Goal: Information Seeking & Learning: Learn about a topic

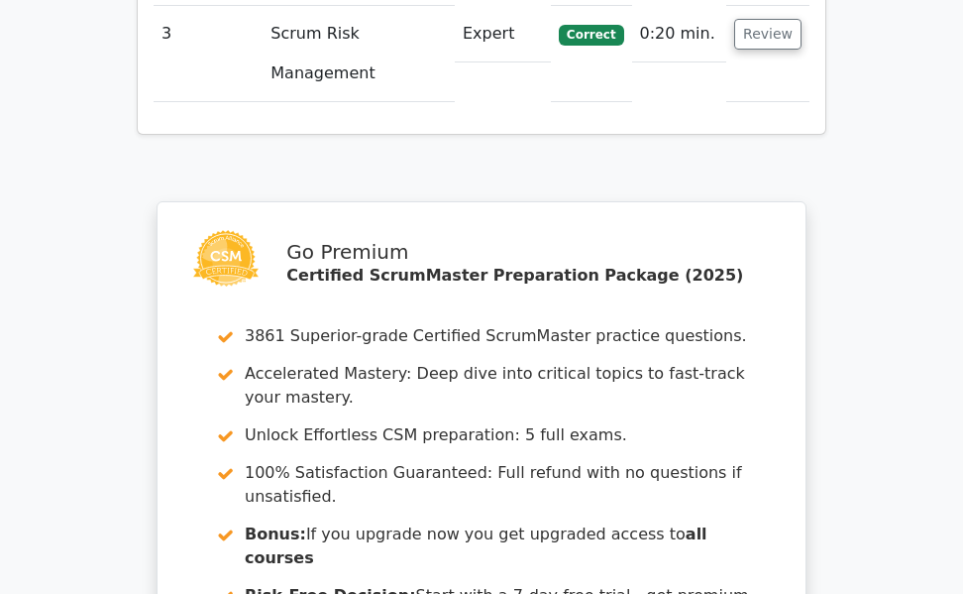
scroll to position [3111, 0]
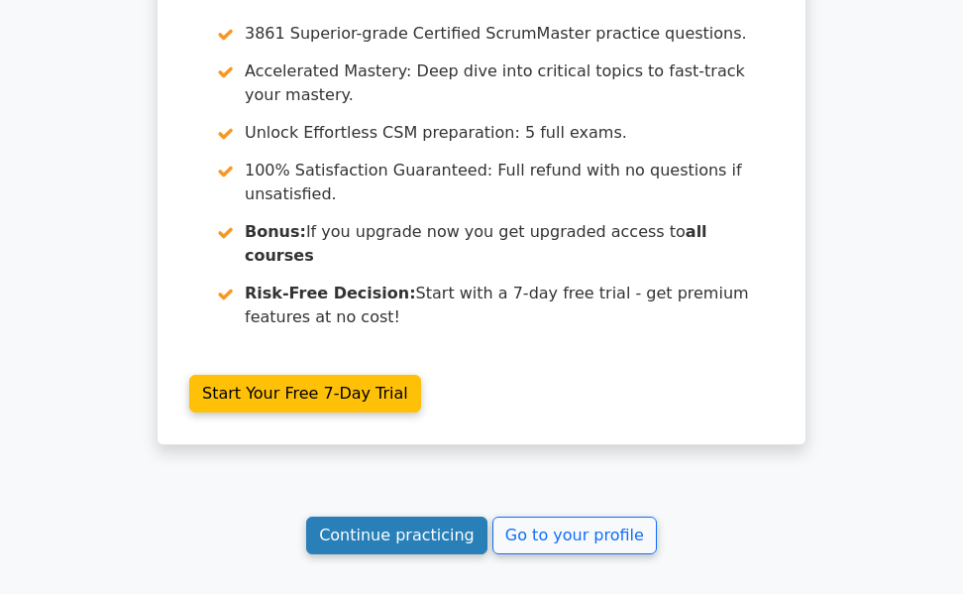
click at [402, 516] on link "Continue practicing" at bounding box center [396, 535] width 181 height 38
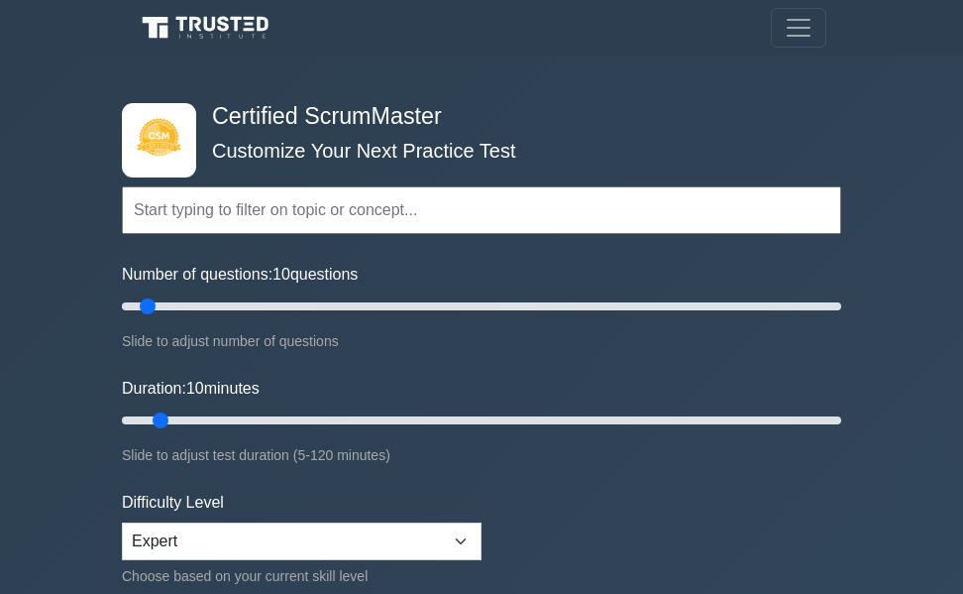
click at [209, 208] on input "text" at bounding box center [481, 210] width 719 height 48
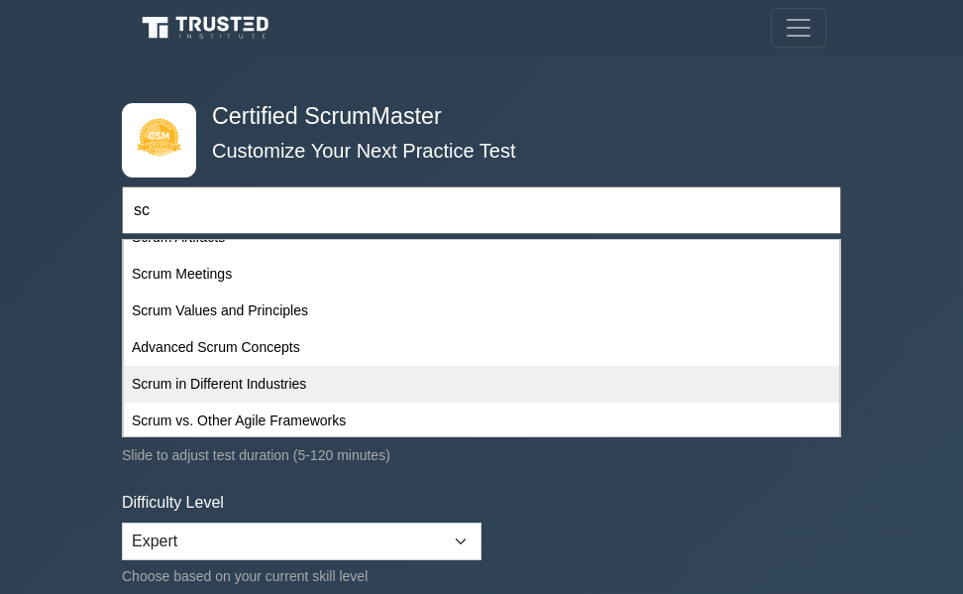
scroll to position [99, 0]
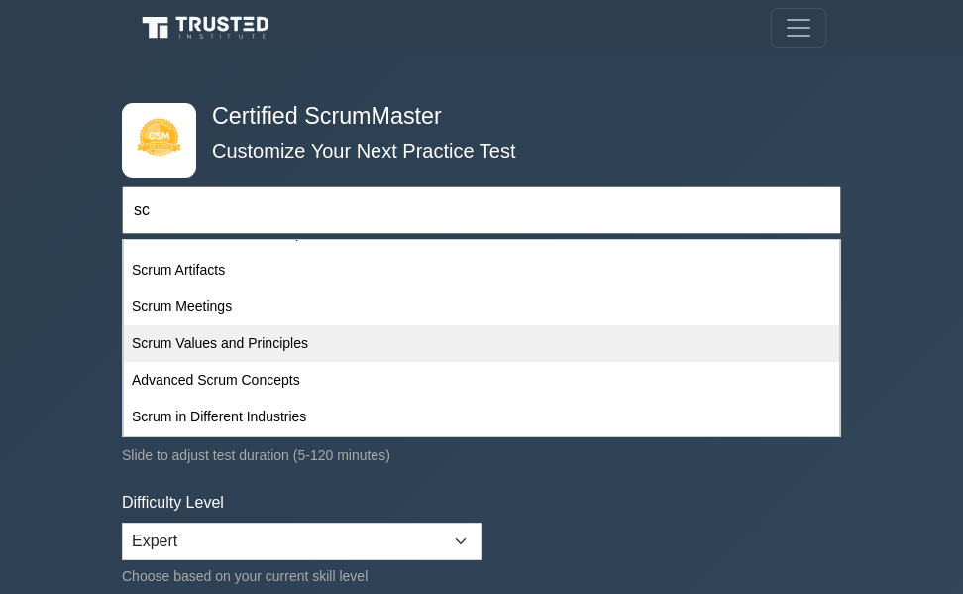
click at [235, 338] on div "Scrum Values and Principles" at bounding box center [482, 343] width 716 height 37
type input "Scrum Values and Principles"
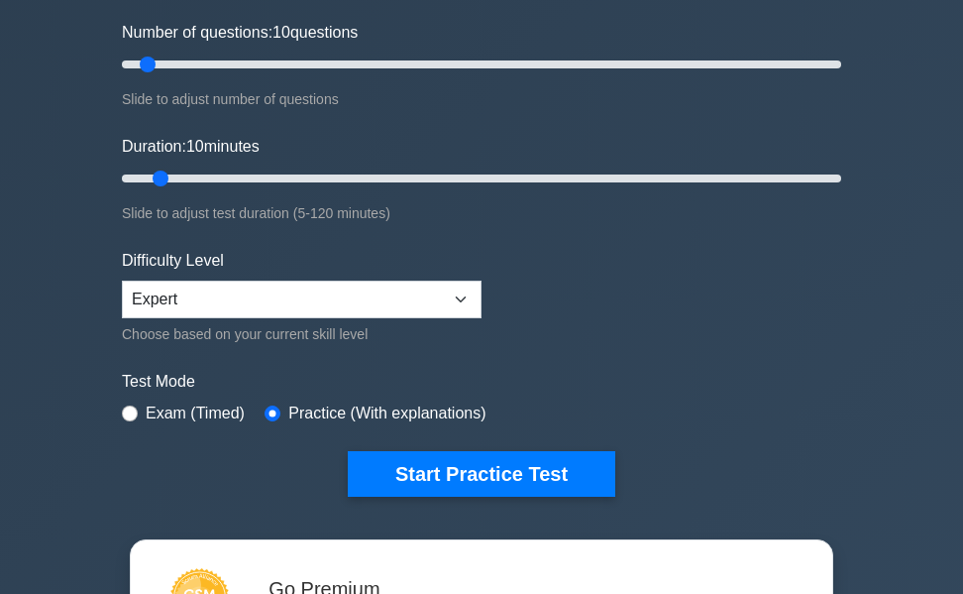
scroll to position [297, 0]
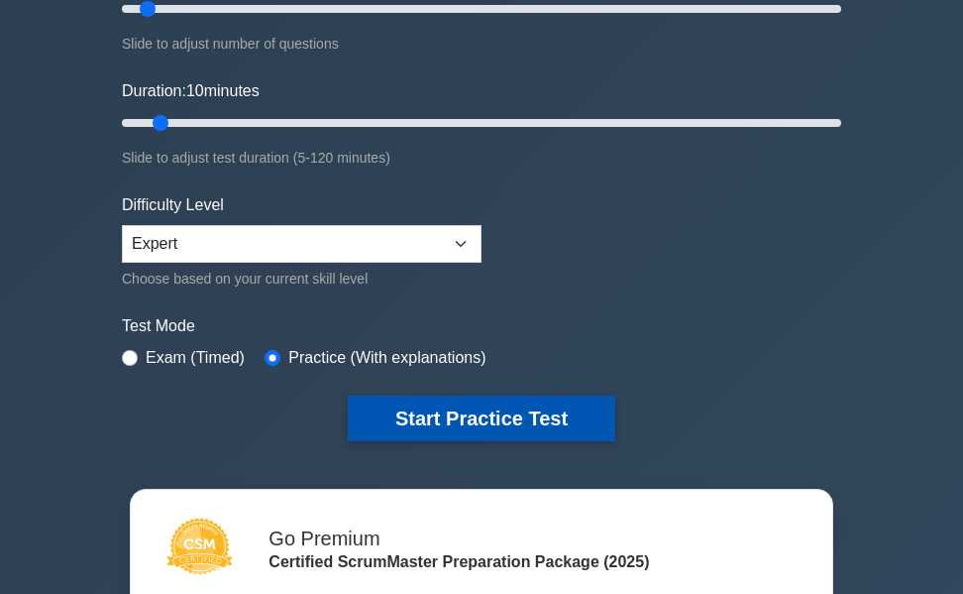
click at [452, 416] on button "Start Practice Test" at bounding box center [482, 418] width 268 height 46
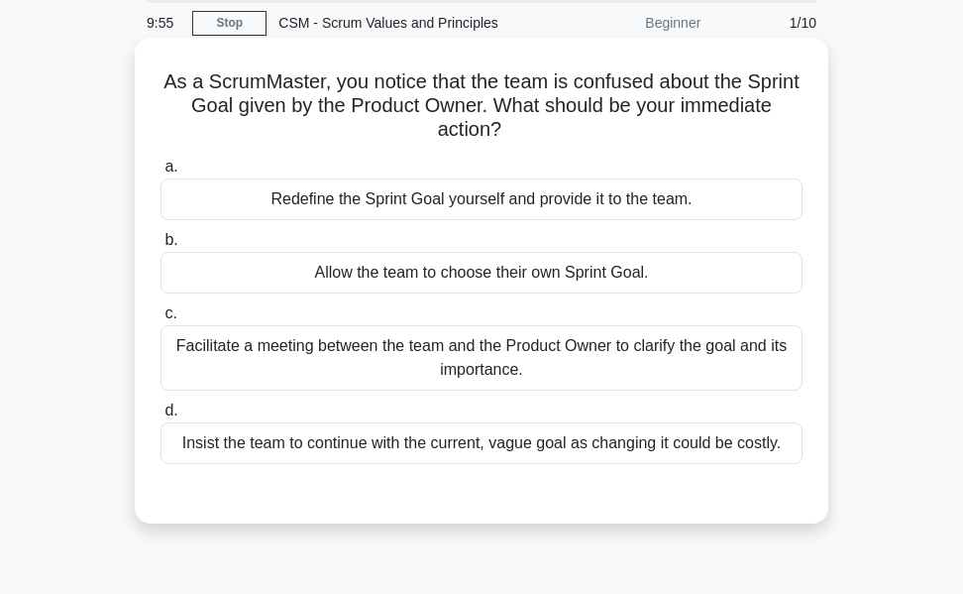
scroll to position [99, 0]
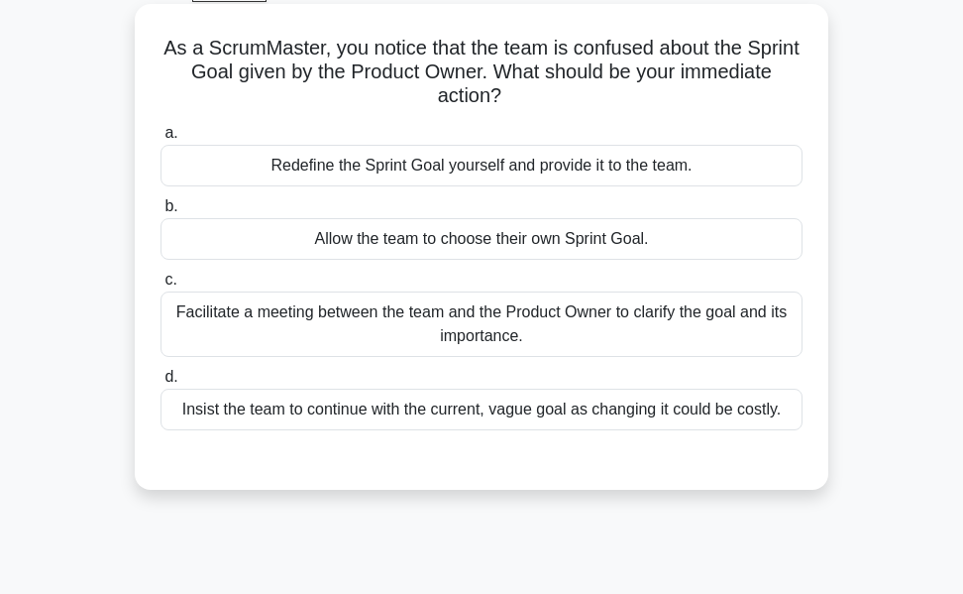
drag, startPoint x: 524, startPoint y: 326, endPoint x: 647, endPoint y: 355, distance: 126.2
click at [529, 326] on div "Facilitate a meeting between the team and the Product Owner to clarify the goal…" at bounding box center [482, 323] width 642 height 65
click at [161, 286] on input "c. Facilitate a meeting between the team and the Product Owner to clarify the g…" at bounding box center [161, 280] width 0 height 13
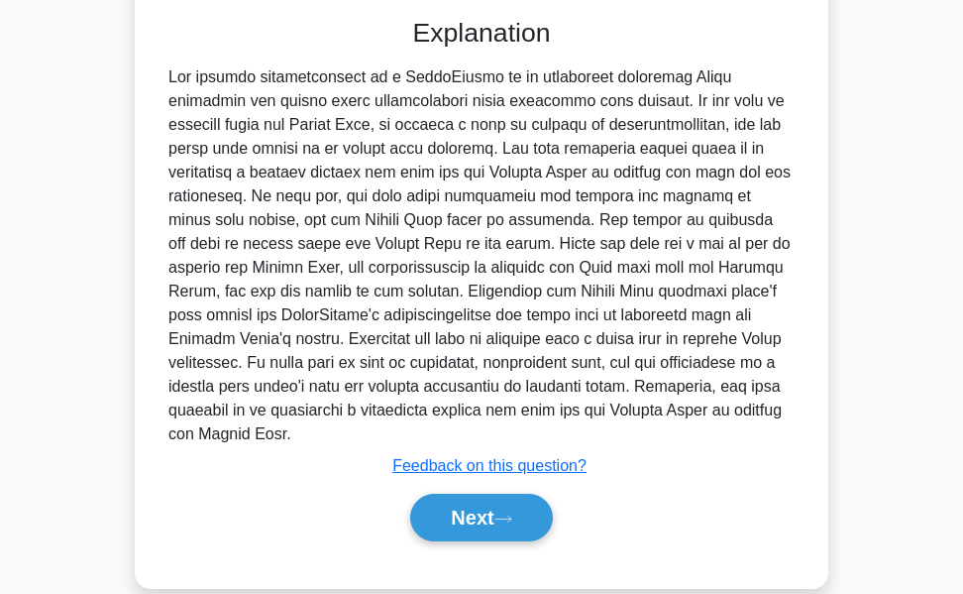
scroll to position [548, 0]
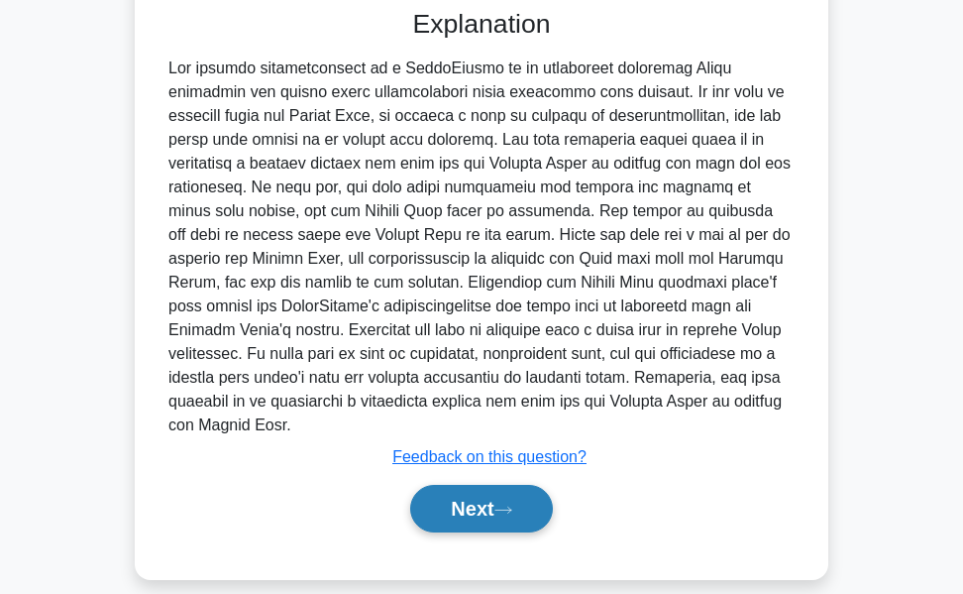
click at [467, 489] on button "Next" at bounding box center [481, 509] width 142 height 48
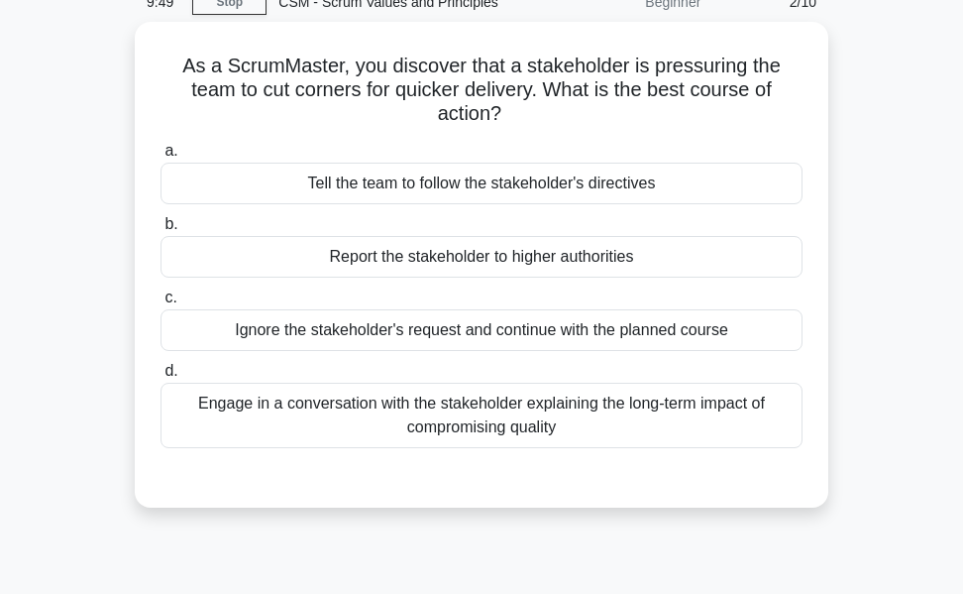
scroll to position [72, 0]
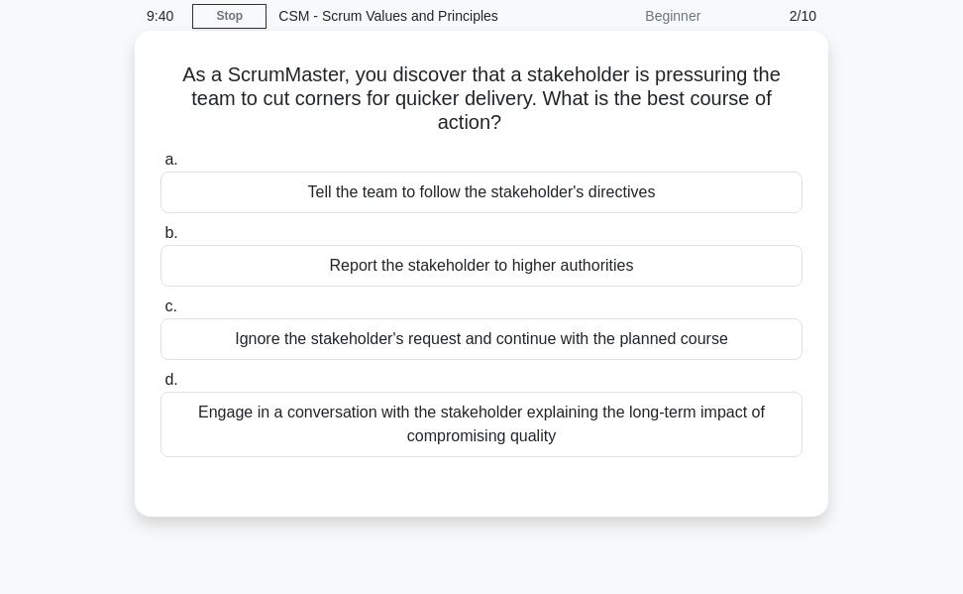
click at [465, 431] on div "Engage in a conversation with the stakeholder explaining the long-term impact o…" at bounding box center [482, 423] width 642 height 65
click at [161, 387] on input "d. Engage in a conversation with the stakeholder explaining the long-term impac…" at bounding box center [161, 380] width 0 height 13
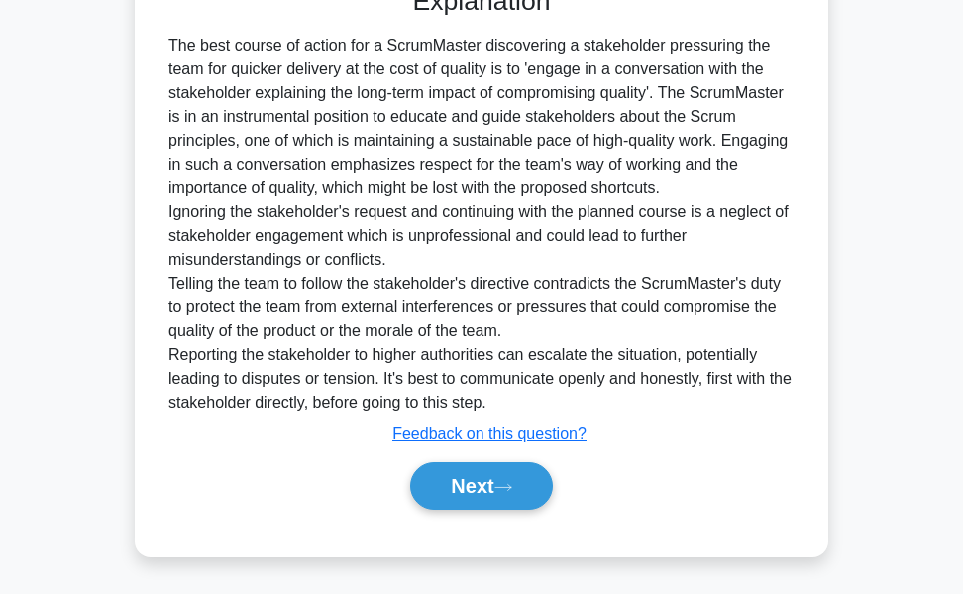
scroll to position [572, 0]
click at [453, 479] on button "Next" at bounding box center [481, 486] width 142 height 48
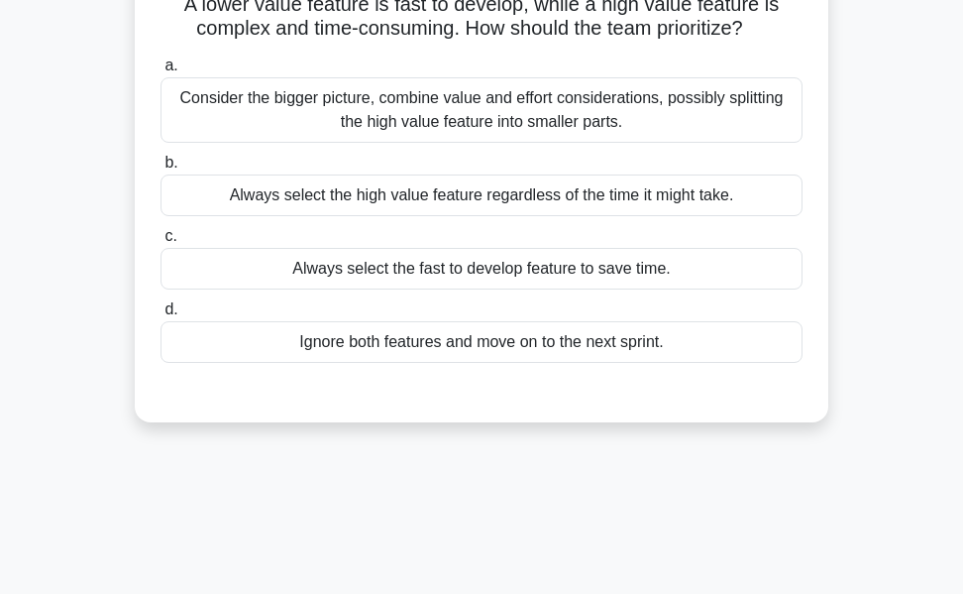
scroll to position [72, 0]
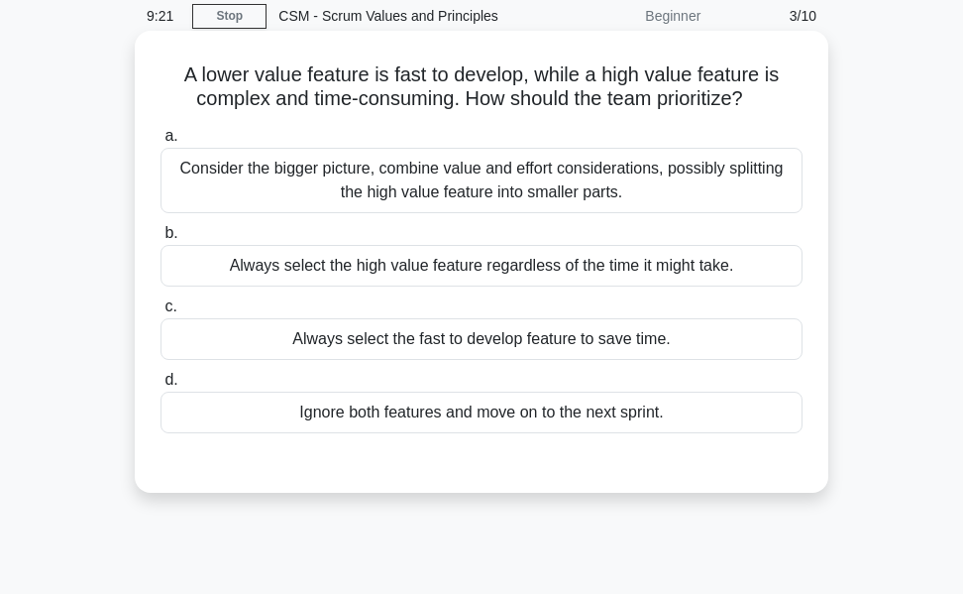
click at [485, 173] on div "Consider the bigger picture, combine value and effort considerations, possibly …" at bounding box center [482, 180] width 642 height 65
click at [161, 143] on input "a. Consider the bigger picture, combine value and effort considerations, possib…" at bounding box center [161, 136] width 0 height 13
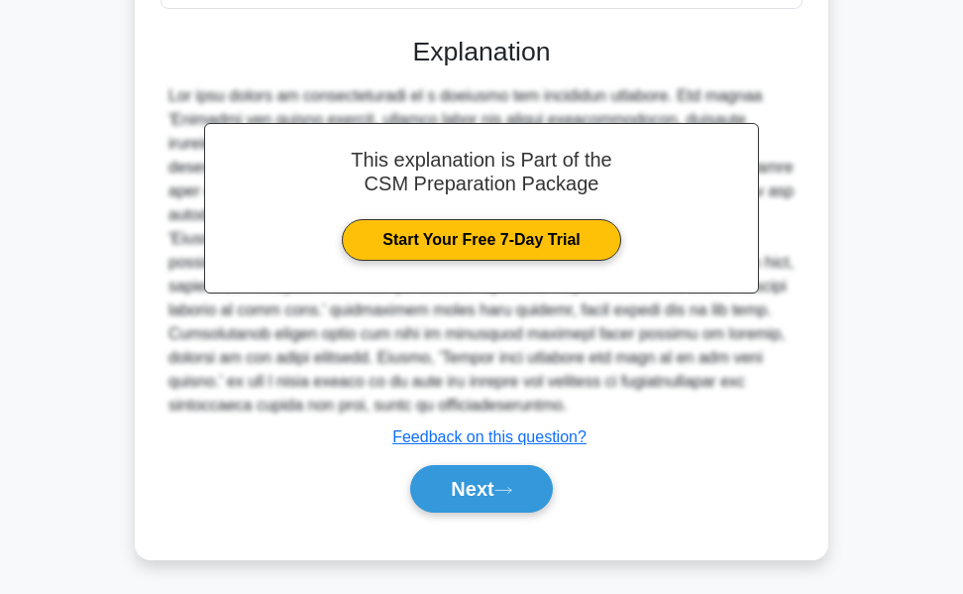
scroll to position [500, 0]
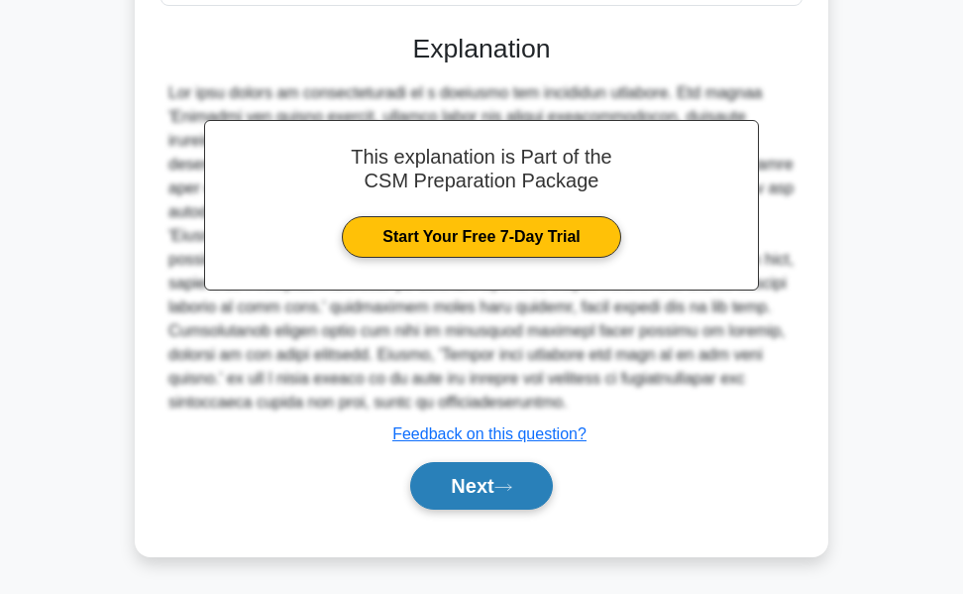
click at [463, 481] on button "Next" at bounding box center [481, 486] width 142 height 48
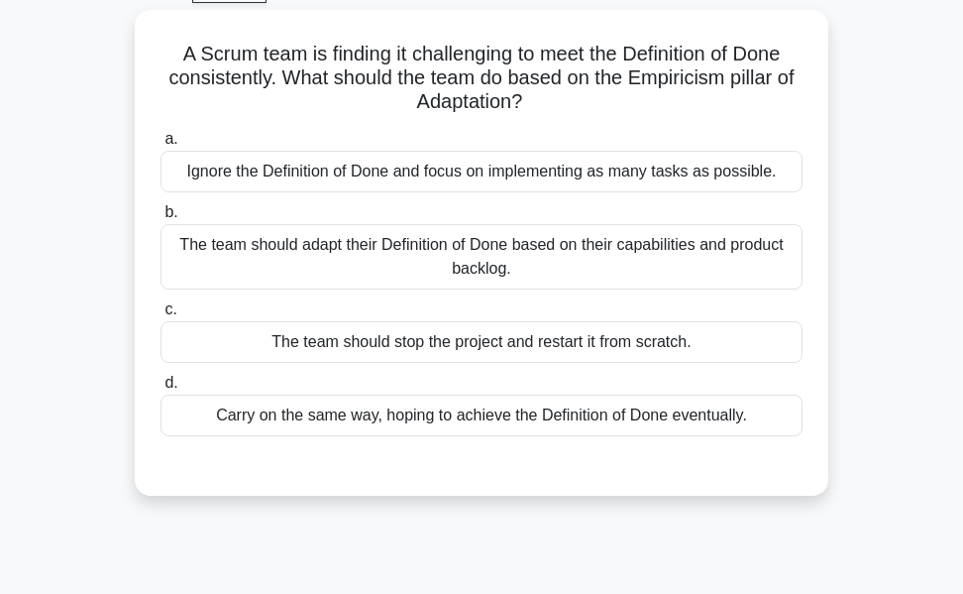
scroll to position [72, 0]
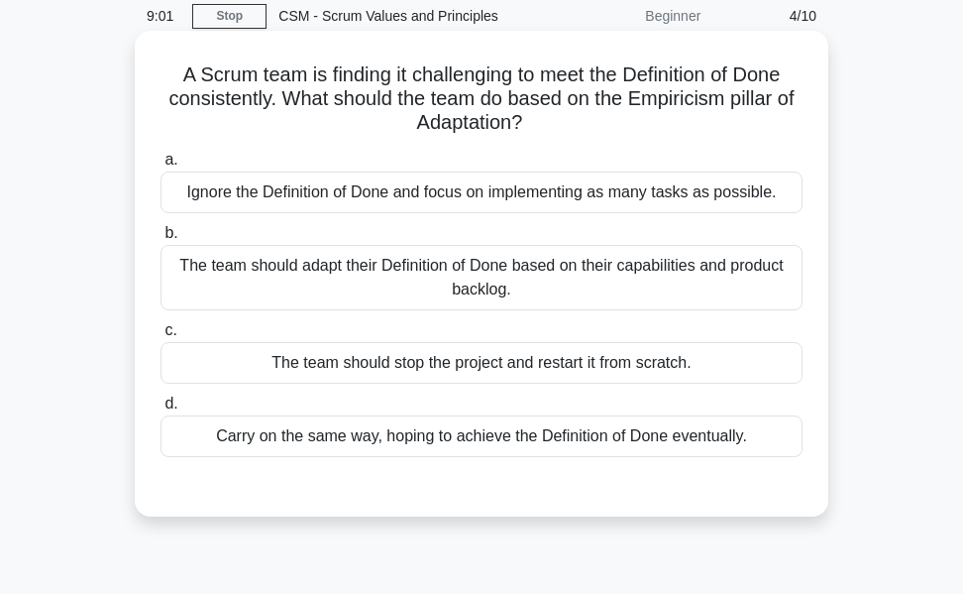
click at [427, 266] on div "The team should adapt their Definition of Done based on their capabilities and …" at bounding box center [482, 277] width 642 height 65
click at [161, 240] on input "b. The team should adapt their Definition of Done based on their capabilities a…" at bounding box center [161, 233] width 0 height 13
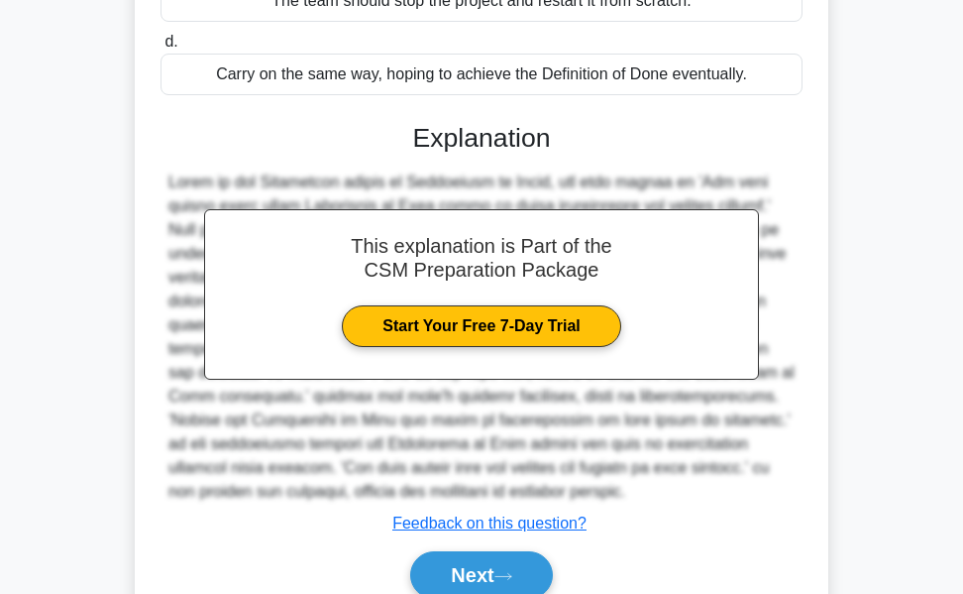
scroll to position [524, 0]
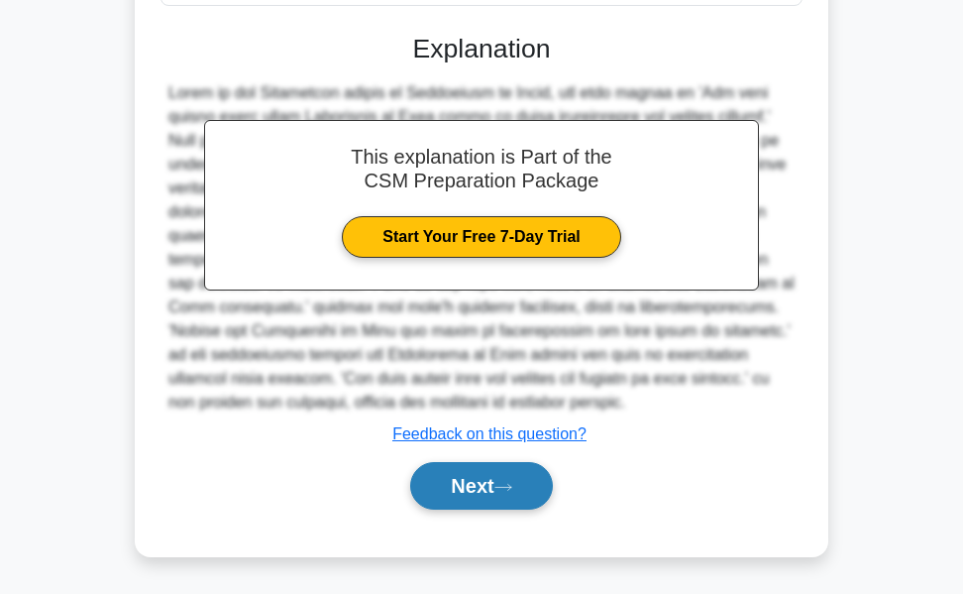
click at [440, 477] on button "Next" at bounding box center [481, 486] width 142 height 48
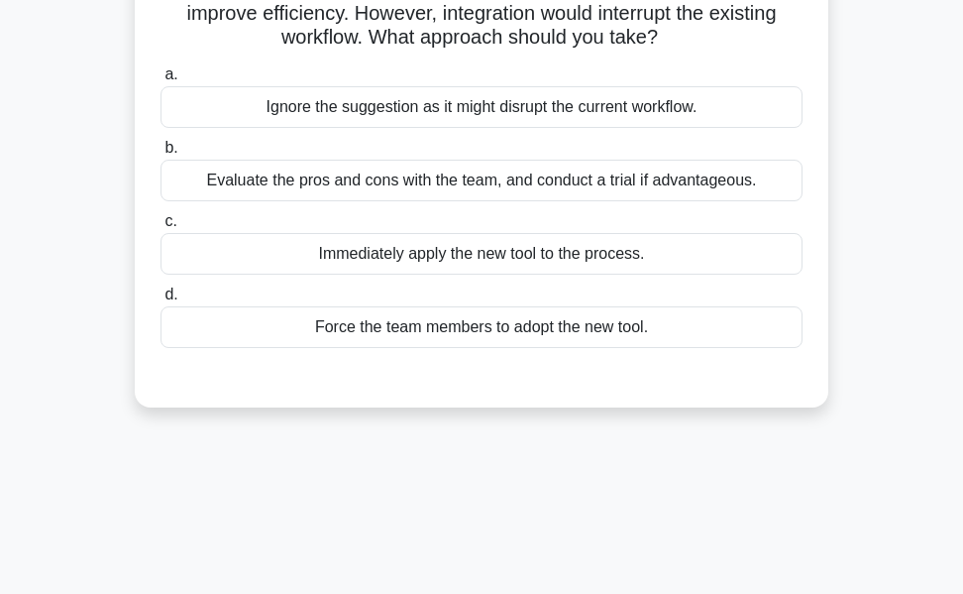
scroll to position [72, 0]
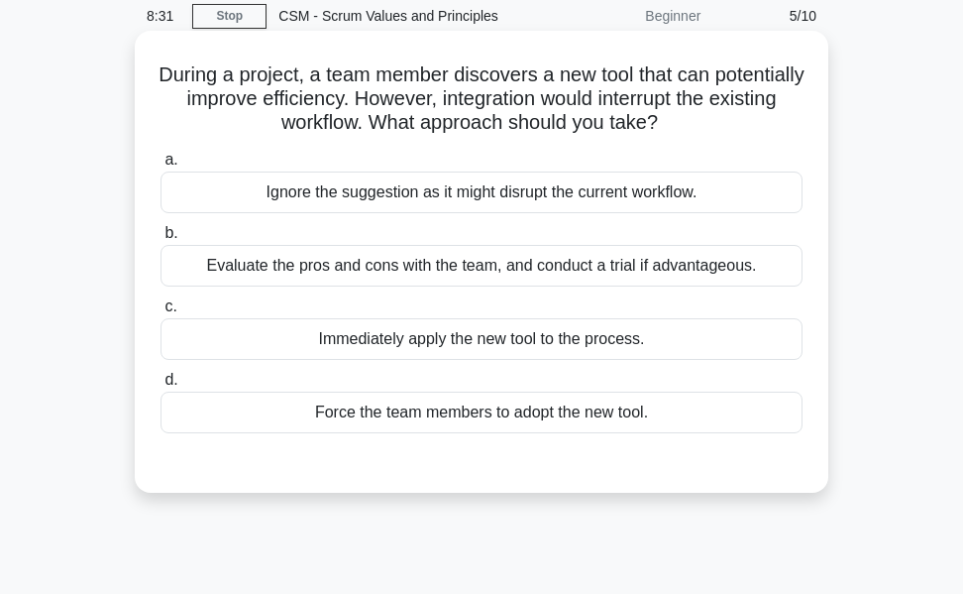
click at [416, 266] on div "Evaluate the pros and cons with the team, and conduct a trial if advantageous." at bounding box center [482, 266] width 642 height 42
click at [161, 240] on input "b. Evaluate the pros and cons with the team, and conduct a trial if advantageou…" at bounding box center [161, 233] width 0 height 13
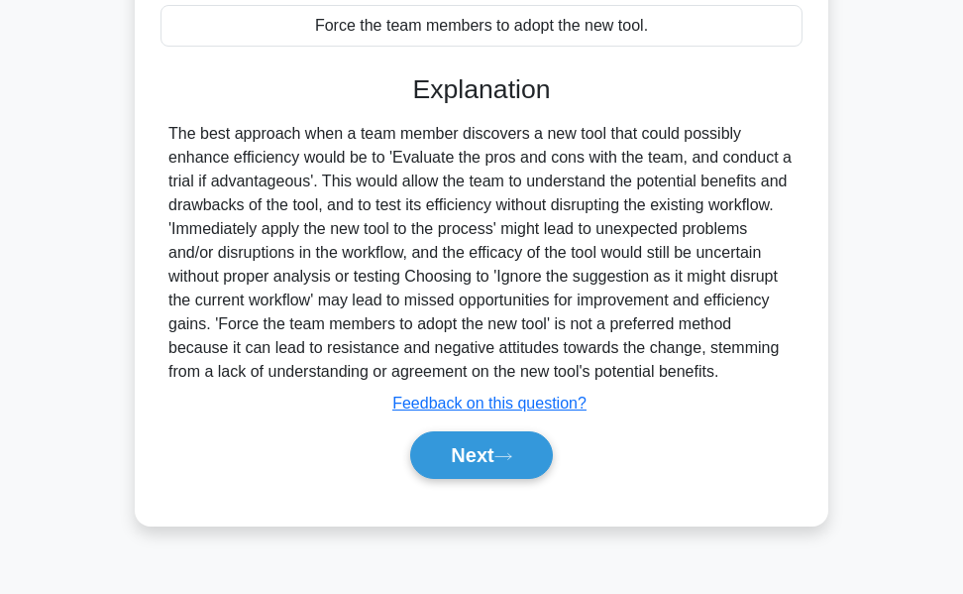
scroll to position [469, 0]
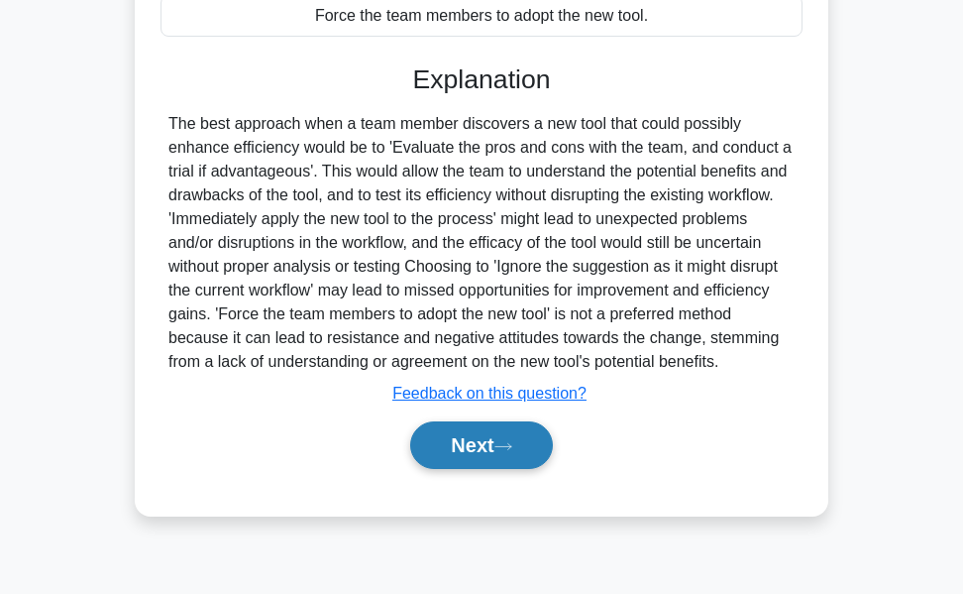
click at [458, 439] on button "Next" at bounding box center [481, 445] width 142 height 48
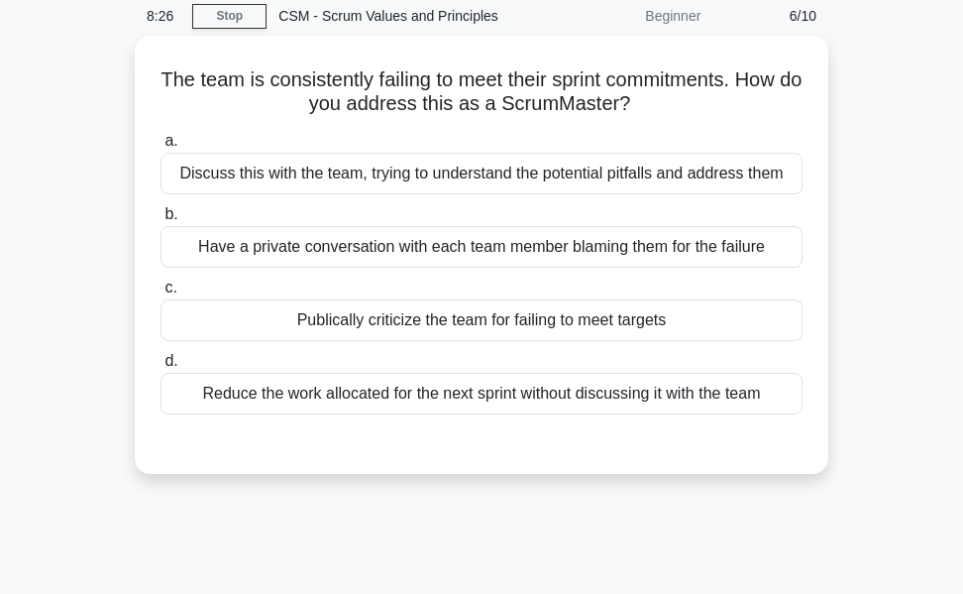
scroll to position [0, 0]
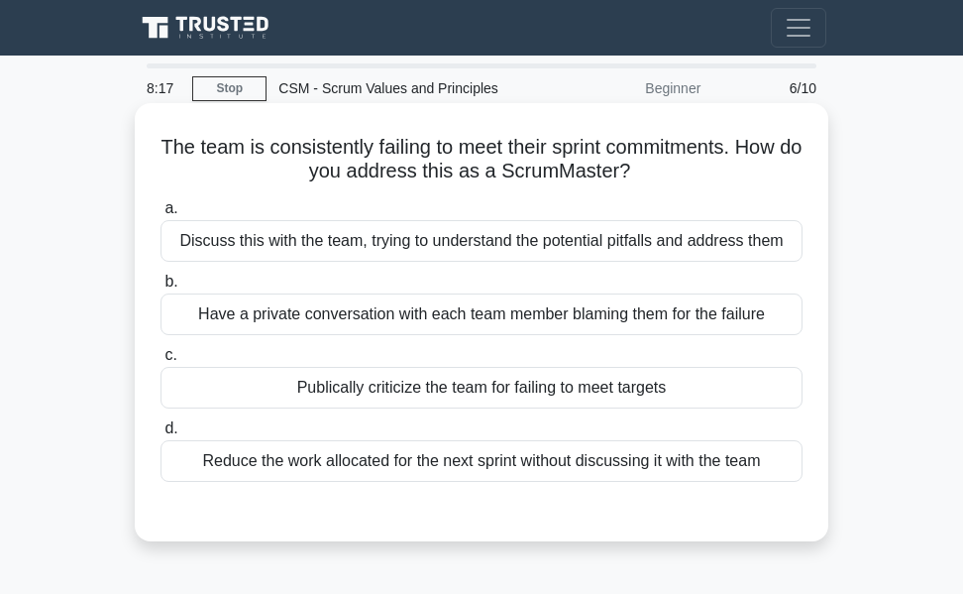
click at [422, 248] on div "Discuss this with the team, trying to understand the potential pitfalls and add…" at bounding box center [482, 241] width 642 height 42
click at [161, 215] on input "a. Discuss this with the team, trying to understand the potential pitfalls and …" at bounding box center [161, 208] width 0 height 13
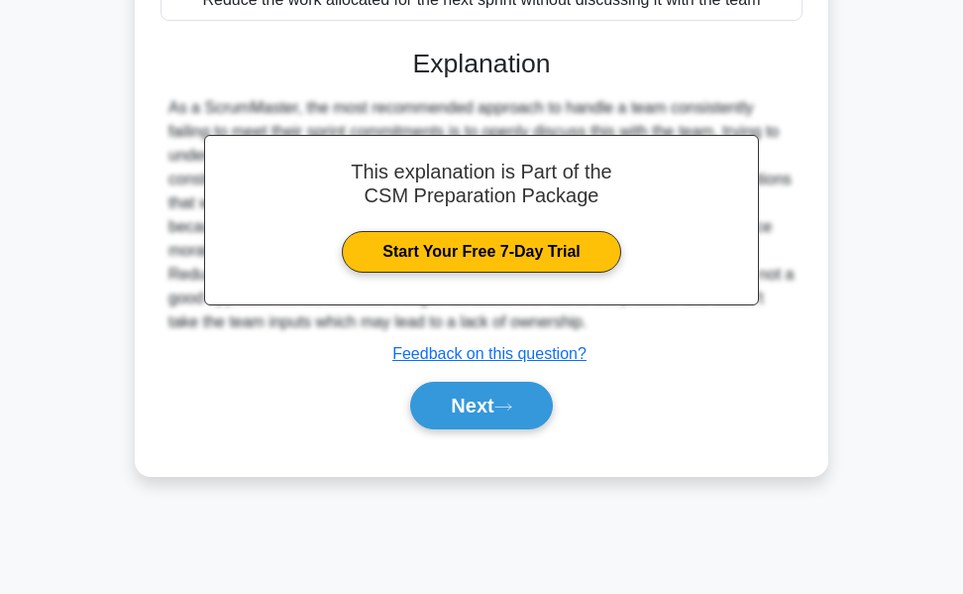
scroll to position [469, 0]
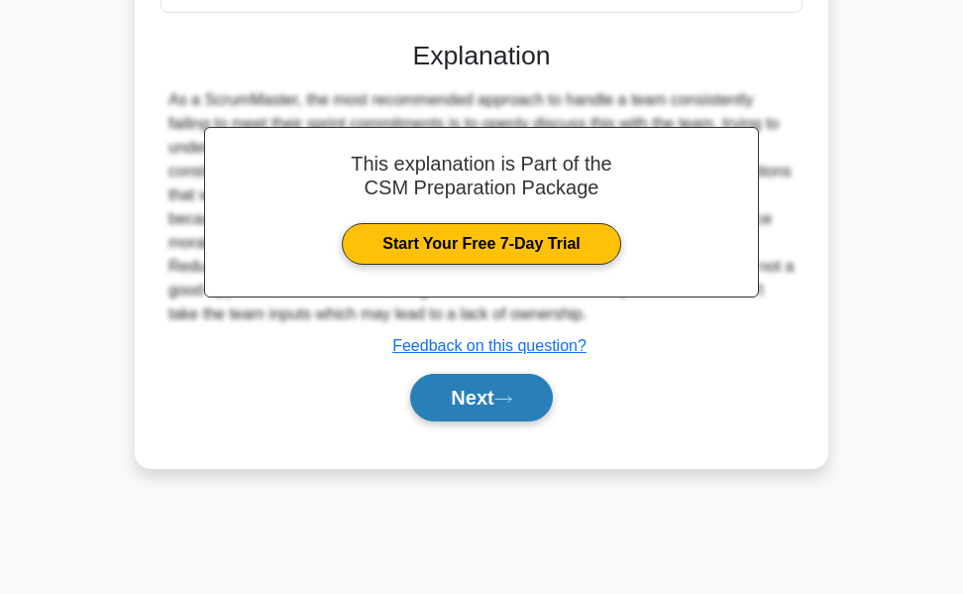
drag, startPoint x: 440, startPoint y: 422, endPoint x: 450, endPoint y: 421, distance: 10.0
click at [440, 421] on button "Next" at bounding box center [481, 398] width 142 height 48
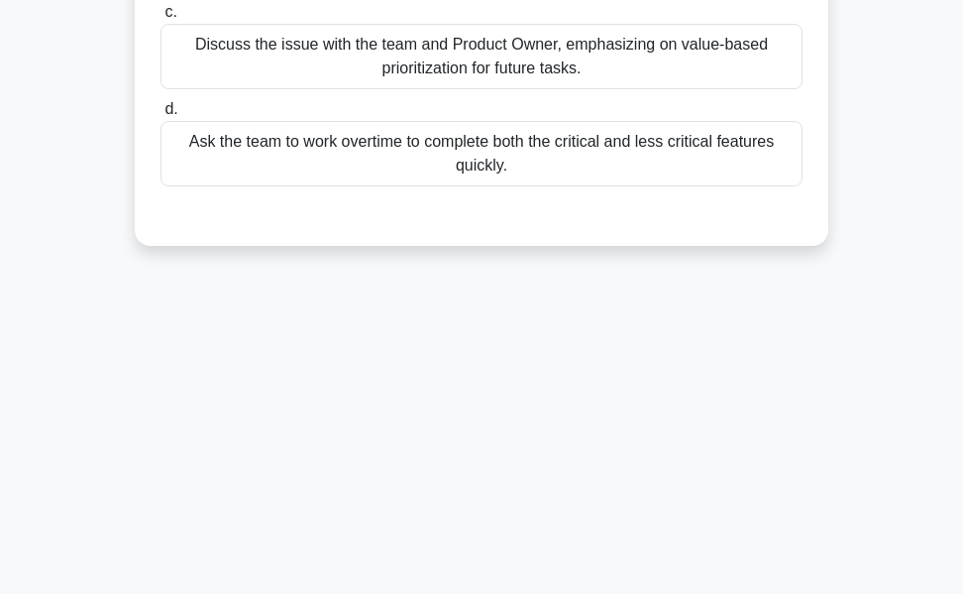
scroll to position [72, 0]
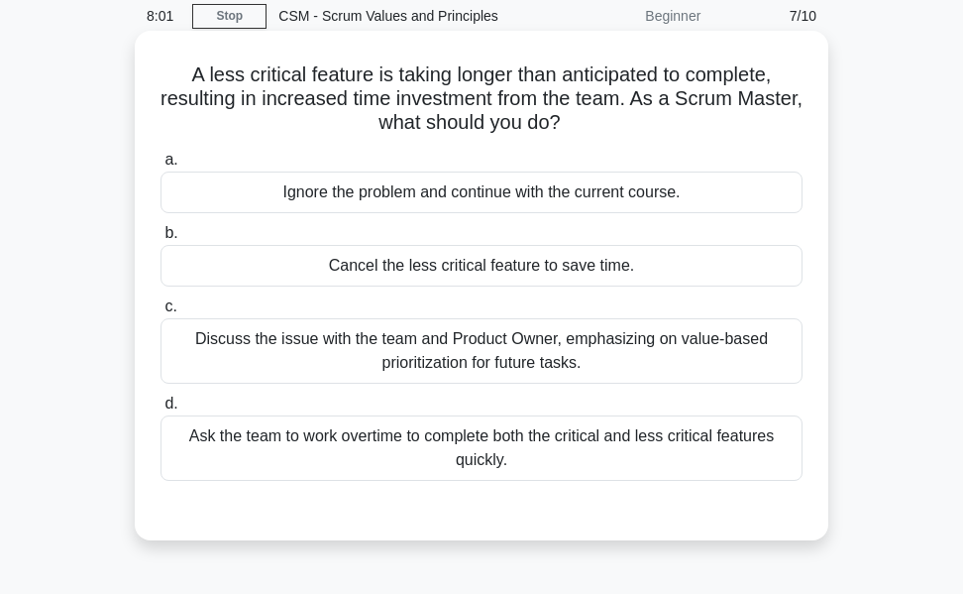
click at [400, 346] on div "Discuss the issue with the team and Product Owner, emphasizing on value-based p…" at bounding box center [482, 350] width 642 height 65
click at [161, 313] on input "c. Discuss the issue with the team and Product Owner, emphasizing on value-base…" at bounding box center [161, 306] width 0 height 13
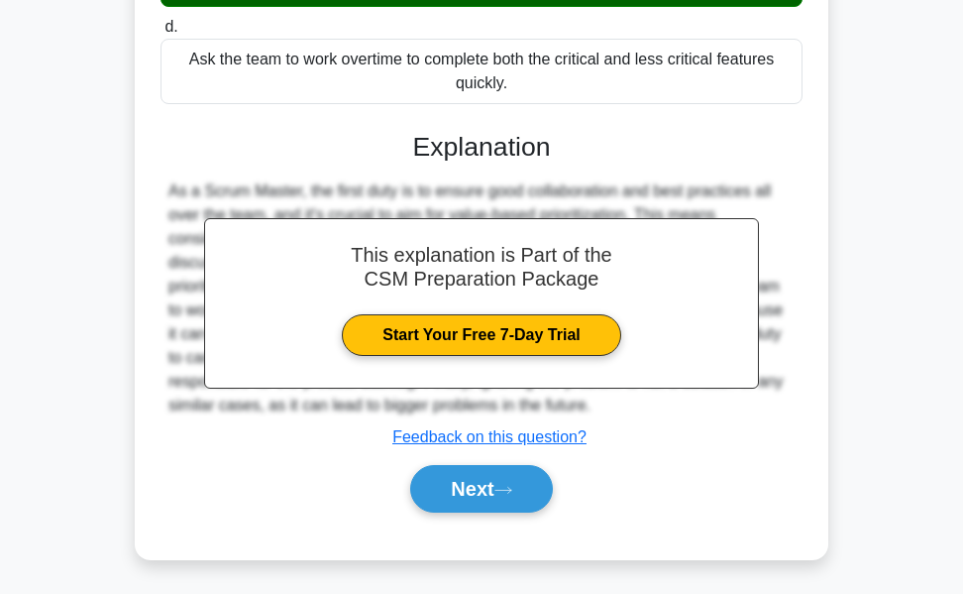
scroll to position [469, 0]
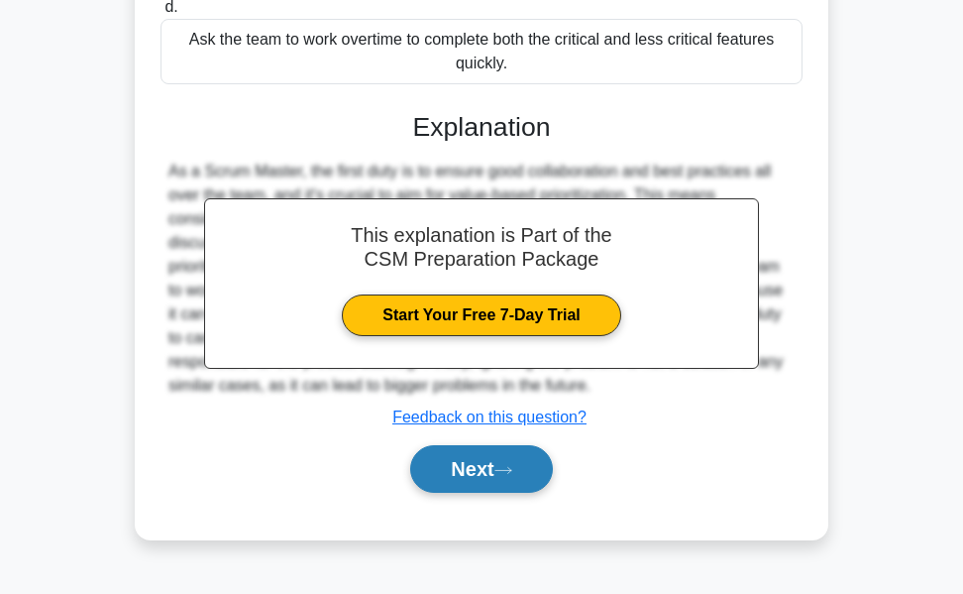
drag, startPoint x: 466, startPoint y: 462, endPoint x: 477, endPoint y: 462, distance: 10.9
click at [466, 462] on button "Next" at bounding box center [481, 469] width 142 height 48
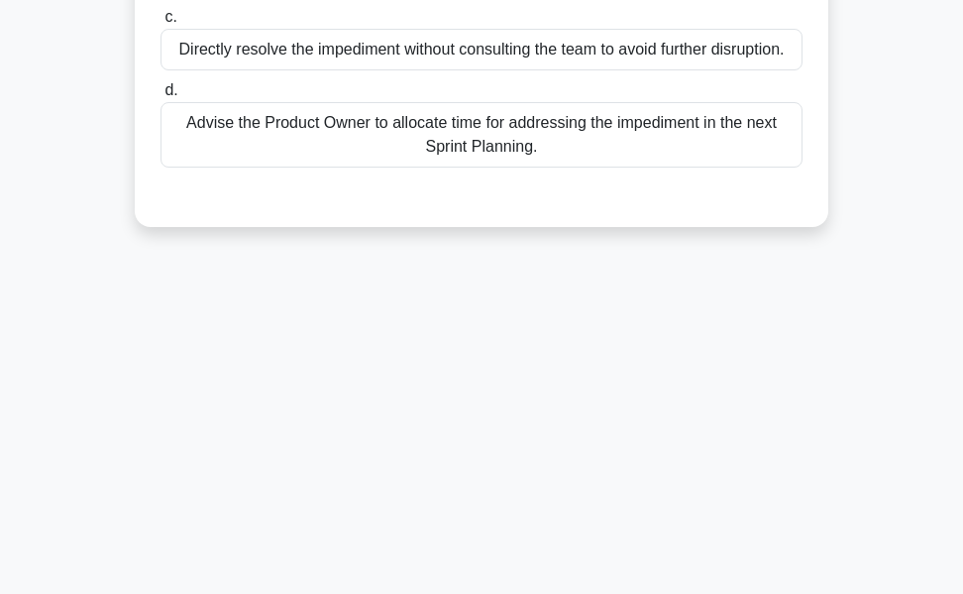
scroll to position [72, 0]
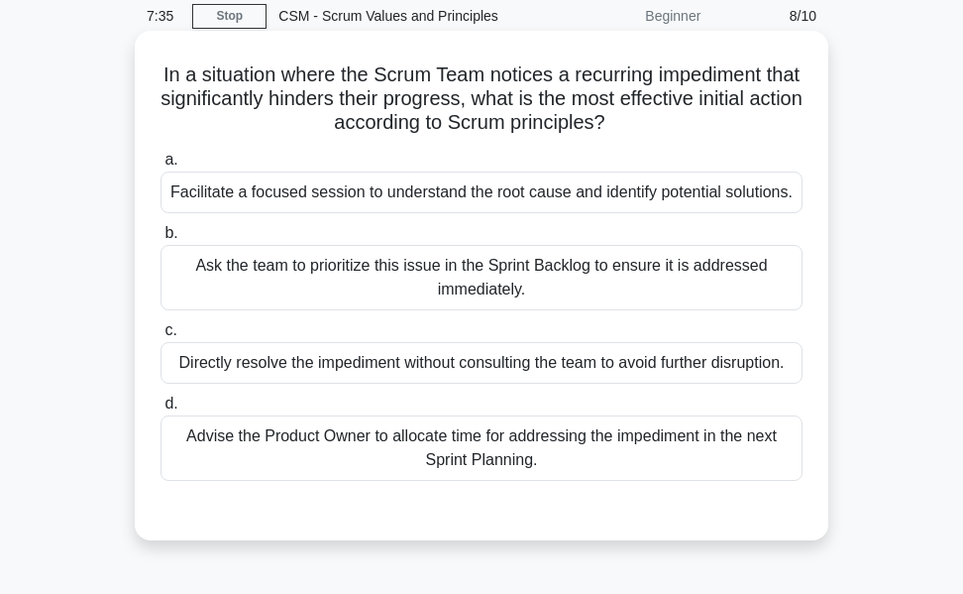
click at [604, 190] on div "Facilitate a focused session to understand the root cause and identify potentia…" at bounding box center [482, 192] width 642 height 42
click at [161, 166] on input "a. Facilitate a focused session to understand the root cause and identify poten…" at bounding box center [161, 160] width 0 height 13
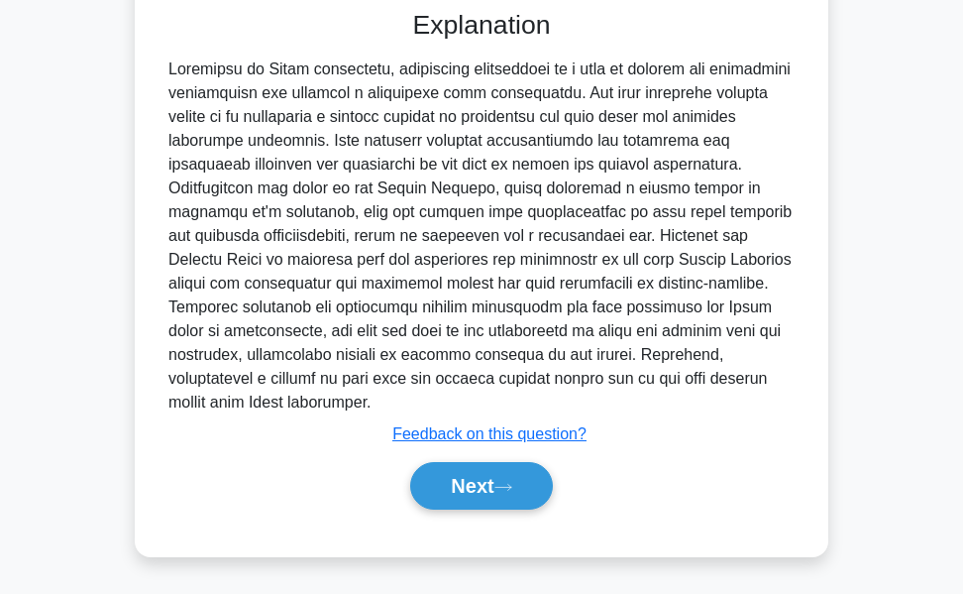
scroll to position [596, 0]
click at [441, 487] on button "Next" at bounding box center [481, 486] width 142 height 48
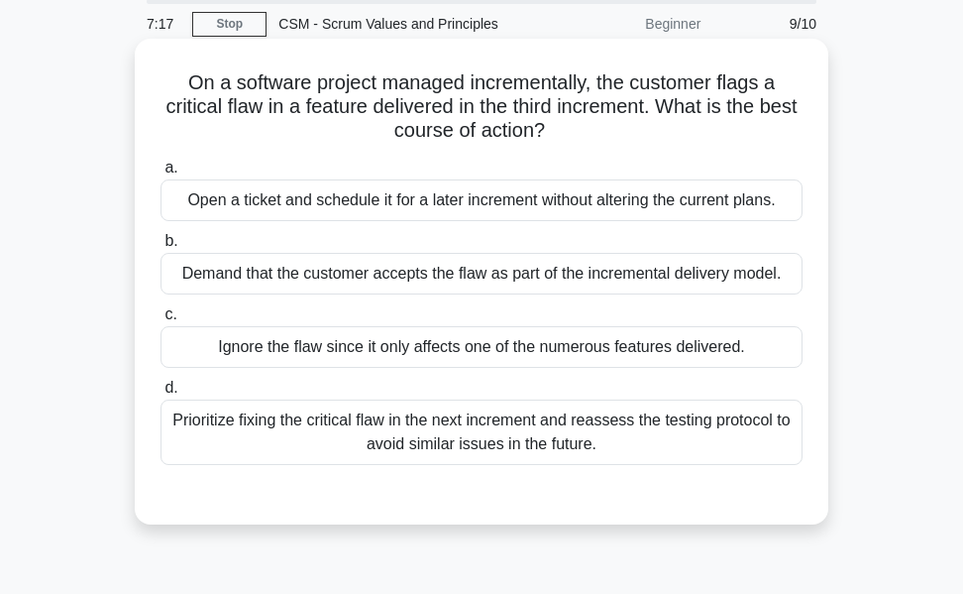
scroll to position [99, 0]
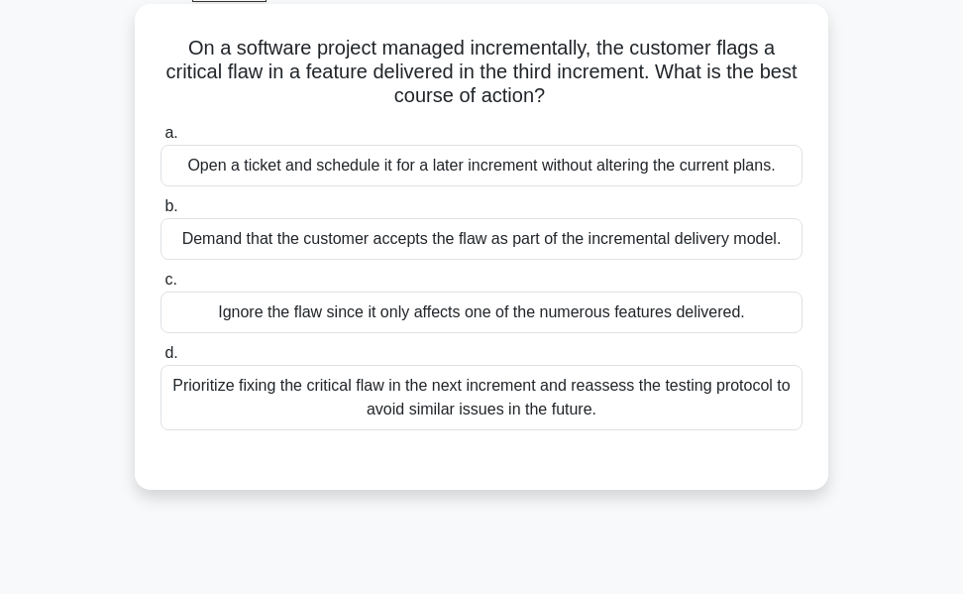
click at [484, 400] on div "Prioritize fixing the critical flaw in the next increment and reassess the test…" at bounding box center [482, 397] width 642 height 65
click at [161, 360] on input "d. Prioritize fixing the critical flaw in the next increment and reassess the t…" at bounding box center [161, 353] width 0 height 13
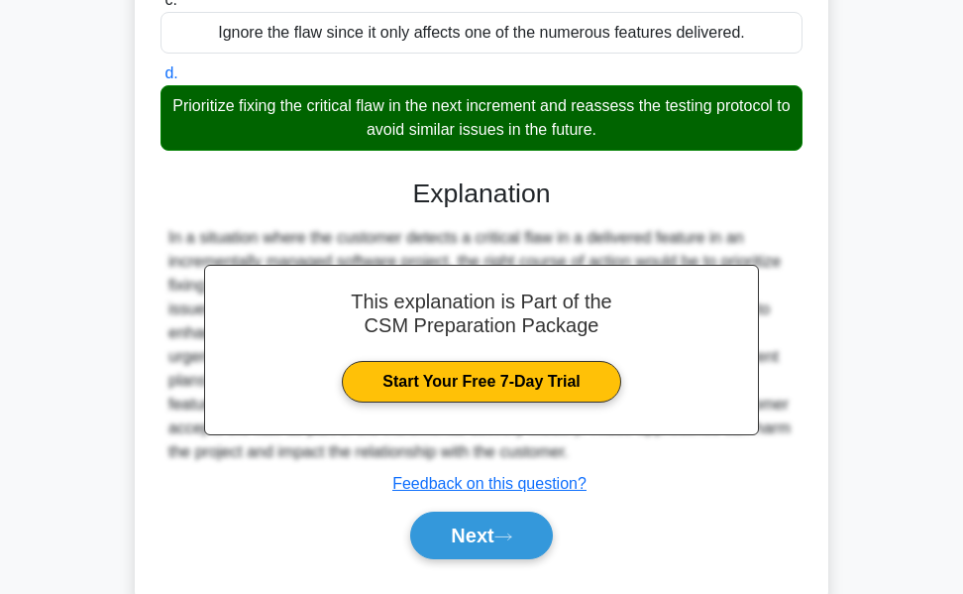
scroll to position [469, 0]
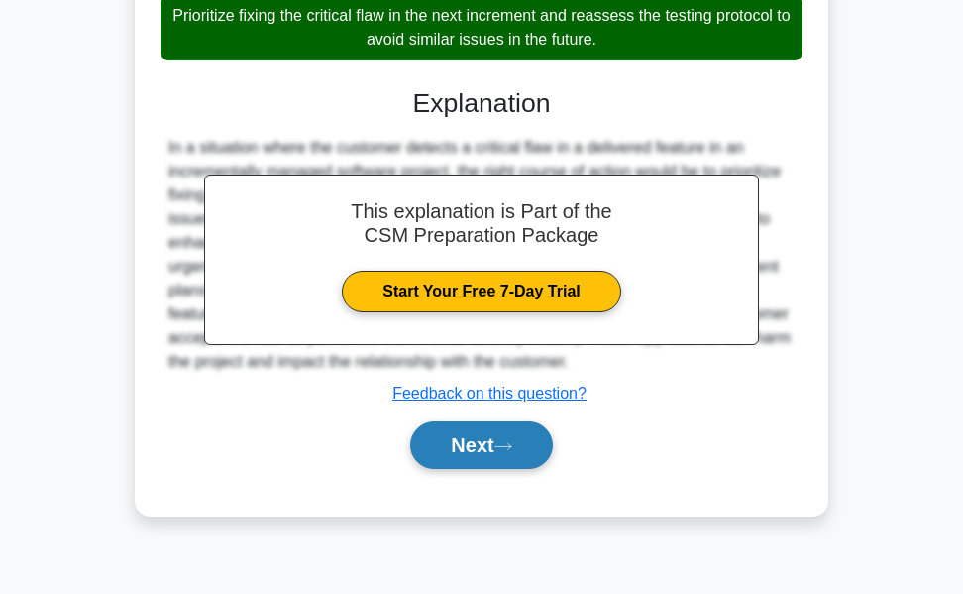
click at [457, 437] on button "Next" at bounding box center [481, 445] width 142 height 48
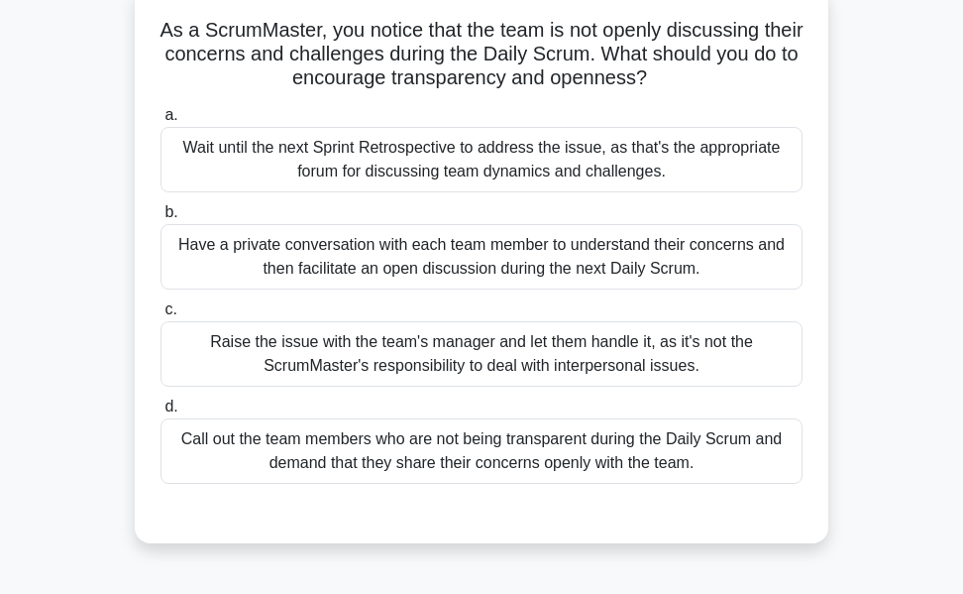
scroll to position [72, 0]
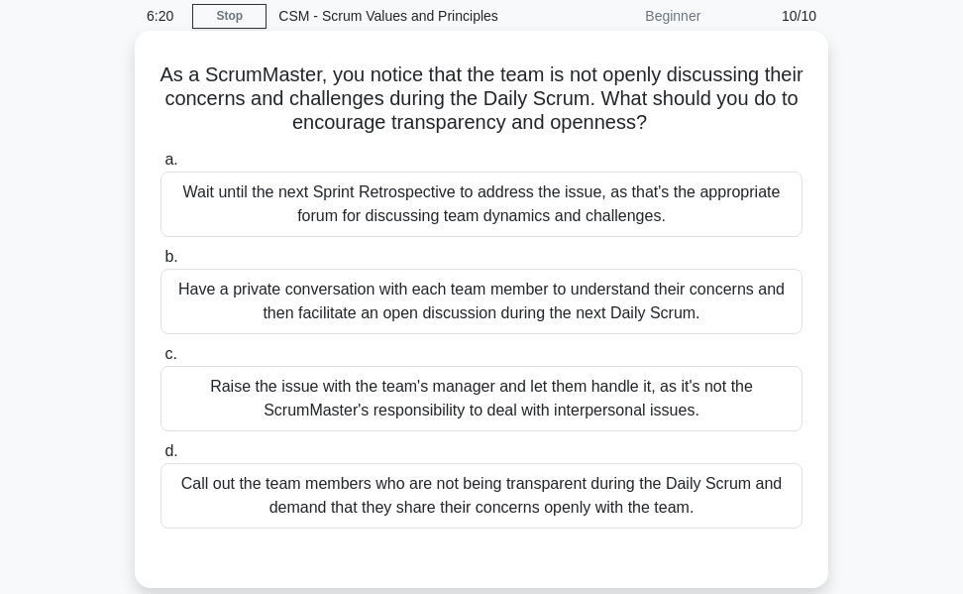
click at [447, 195] on div "Wait until the next Sprint Retrospective to address the issue, as that's the ap…" at bounding box center [482, 203] width 642 height 65
click at [161, 166] on input "a. Wait until the next Sprint Retrospective to address the issue, as that's the…" at bounding box center [161, 160] width 0 height 13
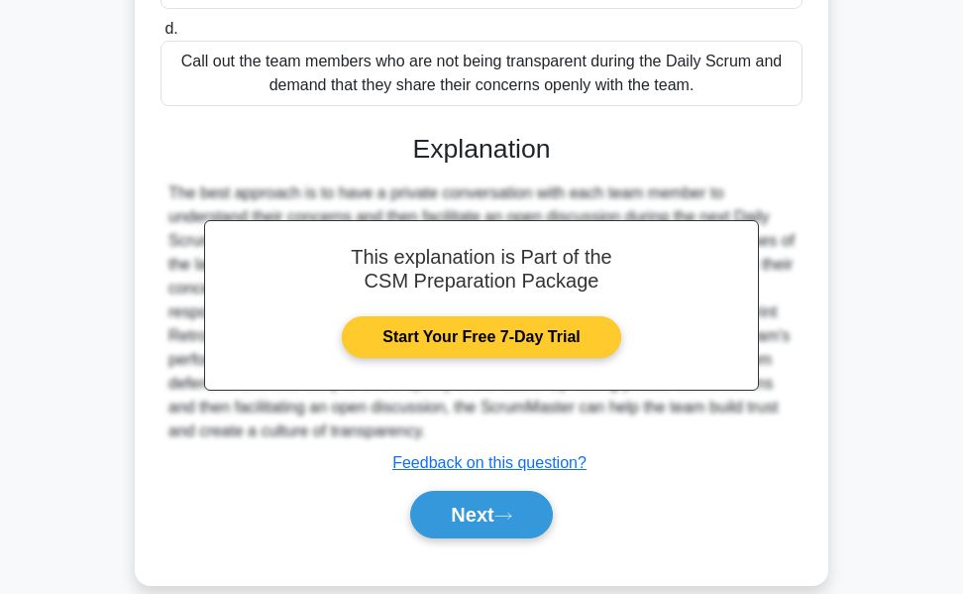
scroll to position [526, 0]
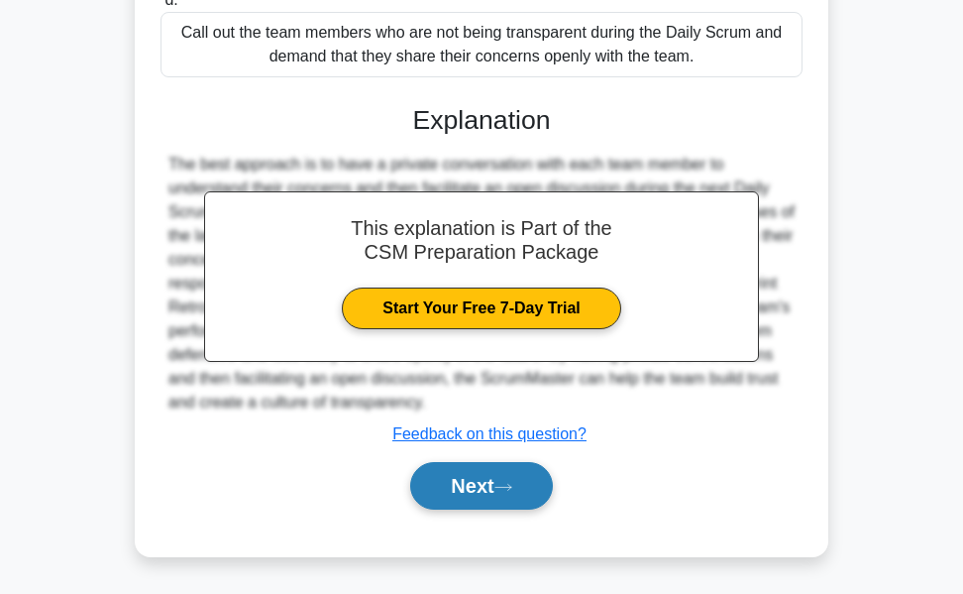
click at [478, 480] on button "Next" at bounding box center [481, 486] width 142 height 48
click at [457, 486] on button "Next" at bounding box center [481, 486] width 142 height 48
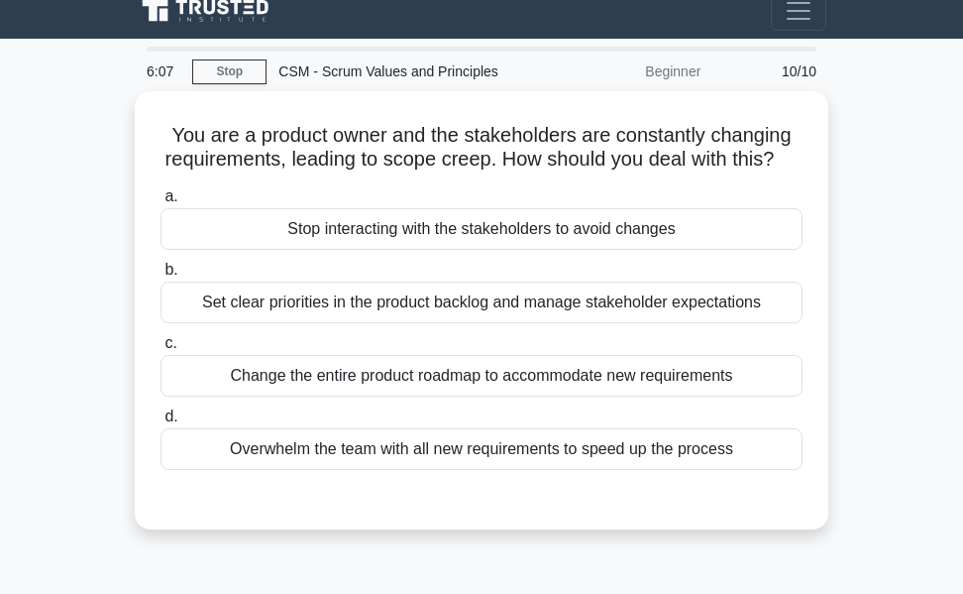
scroll to position [0, 0]
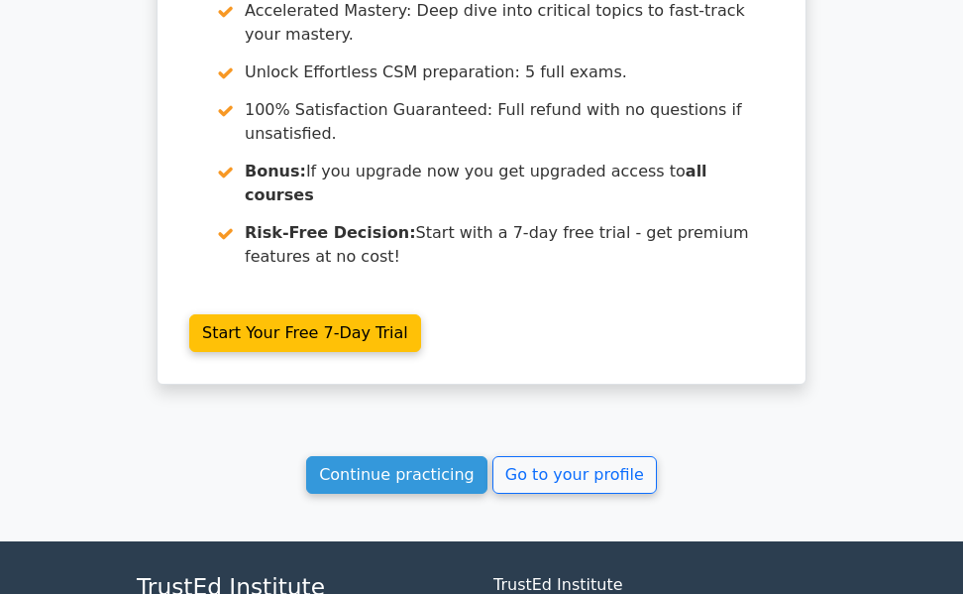
scroll to position [3911, 0]
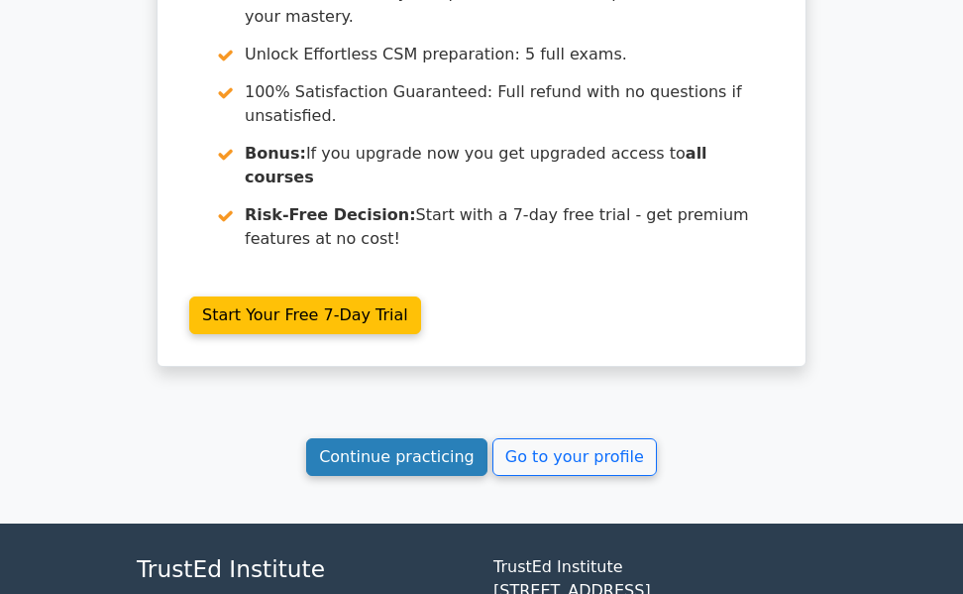
click at [433, 438] on link "Continue practicing" at bounding box center [396, 457] width 181 height 38
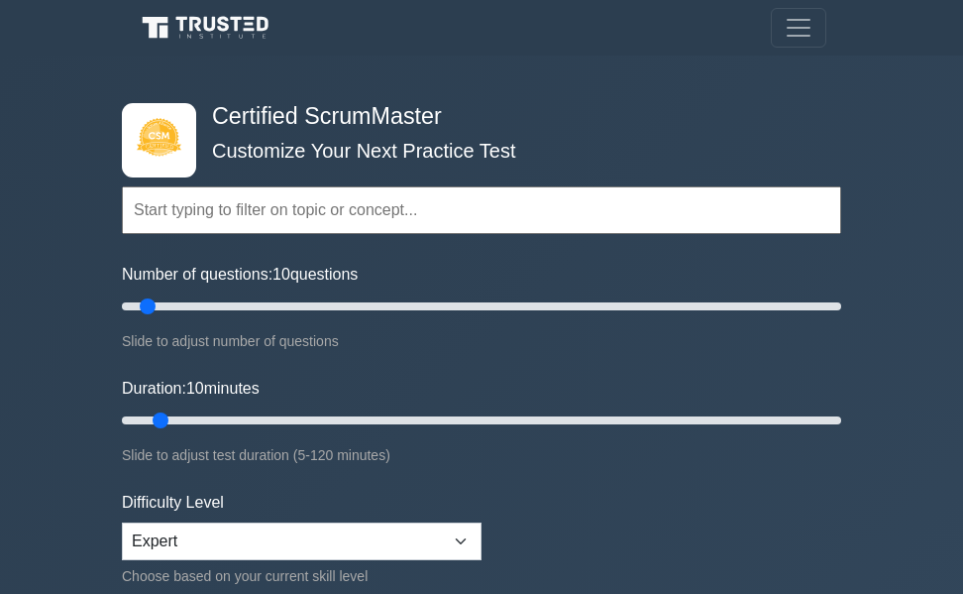
click at [276, 203] on input "text" at bounding box center [481, 210] width 719 height 48
click at [298, 222] on input "text" at bounding box center [481, 210] width 719 height 48
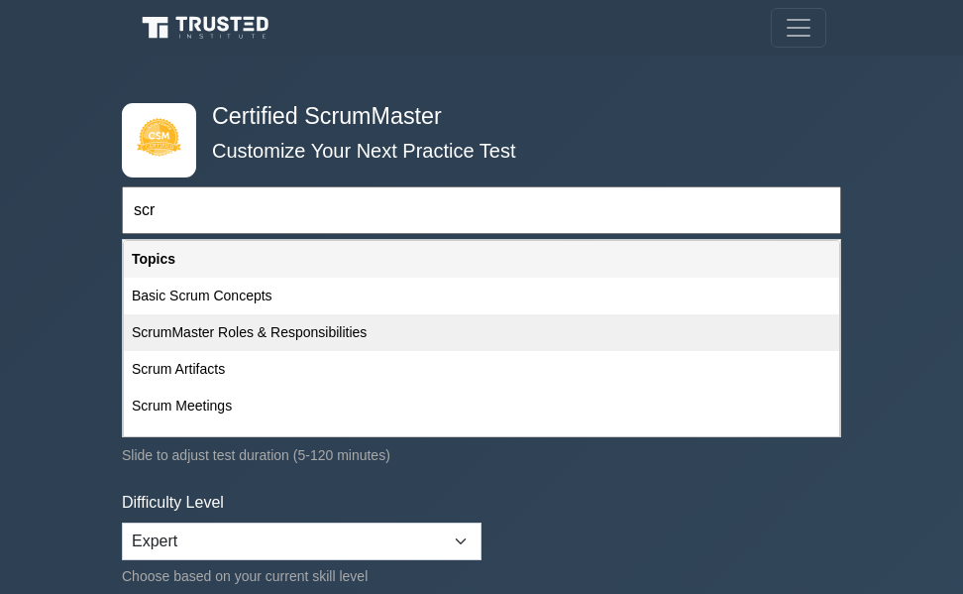
click at [254, 328] on div "ScrumMaster Roles & Responsibilities" at bounding box center [482, 332] width 716 height 37
type input "ScrumMaster Roles & Responsibilities"
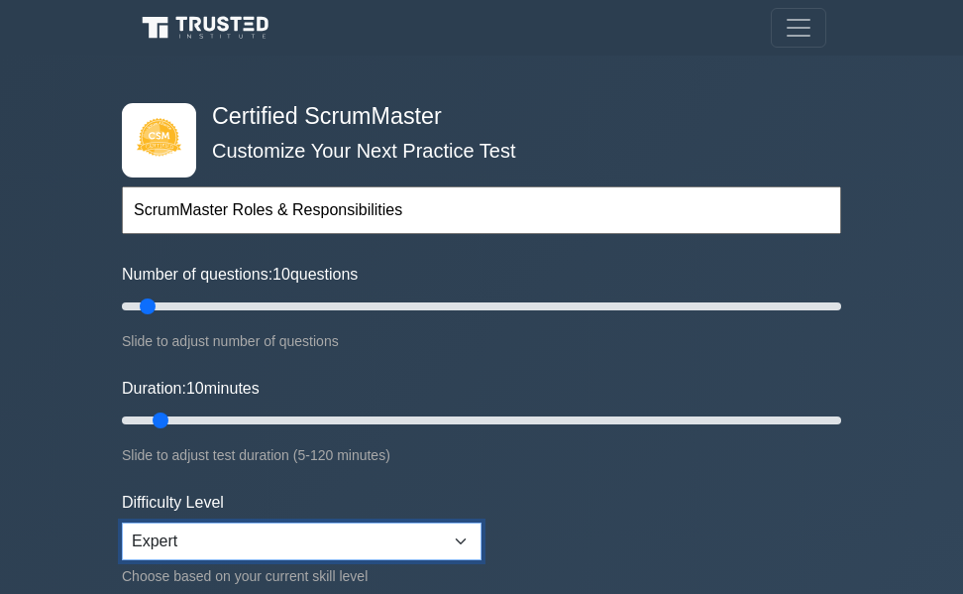
click at [200, 537] on select "Beginner Intermediate Expert" at bounding box center [302, 541] width 360 height 38
click at [122, 522] on select "Beginner Intermediate Expert" at bounding box center [302, 541] width 360 height 38
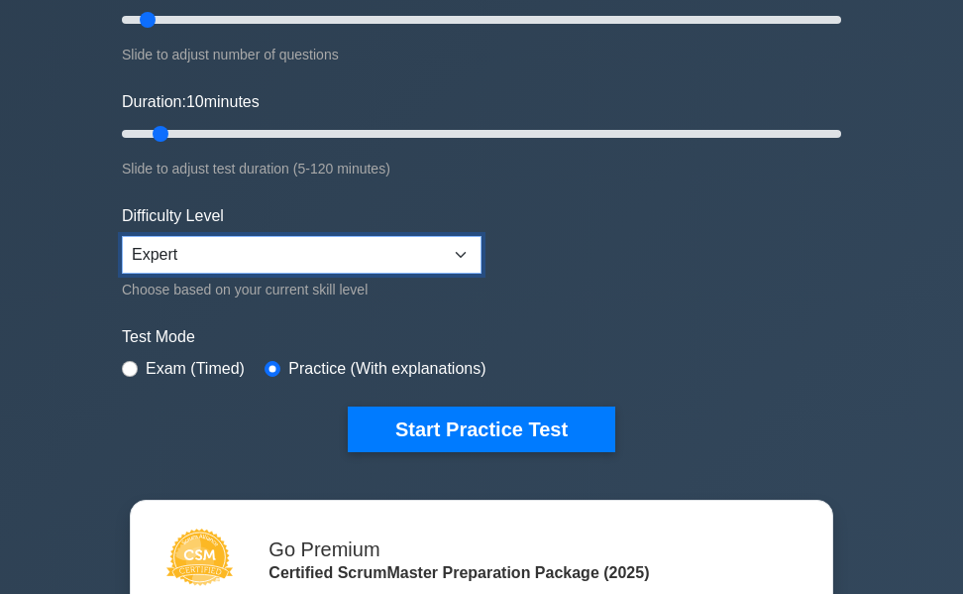
scroll to position [297, 0]
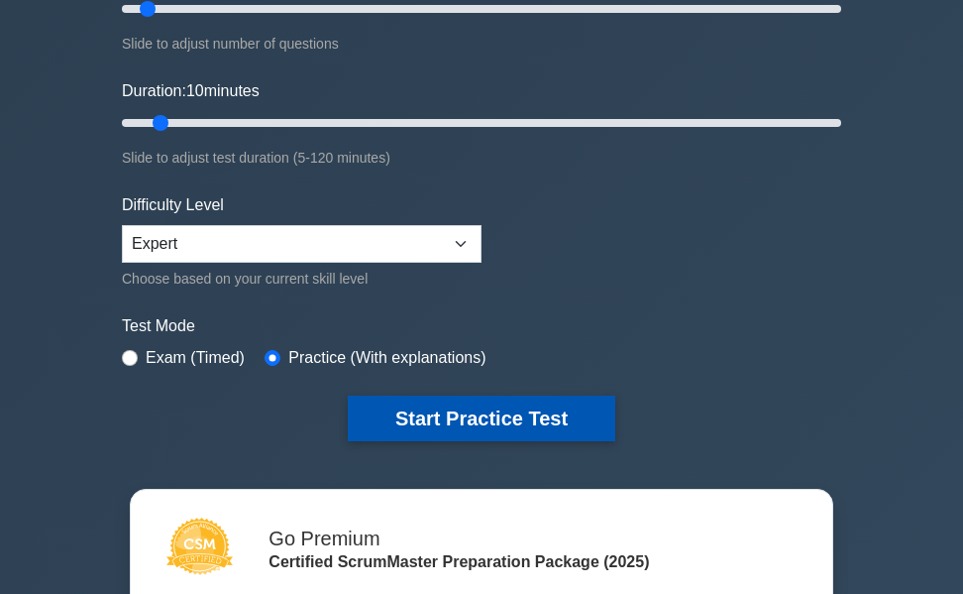
click at [442, 414] on button "Start Practice Test" at bounding box center [482, 418] width 268 height 46
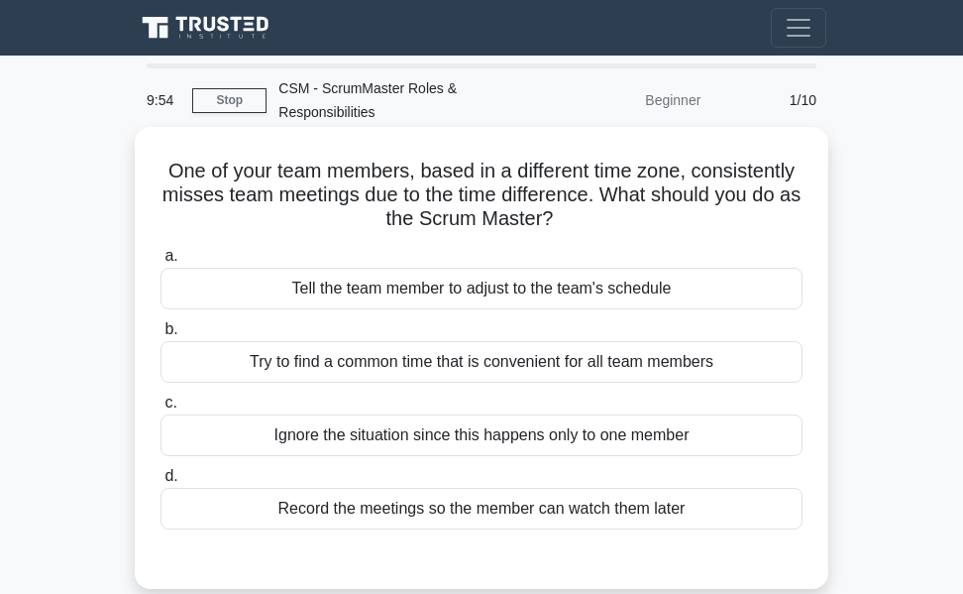
click at [576, 362] on div "Try to find a common time that is convenient for all team members" at bounding box center [482, 362] width 642 height 42
click at [161, 336] on input "b. Try to find a common time that is convenient for all team members" at bounding box center [161, 329] width 0 height 13
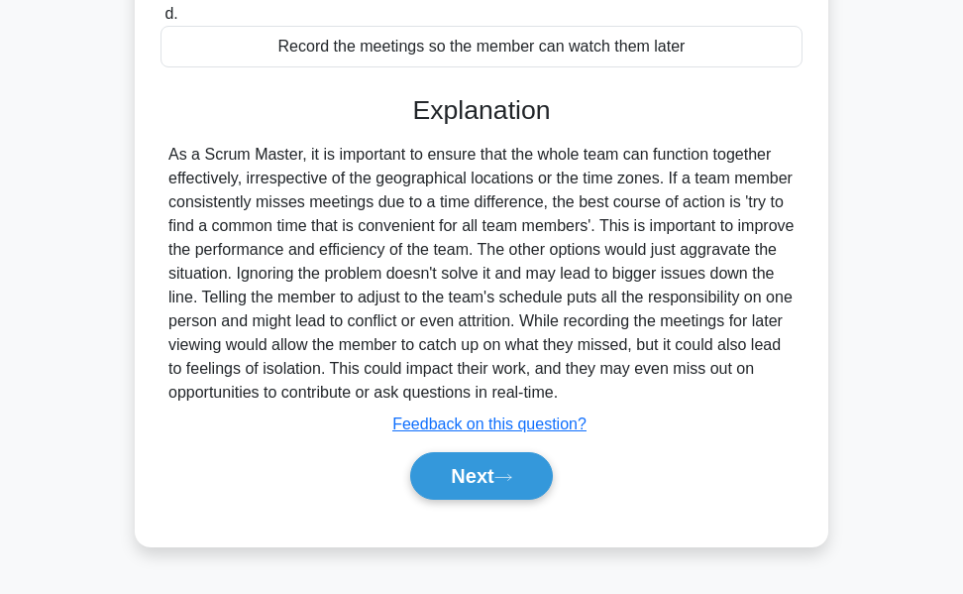
scroll to position [469, 0]
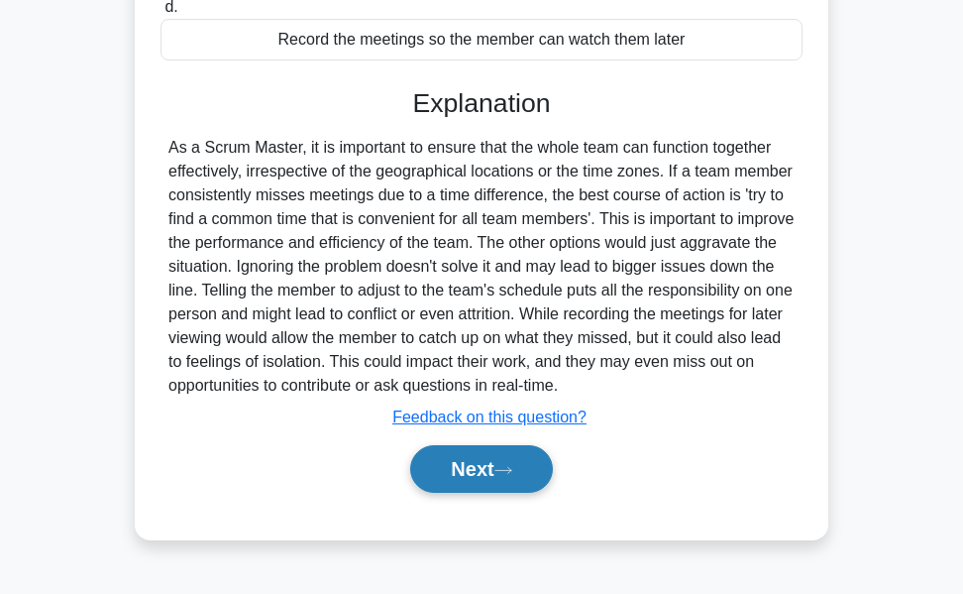
click at [448, 472] on button "Next" at bounding box center [481, 469] width 142 height 48
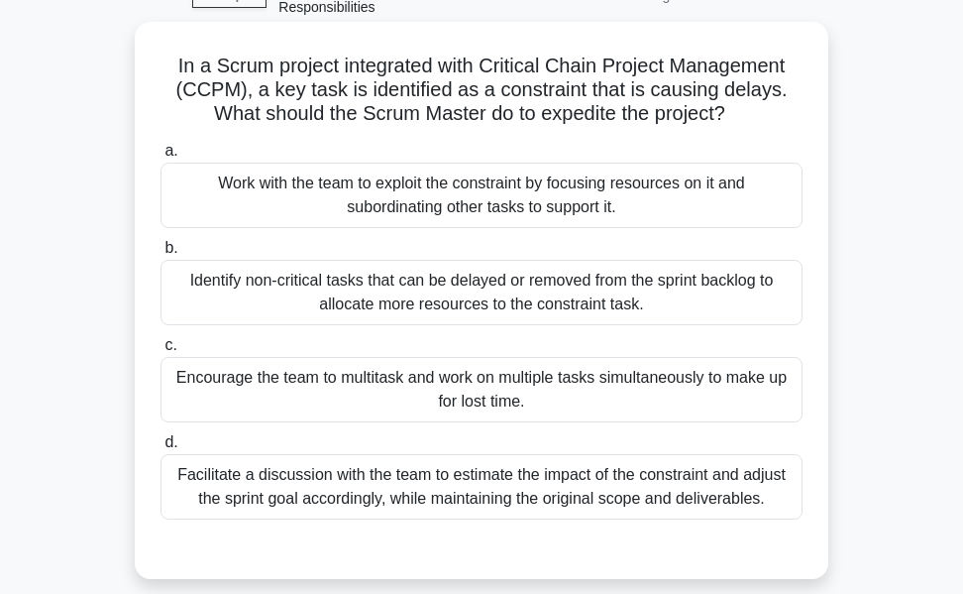
scroll to position [72, 0]
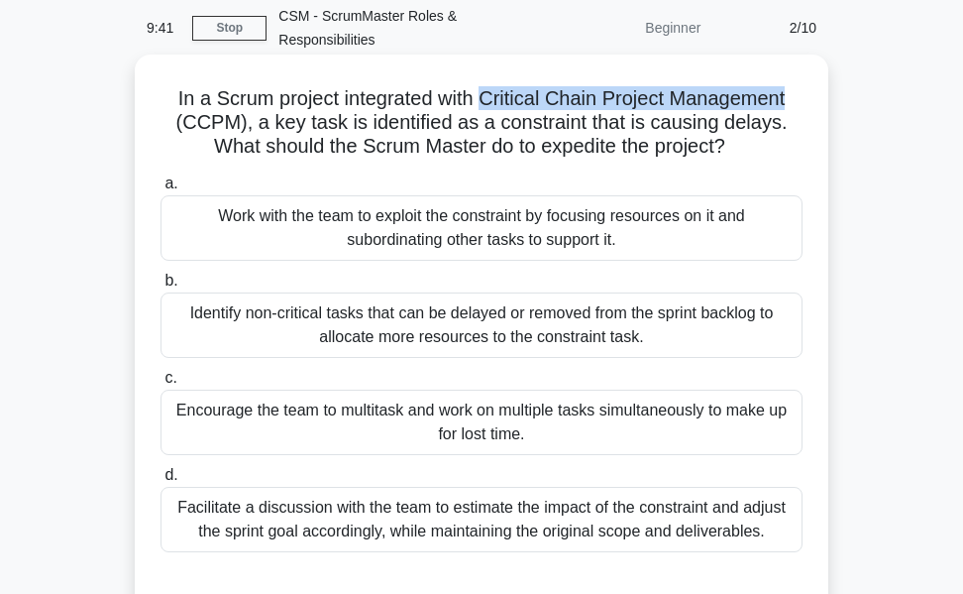
drag, startPoint x: 481, startPoint y: 101, endPoint x: 797, endPoint y: 103, distance: 316.1
click at [797, 103] on h5 "In a Scrum project integrated with Critical Chain Project Management (CCPM), a …" at bounding box center [482, 122] width 646 height 73
copy h5 "Critical Chain Project Management"
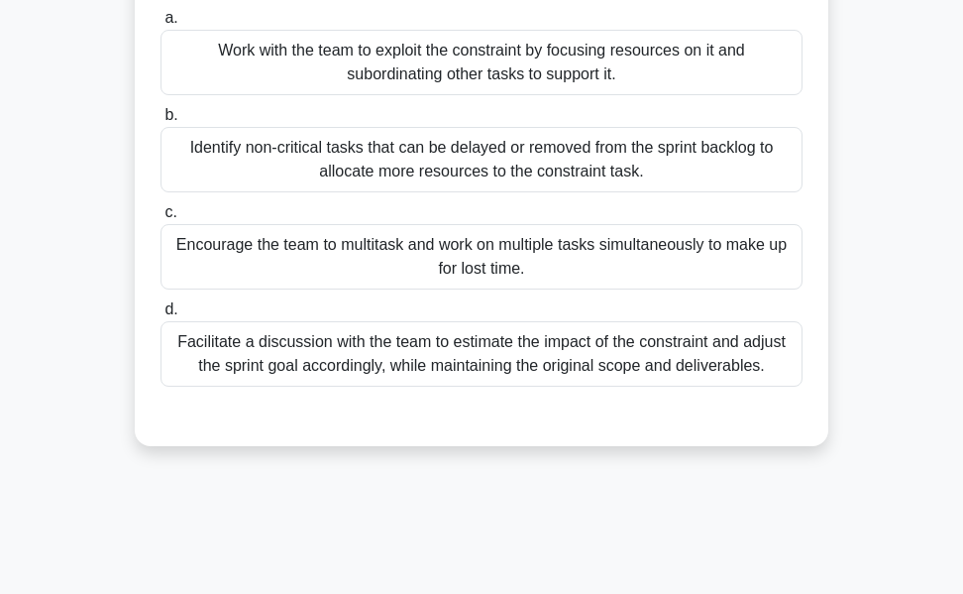
scroll to position [271, 0]
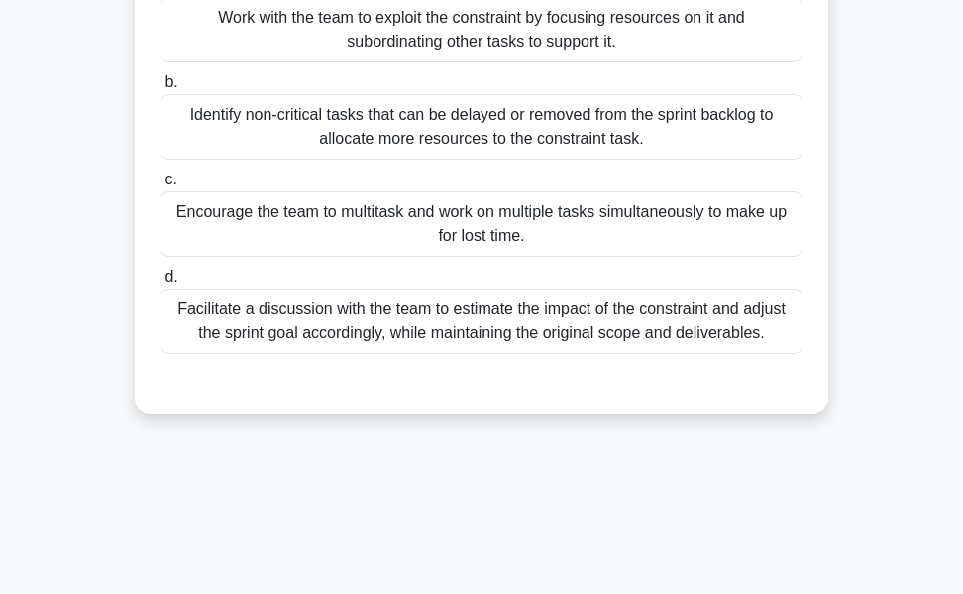
click at [530, 317] on div "Facilitate a discussion with the team to estimate the impact of the constraint …" at bounding box center [482, 320] width 642 height 65
click at [161, 283] on input "d. Facilitate a discussion with the team to estimate the impact of the constrai…" at bounding box center [161, 277] width 0 height 13
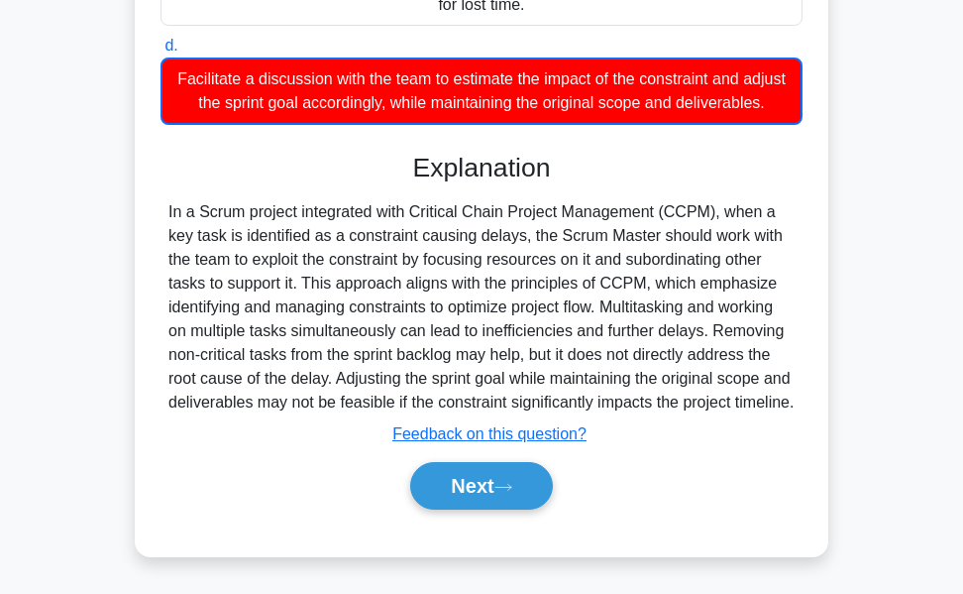
scroll to position [550, 0]
click at [461, 475] on button "Next" at bounding box center [481, 486] width 142 height 48
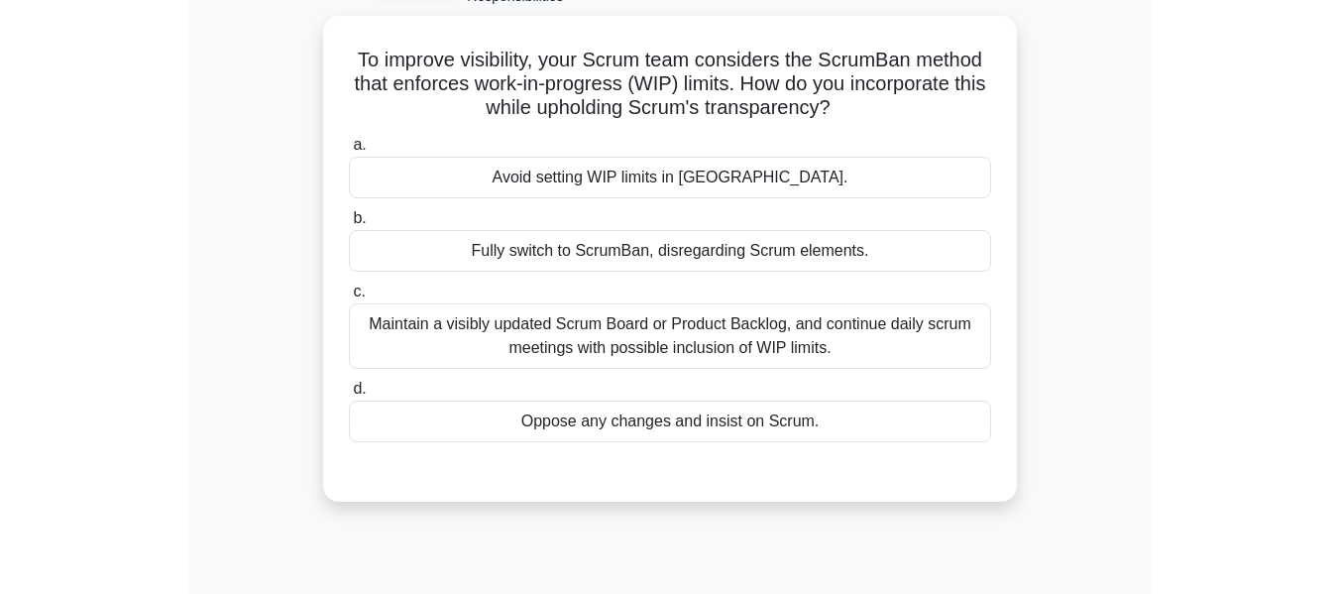
scroll to position [72, 0]
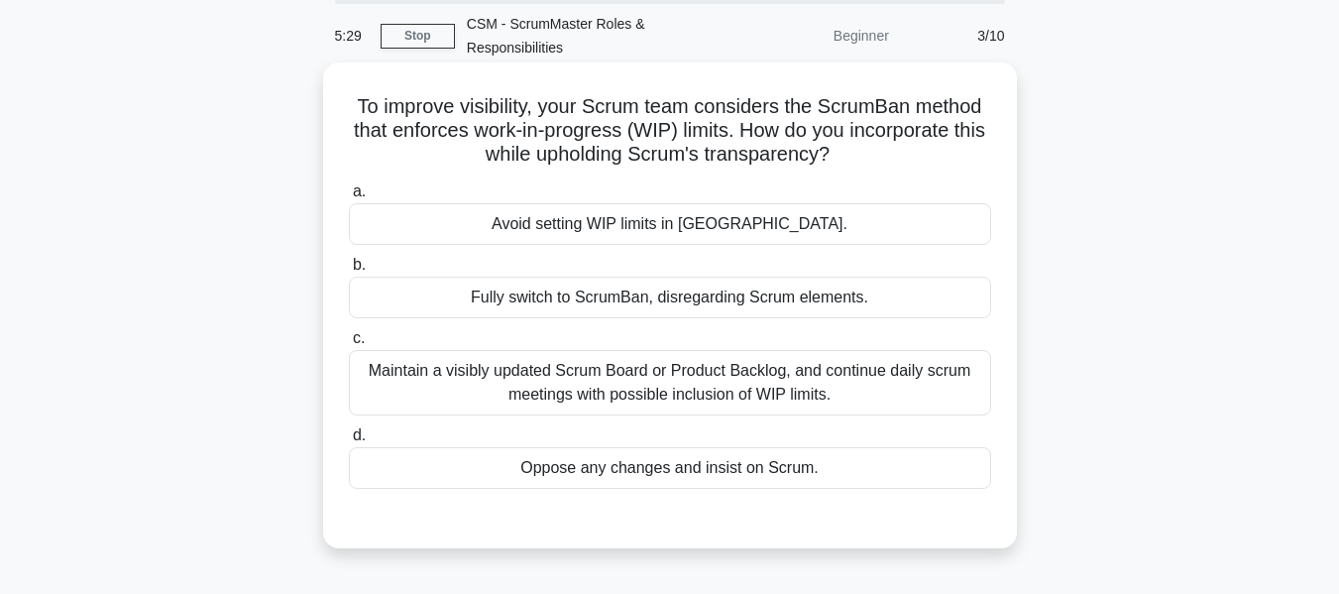
click at [415, 384] on div "Maintain a visibly updated Scrum Board or Product Backlog, and continue daily s…" at bounding box center [670, 382] width 642 height 65
click at [349, 345] on input "c. Maintain a visibly updated Scrum Board or Product Backlog, and continue dail…" at bounding box center [349, 338] width 0 height 13
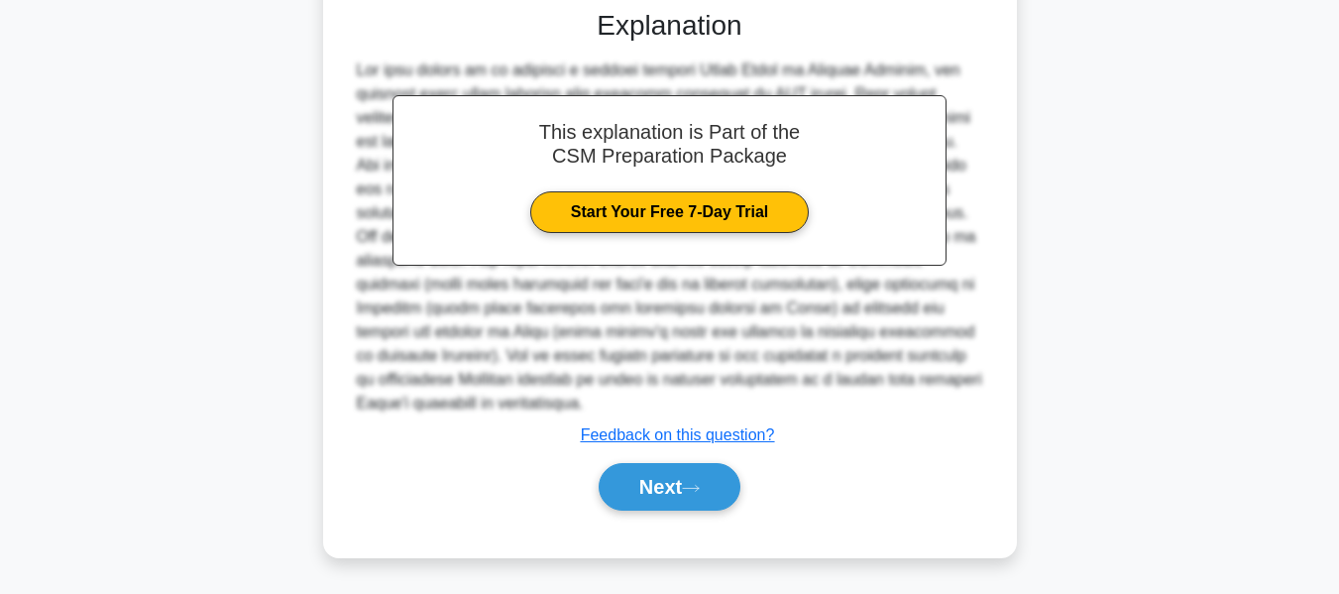
scroll to position [582, 0]
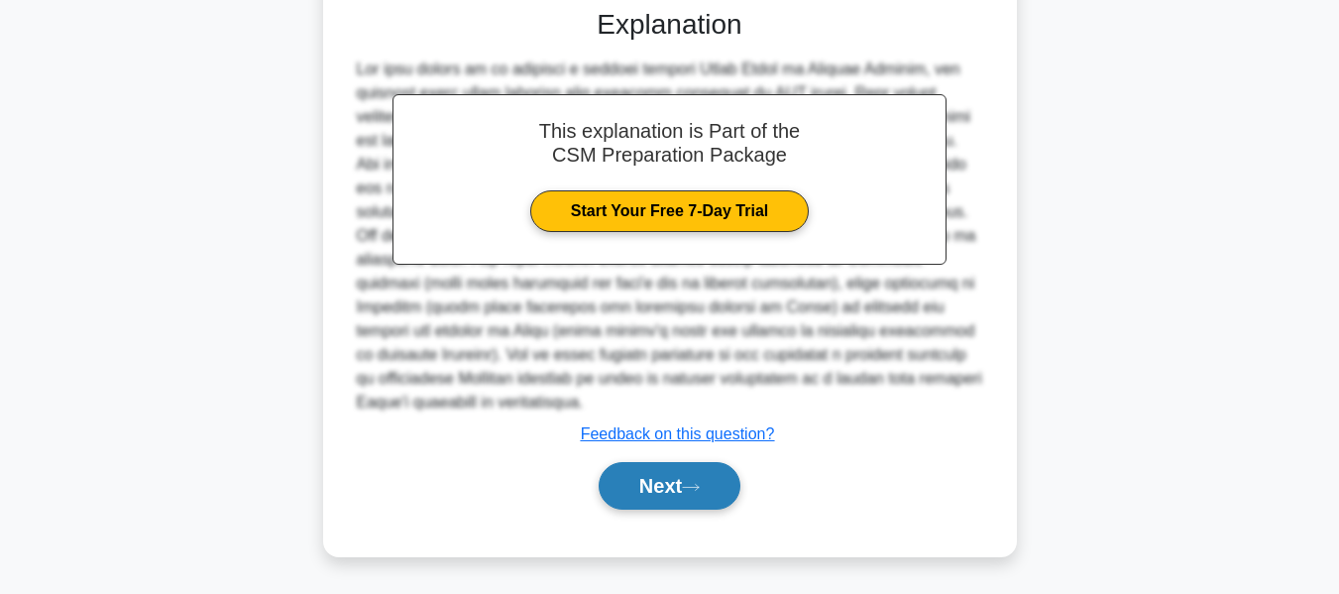
click at [651, 486] on button "Next" at bounding box center [670, 486] width 142 height 48
click at [651, 479] on button "Next" at bounding box center [670, 486] width 142 height 48
click at [629, 491] on button "Next" at bounding box center [670, 486] width 142 height 48
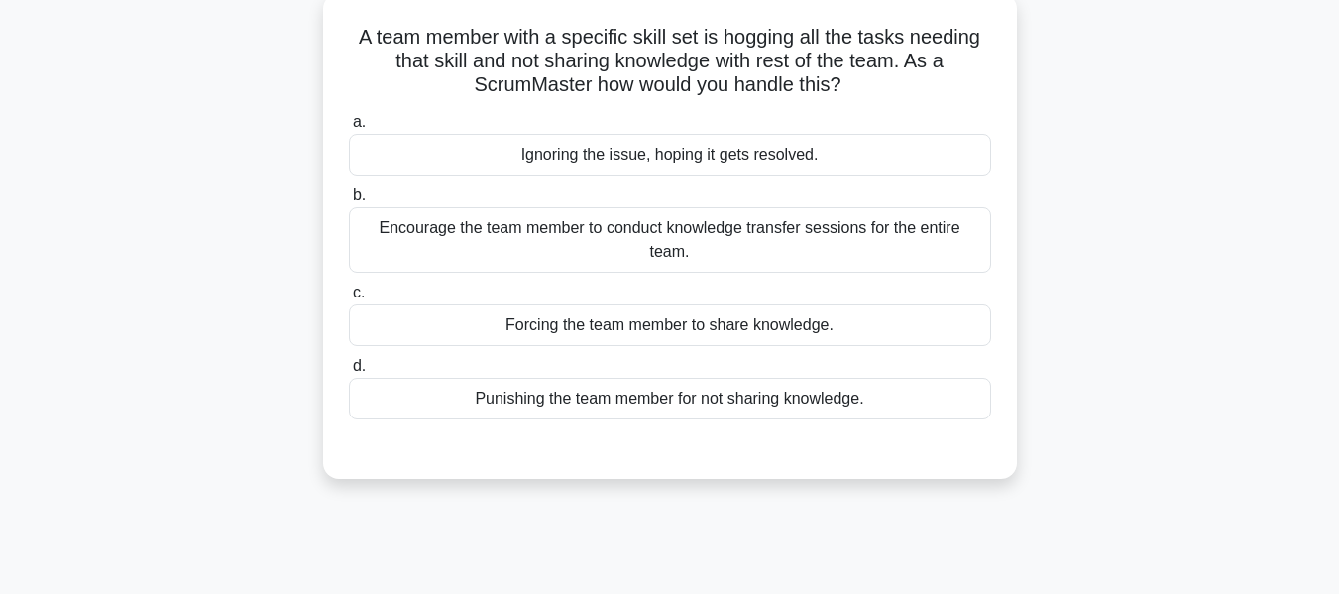
scroll to position [80, 0]
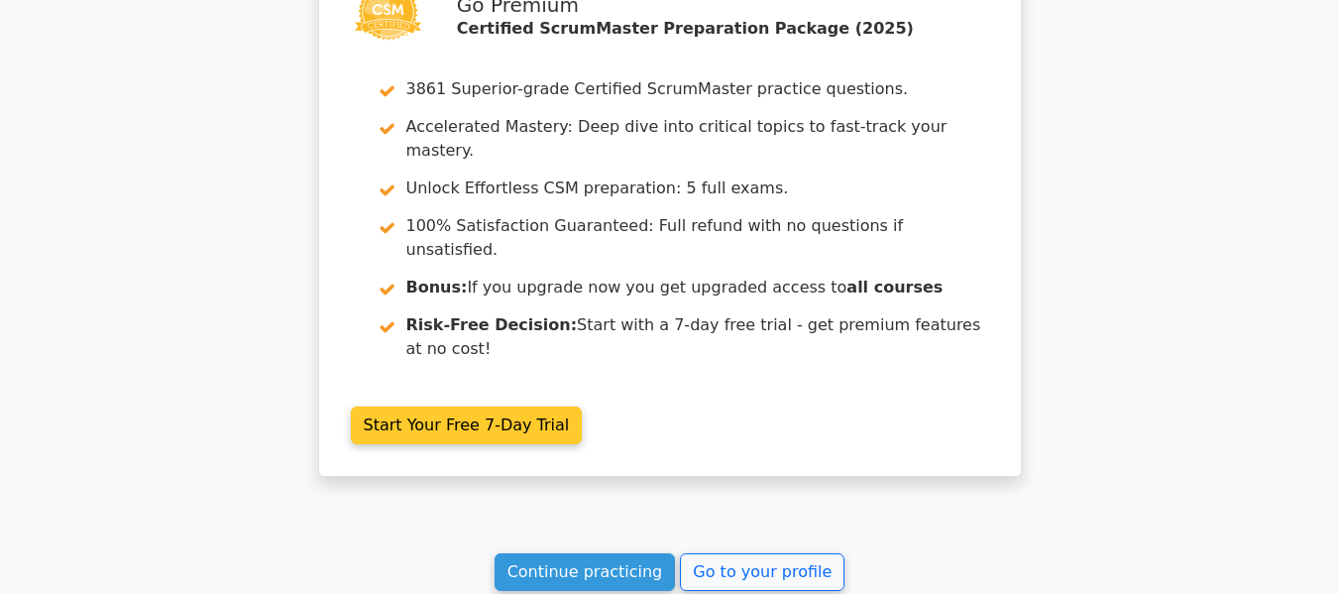
scroll to position [2874, 0]
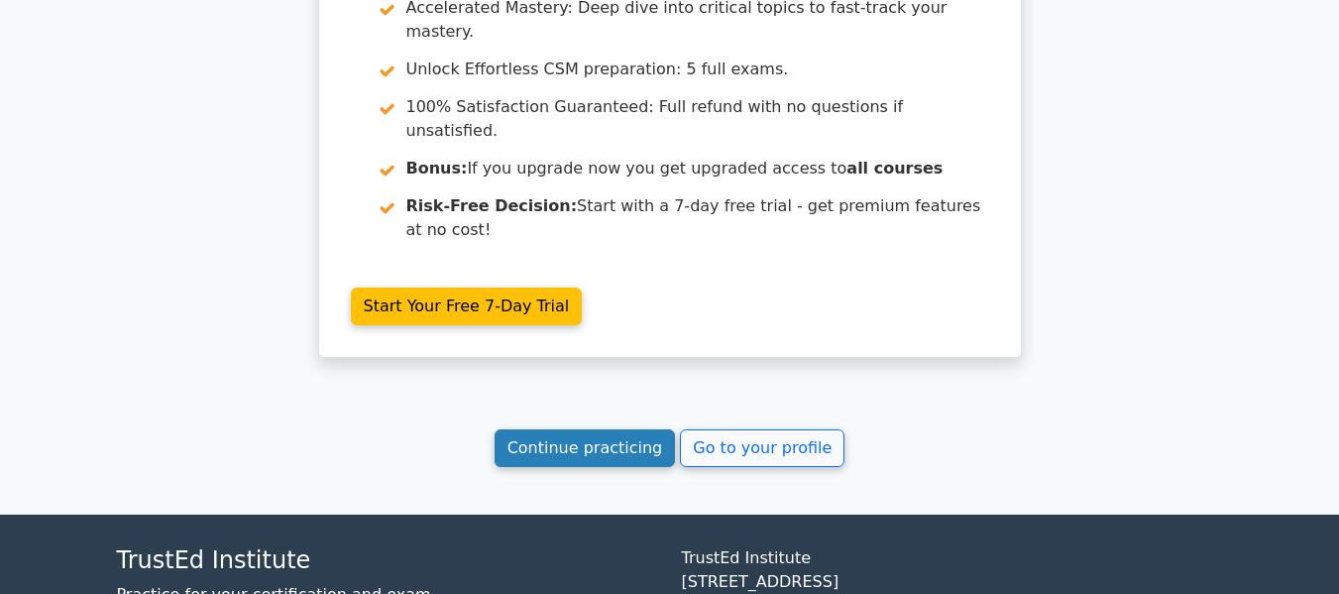
click at [602, 429] on link "Continue practicing" at bounding box center [585, 448] width 181 height 38
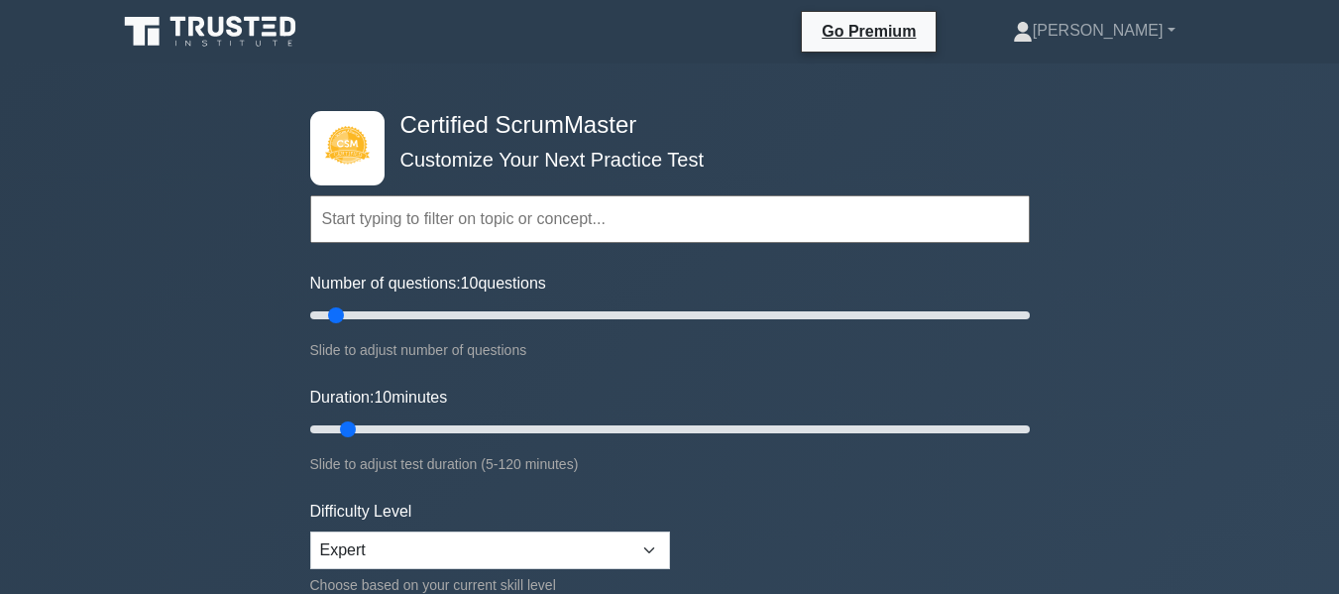
click at [433, 217] on input "text" at bounding box center [669, 219] width 719 height 48
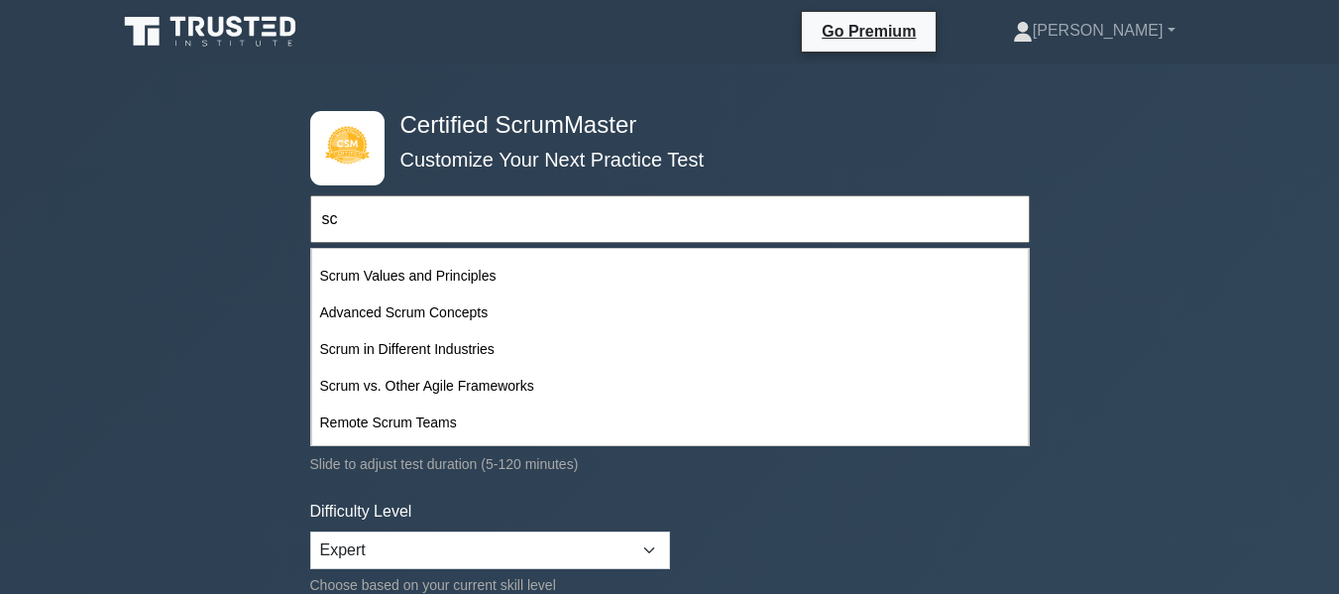
scroll to position [198, 0]
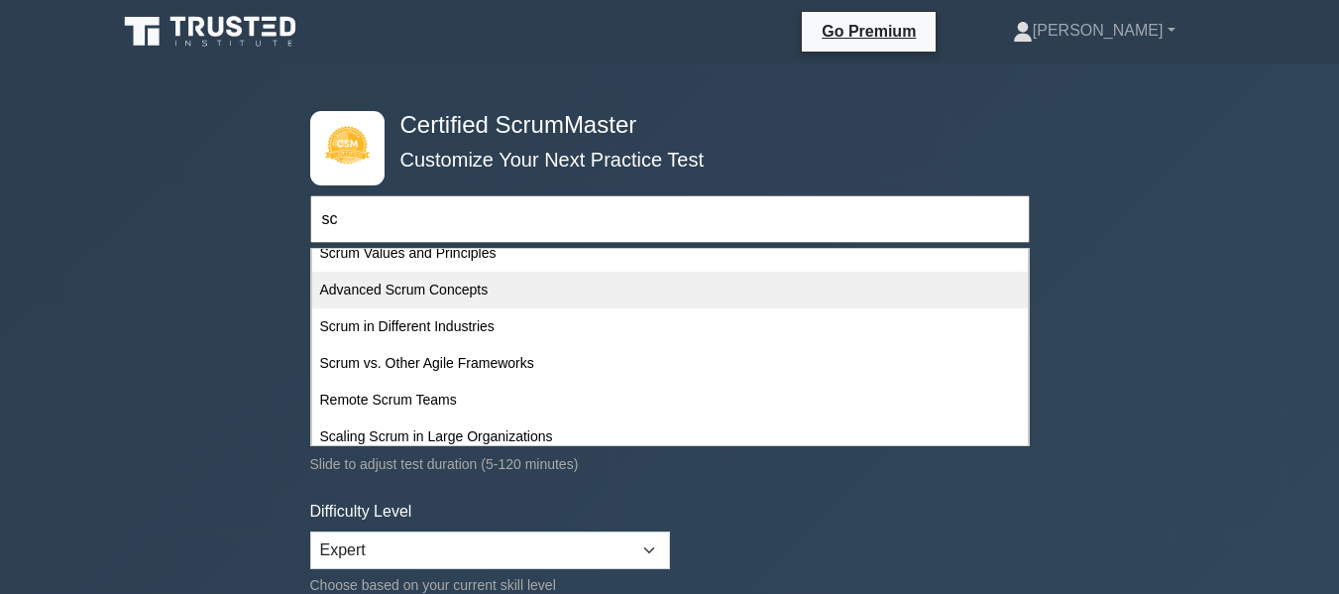
click at [414, 289] on div "Advanced Scrum Concepts" at bounding box center [670, 290] width 716 height 37
type input "Advanced Scrum Concepts"
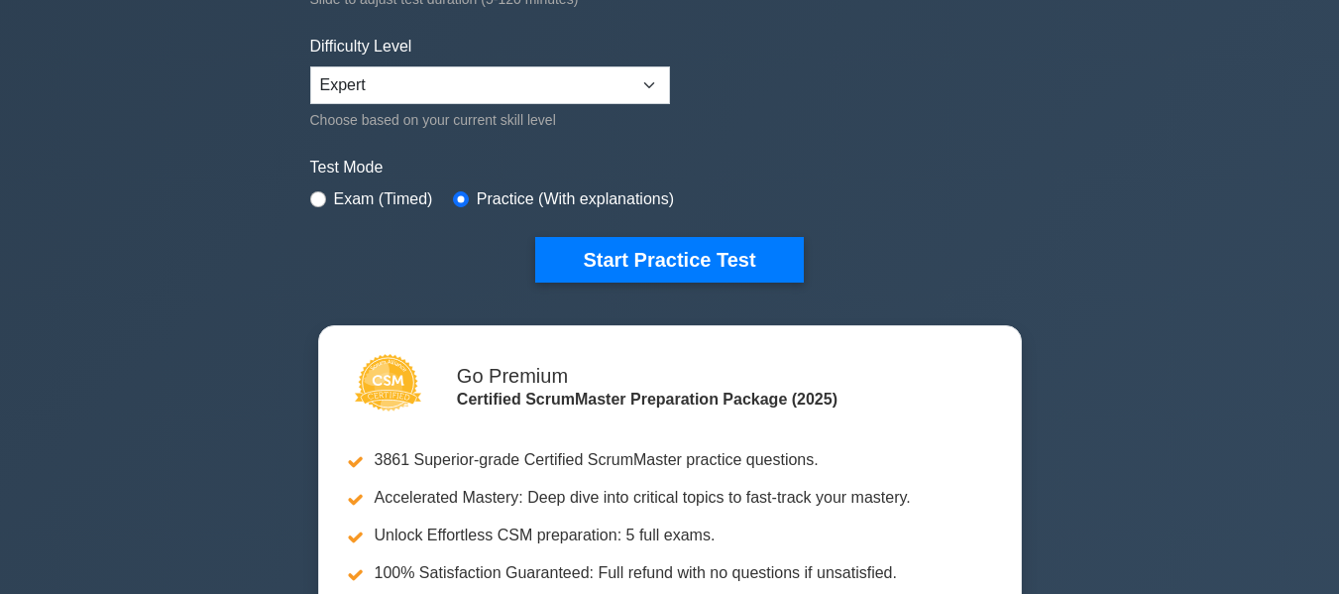
scroll to position [496, 0]
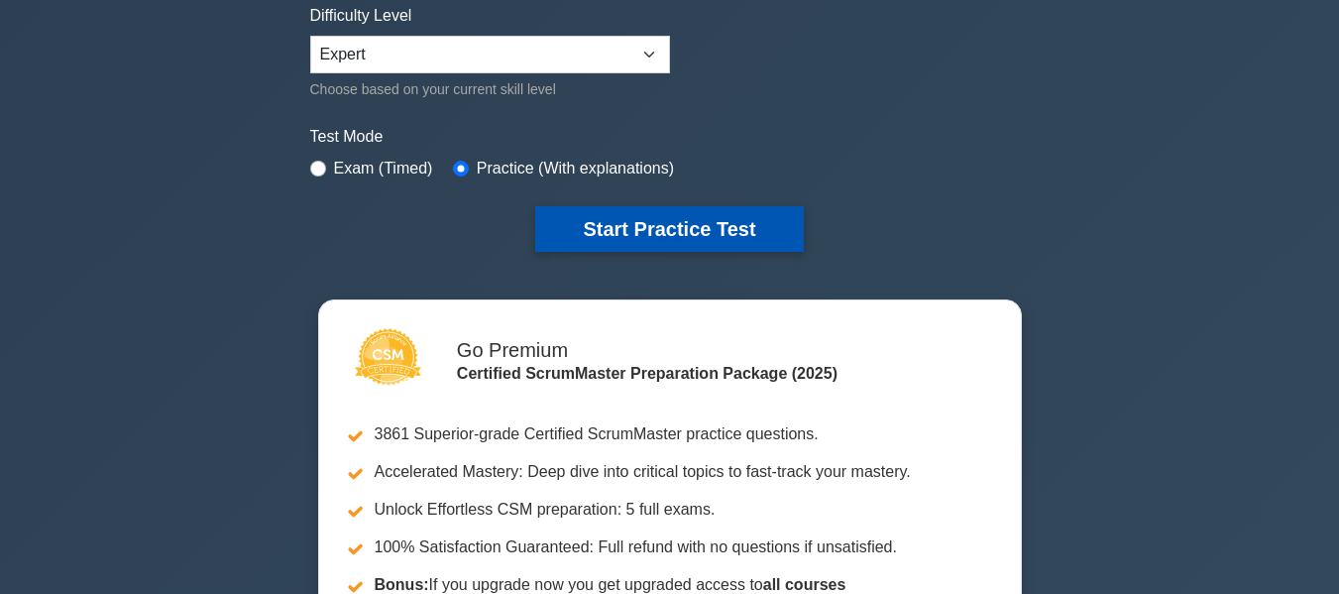
click at [657, 217] on button "Start Practice Test" at bounding box center [669, 229] width 268 height 46
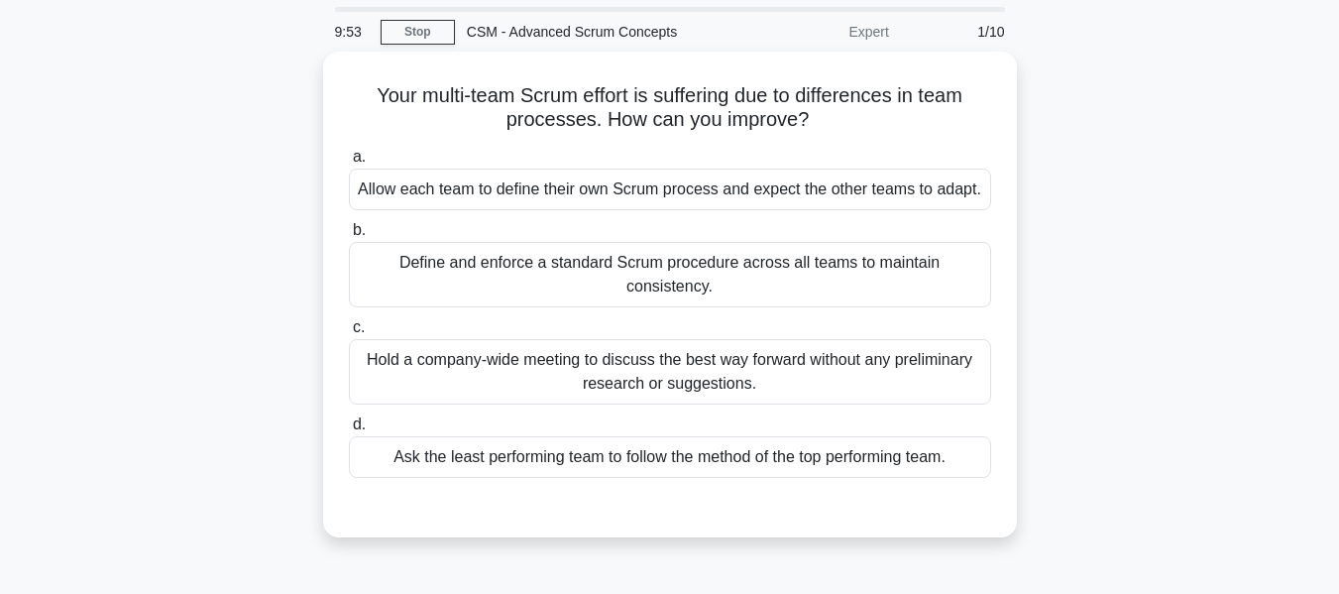
scroll to position [99, 0]
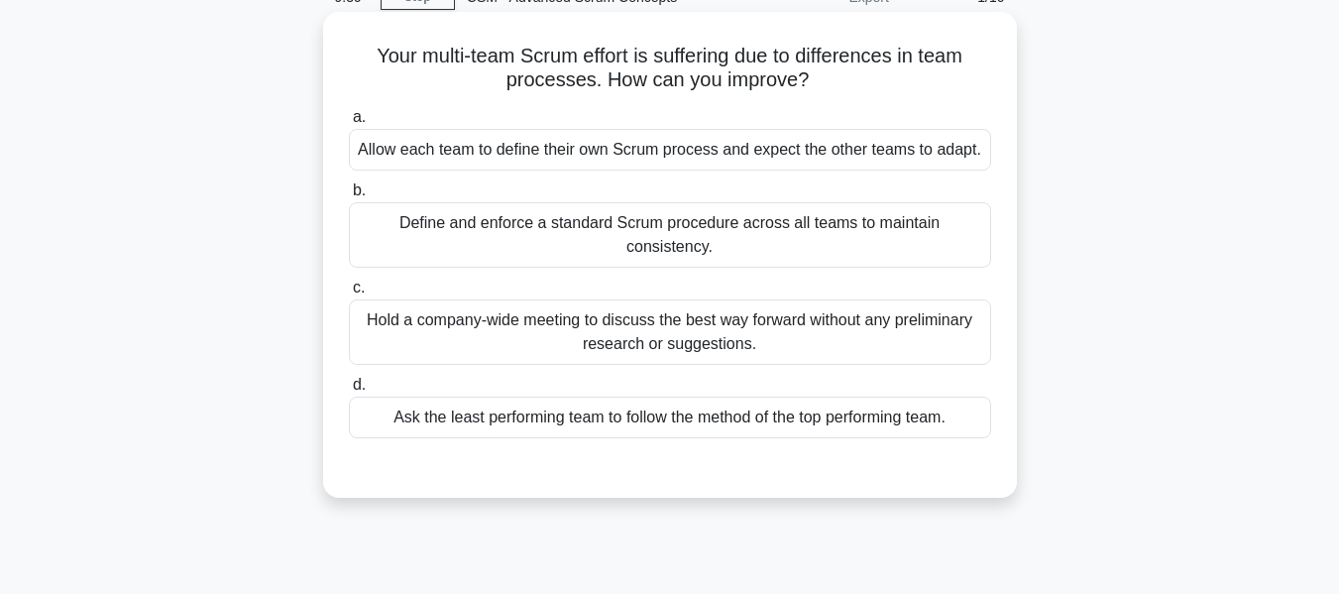
click at [626, 225] on div "Define and enforce a standard Scrum procedure across all teams to maintain cons…" at bounding box center [670, 234] width 642 height 65
click at [349, 197] on input "b. Define and enforce a standard Scrum procedure across all teams to maintain c…" at bounding box center [349, 190] width 0 height 13
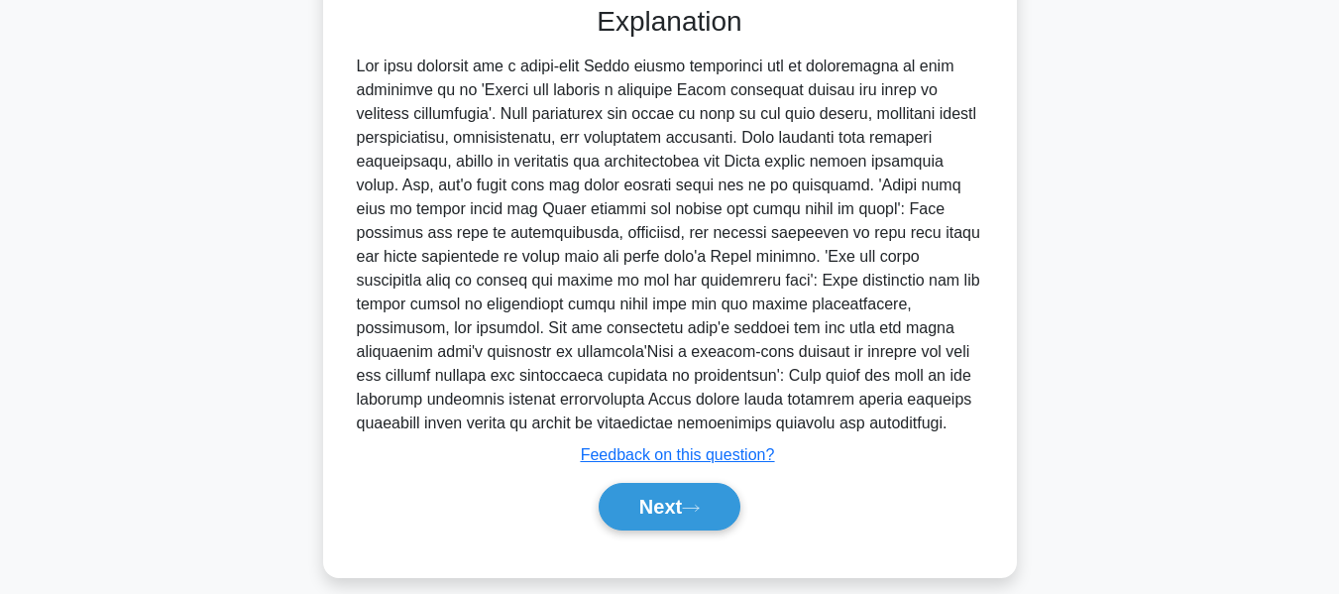
scroll to position [595, 0]
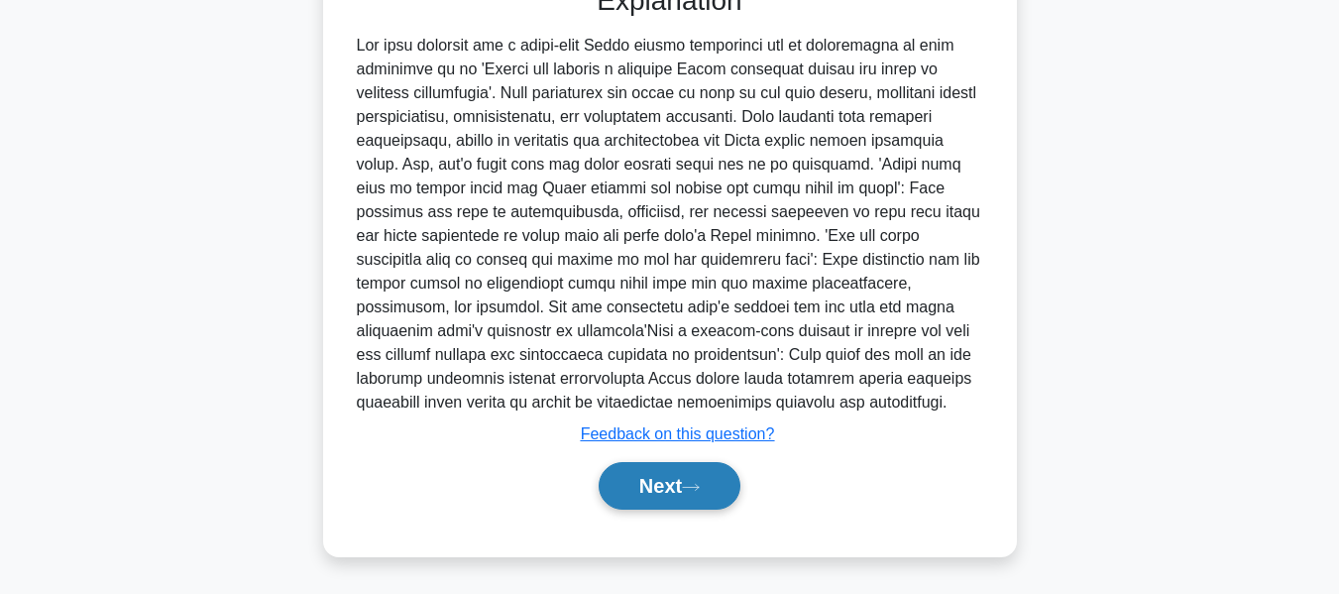
click at [656, 499] on button "Next" at bounding box center [670, 486] width 142 height 48
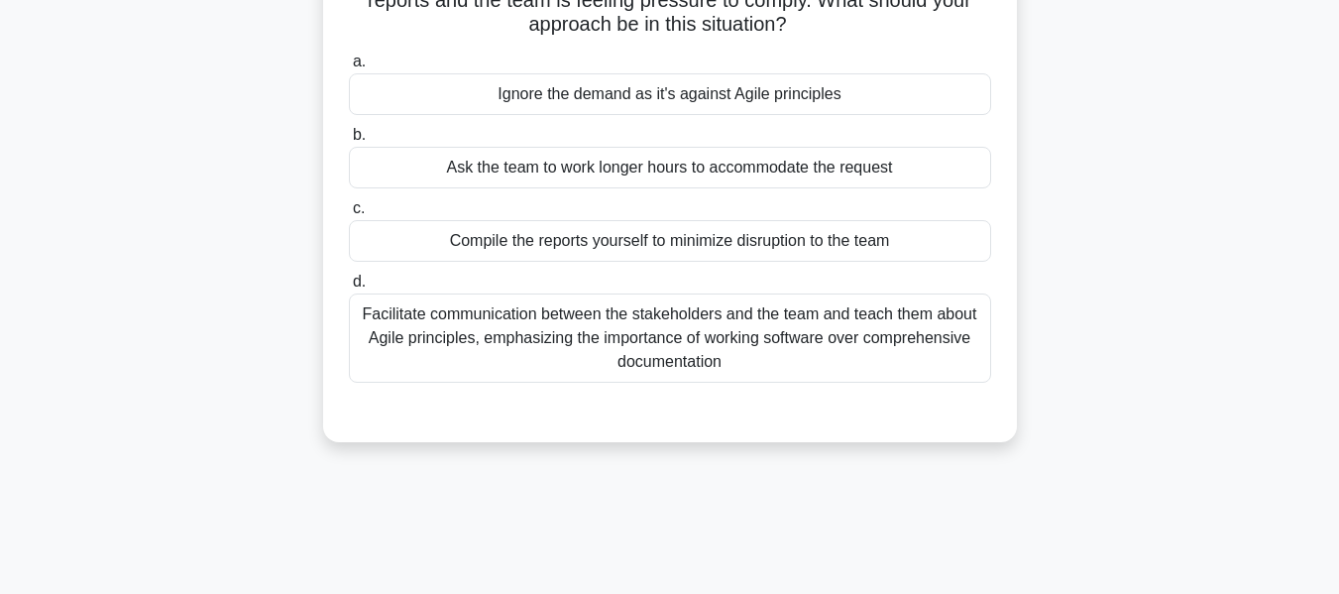
scroll to position [198, 0]
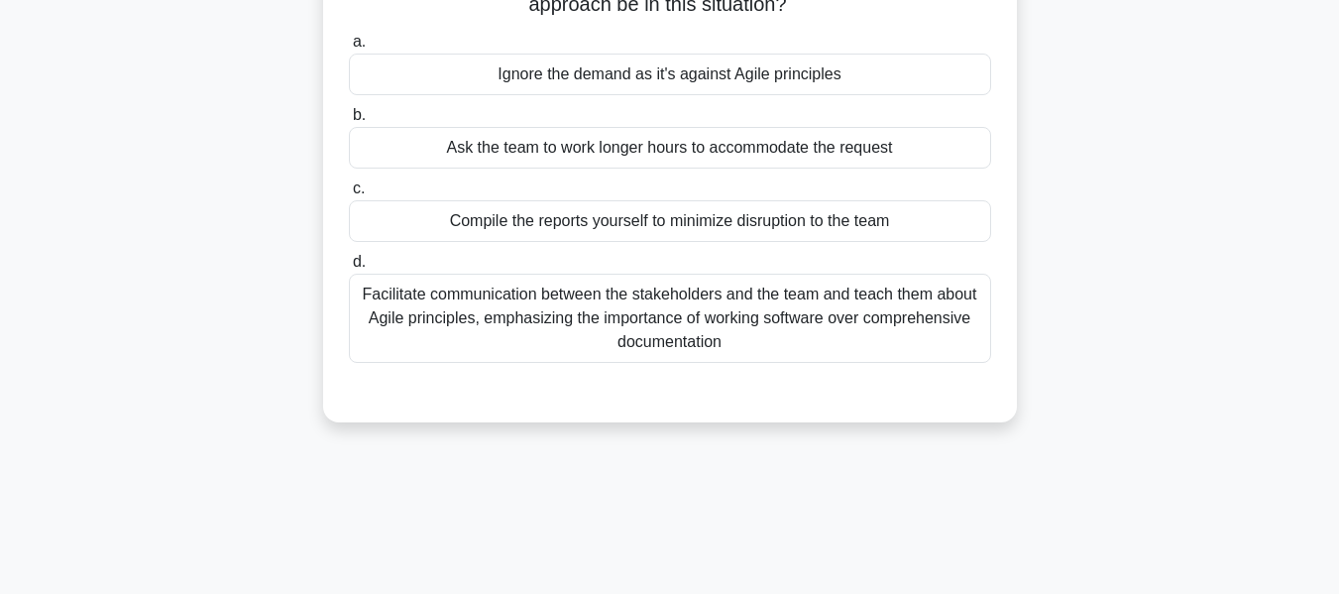
click at [591, 321] on div "Facilitate communication between the stakeholders and the team and teach them a…" at bounding box center [670, 318] width 642 height 89
click at [349, 269] on input "d. Facilitate communication between the stakeholders and the team and teach the…" at bounding box center [349, 262] width 0 height 13
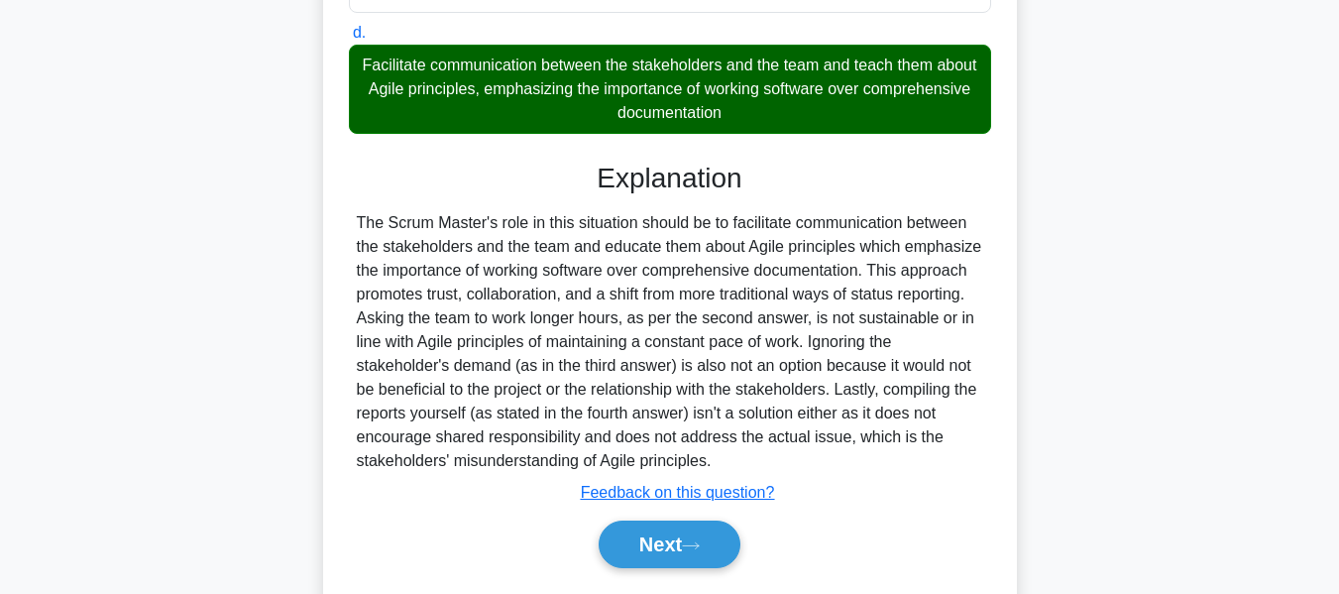
scroll to position [487, 0]
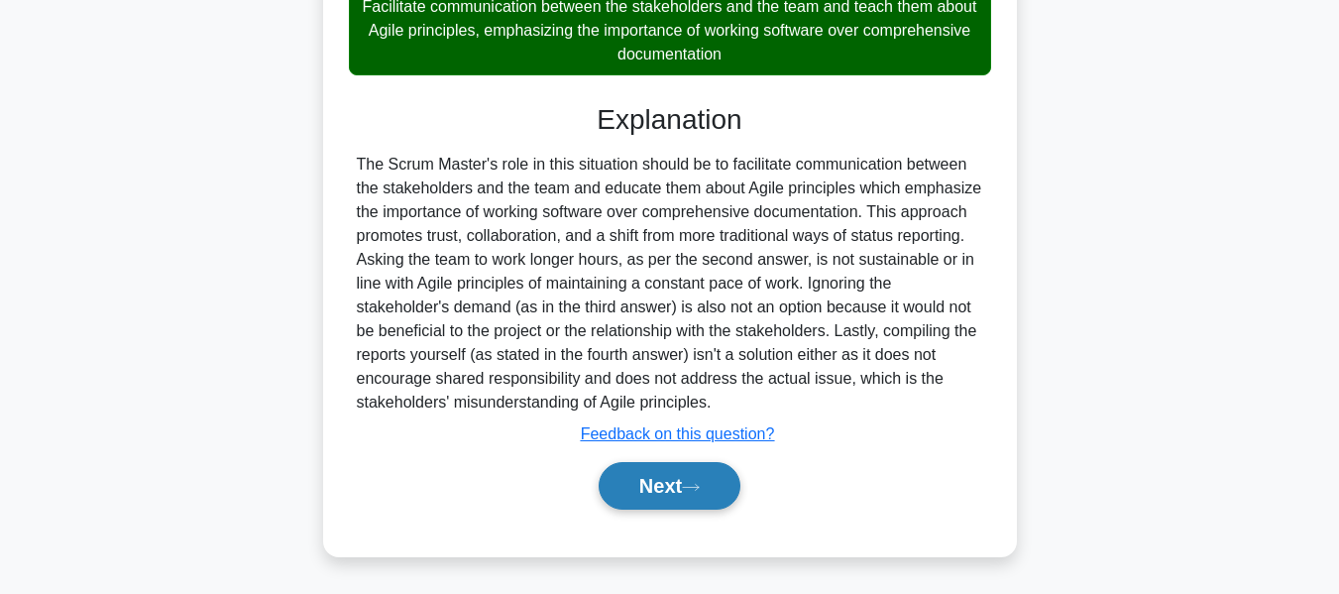
click at [655, 473] on button "Next" at bounding box center [670, 486] width 142 height 48
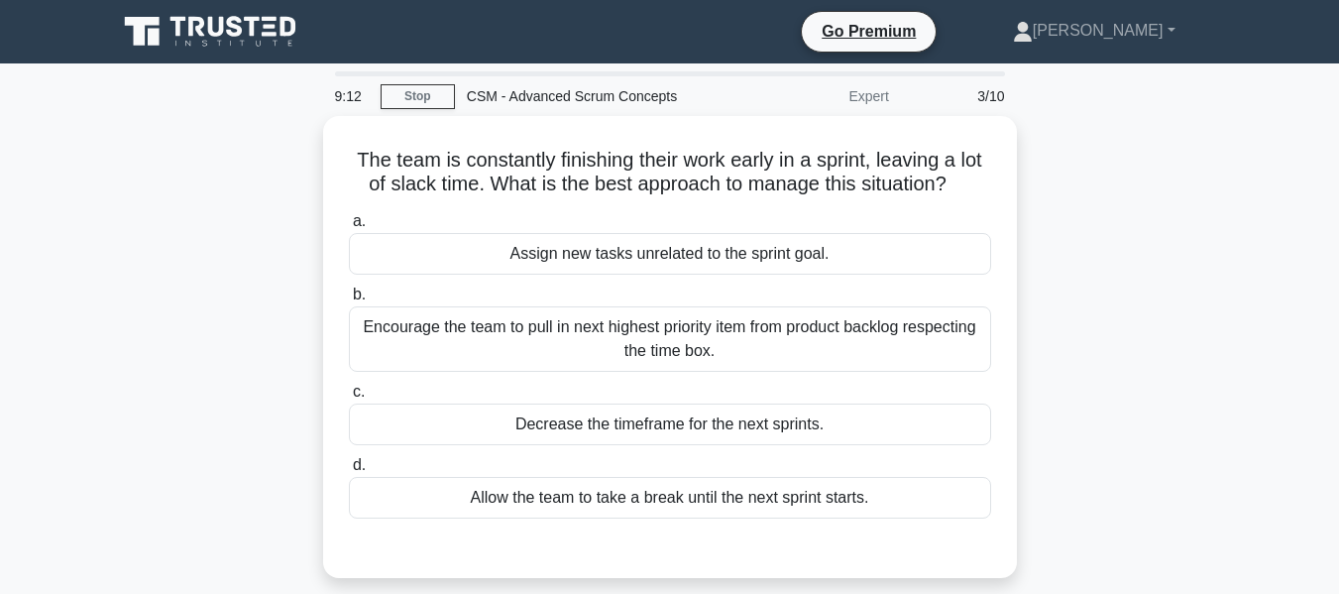
scroll to position [99, 0]
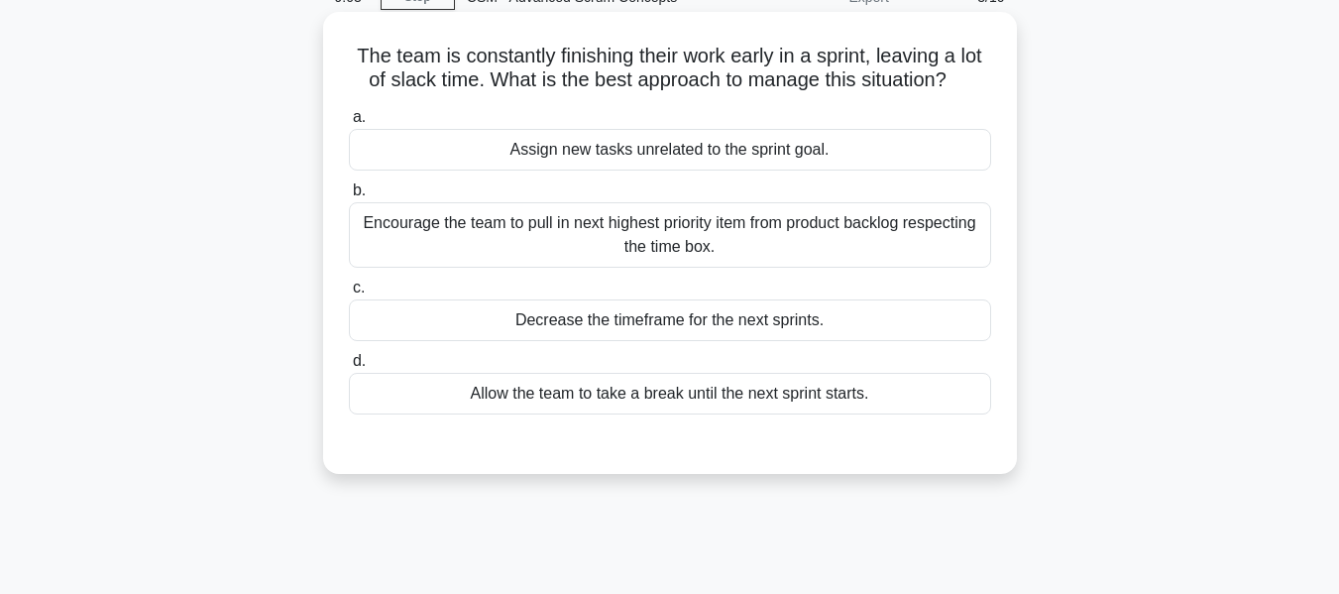
click at [628, 233] on div "Encourage the team to pull in next highest priority item from product backlog r…" at bounding box center [670, 234] width 642 height 65
click at [349, 197] on input "b. Encourage the team to pull in next highest priority item from product backlo…" at bounding box center [349, 190] width 0 height 13
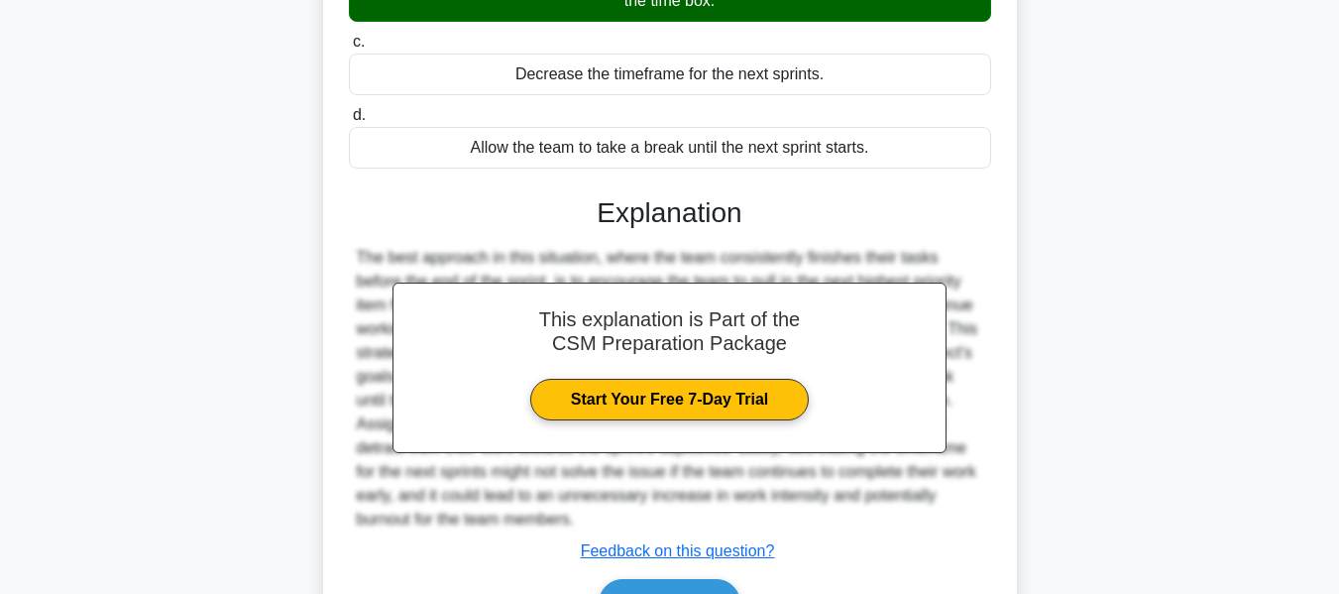
scroll to position [477, 0]
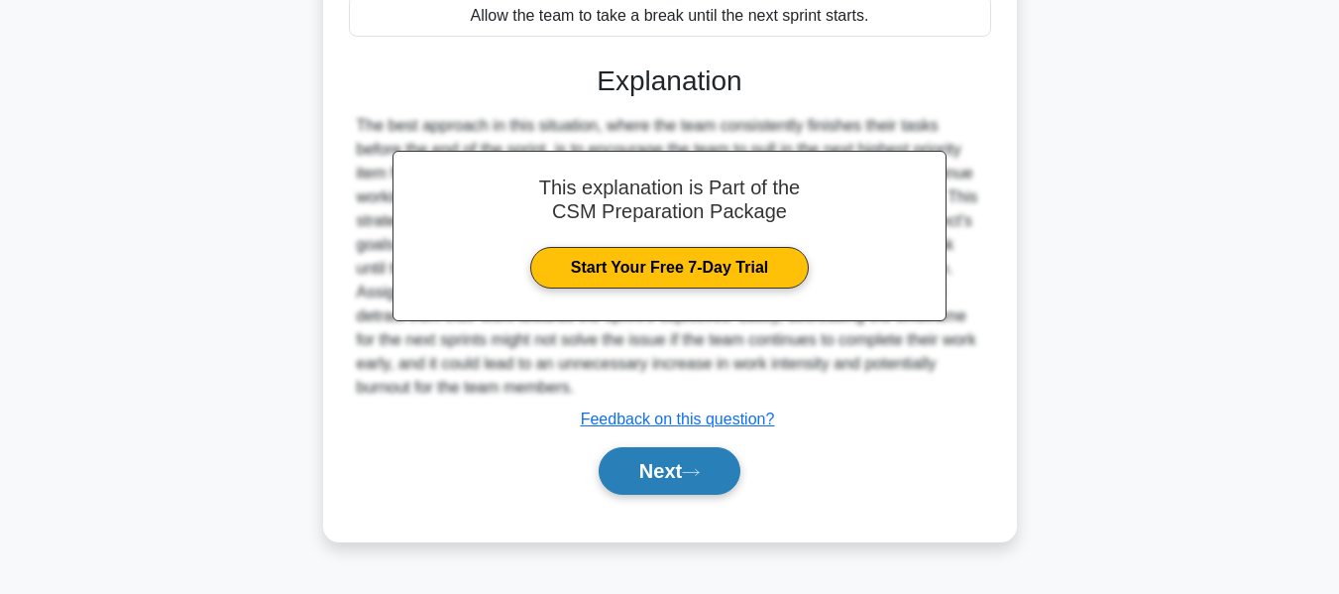
click at [633, 472] on button "Next" at bounding box center [670, 471] width 142 height 48
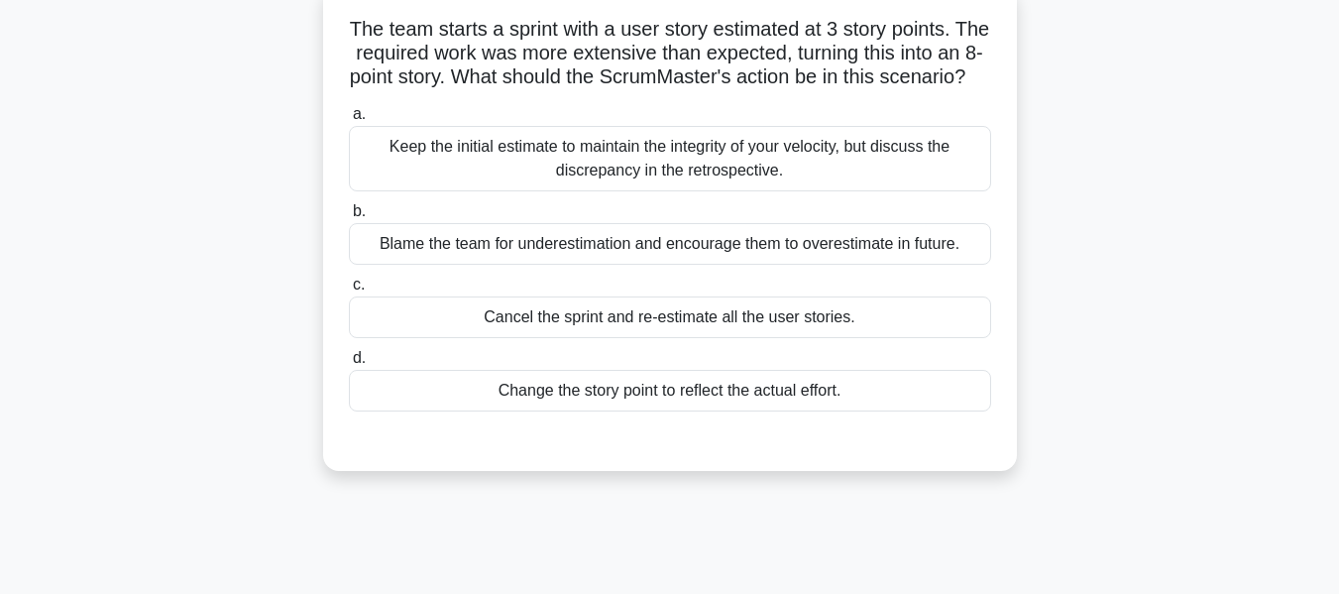
scroll to position [99, 0]
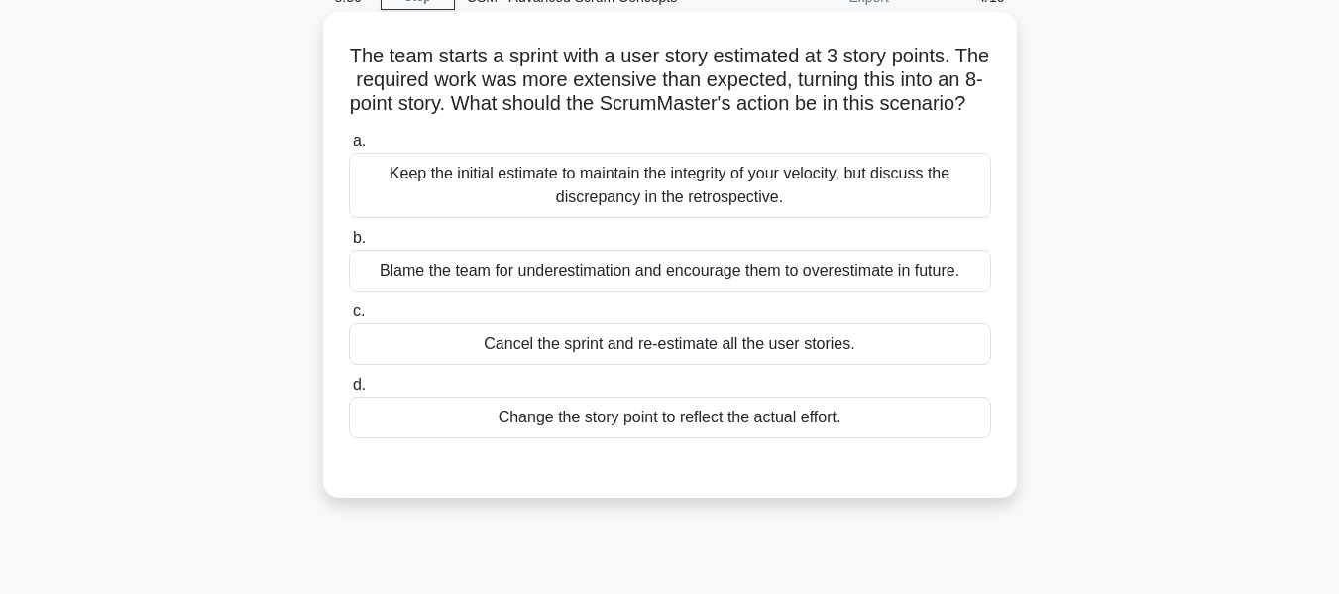
click at [654, 438] on div "Change the story point to reflect the actual effort." at bounding box center [670, 417] width 642 height 42
click at [349, 391] on input "d. Change the story point to reflect the actual effort." at bounding box center [349, 385] width 0 height 13
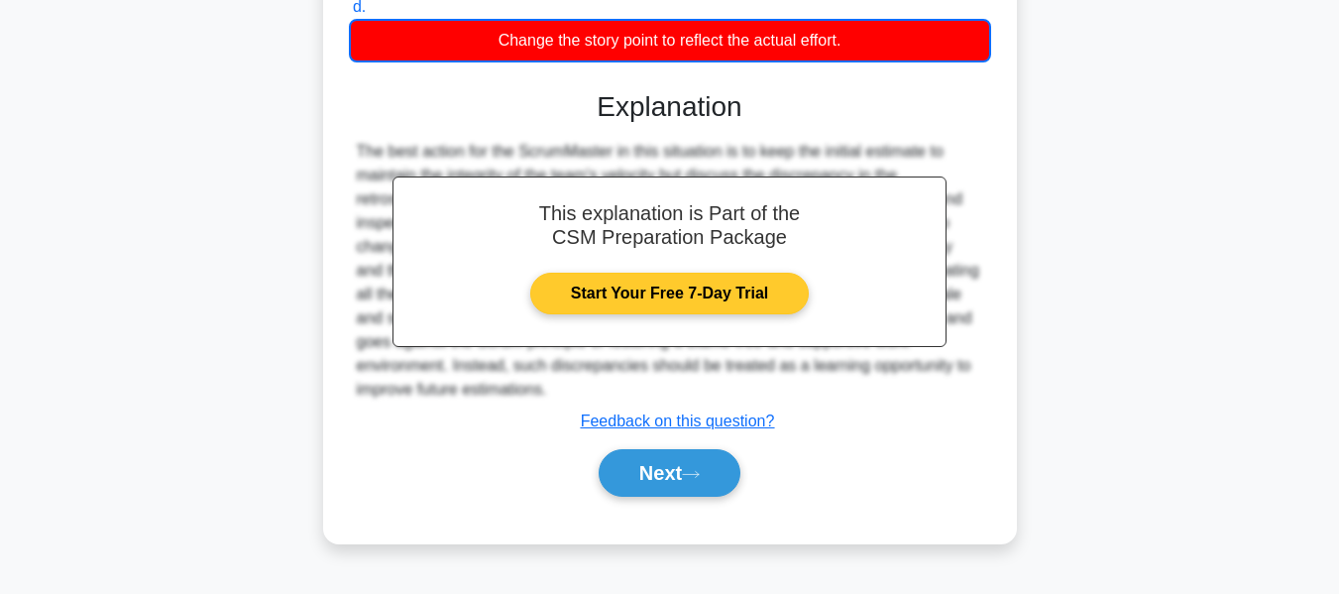
scroll to position [489, 0]
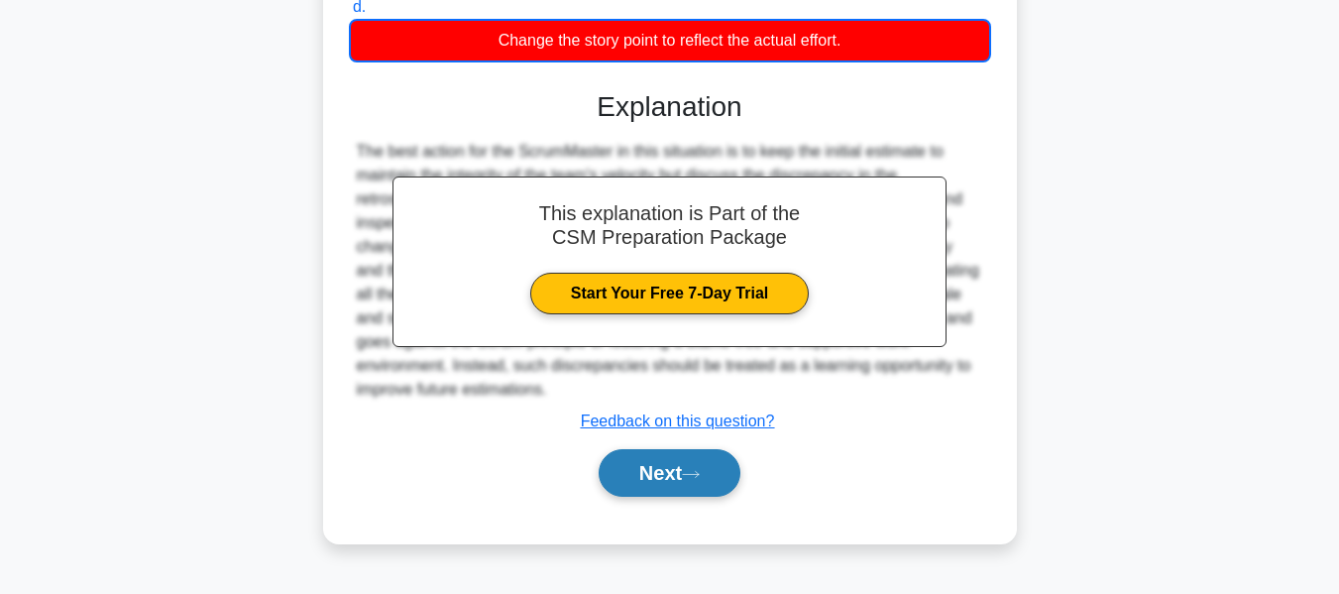
click at [644, 478] on button "Next" at bounding box center [670, 473] width 142 height 48
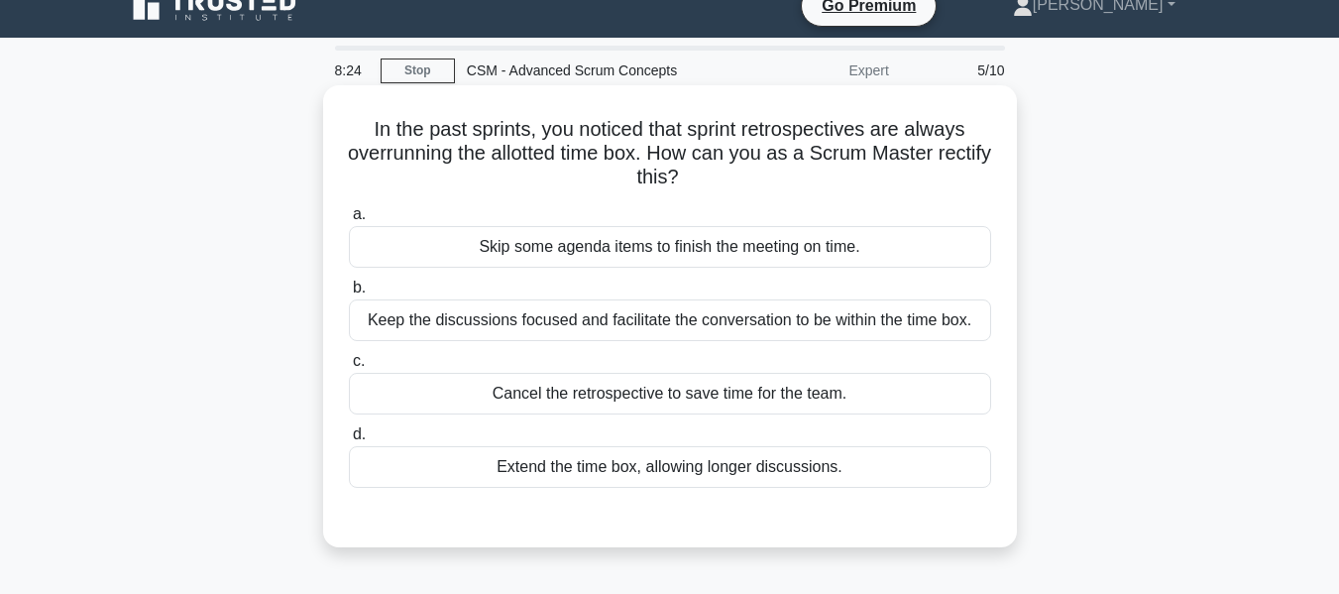
scroll to position [0, 0]
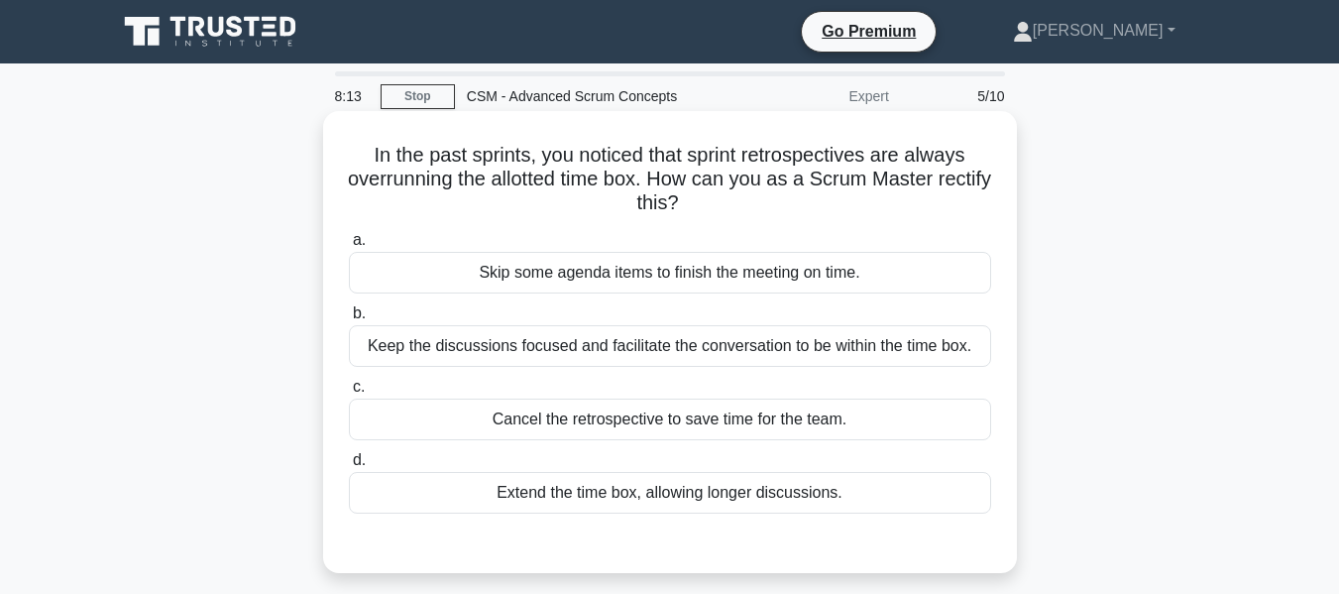
click at [602, 354] on div "Keep the discussions focused and facilitate the conversation to be within the t…" at bounding box center [670, 346] width 642 height 42
click at [349, 320] on input "b. Keep the discussions focused and facilitate the conversation to be within th…" at bounding box center [349, 313] width 0 height 13
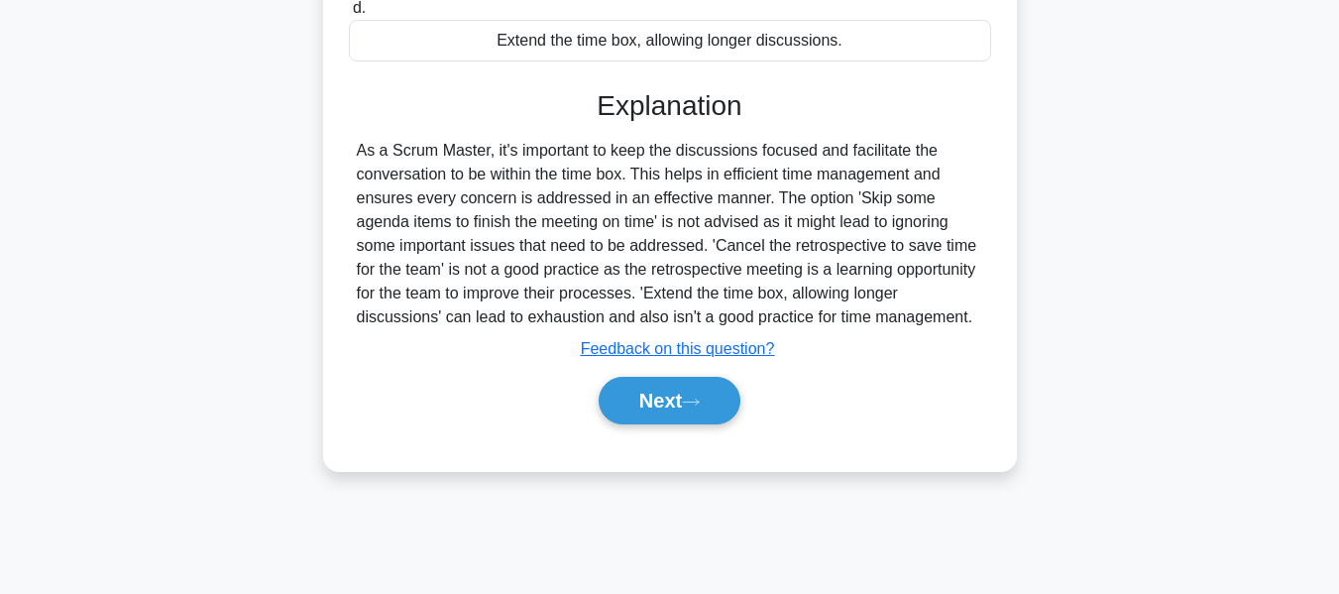
scroll to position [477, 0]
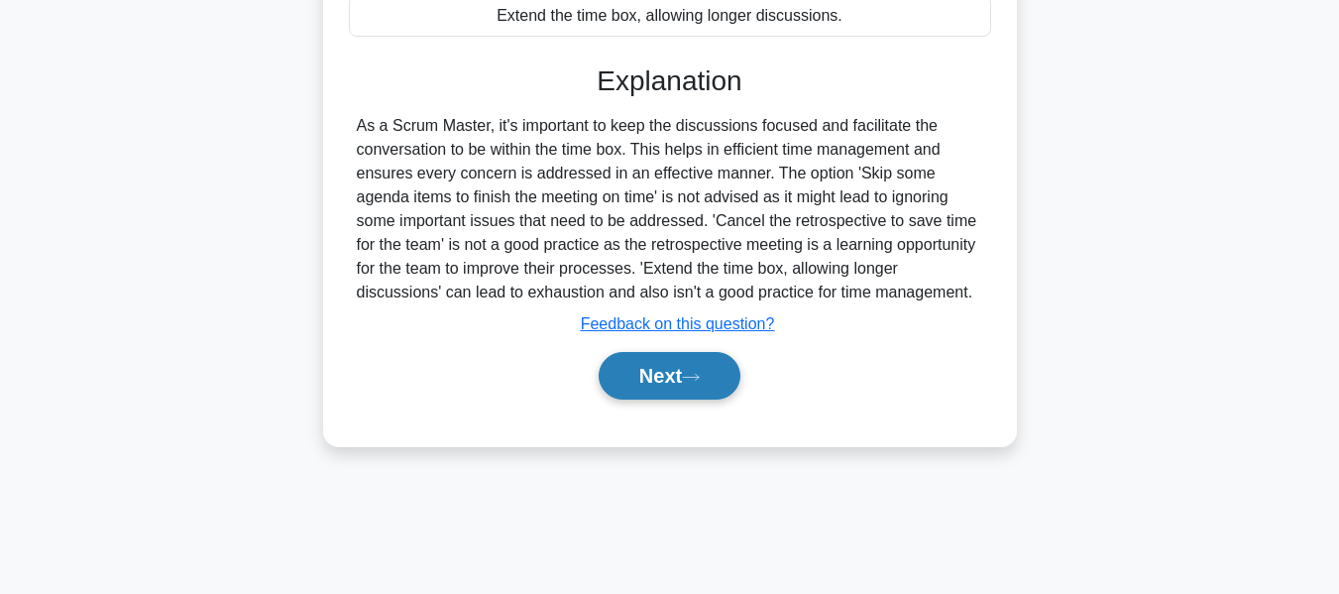
click at [657, 373] on button "Next" at bounding box center [670, 376] width 142 height 48
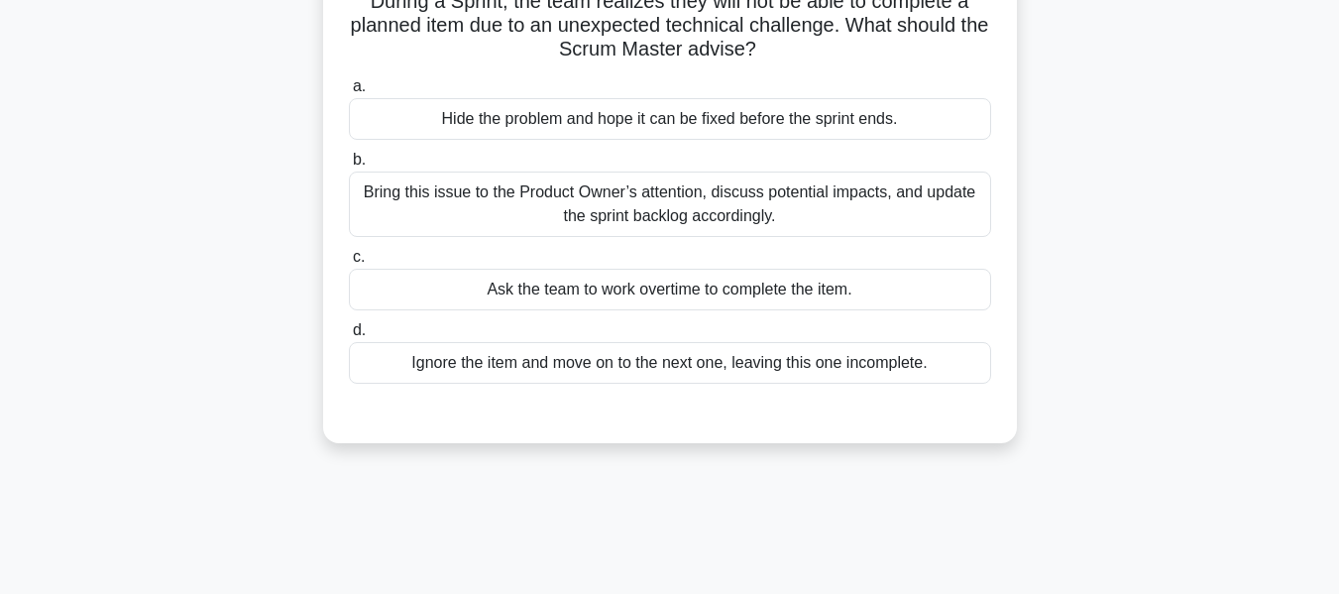
scroll to position [80, 0]
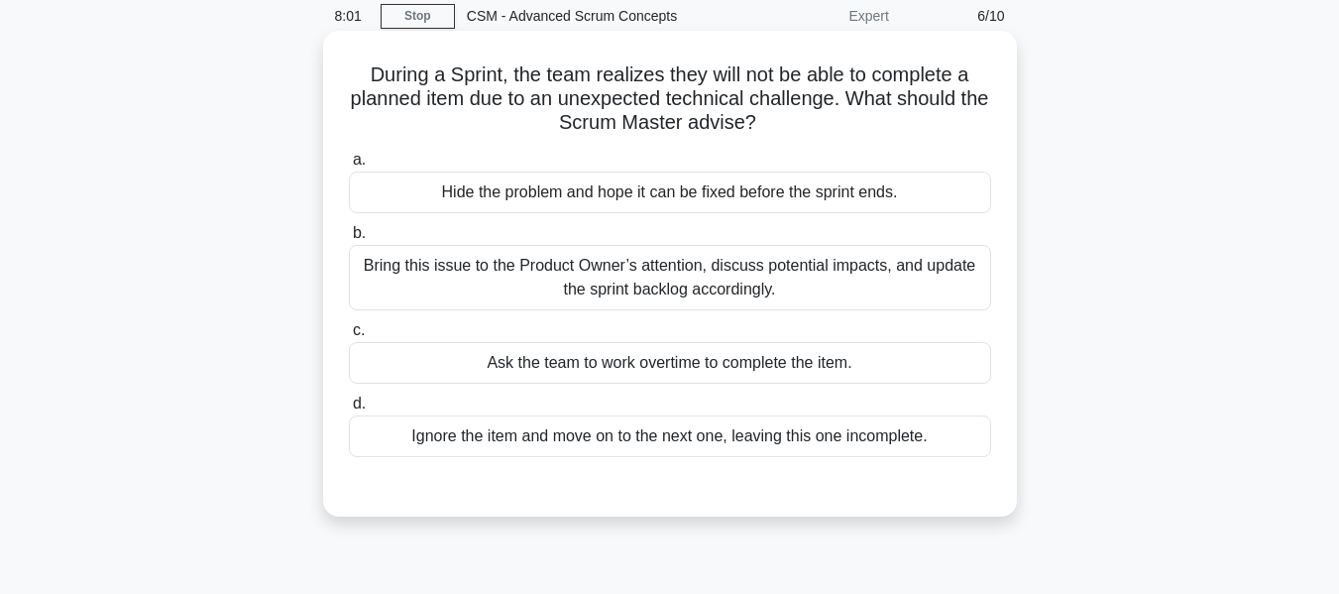
click at [641, 276] on div "Bring this issue to the Product Owner’s attention, discuss potential impacts, a…" at bounding box center [670, 277] width 642 height 65
click at [349, 240] on input "b. Bring this issue to the Product Owner’s attention, discuss potential impacts…" at bounding box center [349, 233] width 0 height 13
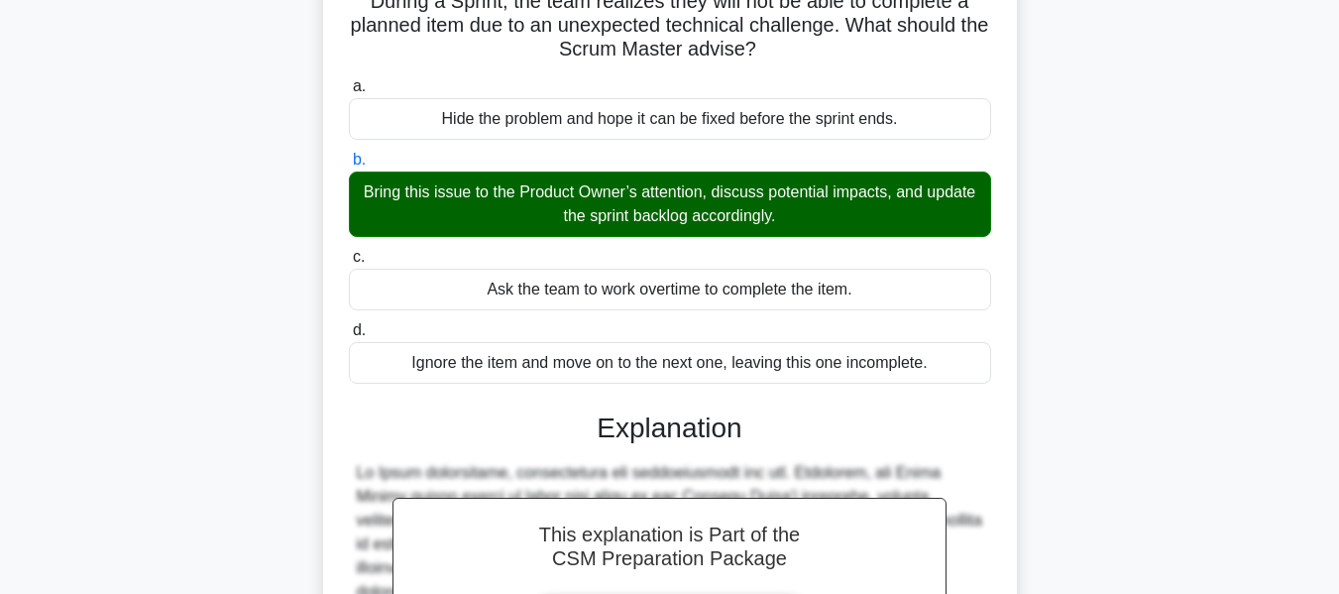
scroll to position [510, 0]
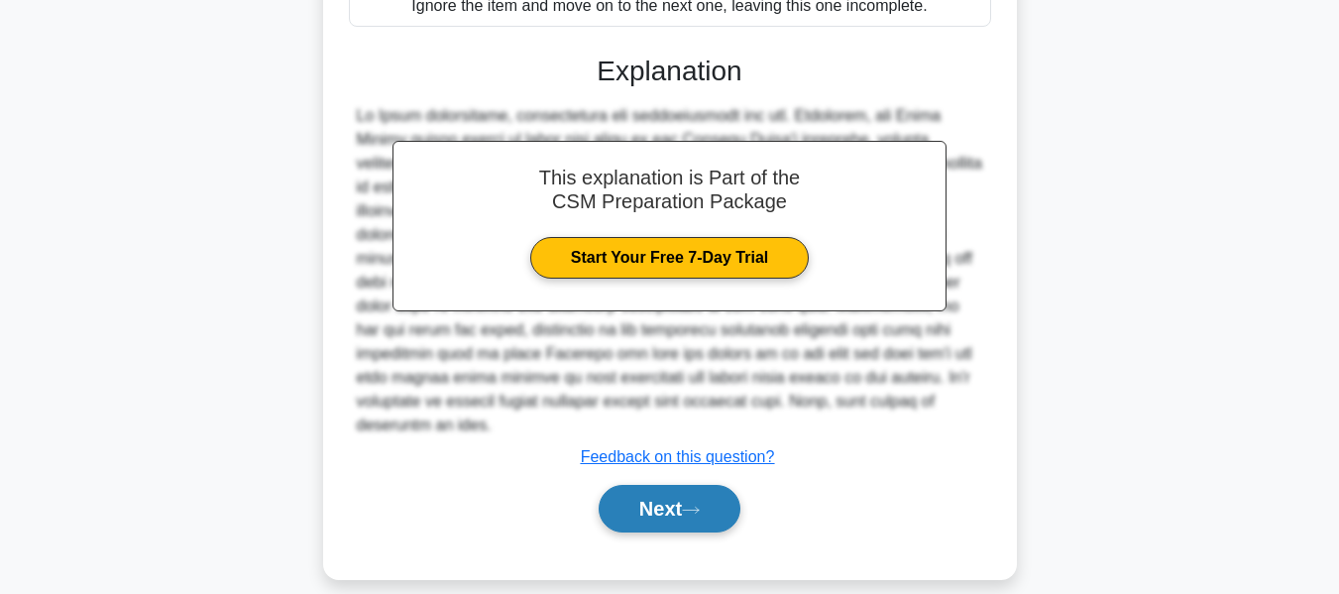
click at [653, 485] on button "Next" at bounding box center [670, 509] width 142 height 48
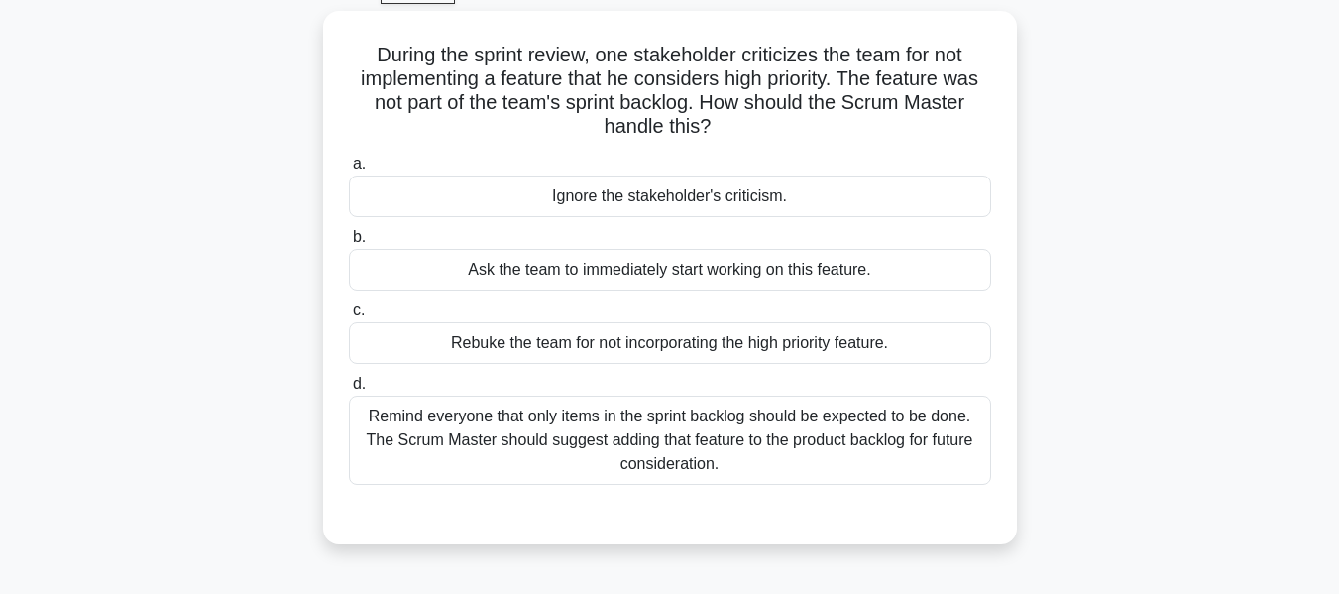
scroll to position [80, 0]
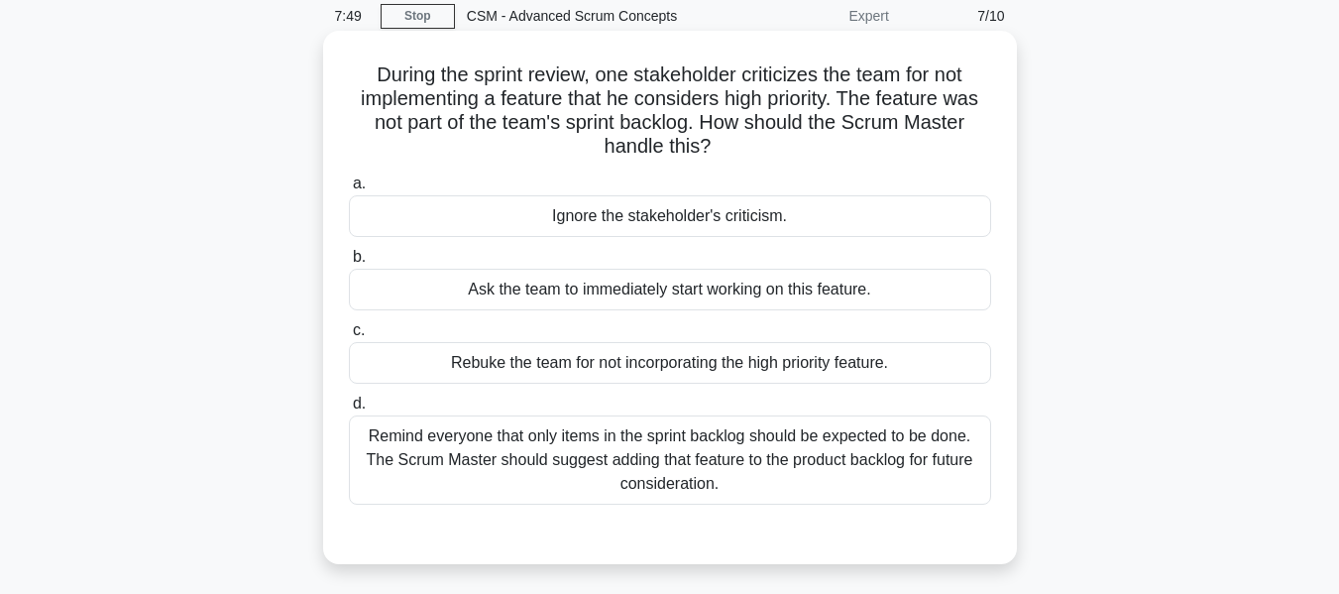
click at [616, 453] on div "Remind everyone that only items in the sprint backlog should be expected to be …" at bounding box center [670, 459] width 642 height 89
click at [349, 410] on input "d. Remind everyone that only items in the sprint backlog should be expected to …" at bounding box center [349, 403] width 0 height 13
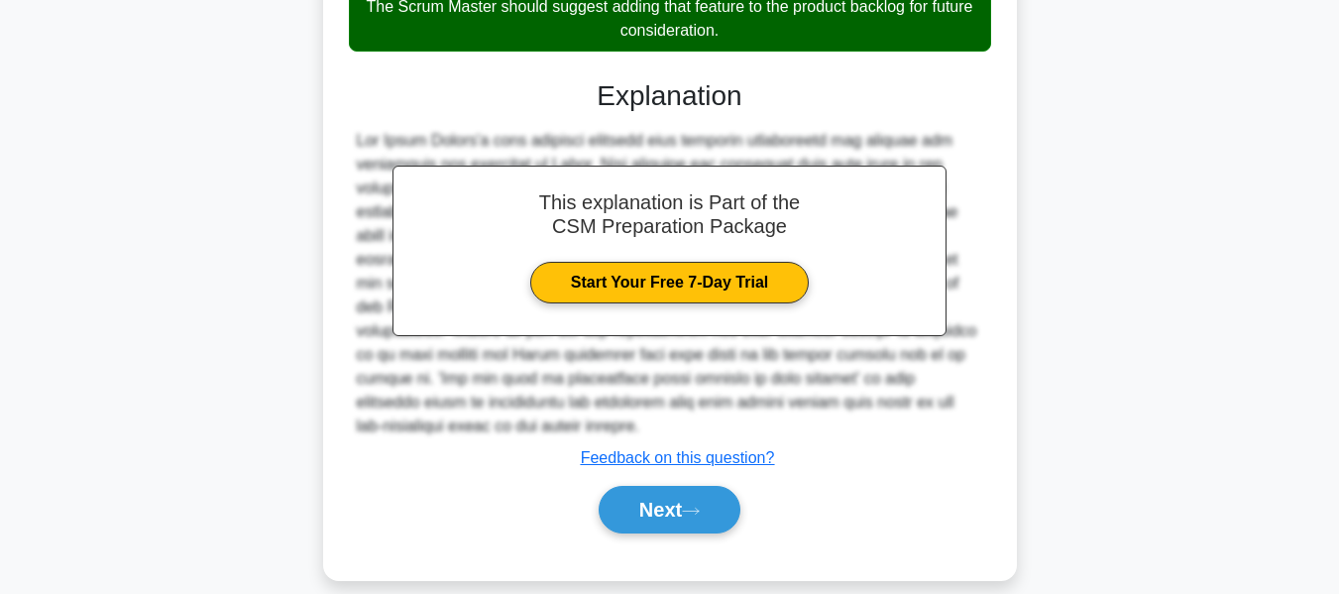
scroll to position [558, 0]
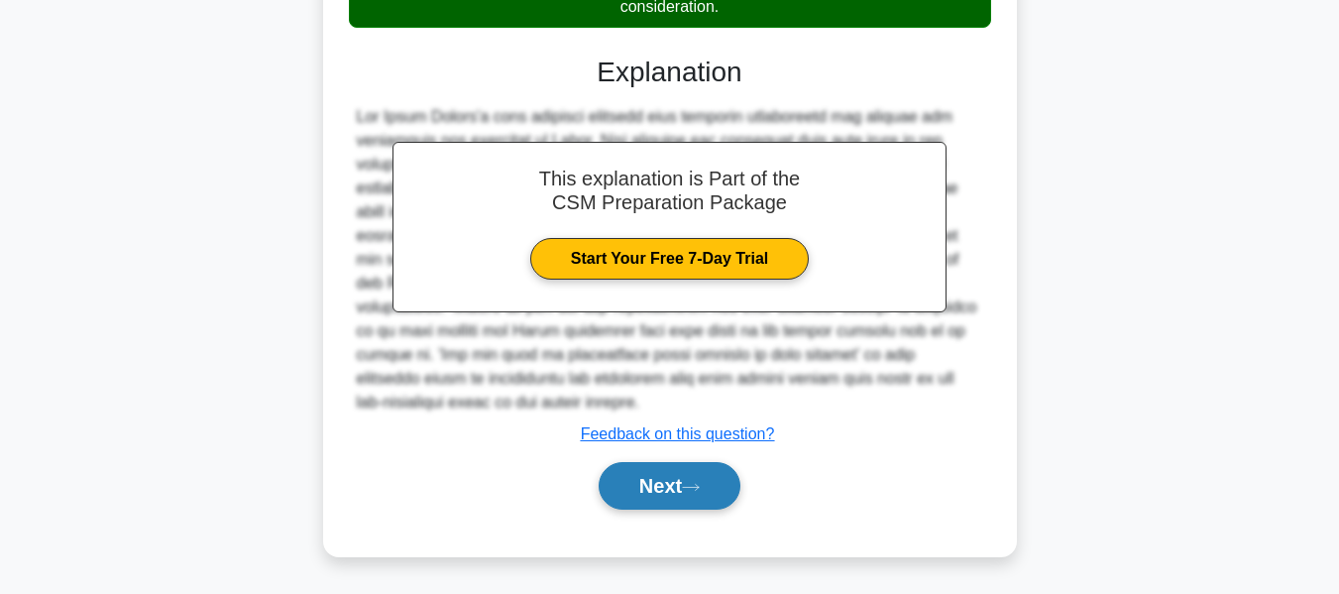
click at [652, 484] on button "Next" at bounding box center [670, 486] width 142 height 48
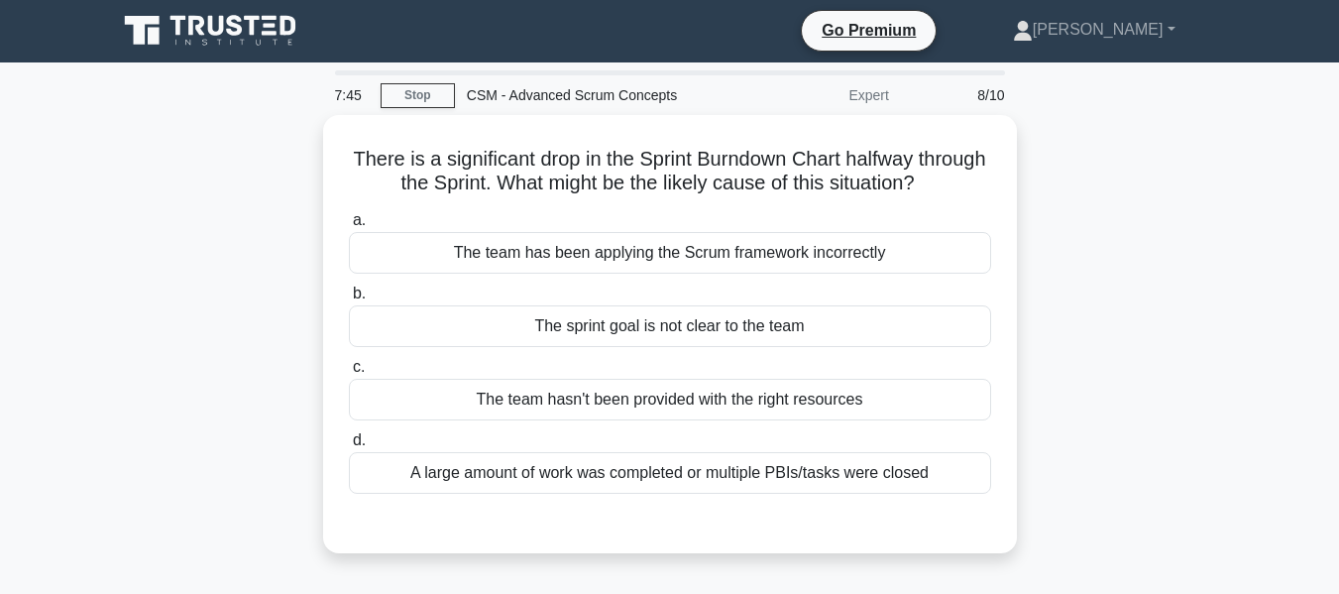
scroll to position [0, 0]
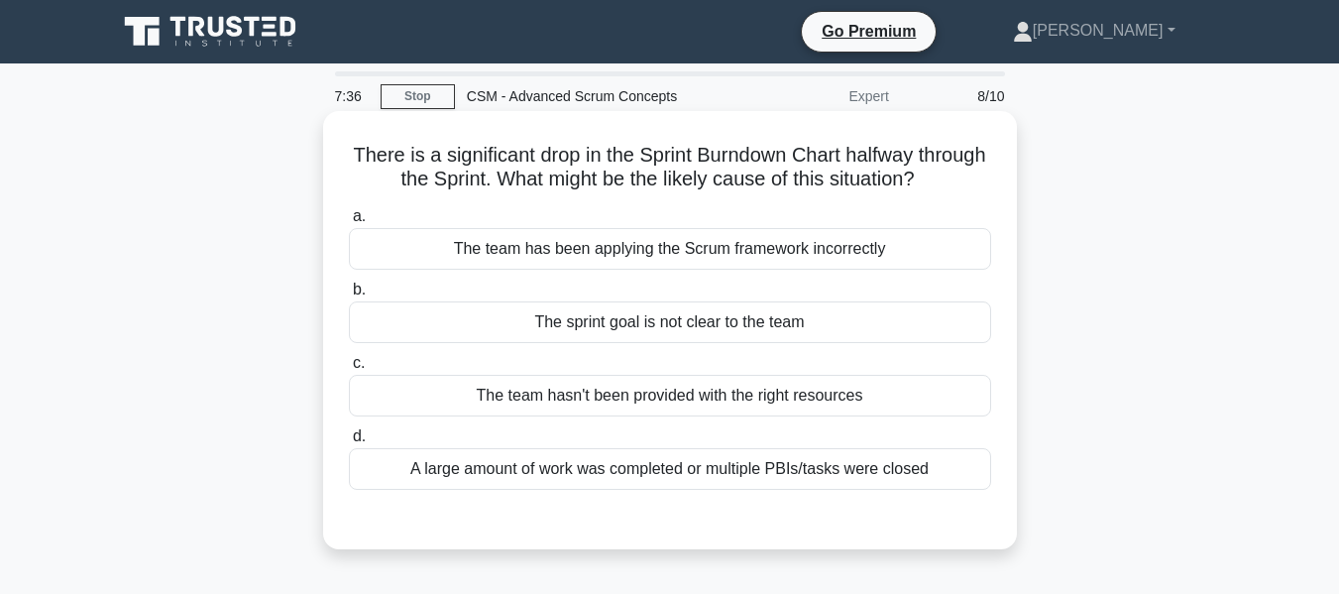
click at [632, 475] on div "A large amount of work was completed or multiple PBIs/tasks were closed" at bounding box center [670, 469] width 642 height 42
click at [349, 443] on input "d. A large amount of work was completed or multiple PBIs/tasks were closed" at bounding box center [349, 436] width 0 height 13
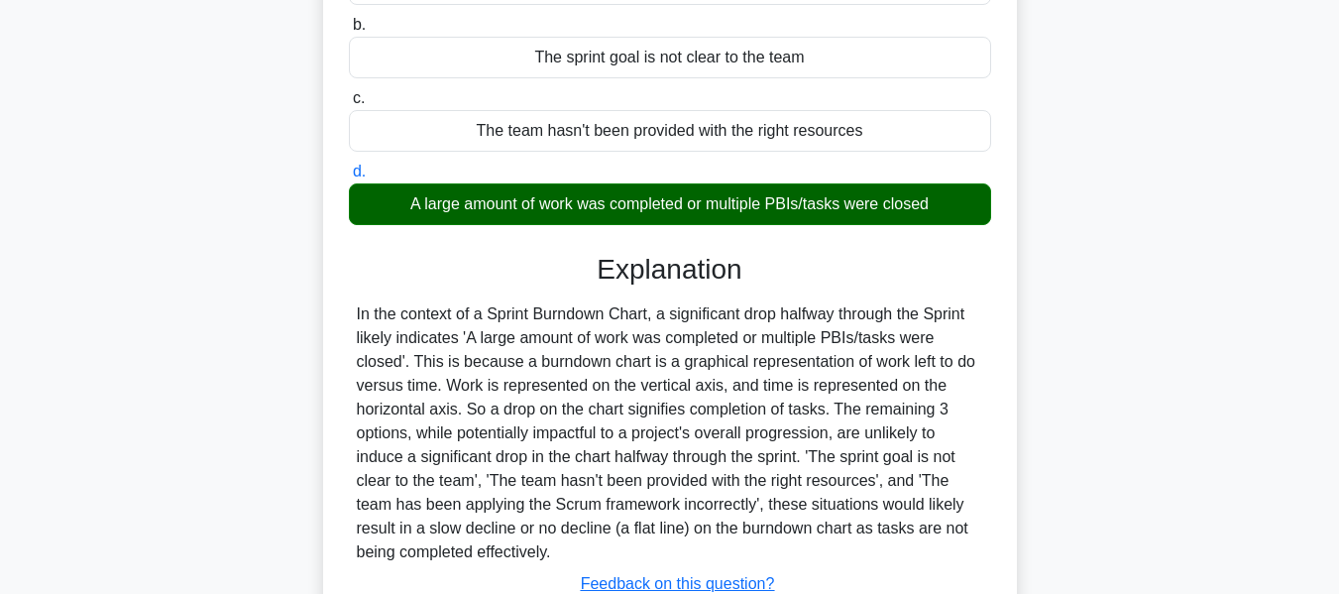
scroll to position [477, 0]
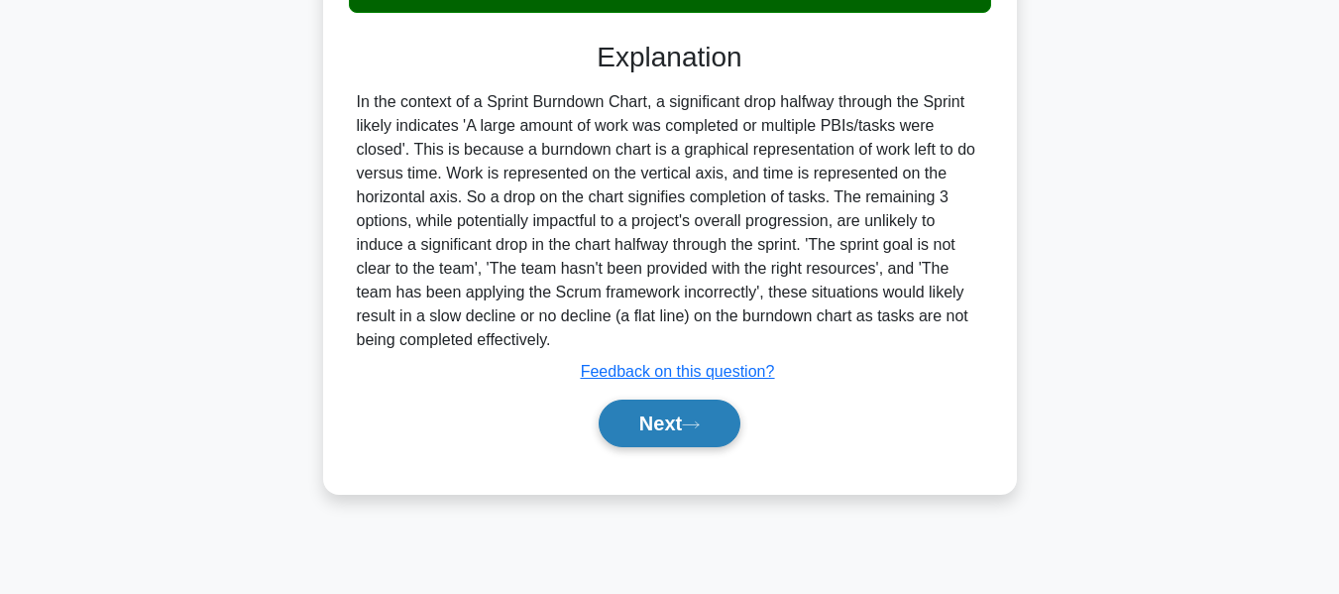
click at [643, 427] on button "Next" at bounding box center [670, 423] width 142 height 48
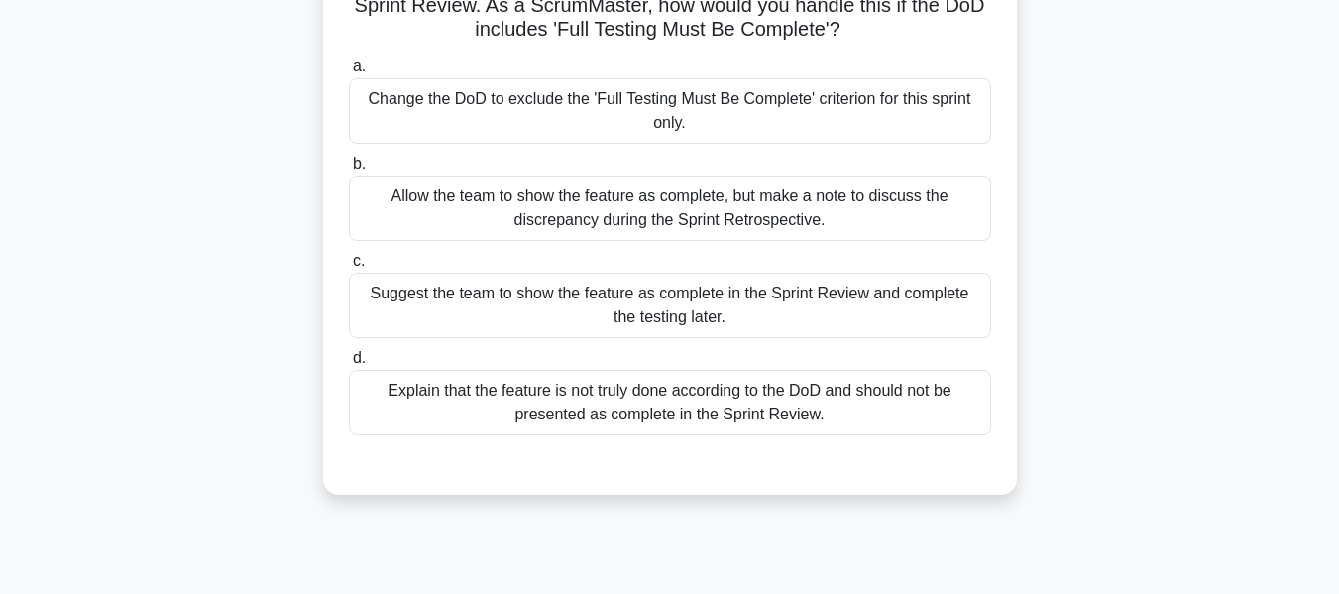
scroll to position [198, 0]
click at [587, 401] on div "Explain that the feature is not truly done according to the DoD and should not …" at bounding box center [670, 401] width 642 height 65
click at [349, 364] on input "d. Explain that the feature is not truly done according to the DoD and should n…" at bounding box center [349, 357] width 0 height 13
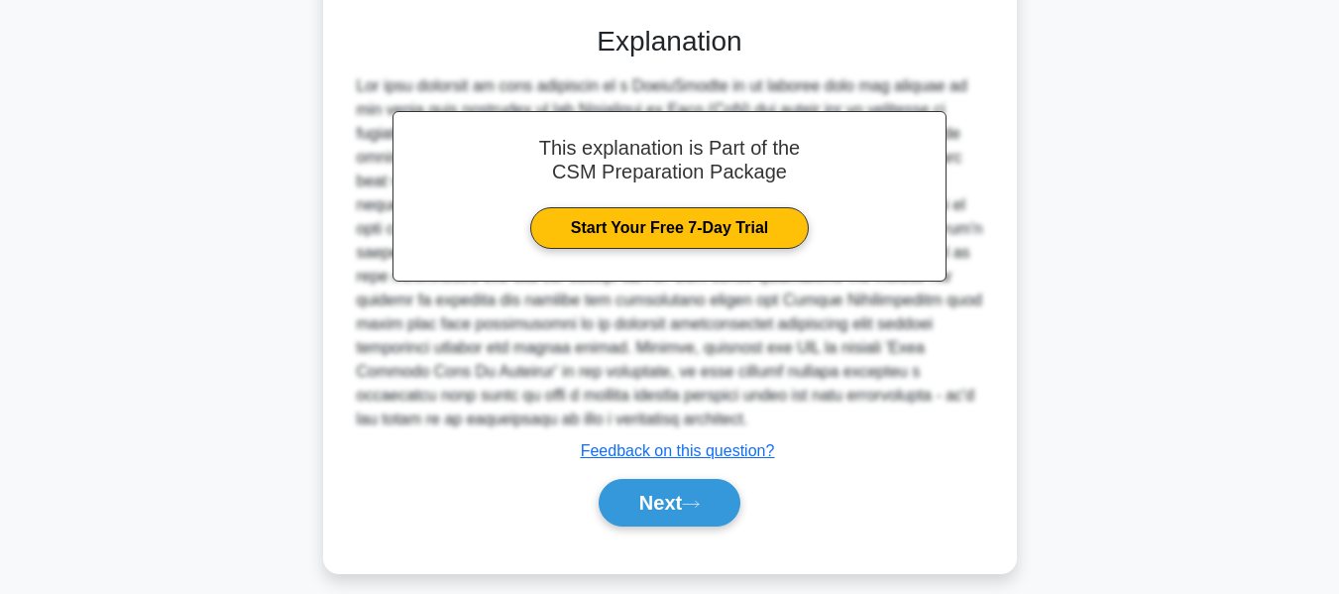
scroll to position [653, 0]
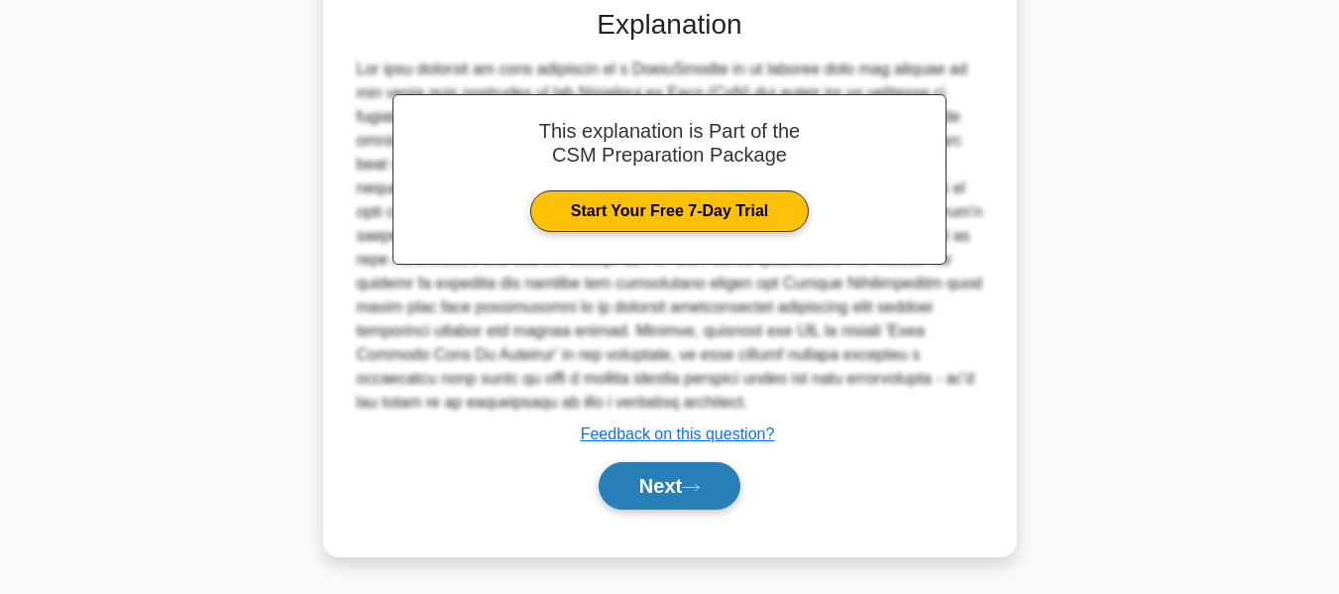
click at [632, 474] on button "Next" at bounding box center [670, 486] width 142 height 48
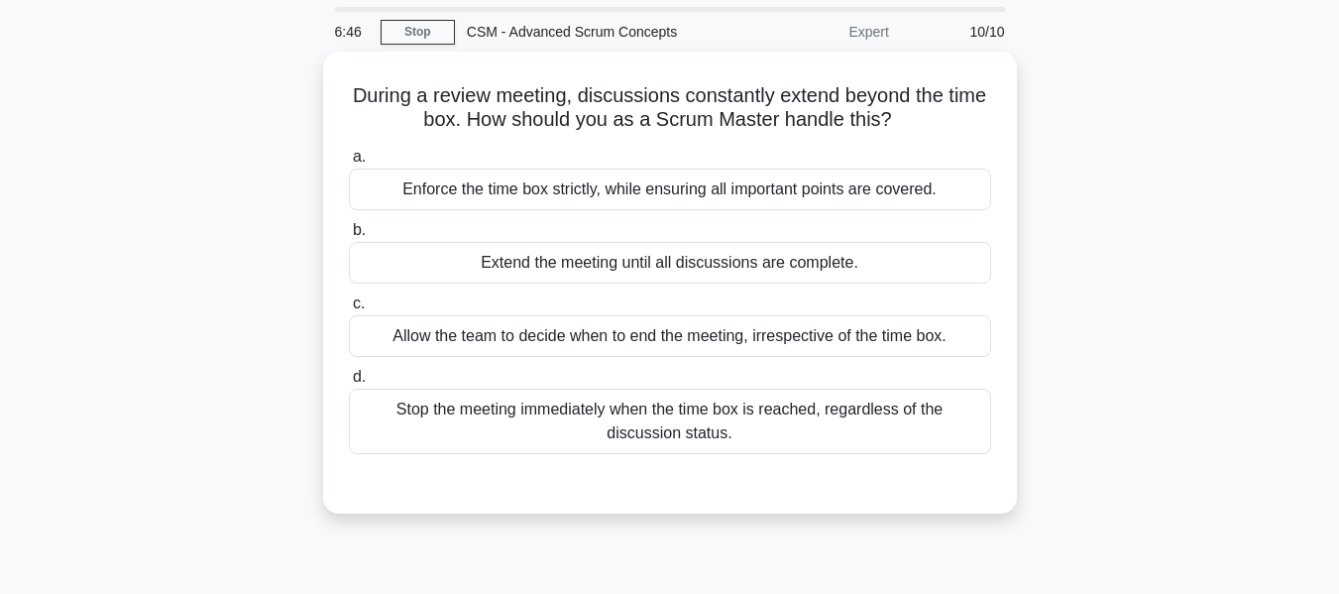
scroll to position [99, 0]
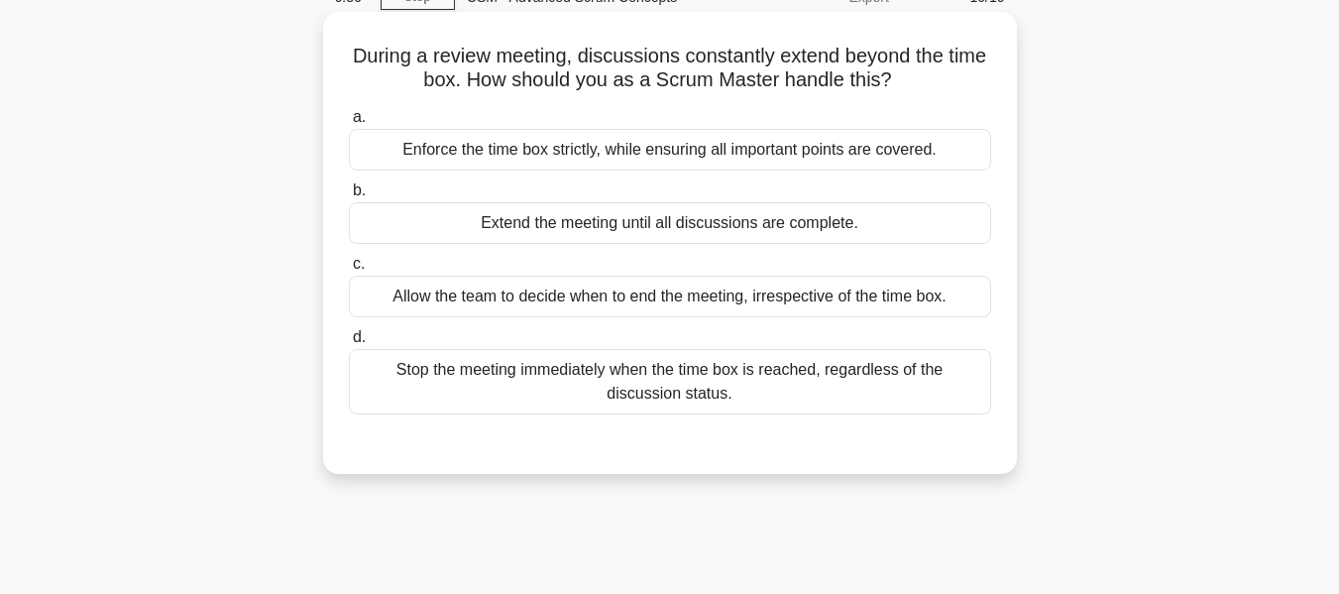
click at [596, 147] on div "Enforce the time box strictly, while ensuring all important points are covered." at bounding box center [670, 150] width 642 height 42
click at [349, 124] on input "a. Enforce the time box strictly, while ensuring all important points are cover…" at bounding box center [349, 117] width 0 height 13
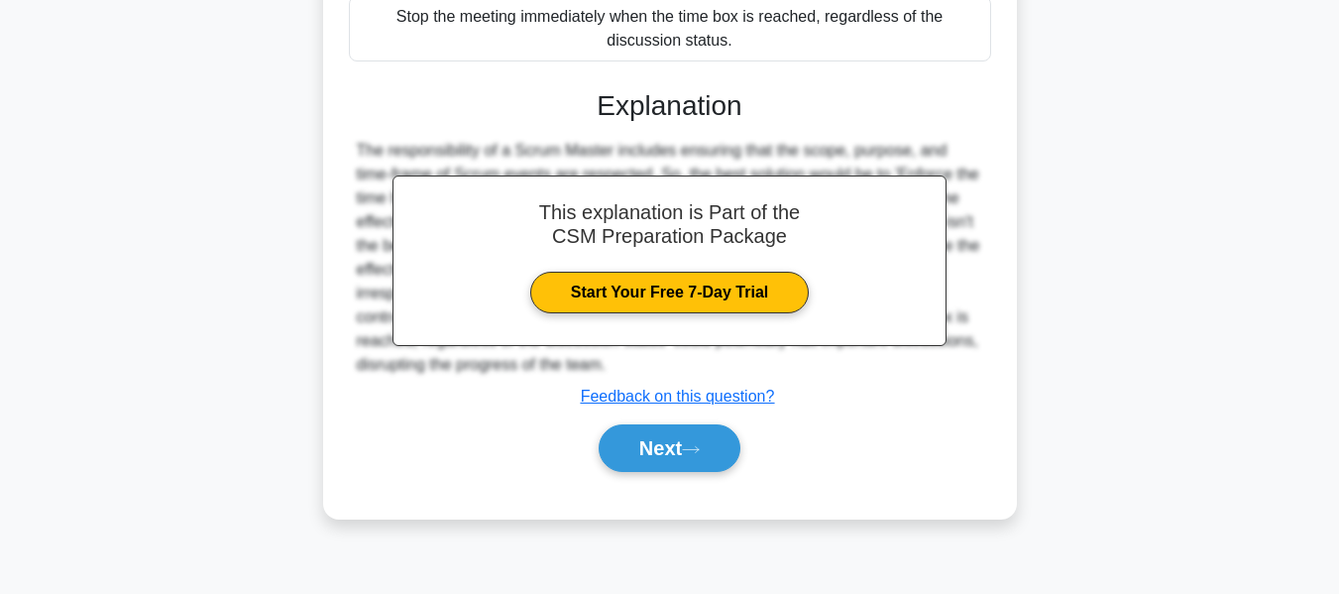
scroll to position [477, 0]
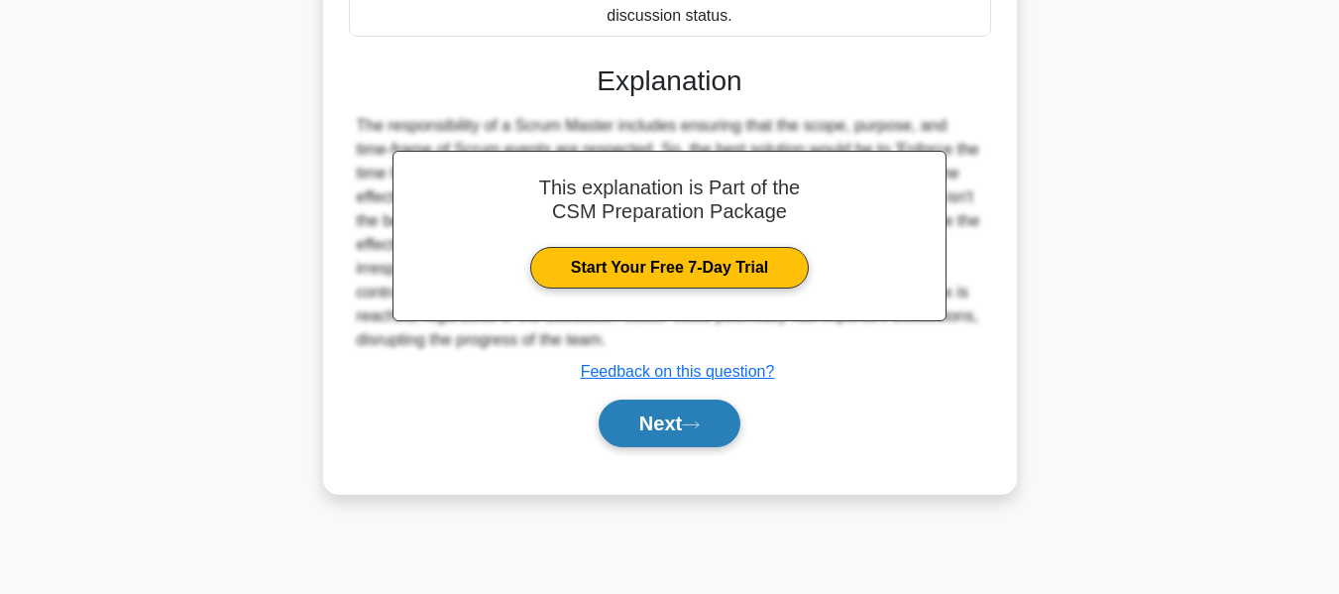
click at [653, 429] on button "Next" at bounding box center [670, 423] width 142 height 48
click at [634, 422] on button "Next" at bounding box center [670, 423] width 142 height 48
click at [626, 419] on button "Next" at bounding box center [670, 423] width 142 height 48
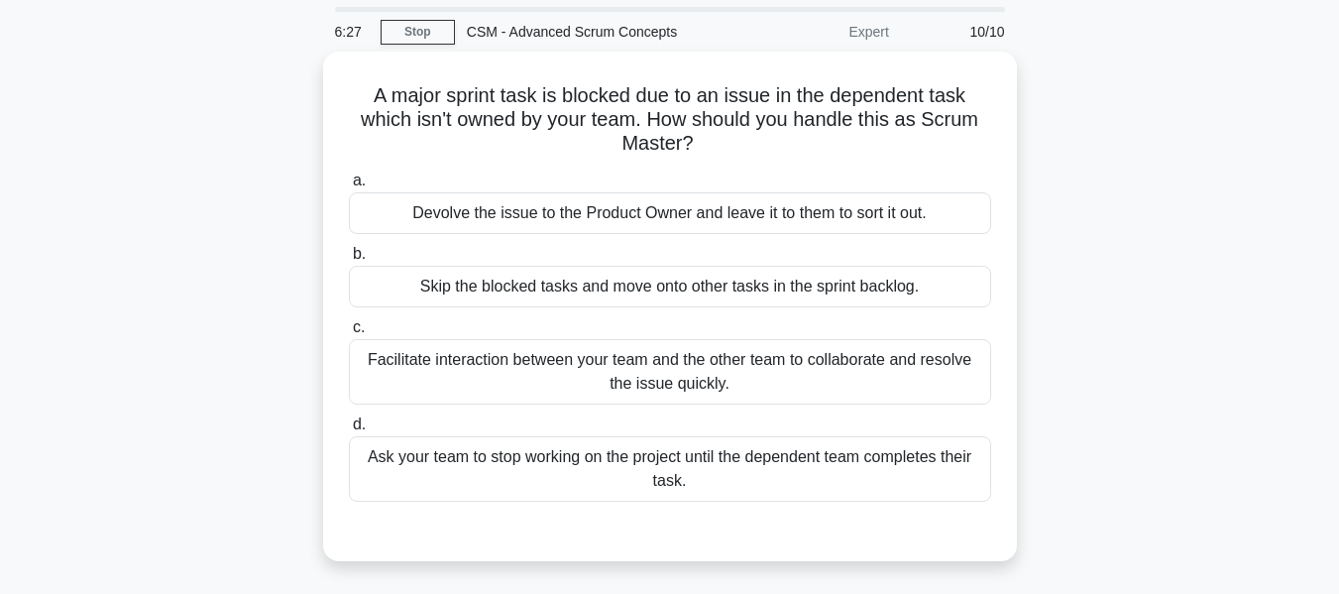
scroll to position [99, 0]
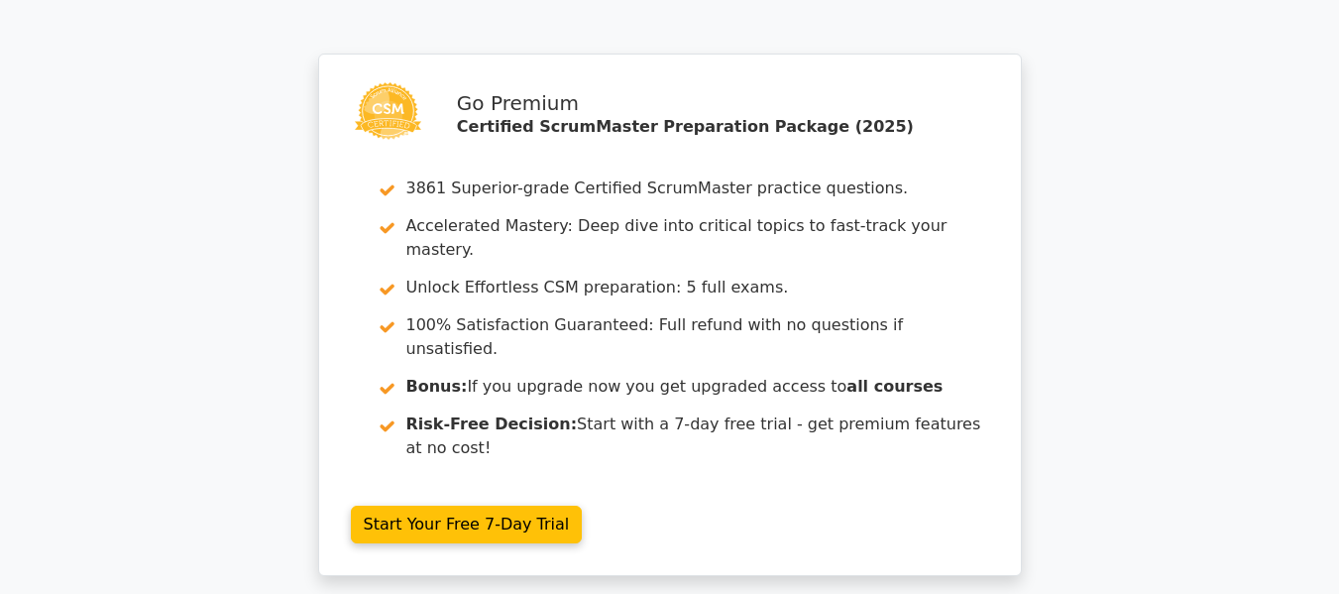
scroll to position [3370, 0]
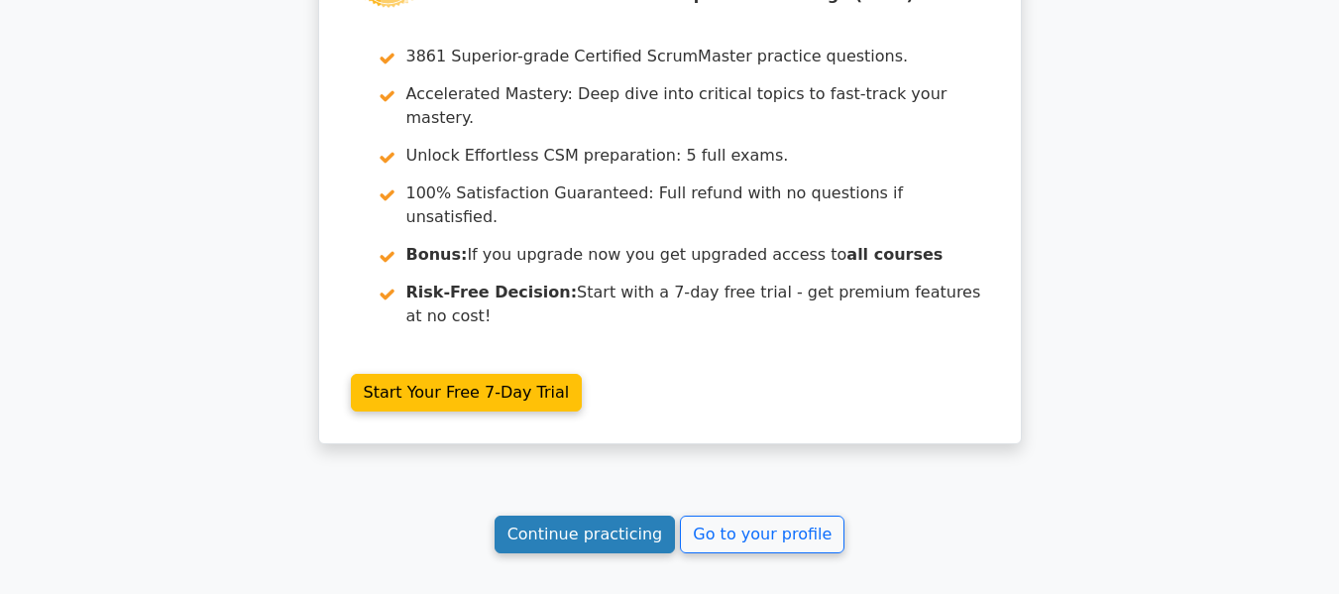
click at [558, 515] on link "Continue practicing" at bounding box center [585, 534] width 181 height 38
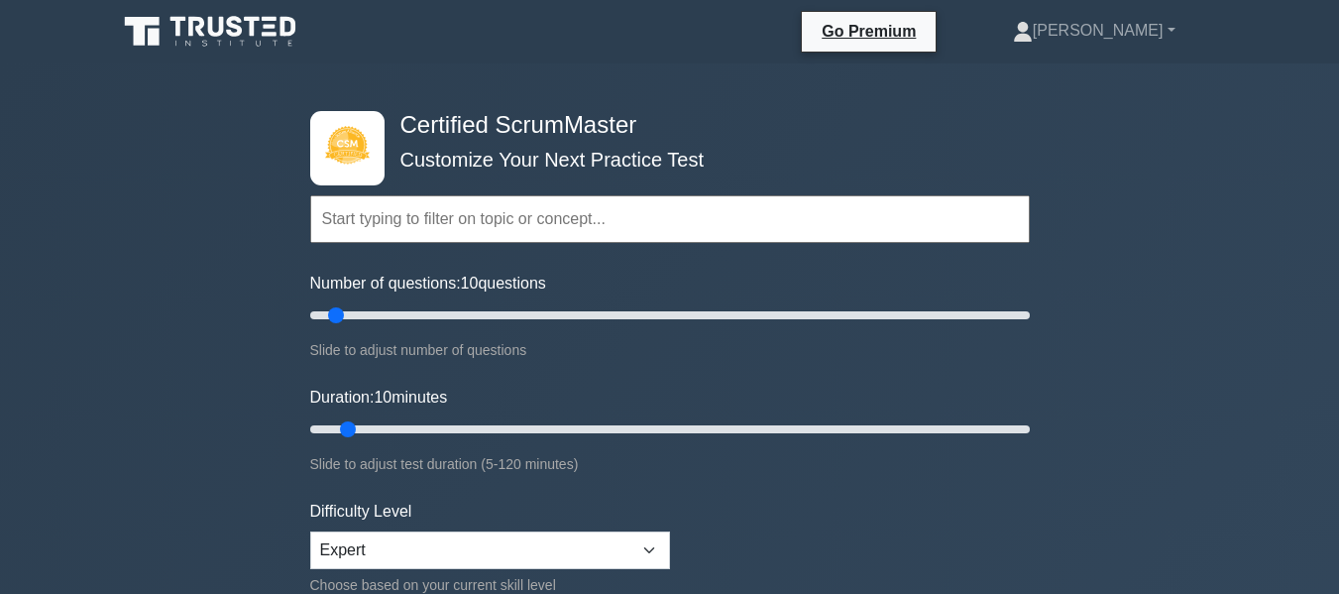
click at [549, 212] on input "text" at bounding box center [669, 219] width 719 height 48
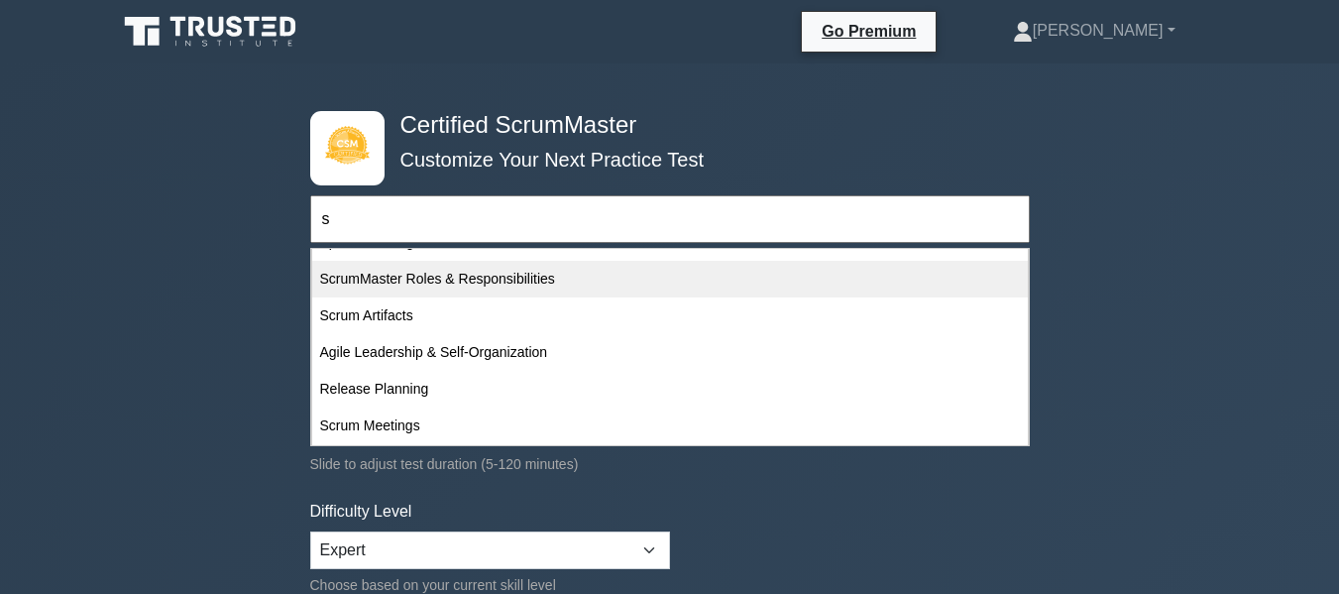
scroll to position [198, 0]
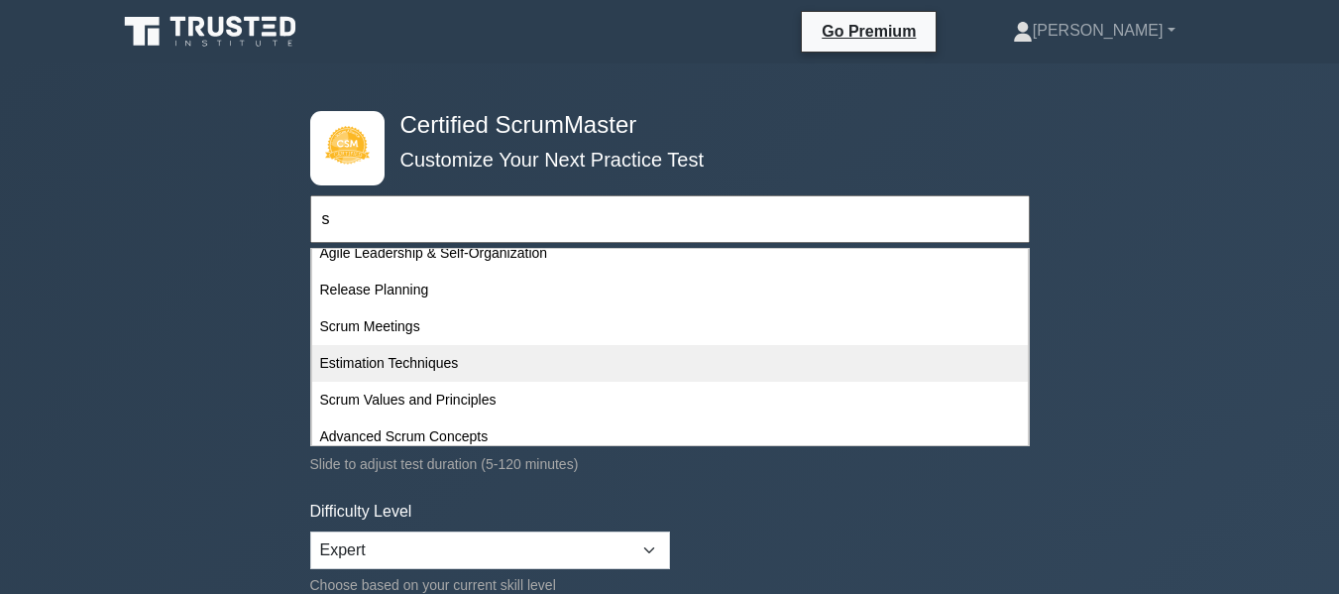
click at [458, 359] on div "Estimation Techniques" at bounding box center [670, 363] width 716 height 37
type input "Estimation Techniques"
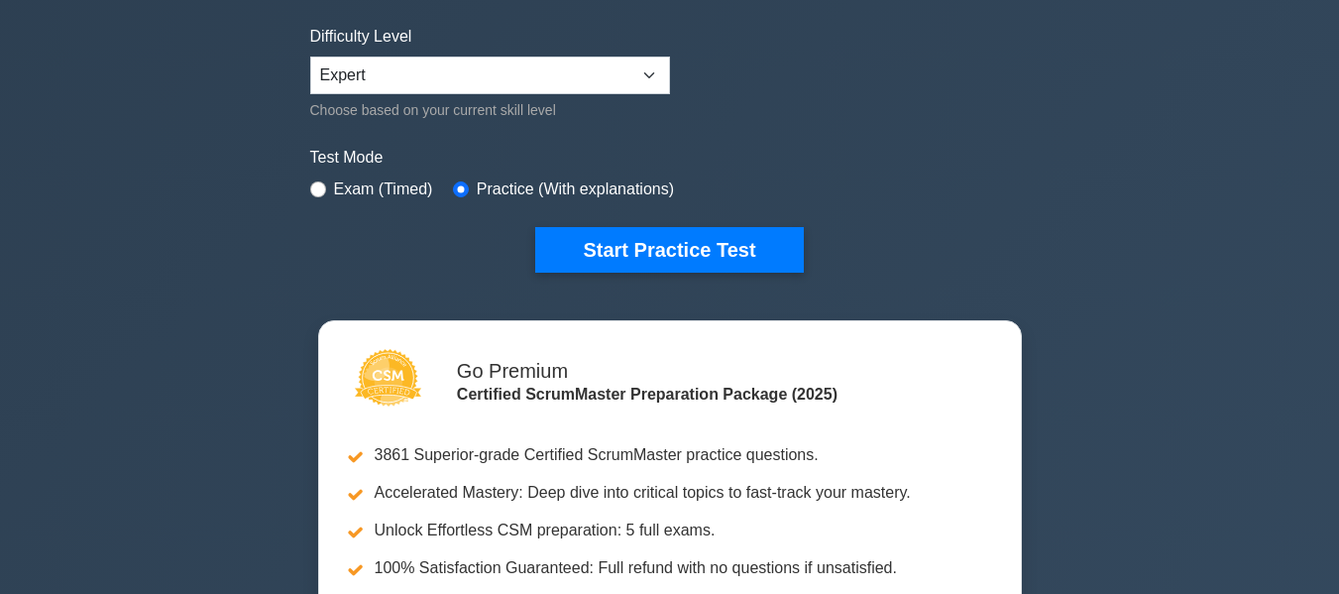
scroll to position [496, 0]
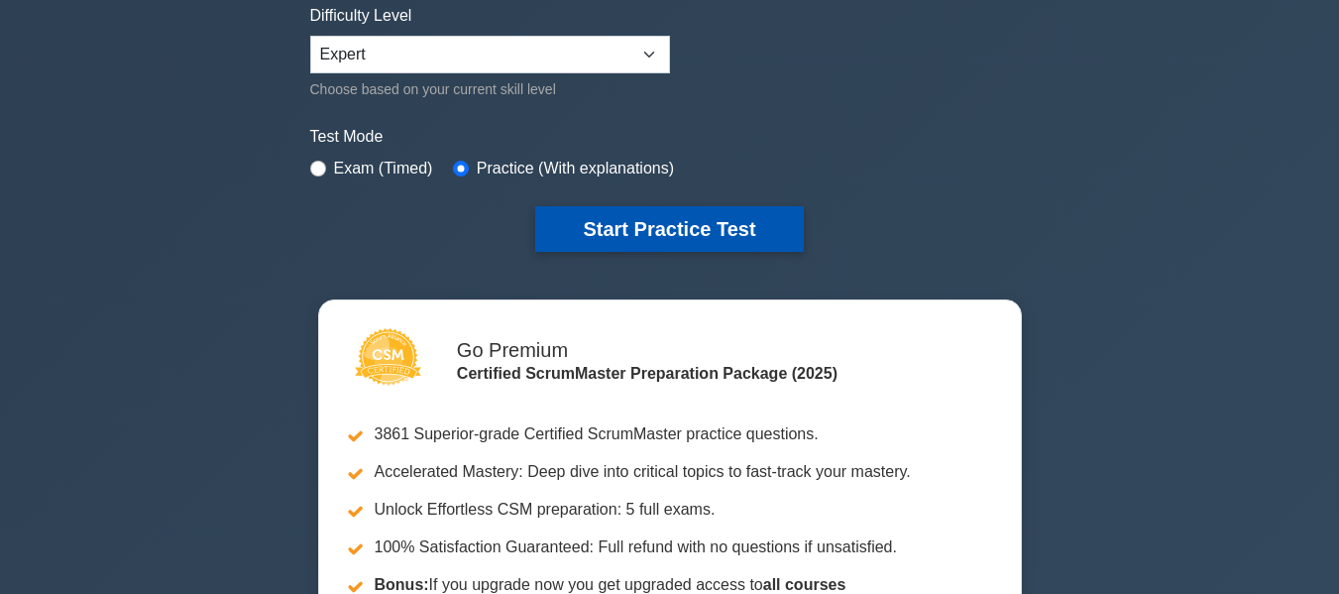
click at [652, 222] on button "Start Practice Test" at bounding box center [669, 229] width 268 height 46
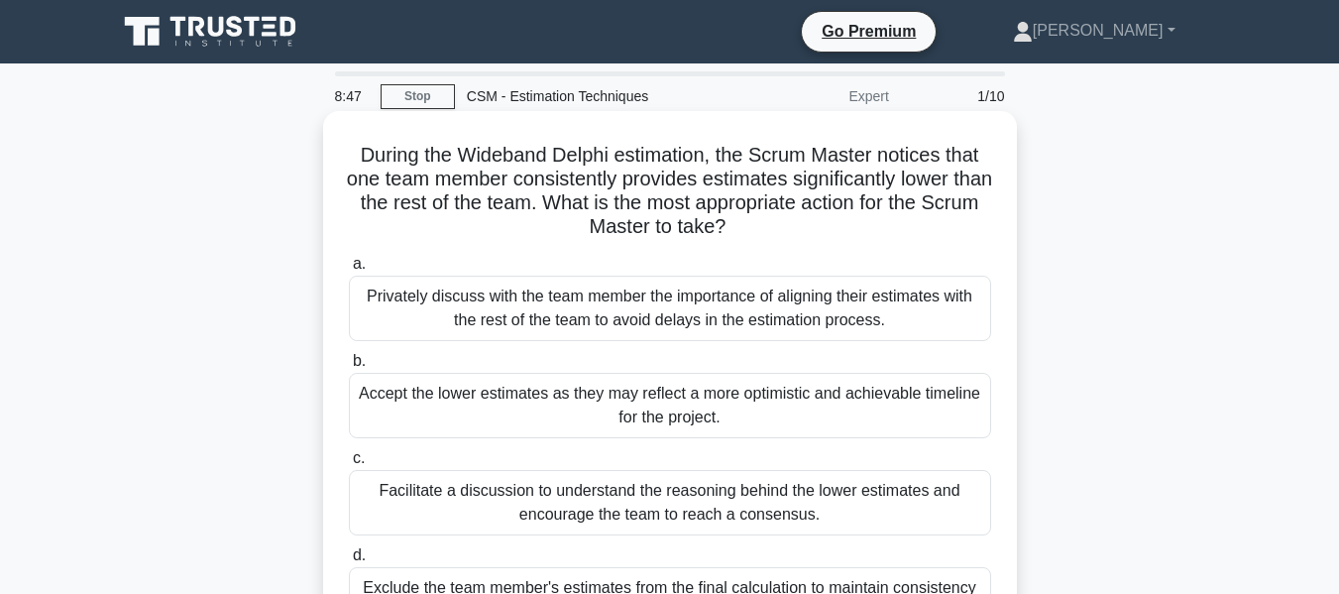
scroll to position [99, 0]
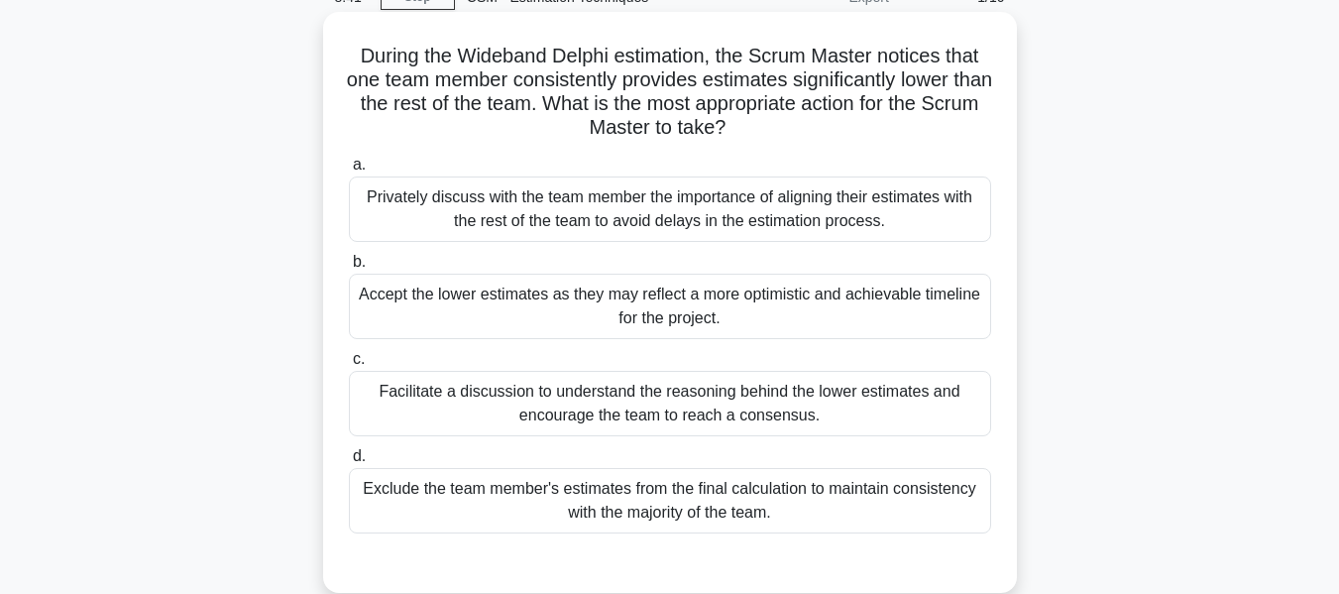
click at [615, 399] on div "Facilitate a discussion to understand the reasoning behind the lower estimates …" at bounding box center [670, 403] width 642 height 65
click at [349, 366] on input "c. Facilitate a discussion to understand the reasoning behind the lower estimat…" at bounding box center [349, 359] width 0 height 13
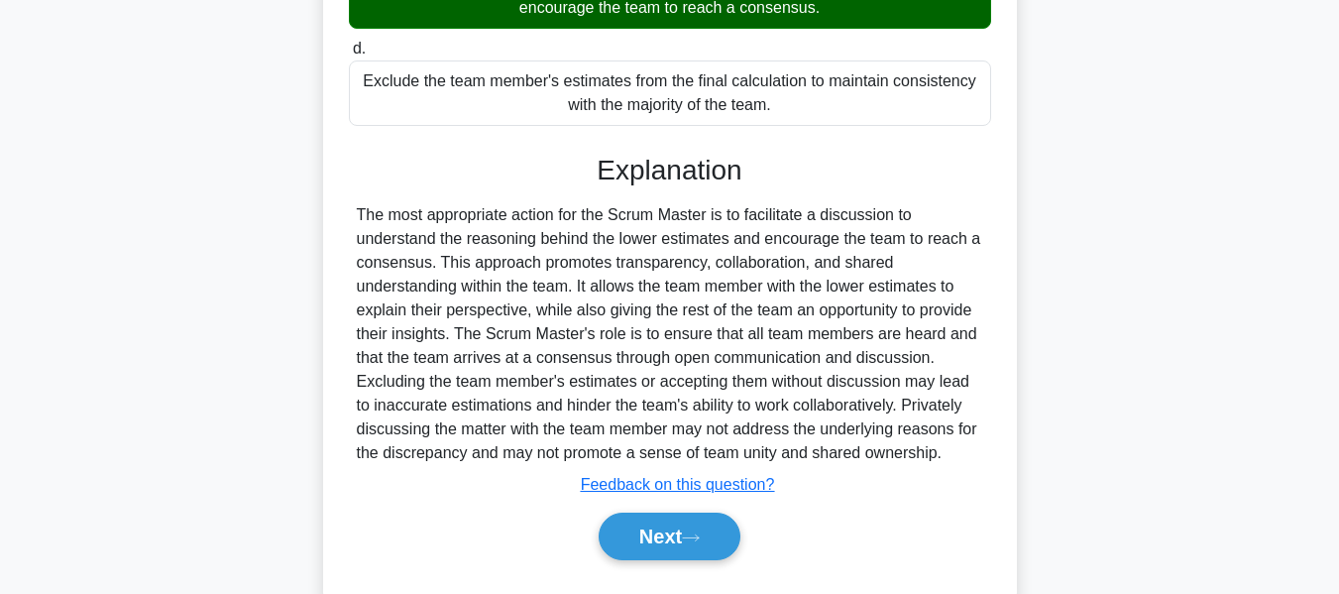
scroll to position [558, 0]
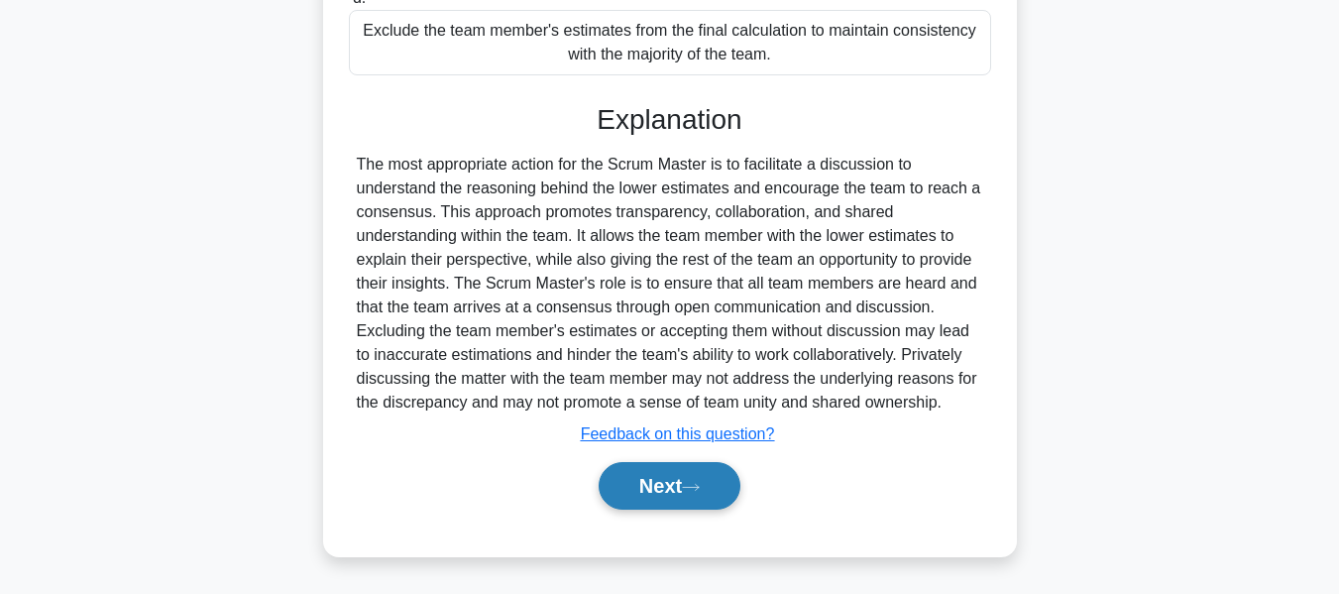
click at [667, 484] on button "Next" at bounding box center [670, 486] width 142 height 48
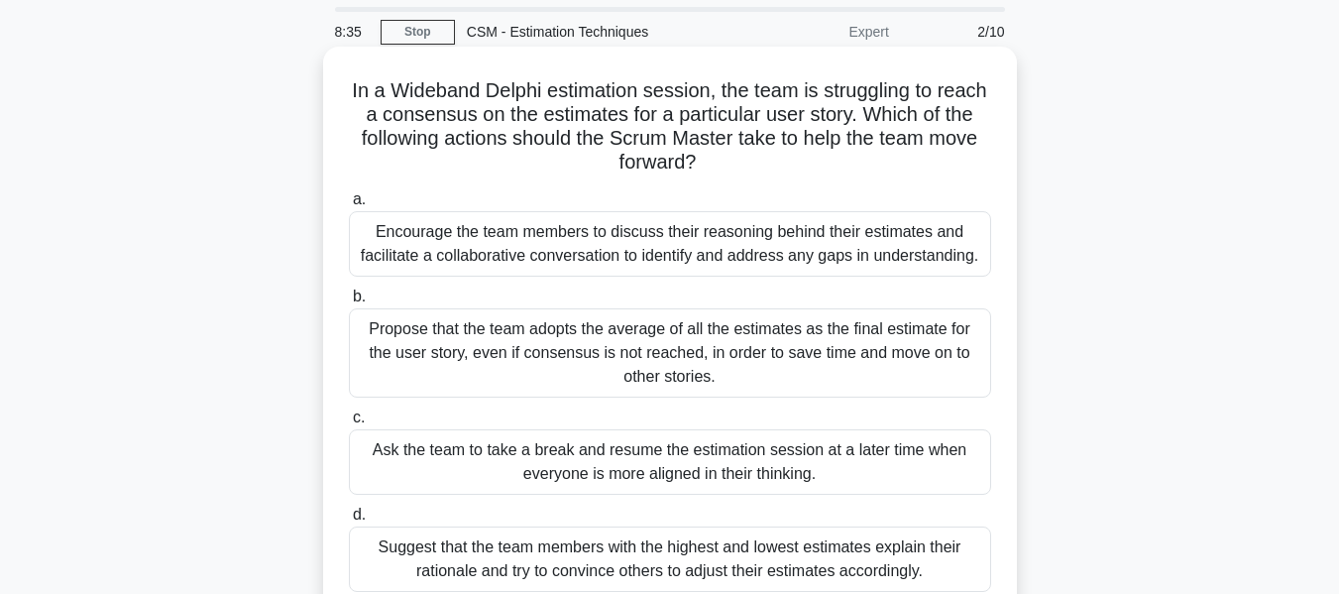
scroll to position [99, 0]
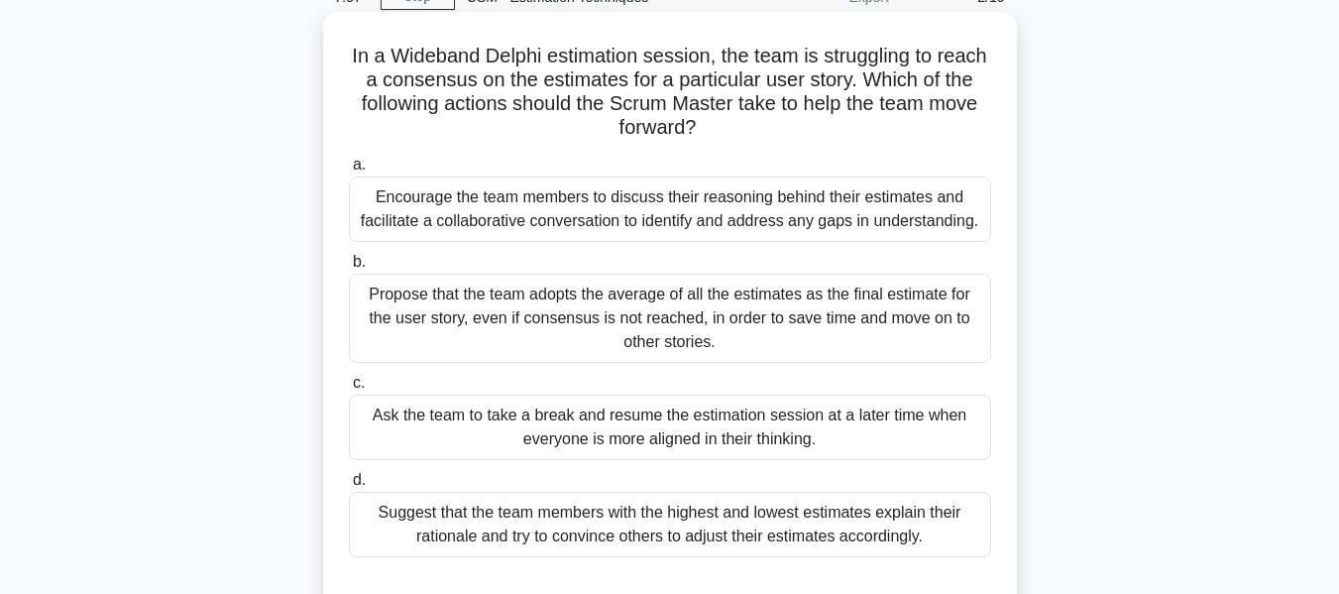
click at [596, 201] on div "Encourage the team members to discuss their reasoning behind their estimates an…" at bounding box center [670, 208] width 642 height 65
click at [349, 171] on input "a. Encourage the team members to discuss their reasoning behind their estimates…" at bounding box center [349, 165] width 0 height 13
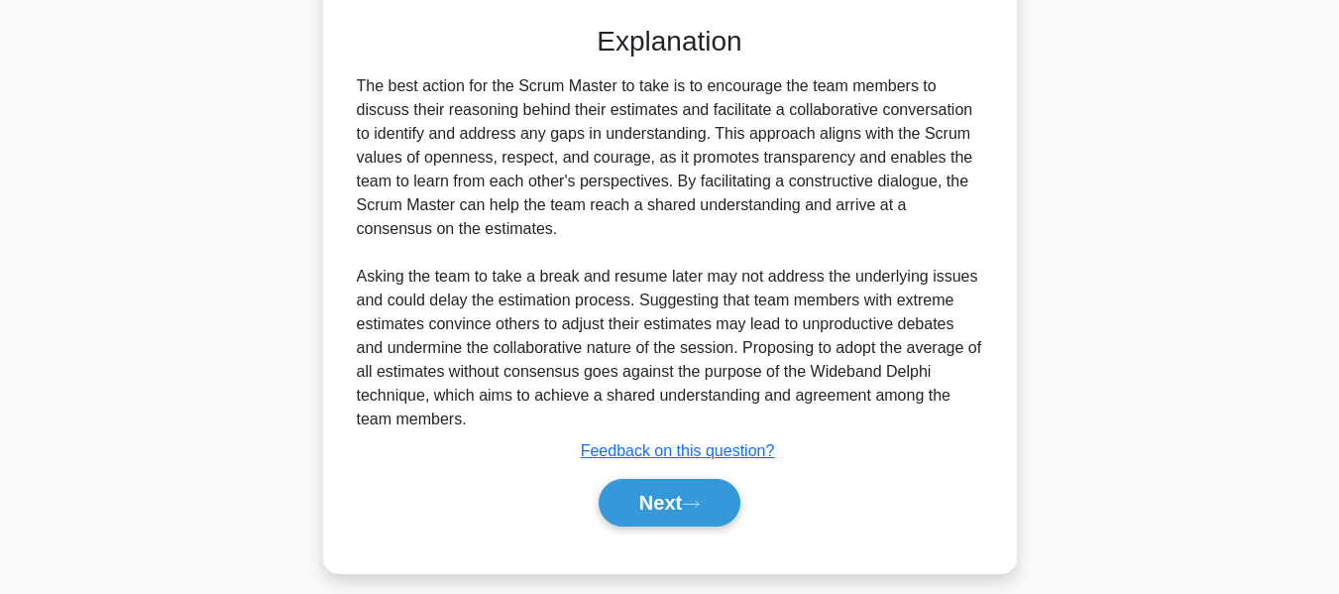
scroll to position [694, 0]
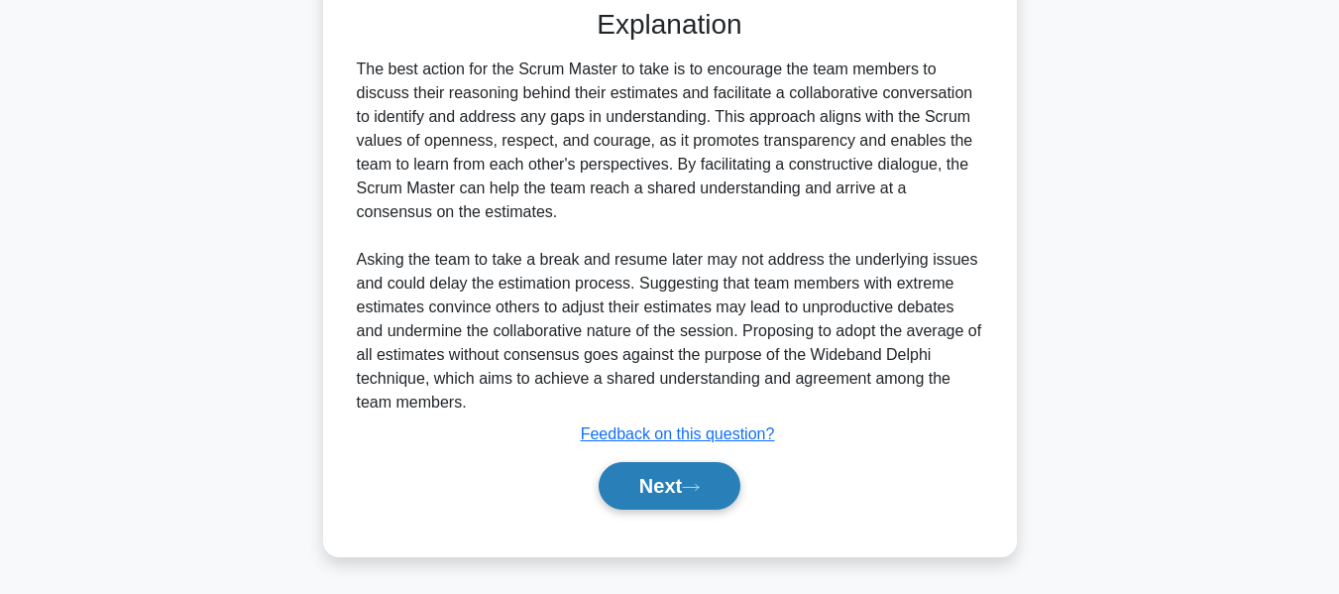
click at [666, 498] on button "Next" at bounding box center [670, 486] width 142 height 48
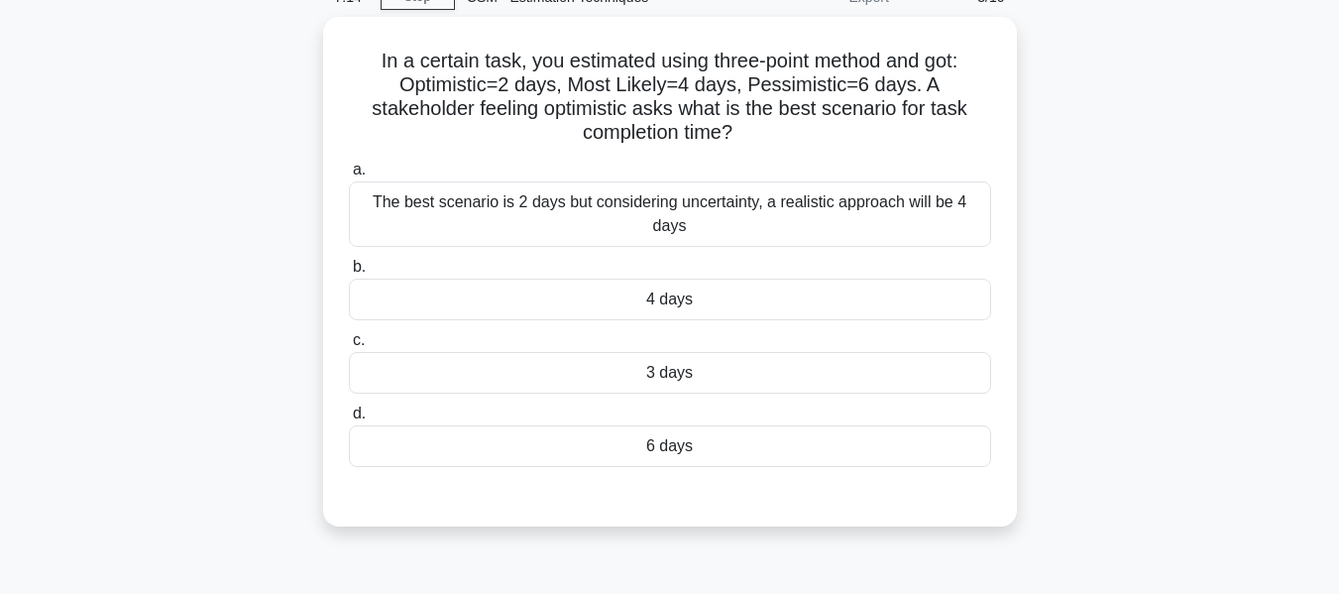
scroll to position [0, 0]
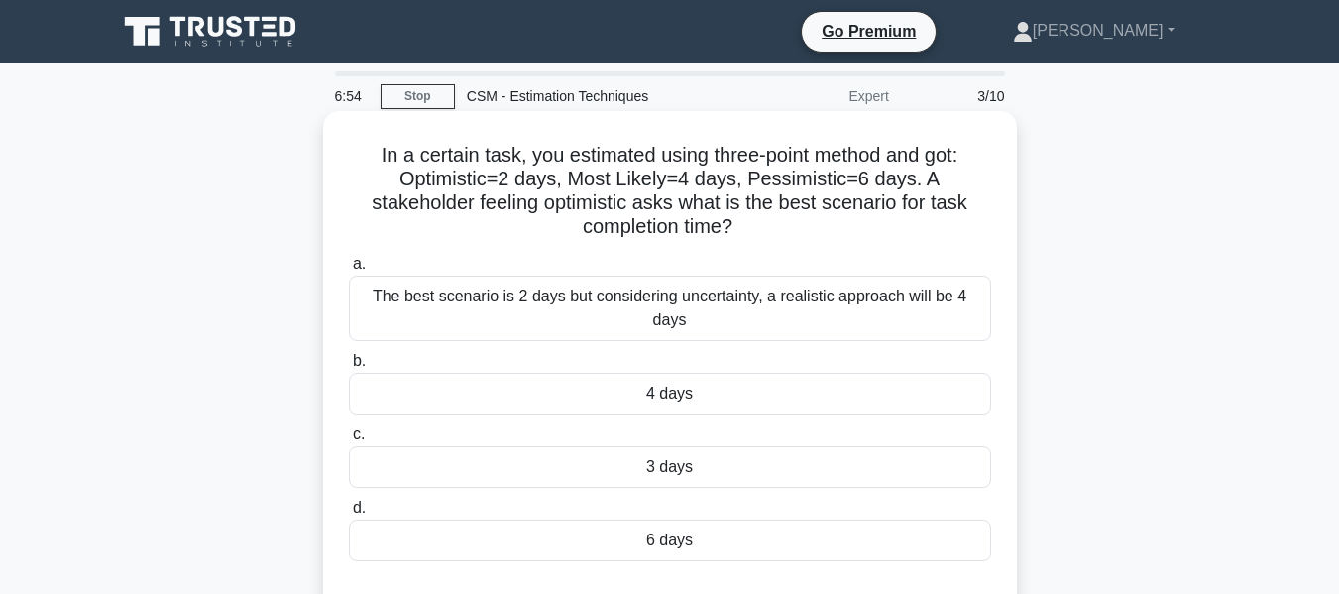
click at [671, 519] on div "6 days" at bounding box center [670, 540] width 642 height 42
click at [349, 514] on input "d. 6 days" at bounding box center [349, 507] width 0 height 13
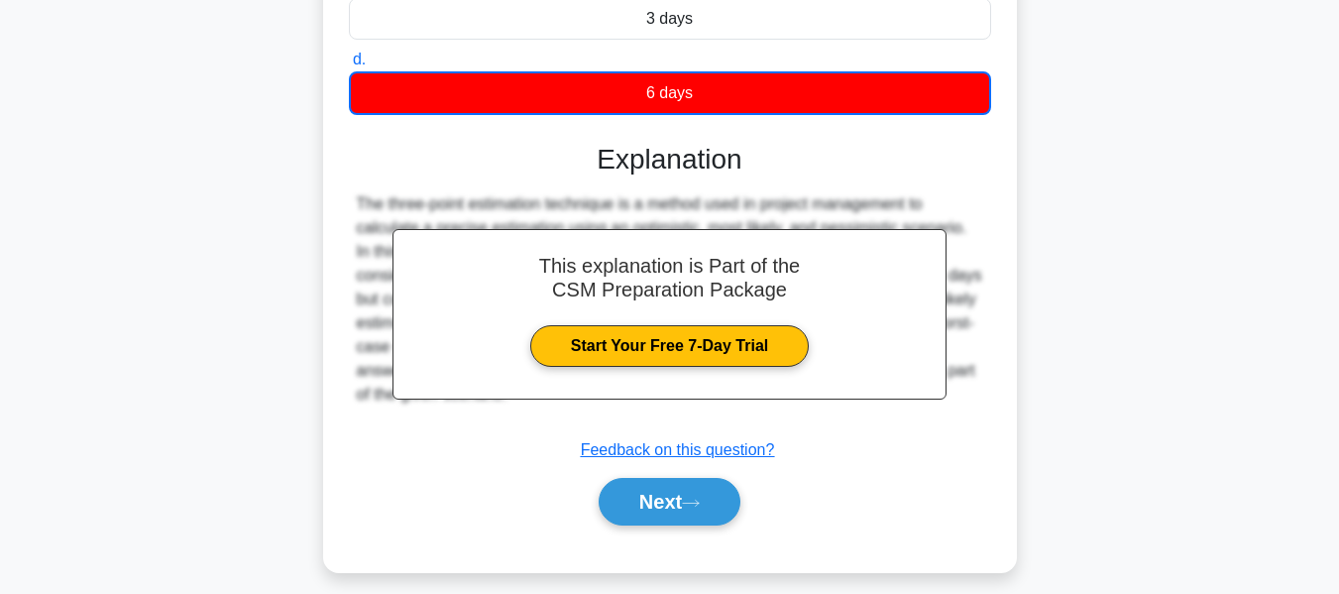
scroll to position [477, 0]
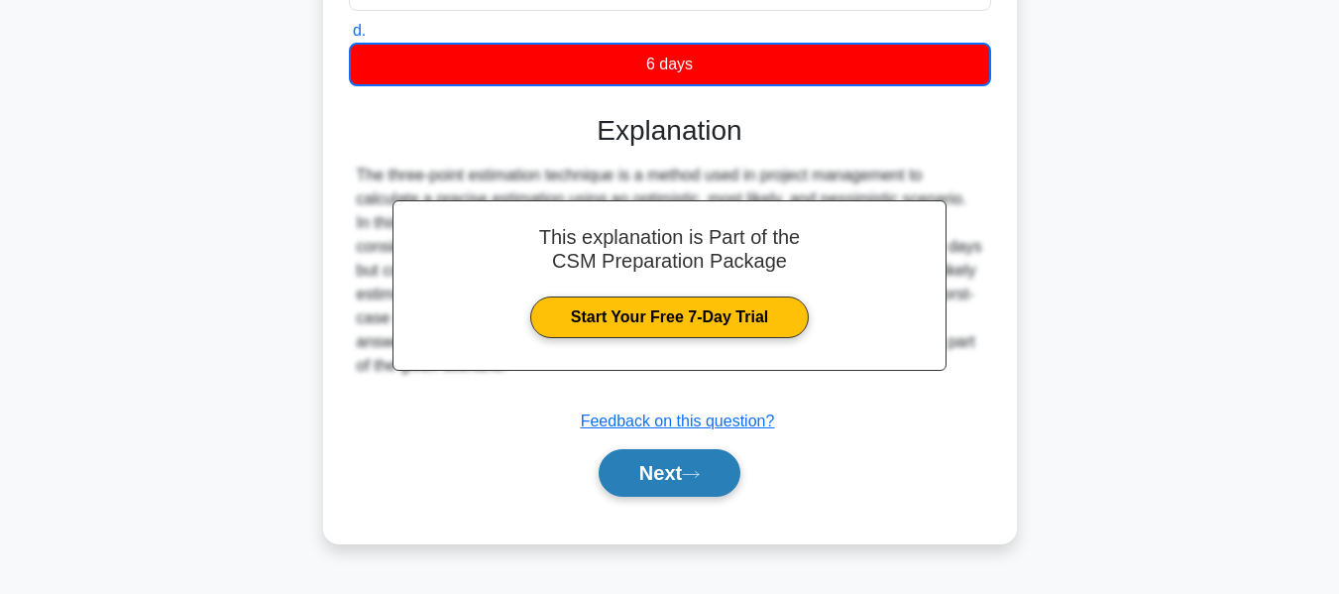
click at [654, 471] on button "Next" at bounding box center [670, 473] width 142 height 48
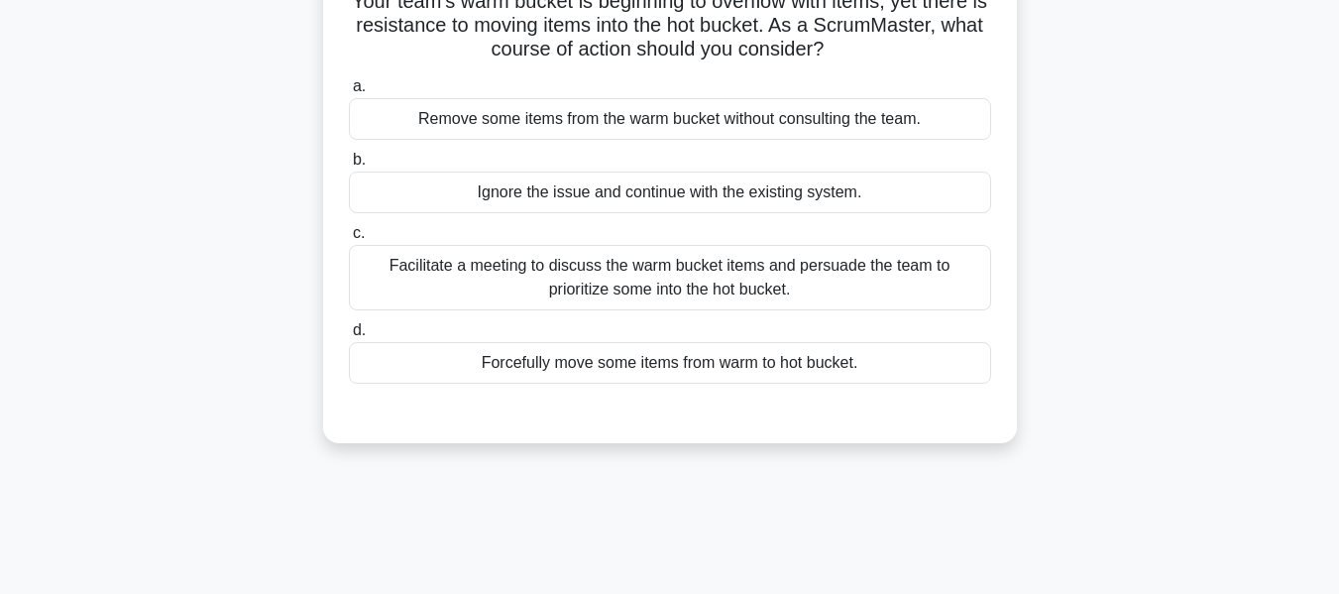
scroll to position [80, 0]
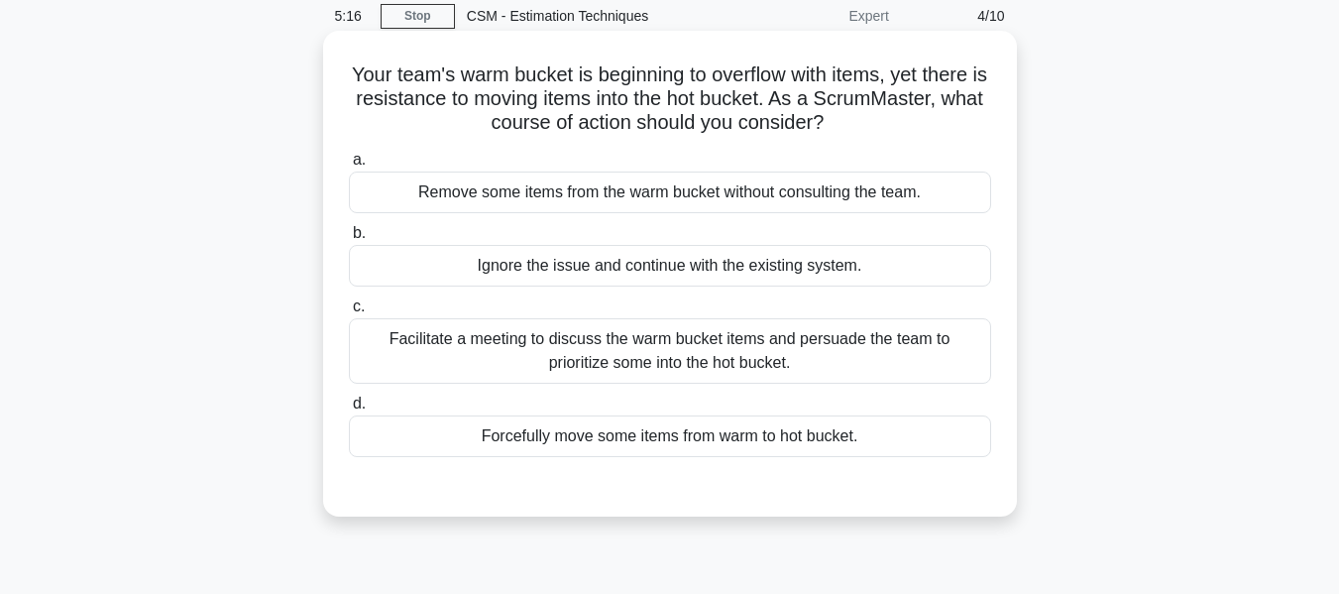
click at [570, 348] on div "Facilitate a meeting to discuss the warm bucket items and persuade the team to …" at bounding box center [670, 350] width 642 height 65
click at [349, 313] on input "c. Facilitate a meeting to discuss the warm bucket items and persuade the team …" at bounding box center [349, 306] width 0 height 13
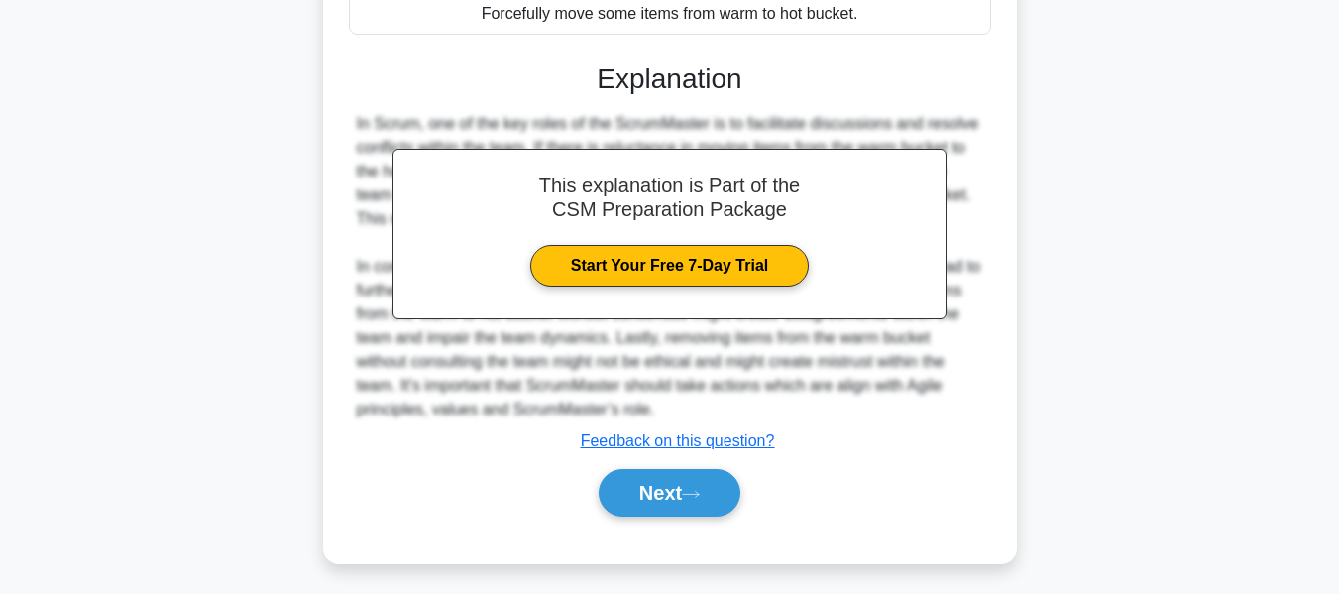
scroll to position [510, 0]
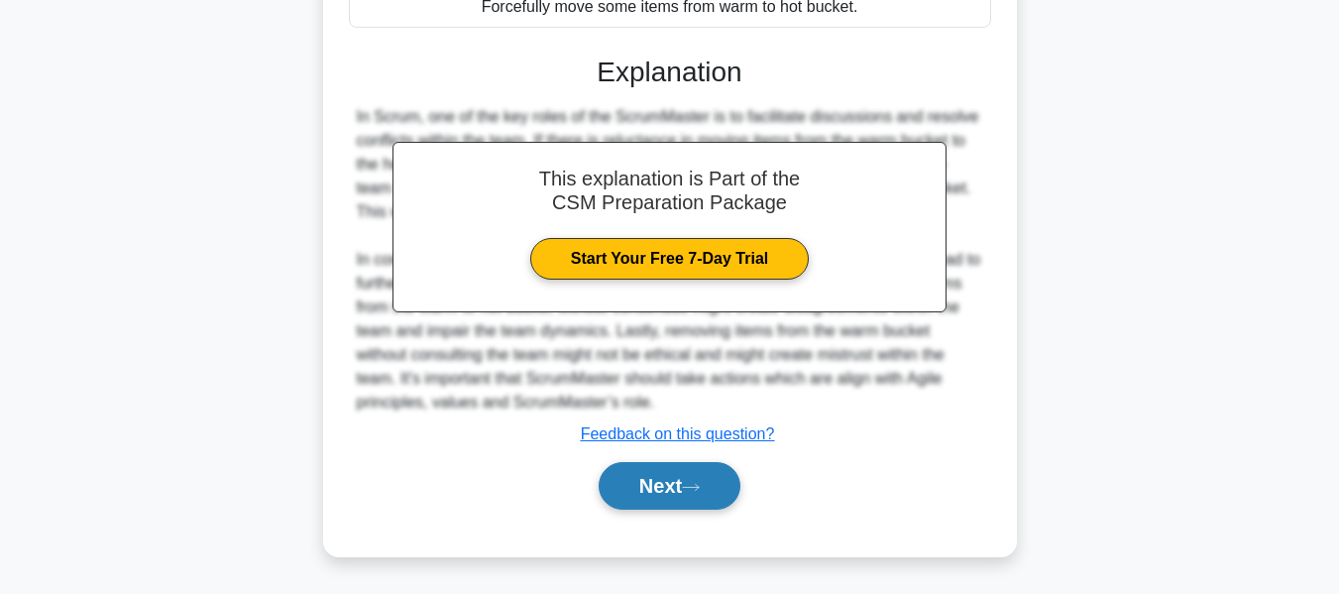
click at [645, 480] on button "Next" at bounding box center [670, 486] width 142 height 48
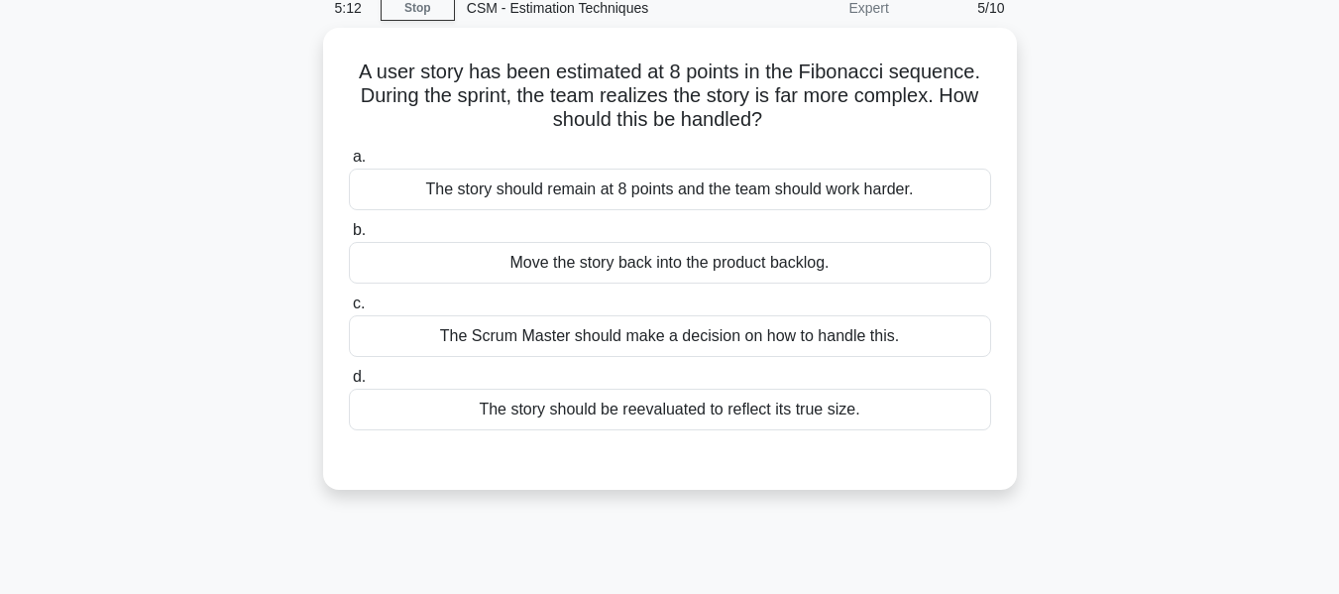
scroll to position [80, 0]
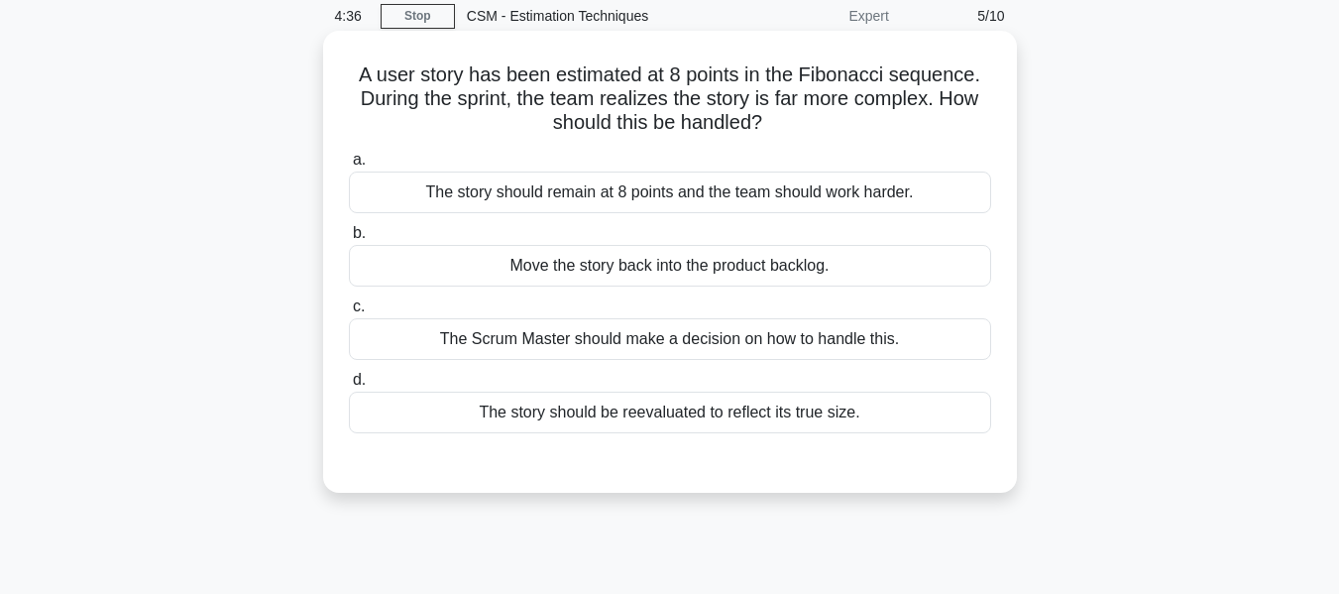
click at [628, 268] on div "Move the story back into the product backlog." at bounding box center [670, 266] width 642 height 42
click at [349, 240] on input "b. Move the story back into the product backlog." at bounding box center [349, 233] width 0 height 13
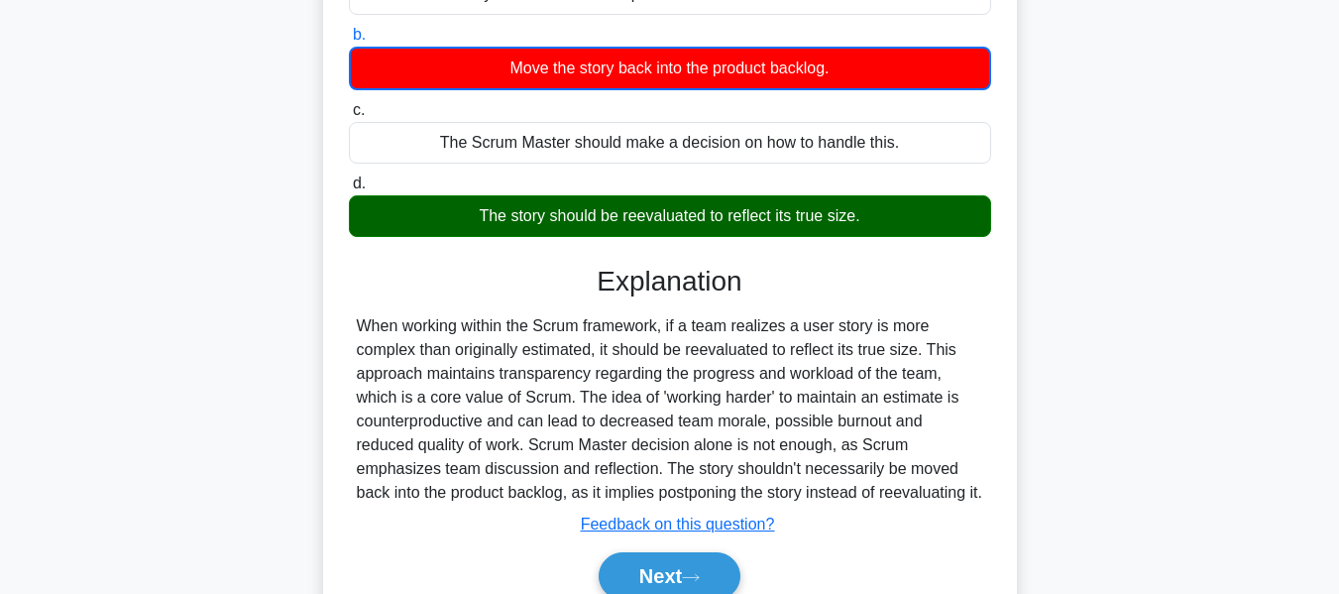
scroll to position [378, 0]
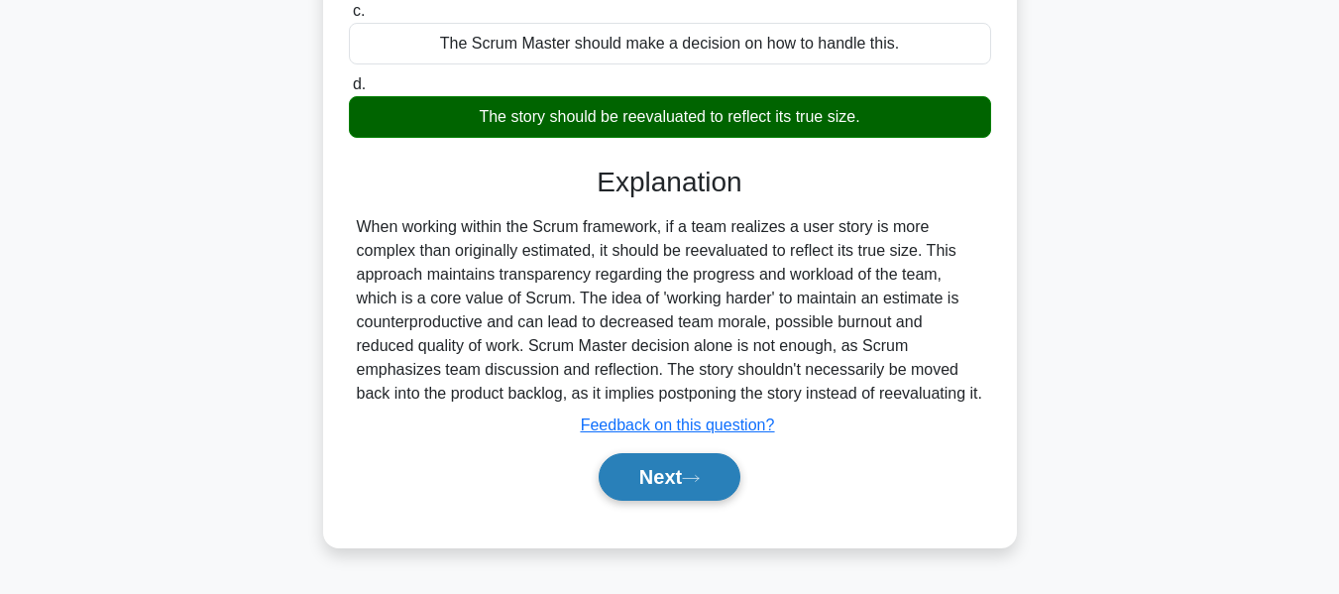
click at [659, 500] on button "Next" at bounding box center [670, 477] width 142 height 48
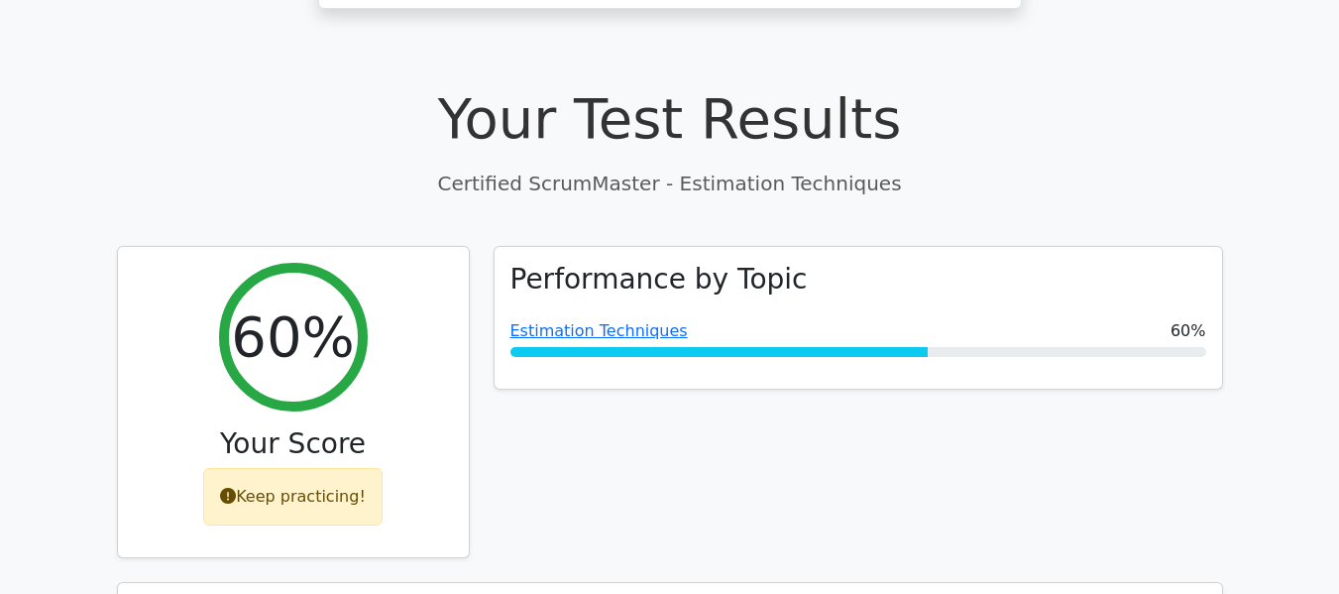
scroll to position [595, 0]
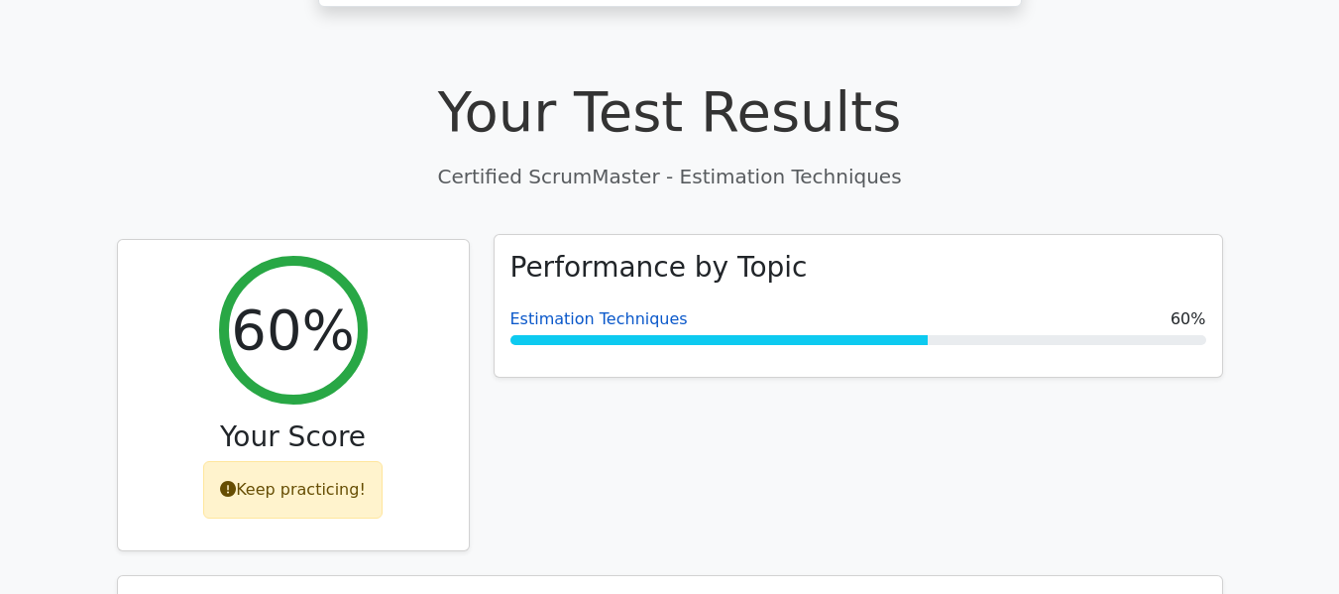
click at [620, 309] on link "Estimation Techniques" at bounding box center [598, 318] width 177 height 19
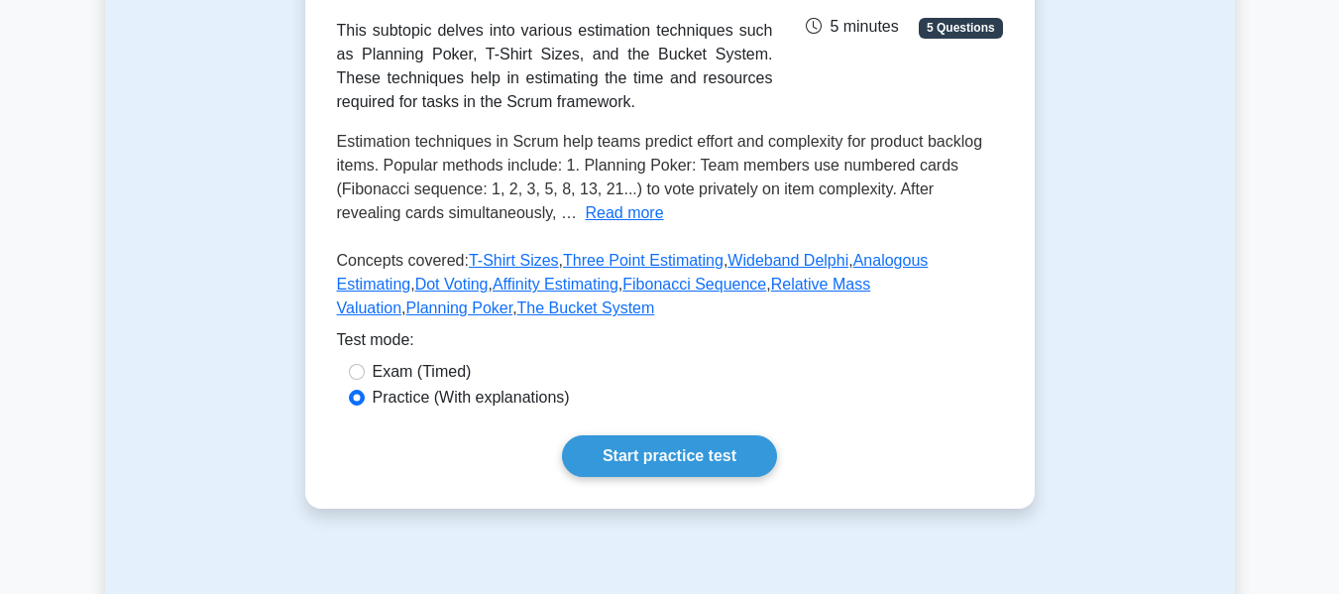
scroll to position [396, 0]
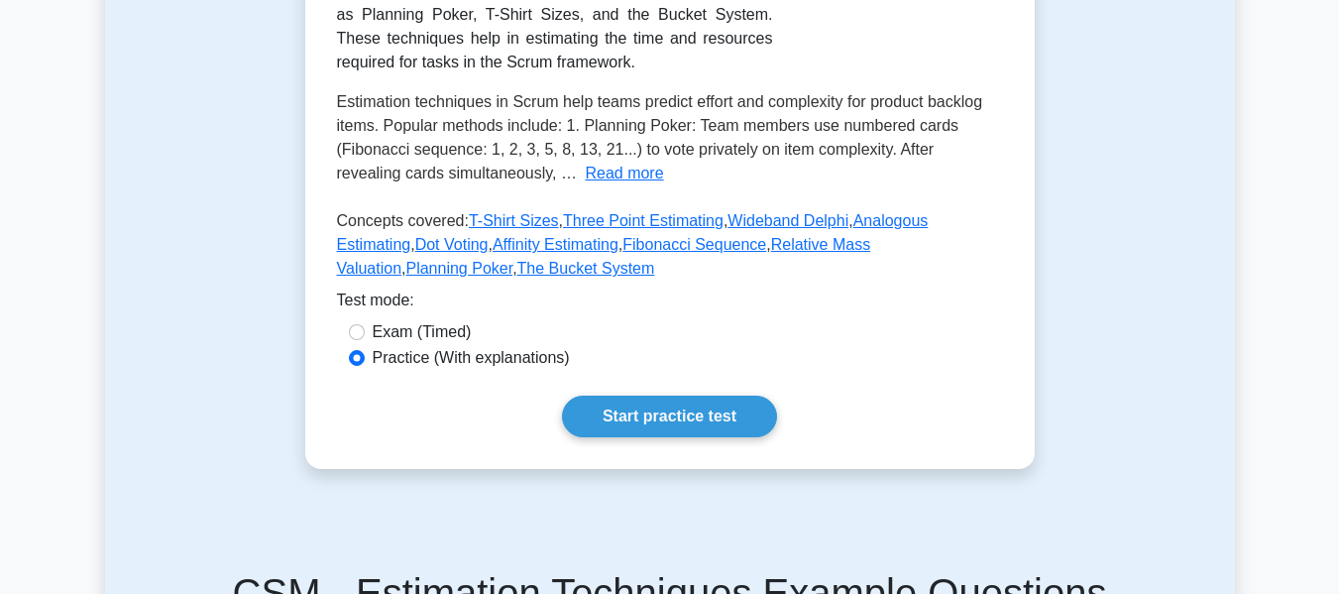
click at [585, 185] on button "Read more" at bounding box center [624, 174] width 78 height 24
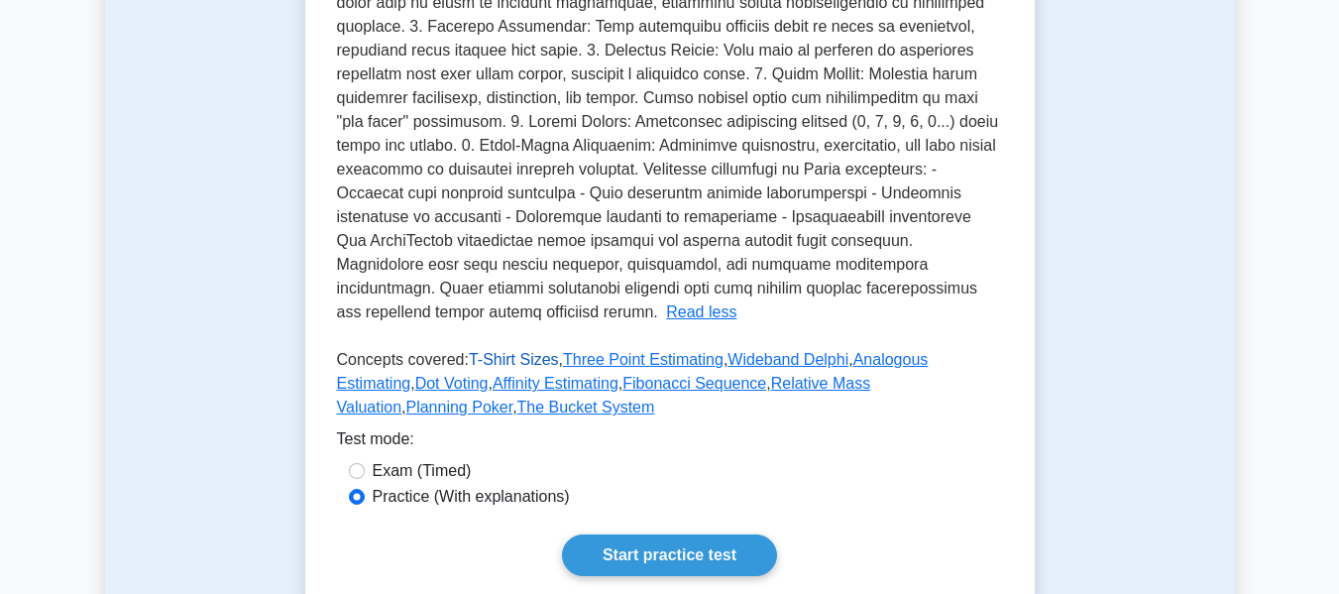
scroll to position [793, 0]
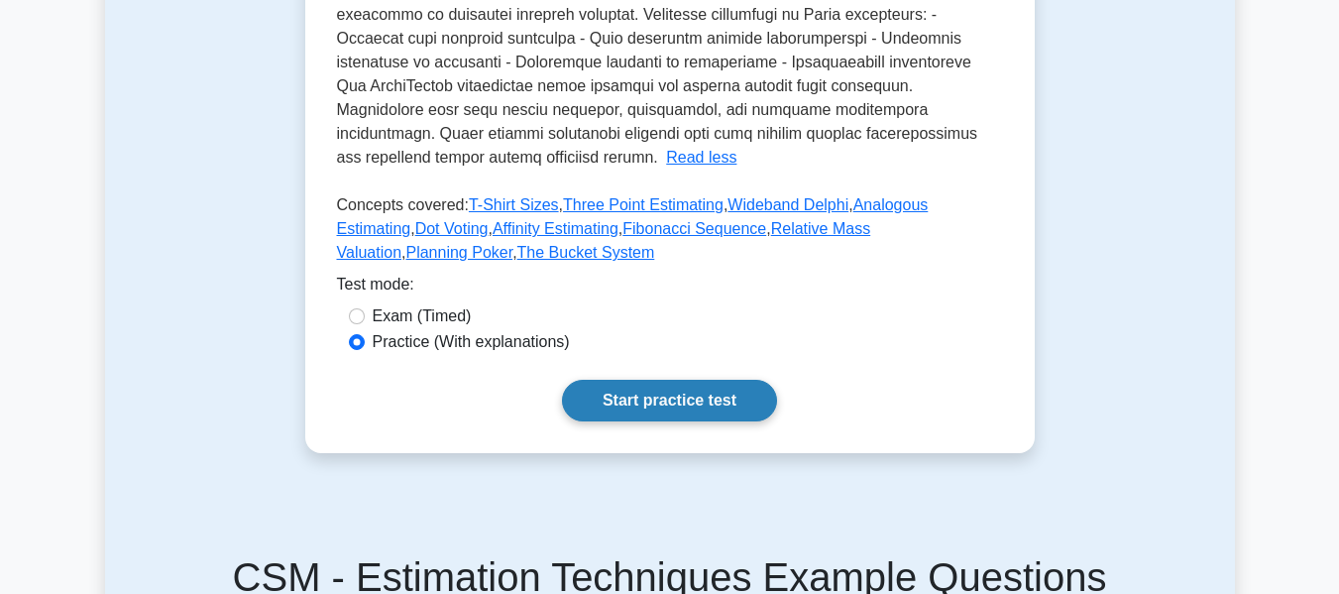
click at [667, 421] on link "Start practice test" at bounding box center [669, 401] width 215 height 42
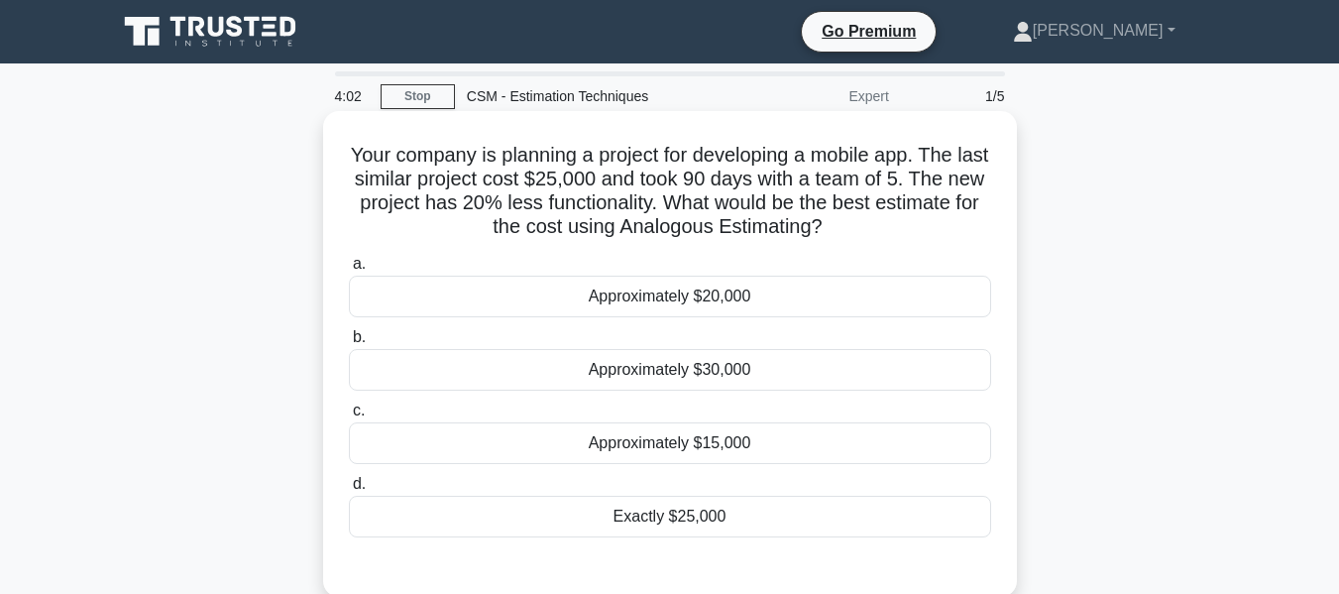
click at [659, 300] on div "Approximately $20,000" at bounding box center [670, 297] width 642 height 42
click at [349, 271] on input "a. Approximately $20,000" at bounding box center [349, 264] width 0 height 13
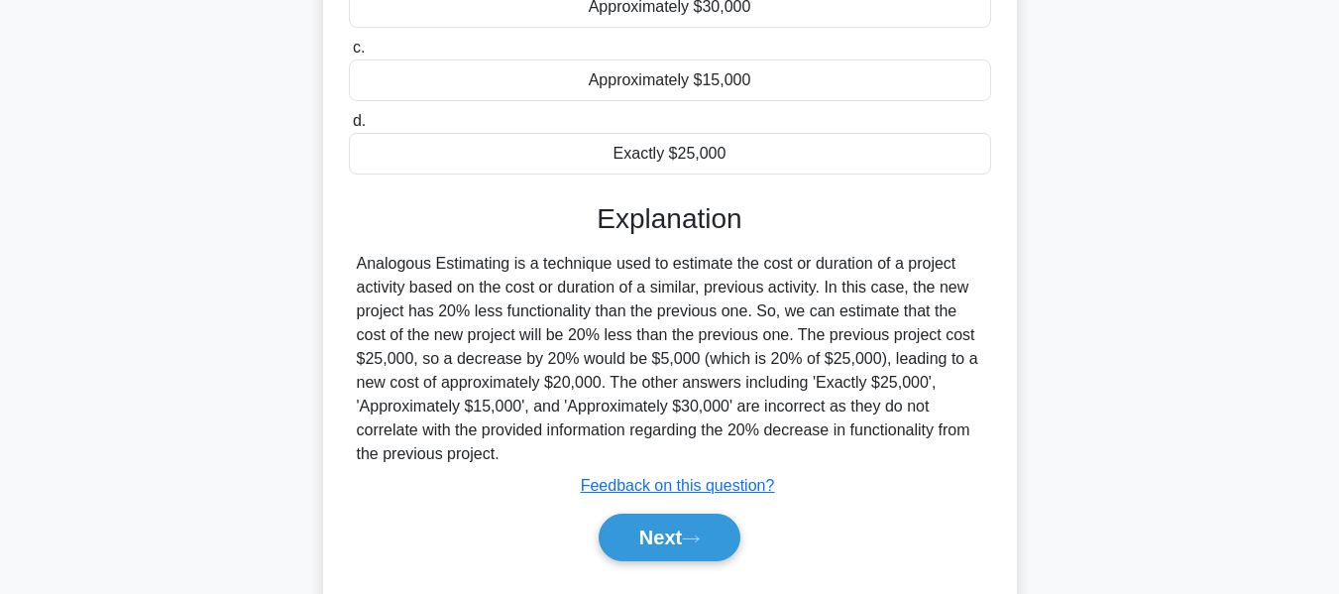
scroll to position [396, 0]
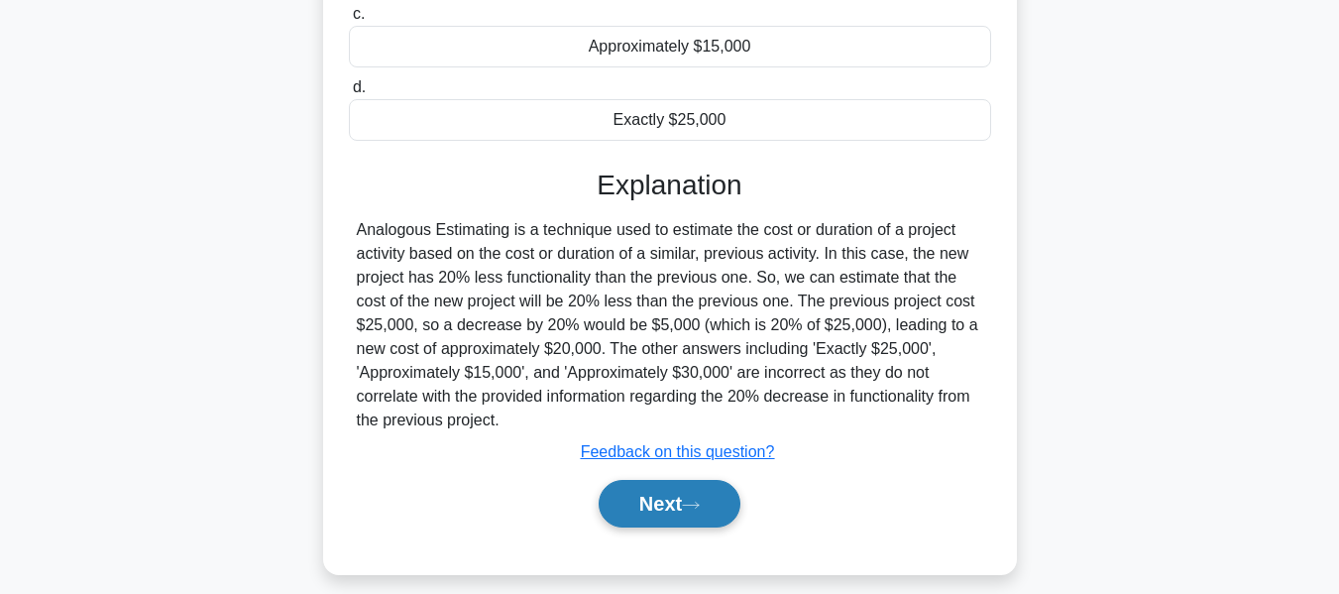
click at [672, 511] on button "Next" at bounding box center [670, 504] width 142 height 48
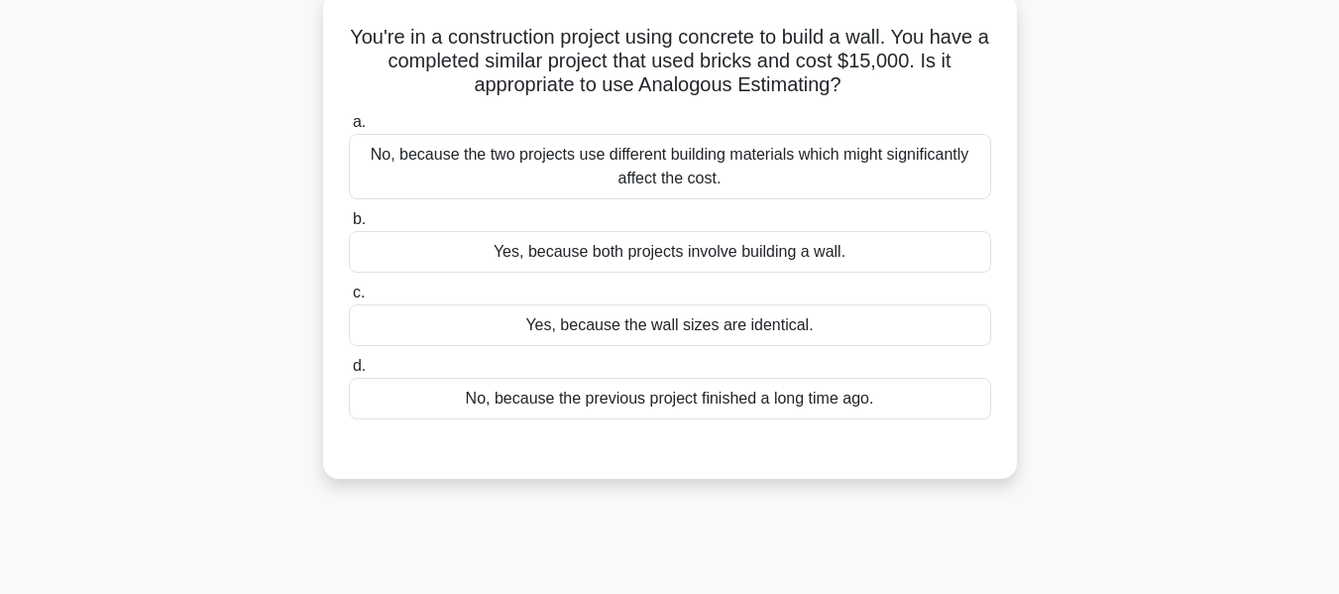
scroll to position [0, 0]
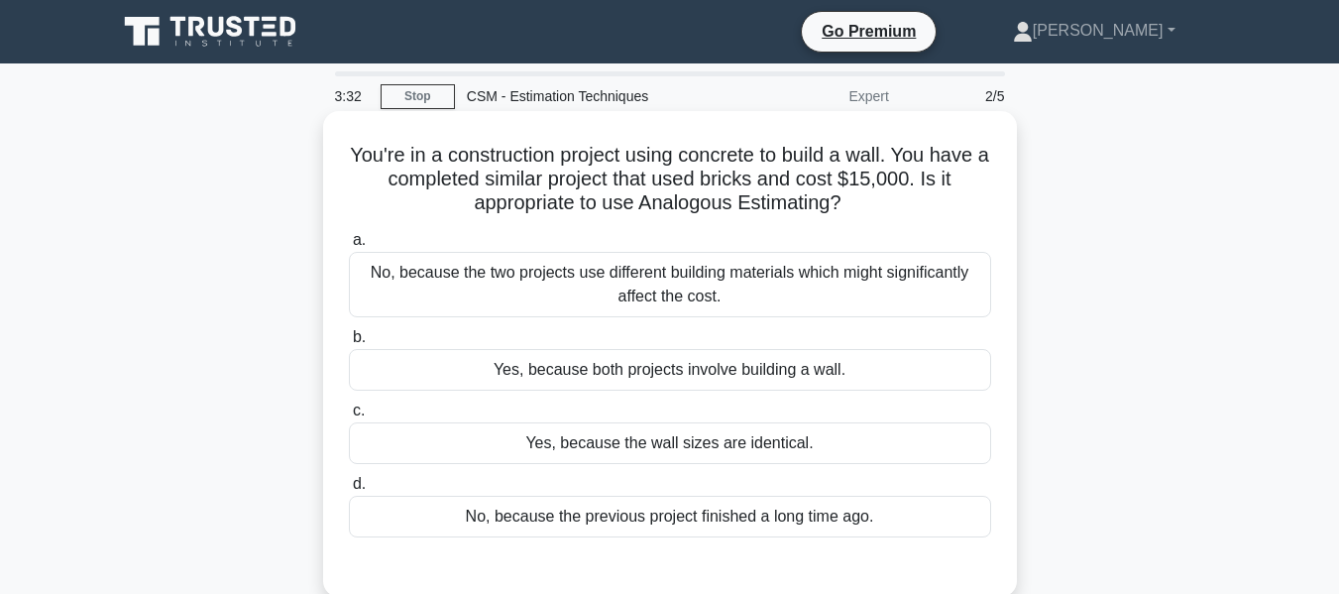
click at [661, 283] on div "No, because the two projects use different building materials which might signi…" at bounding box center [670, 284] width 642 height 65
click at [349, 247] on input "a. No, because the two projects use different building materials which might si…" at bounding box center [349, 240] width 0 height 13
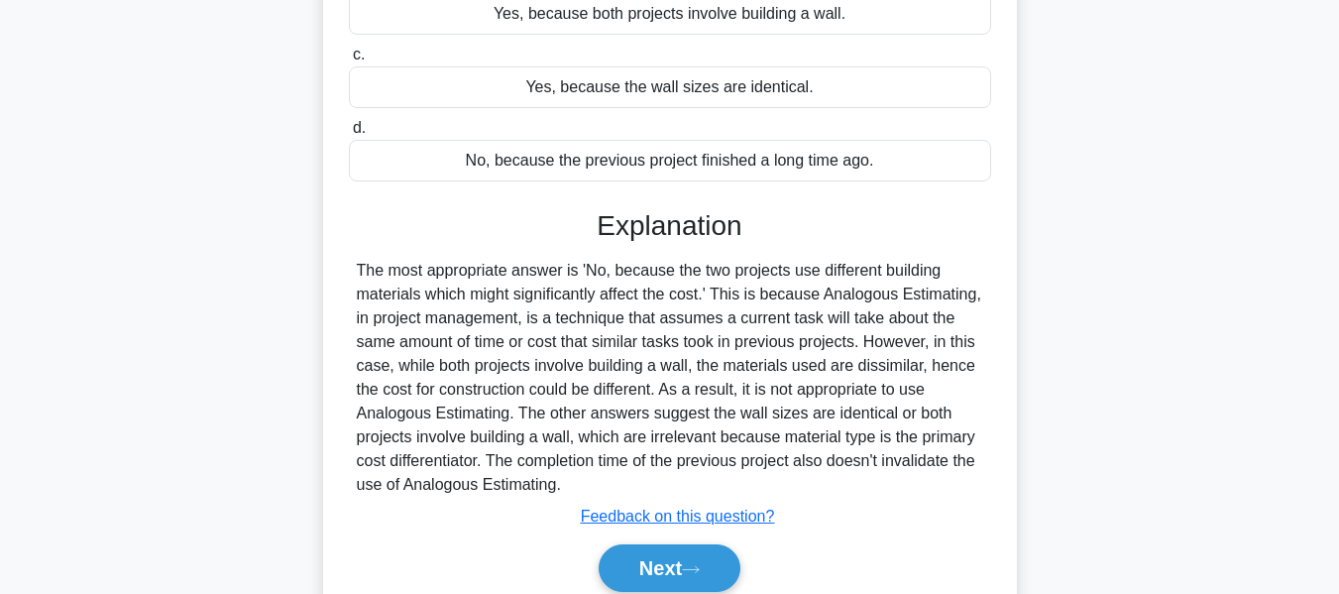
scroll to position [396, 0]
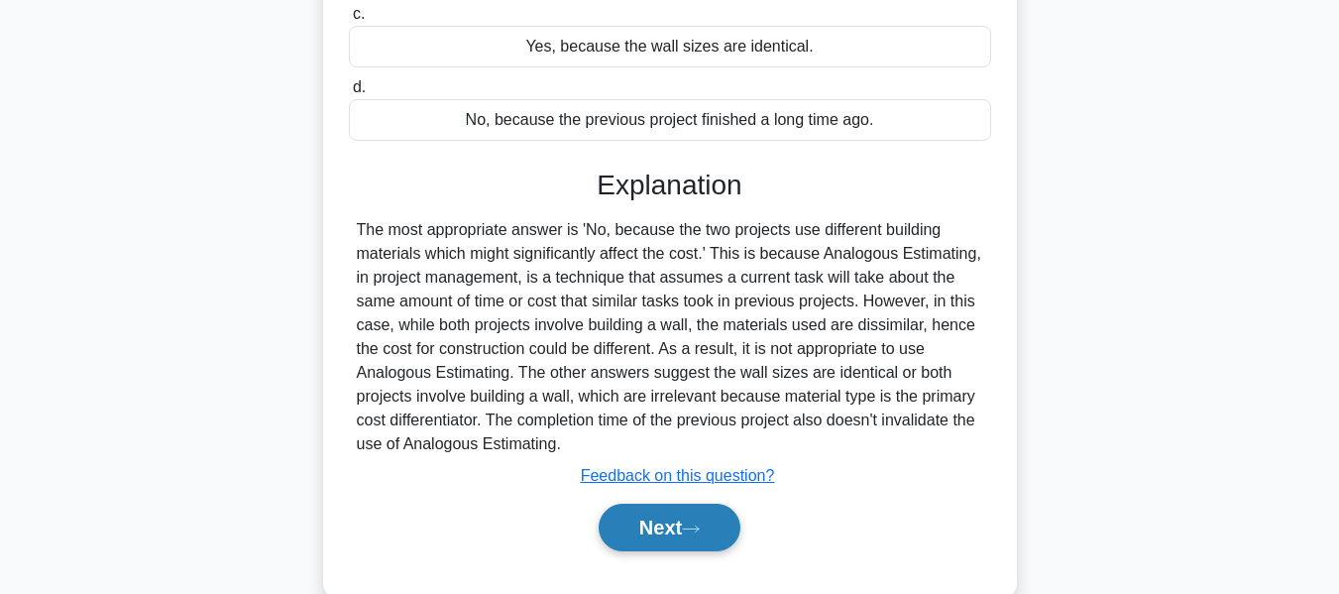
click at [643, 531] on button "Next" at bounding box center [670, 527] width 142 height 48
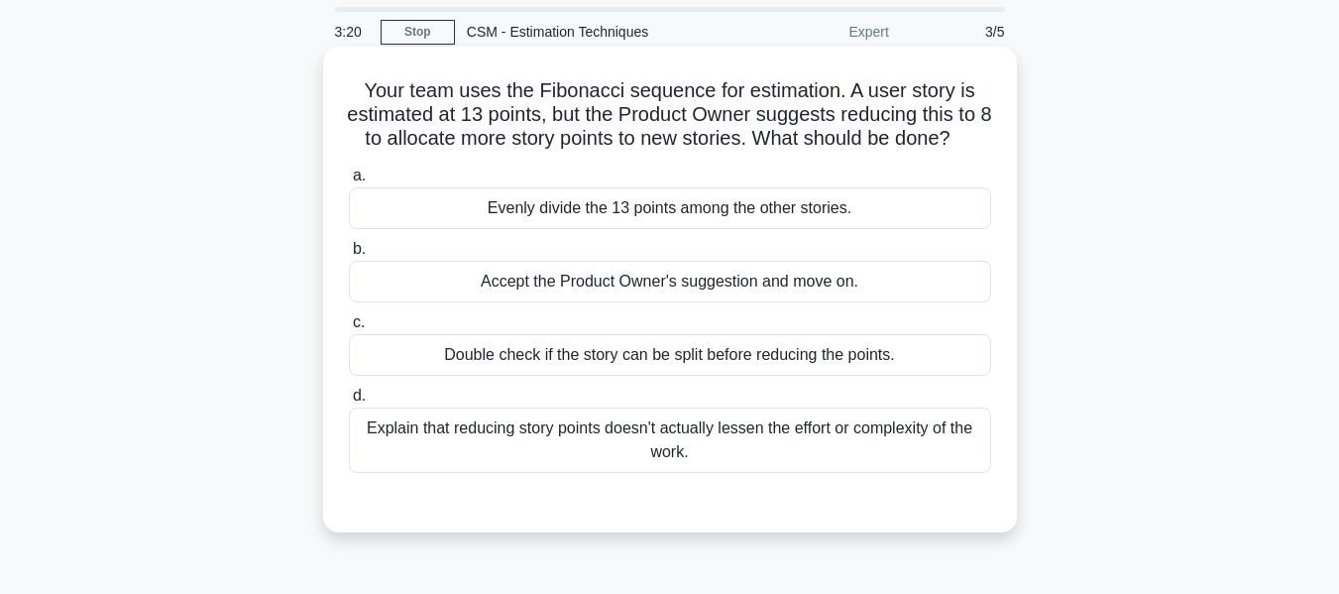
scroll to position [99, 0]
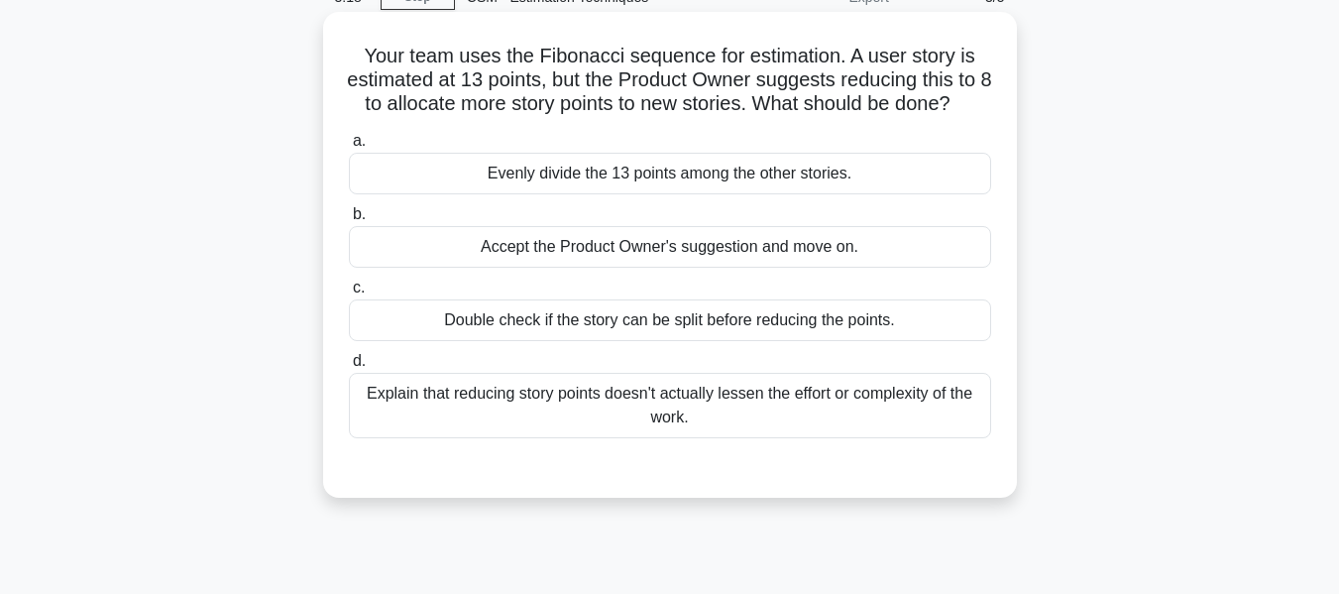
click at [727, 428] on div "Explain that reducing story points doesn't actually lessen the effort or comple…" at bounding box center [670, 405] width 642 height 65
click at [349, 368] on input "d. Explain that reducing story points doesn't actually lessen the effort or com…" at bounding box center [349, 361] width 0 height 13
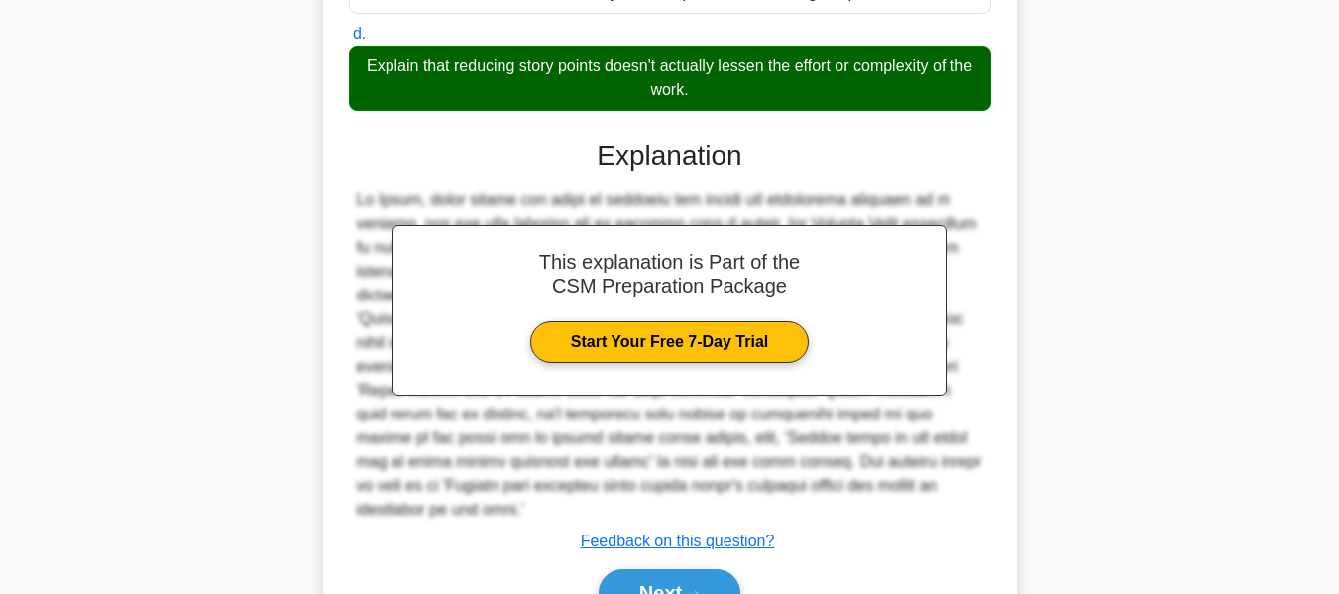
scroll to position [558, 0]
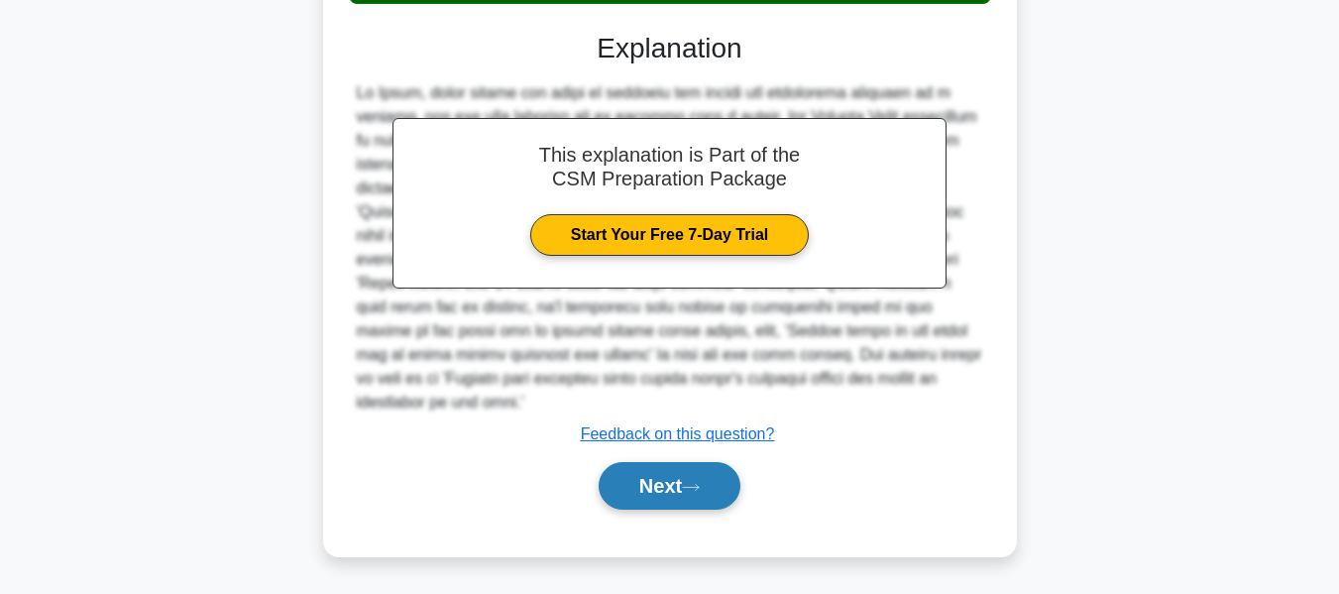
click at [639, 478] on button "Next" at bounding box center [670, 486] width 142 height 48
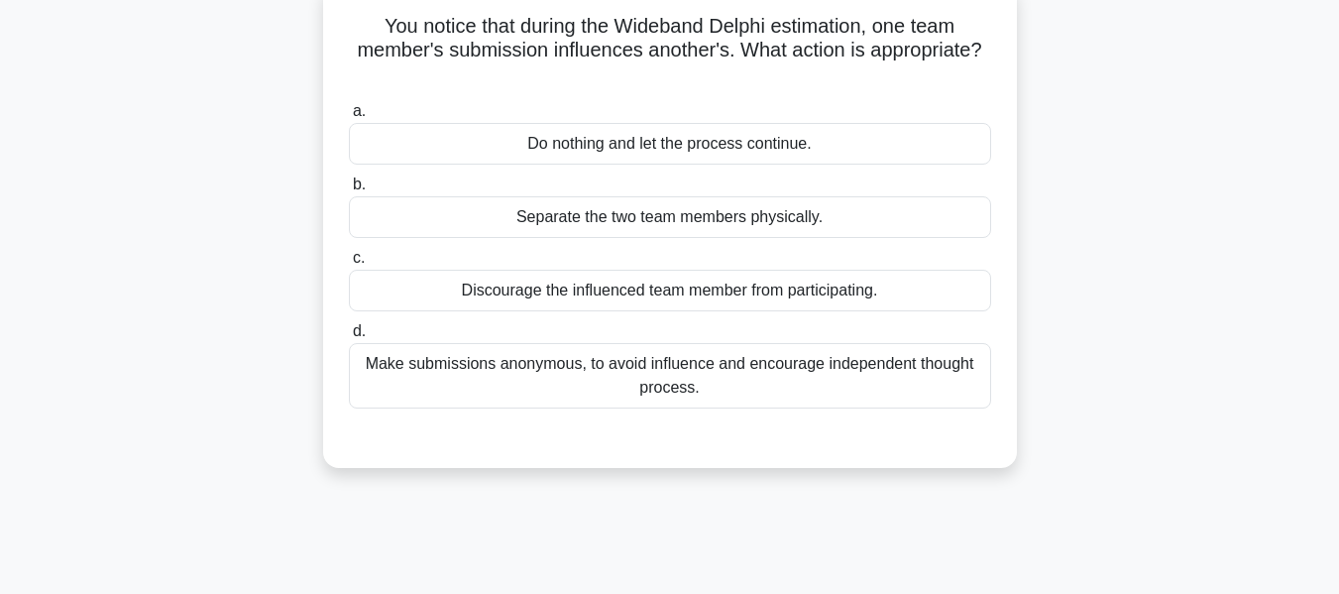
scroll to position [80, 0]
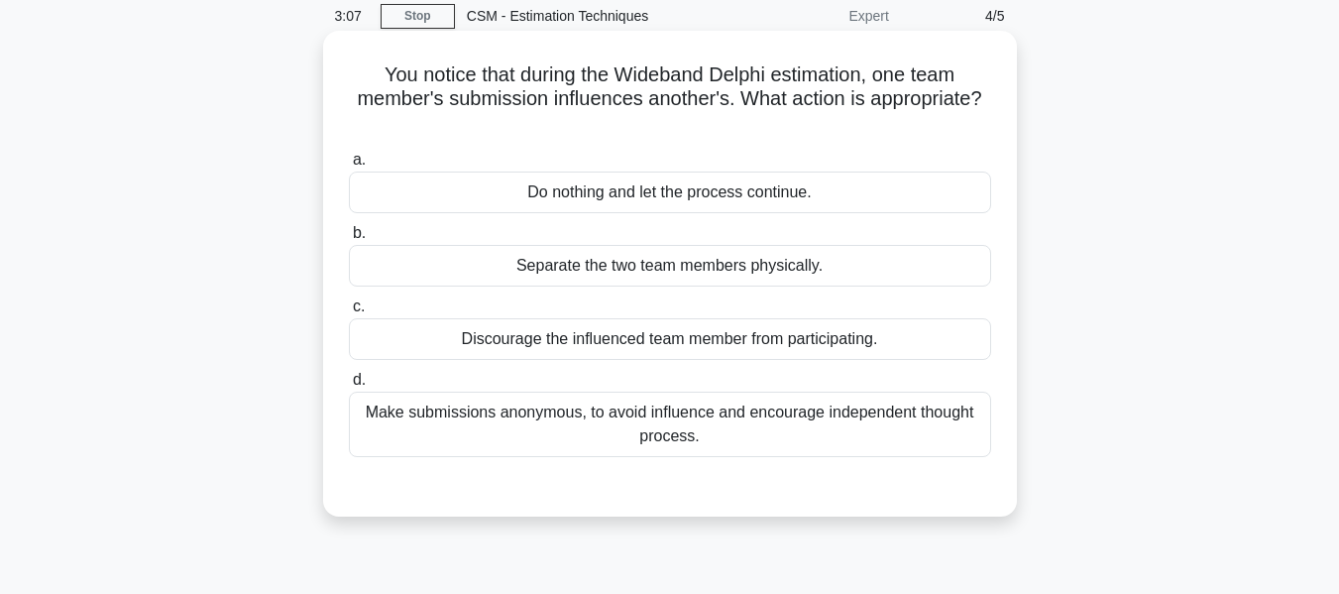
click at [720, 422] on div "Make submissions anonymous, to avoid influence and encourage independent though…" at bounding box center [670, 423] width 642 height 65
click at [349, 387] on input "d. Make submissions anonymous, to avoid influence and encourage independent tho…" at bounding box center [349, 380] width 0 height 13
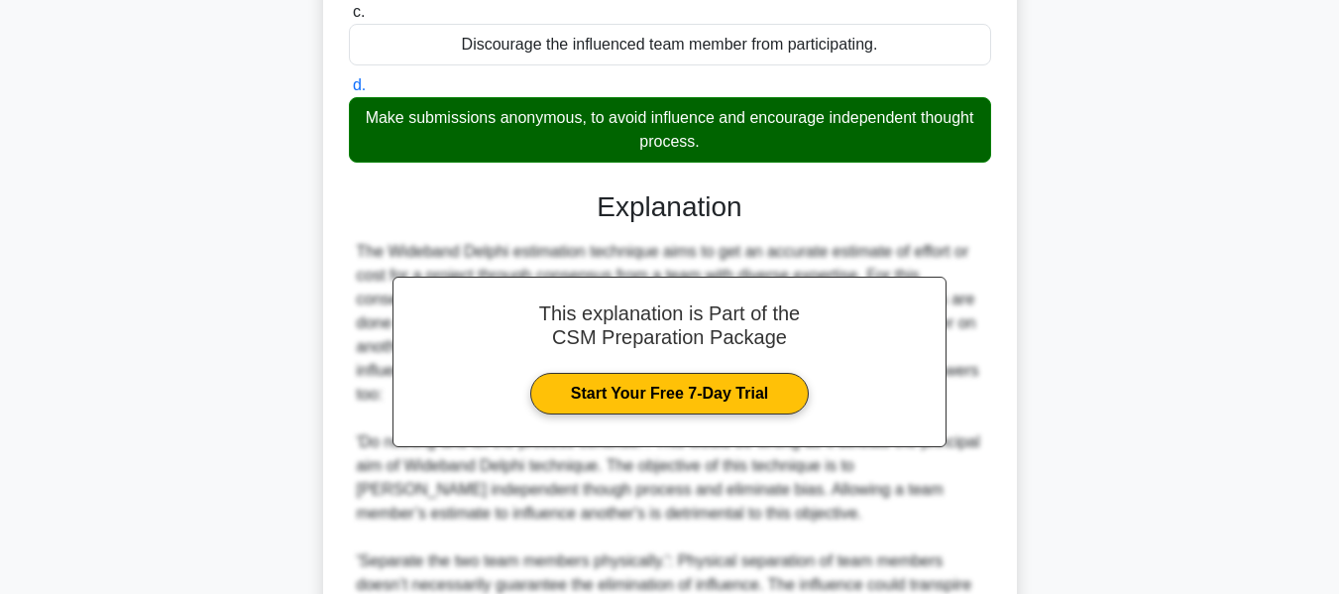
scroll to position [576, 0]
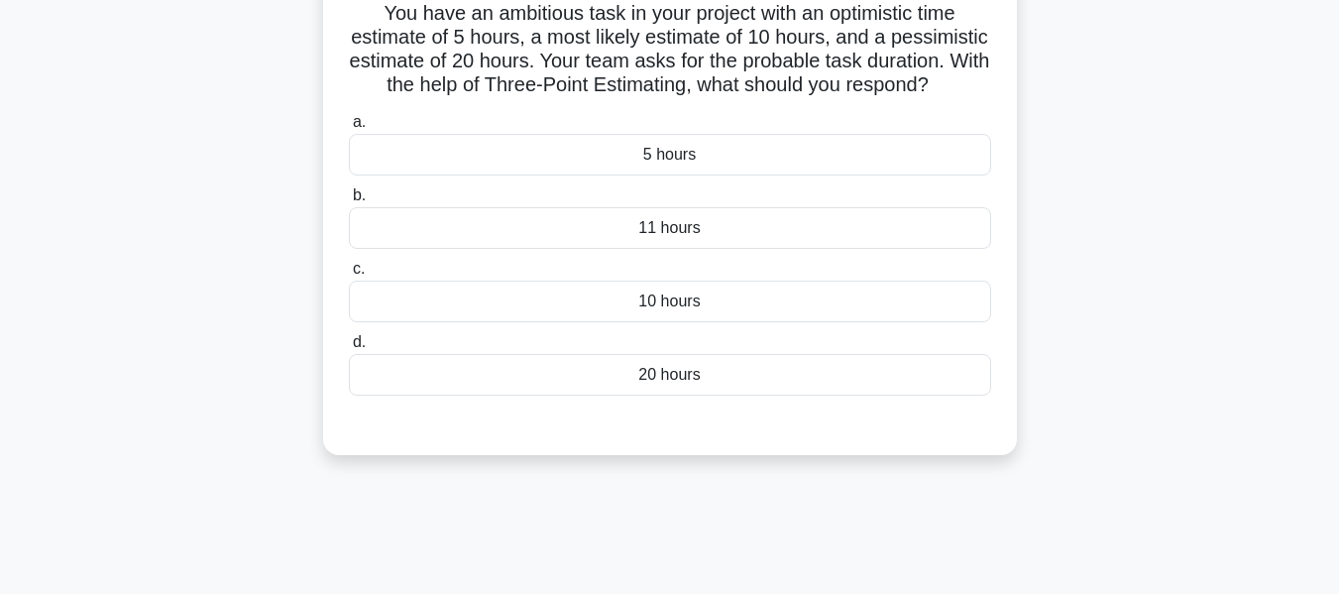
scroll to position [80, 0]
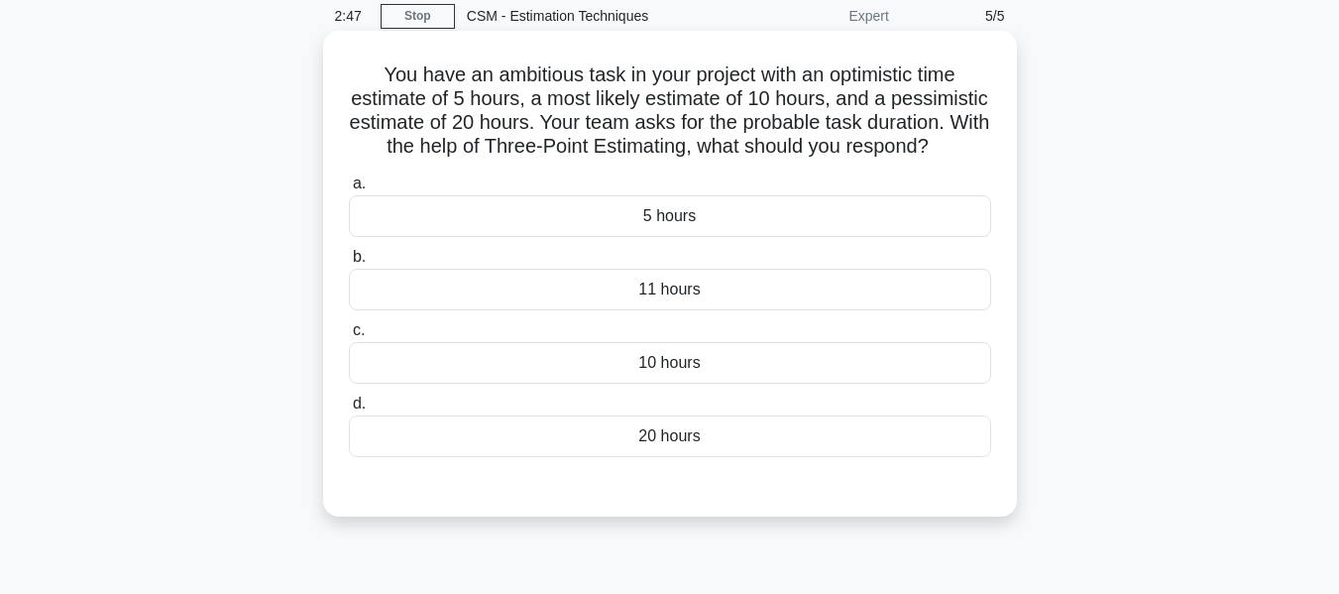
click at [670, 384] on div "10 hours" at bounding box center [670, 363] width 642 height 42
click at [349, 337] on input "c. 10 hours" at bounding box center [349, 330] width 0 height 13
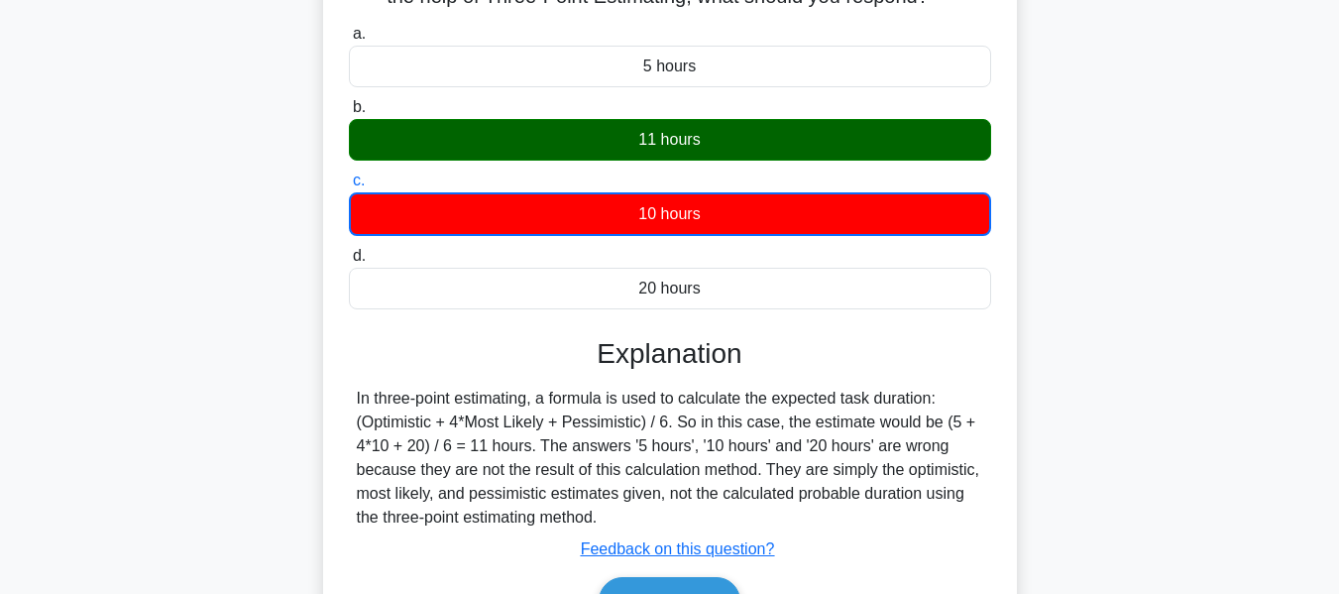
scroll to position [278, 0]
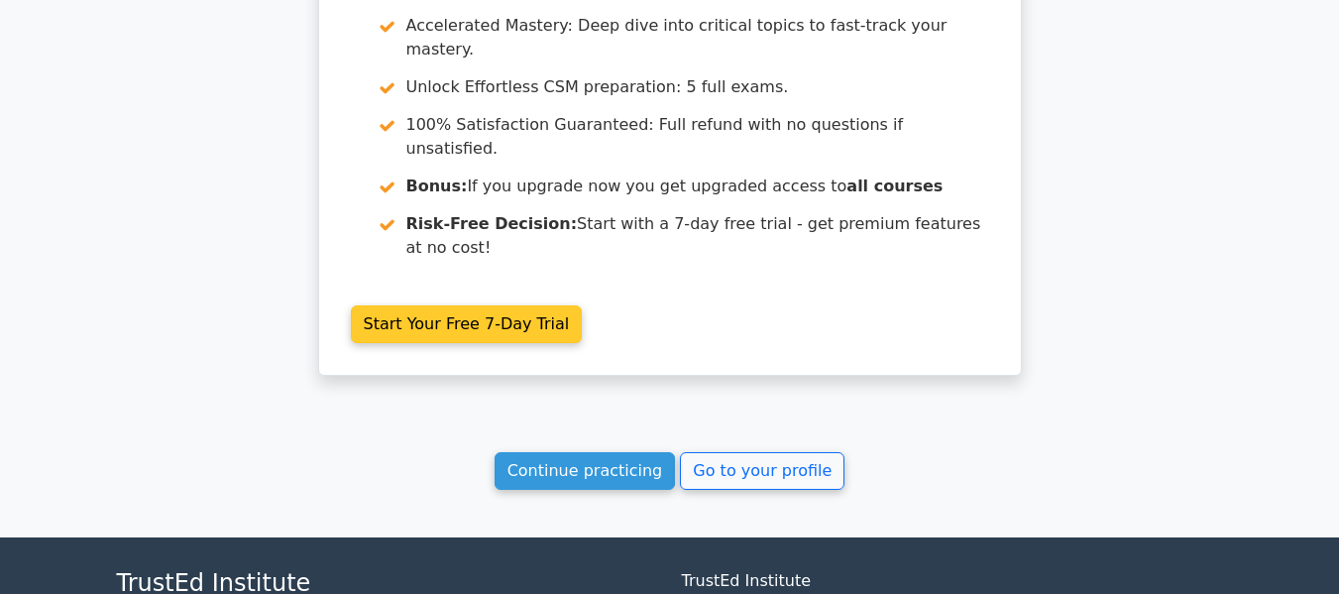
scroll to position [2901, 0]
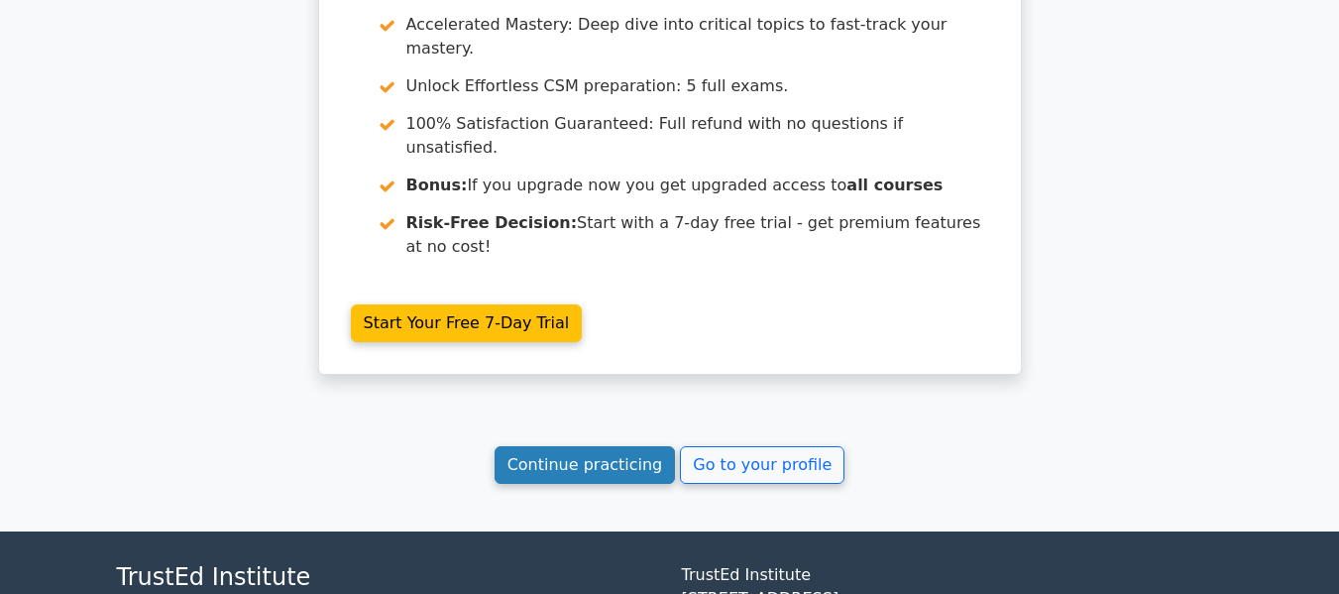
click at [591, 446] on link "Continue practicing" at bounding box center [585, 465] width 181 height 38
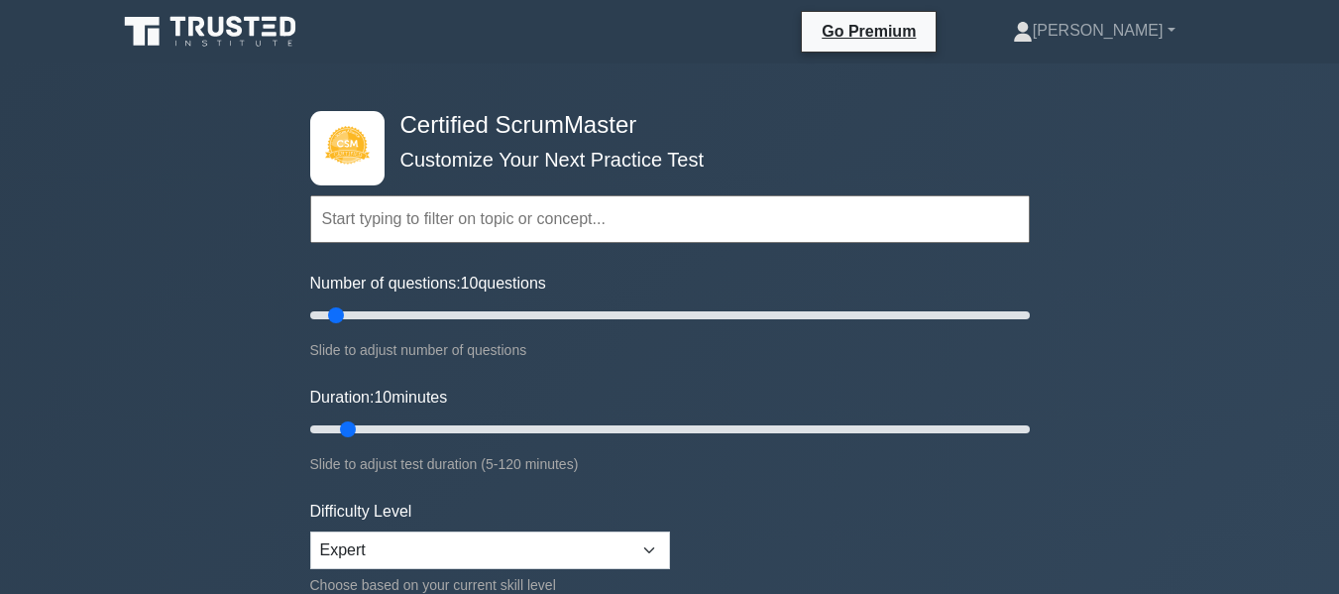
click at [343, 215] on input "text" at bounding box center [669, 219] width 719 height 48
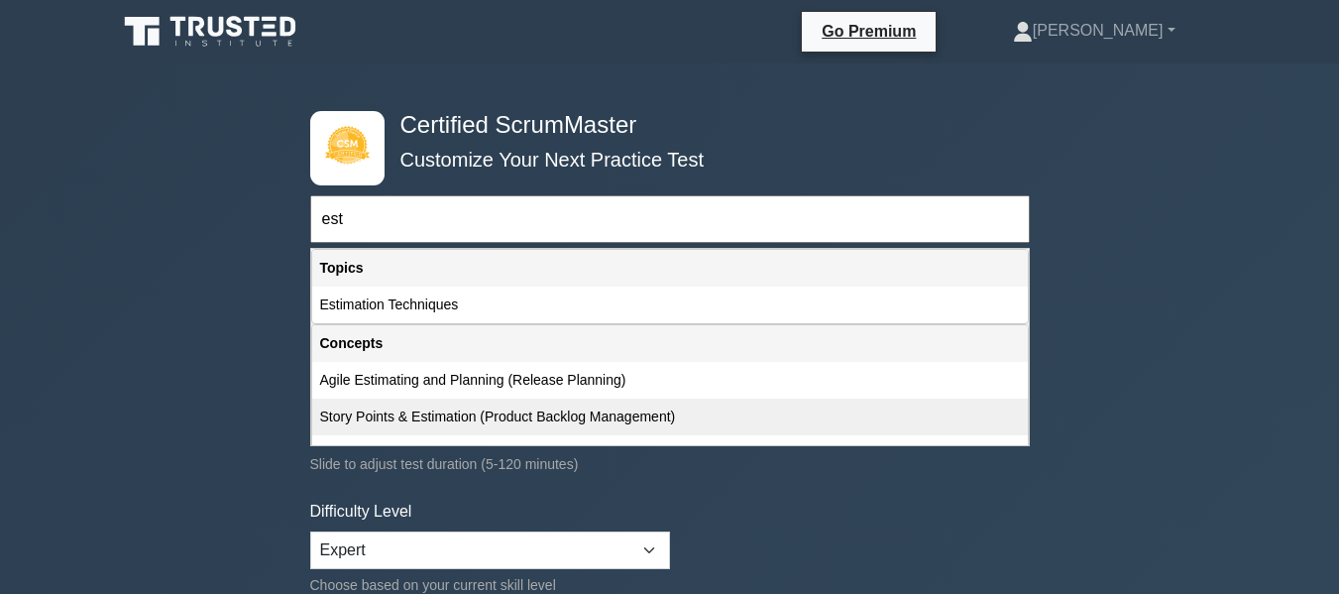
drag, startPoint x: 411, startPoint y: 304, endPoint x: 391, endPoint y: 419, distance: 116.7
click at [391, 419] on div "Topics Basic Scrum Concepts Sprint Planning and Execution ScrumMaster Roles & R…" at bounding box center [669, 347] width 719 height 198
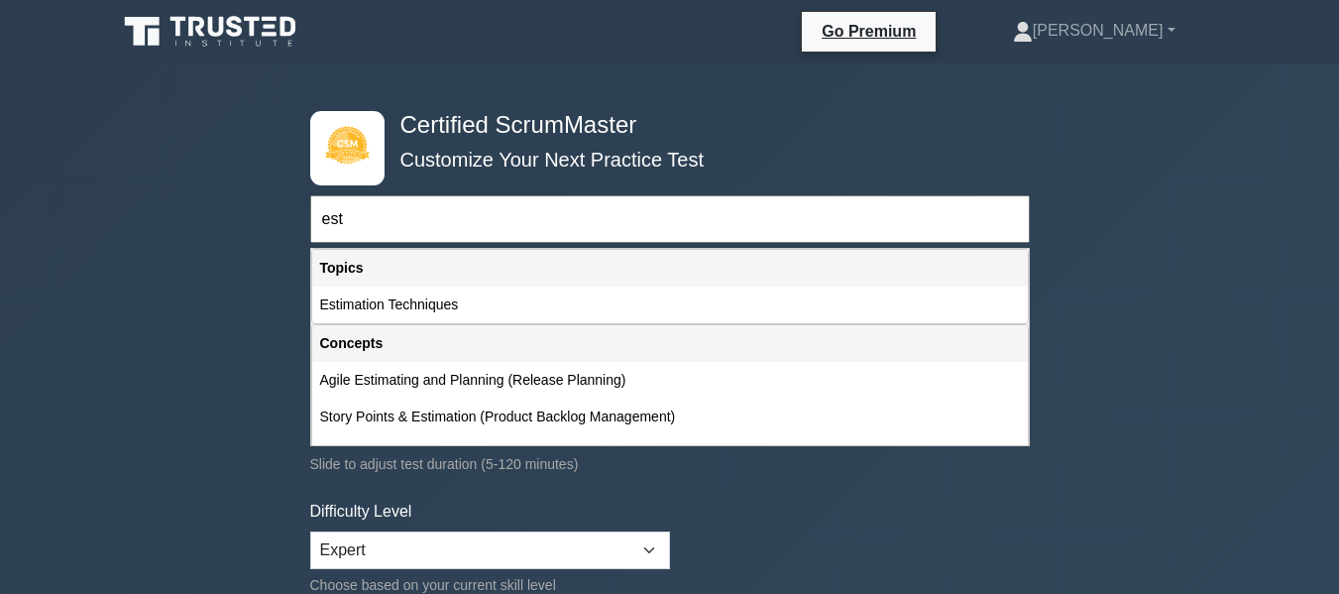
click at [435, 415] on div "Story Points & Estimation (Product Backlog Management)" at bounding box center [670, 416] width 716 height 37
type input "Story Points & Estimation (Product Backlog Management)"
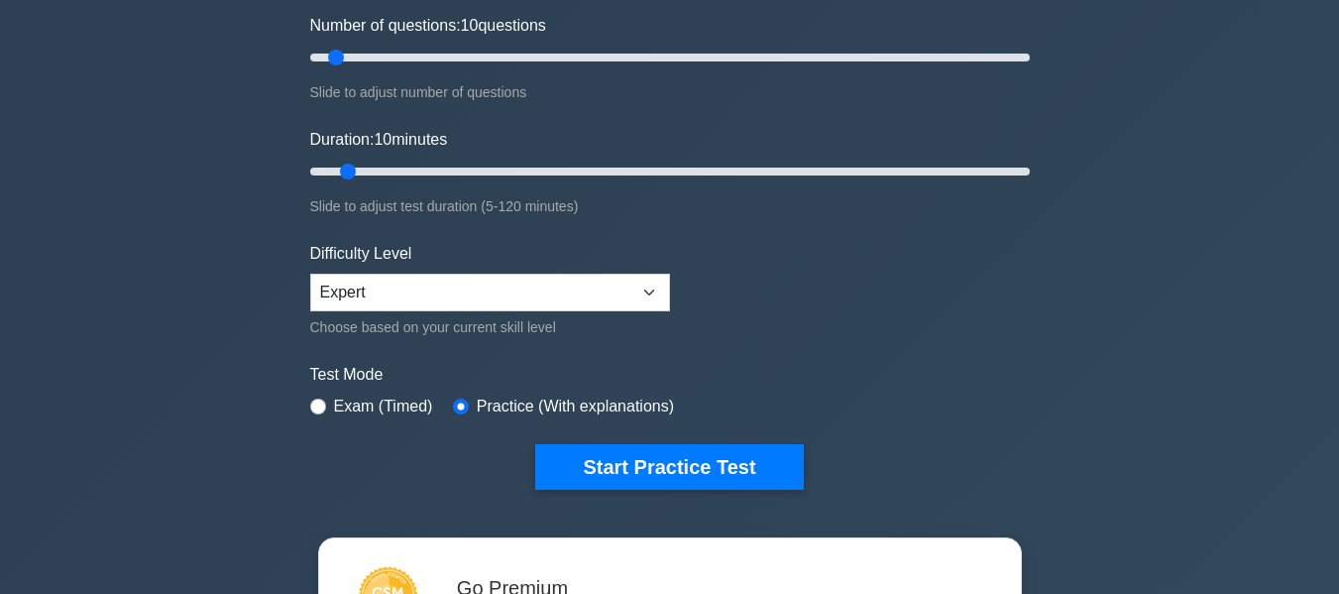
scroll to position [297, 0]
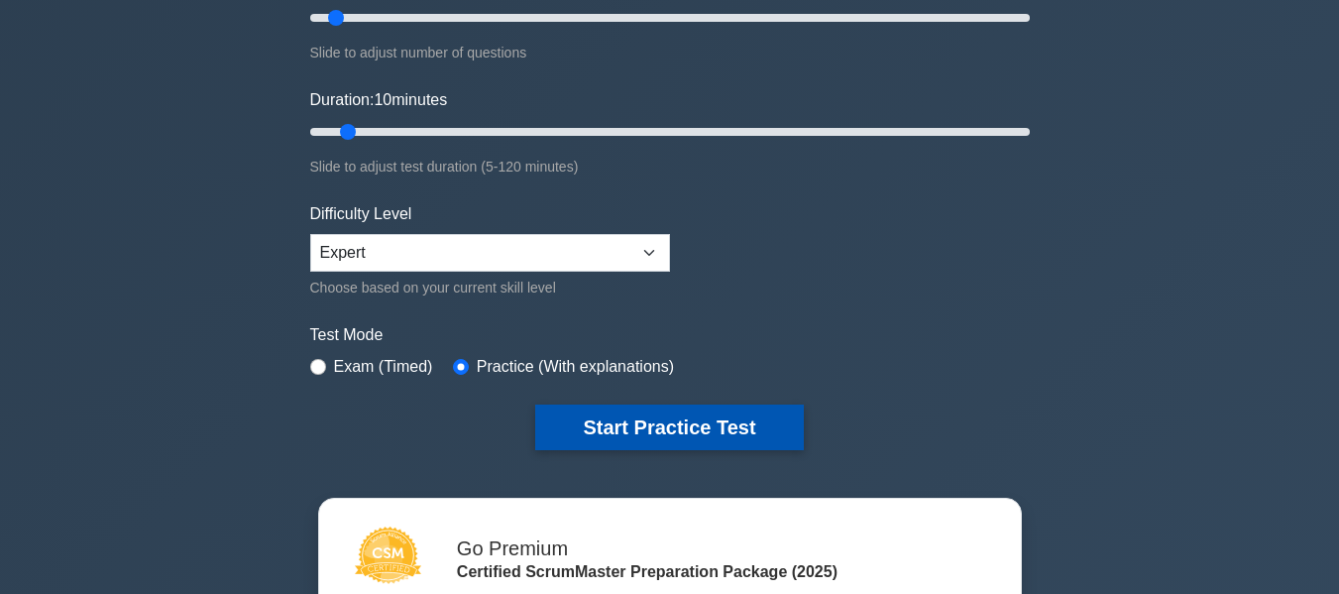
click at [651, 418] on button "Start Practice Test" at bounding box center [669, 427] width 268 height 46
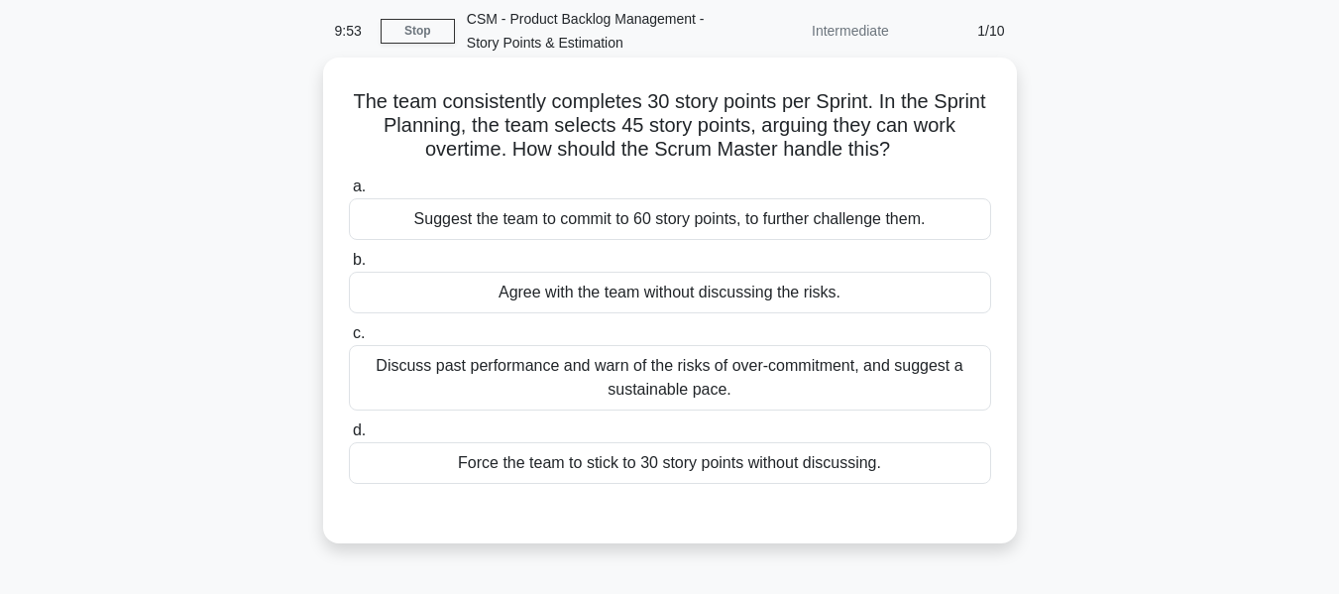
scroll to position [99, 0]
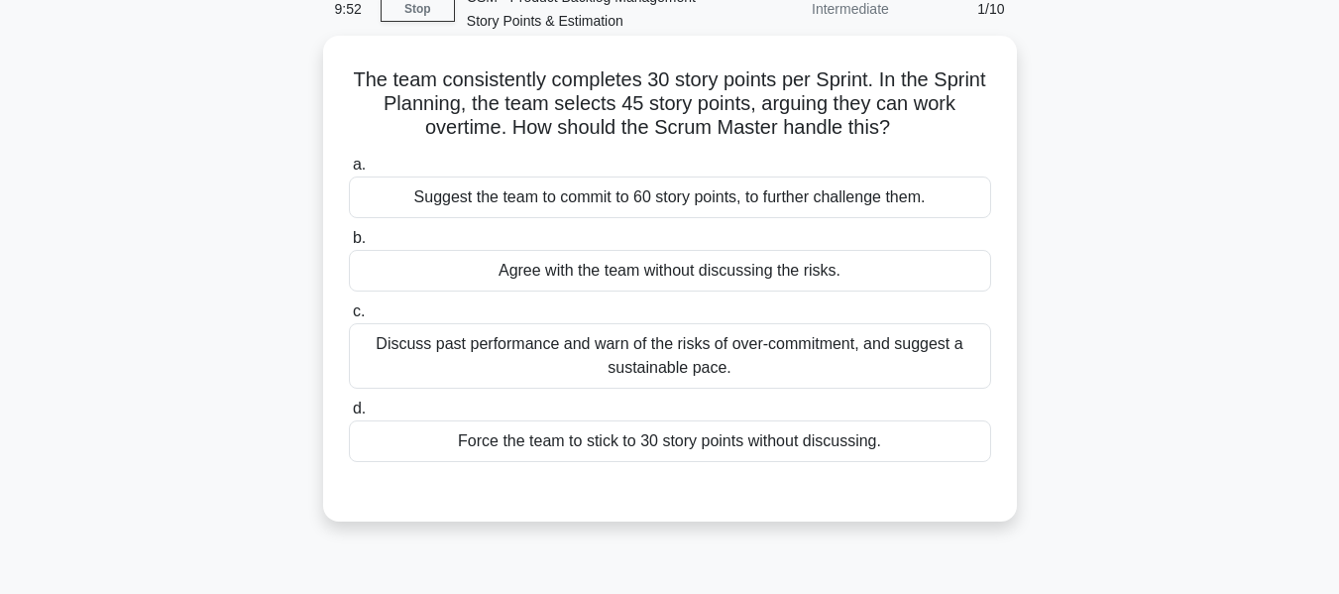
click at [601, 356] on div "Discuss past performance and warn of the risks of over-commitment, and suggest …" at bounding box center [670, 355] width 642 height 65
click at [349, 318] on input "c. Discuss past performance and warn of the risks of over-commitment, and sugge…" at bounding box center [349, 311] width 0 height 13
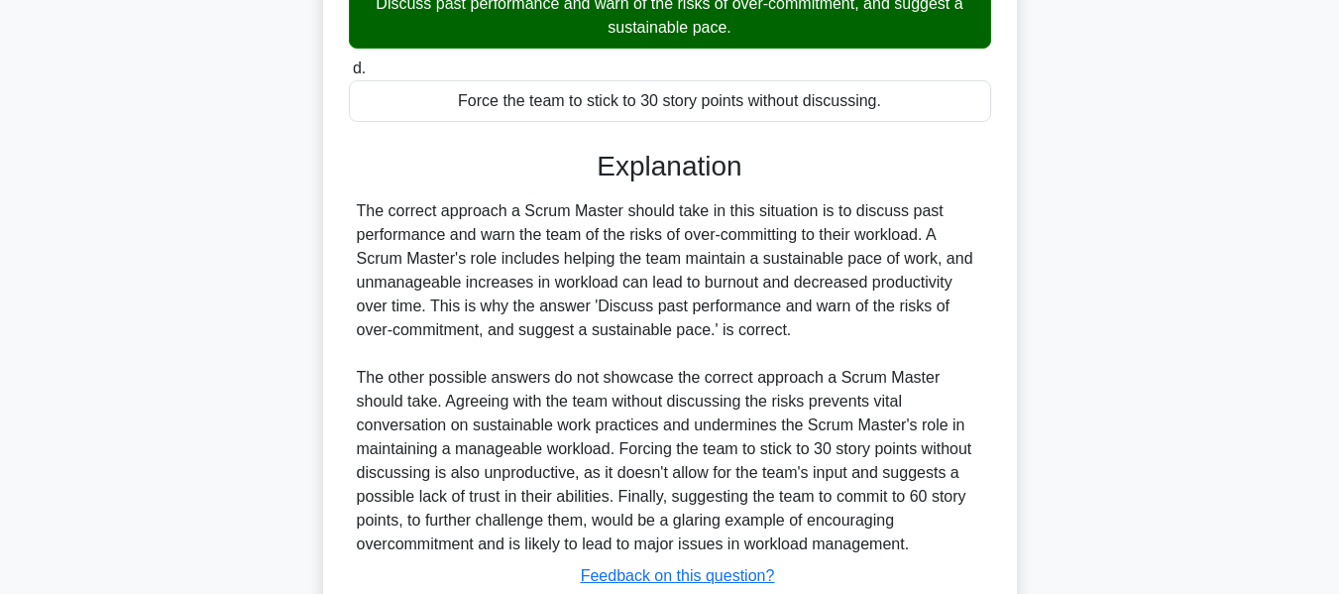
scroll to position [496, 0]
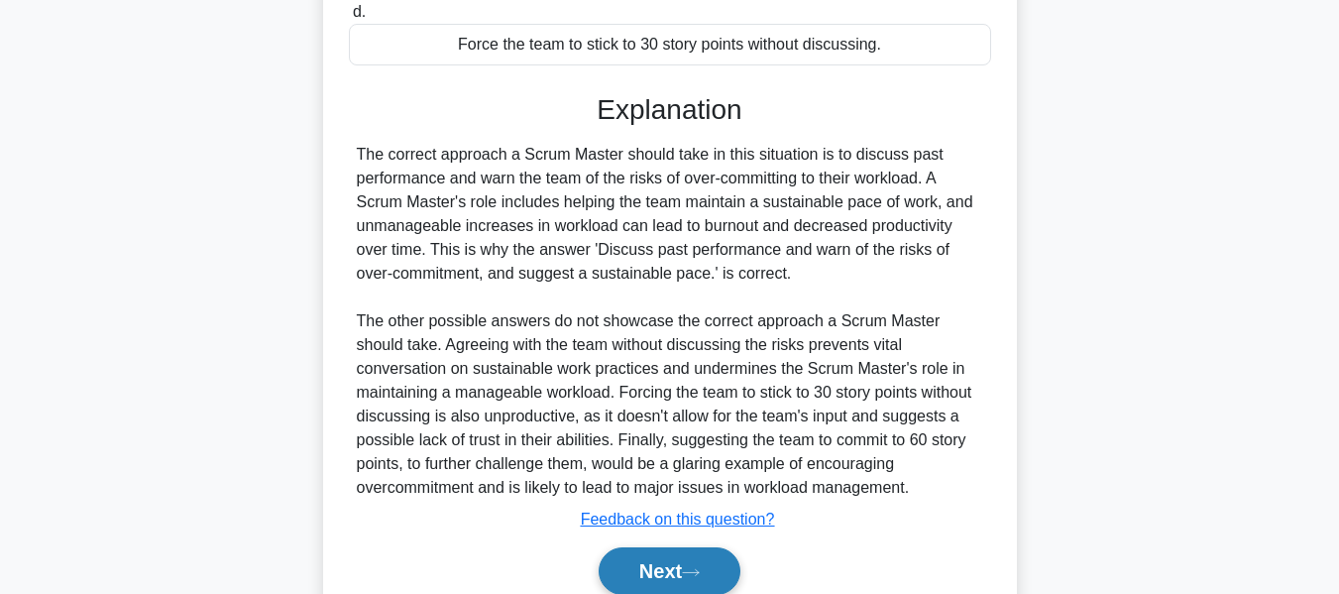
click at [644, 562] on button "Next" at bounding box center [670, 571] width 142 height 48
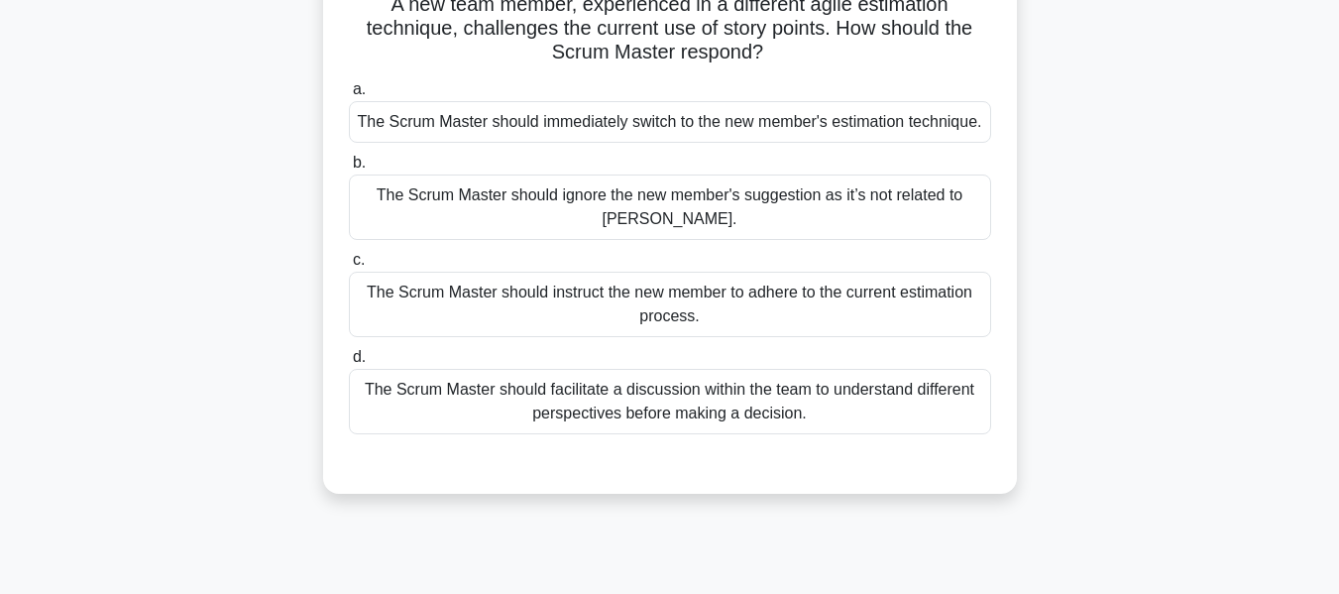
scroll to position [80, 0]
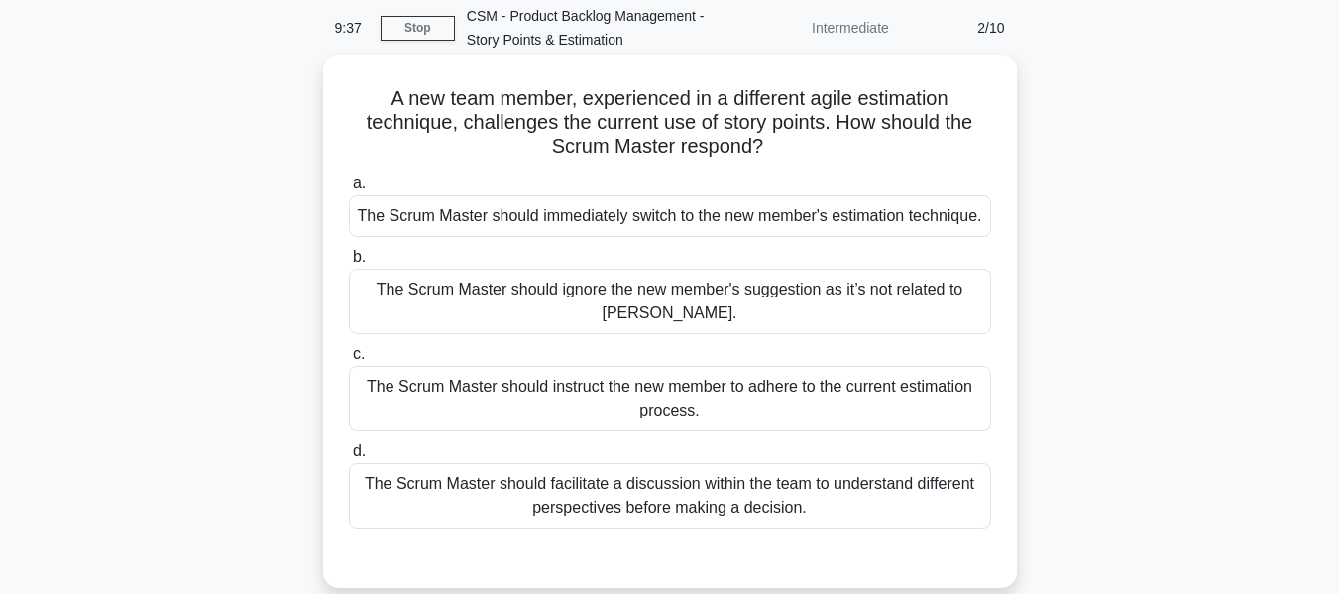
click at [635, 489] on div "The Scrum Master should facilitate a discussion within the team to understand d…" at bounding box center [670, 495] width 642 height 65
click at [349, 458] on input "d. The Scrum Master should facilitate a discussion within the team to understan…" at bounding box center [349, 451] width 0 height 13
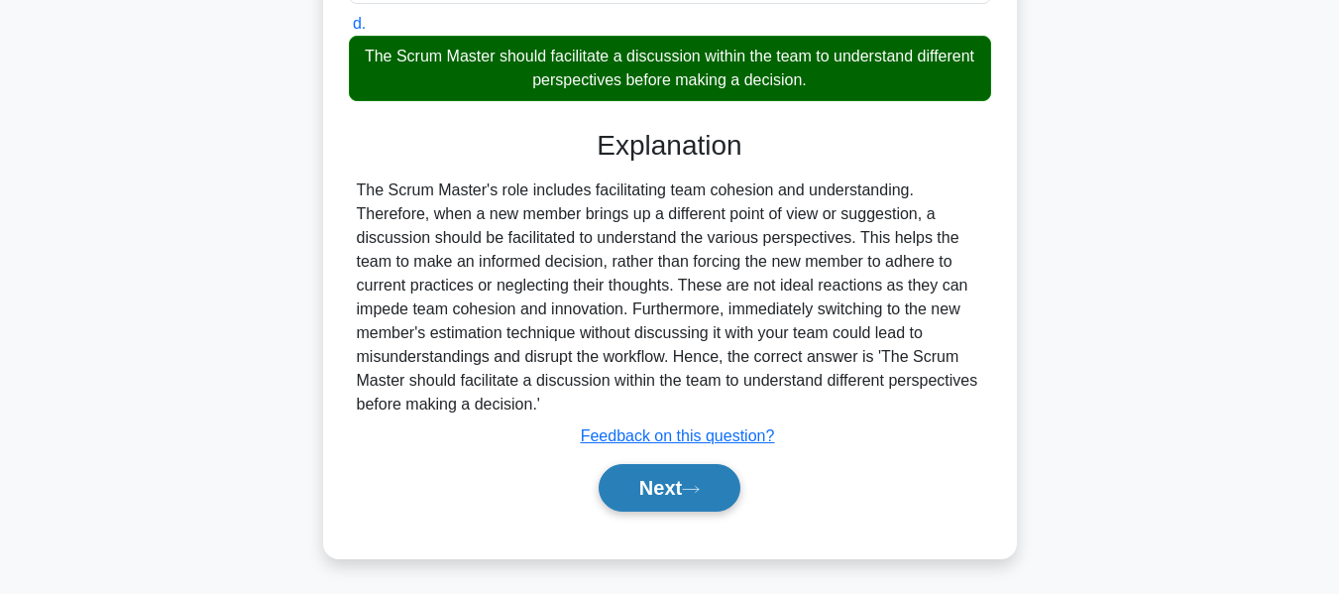
scroll to position [510, 0]
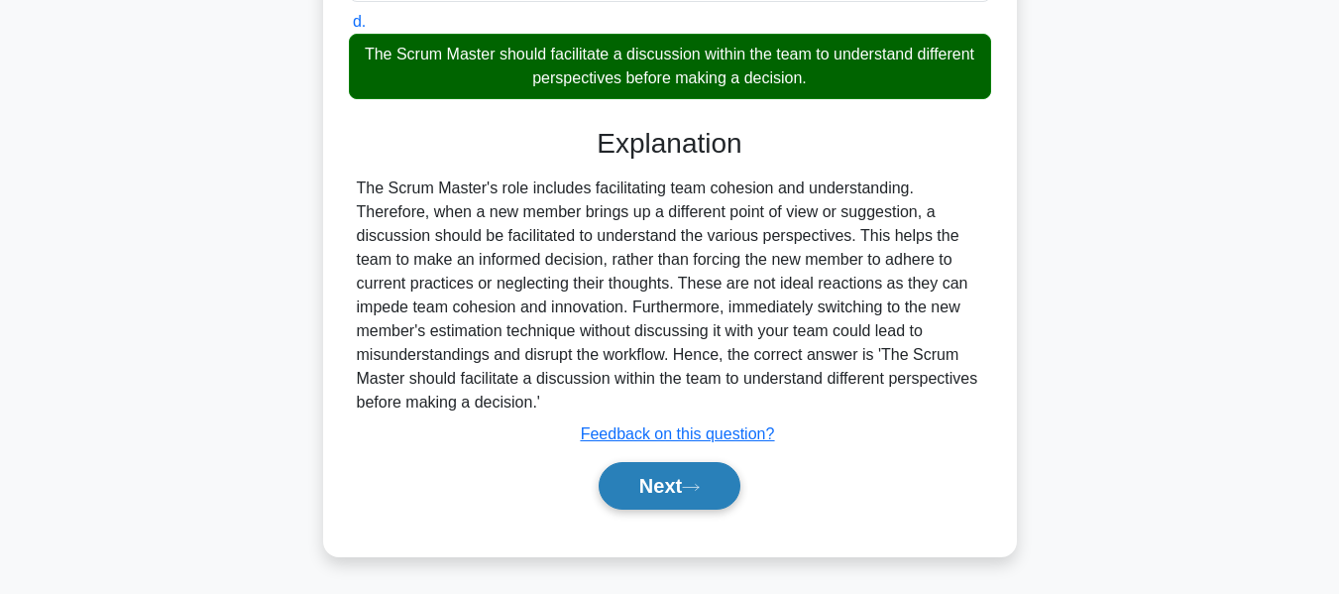
click at [638, 473] on button "Next" at bounding box center [670, 486] width 142 height 48
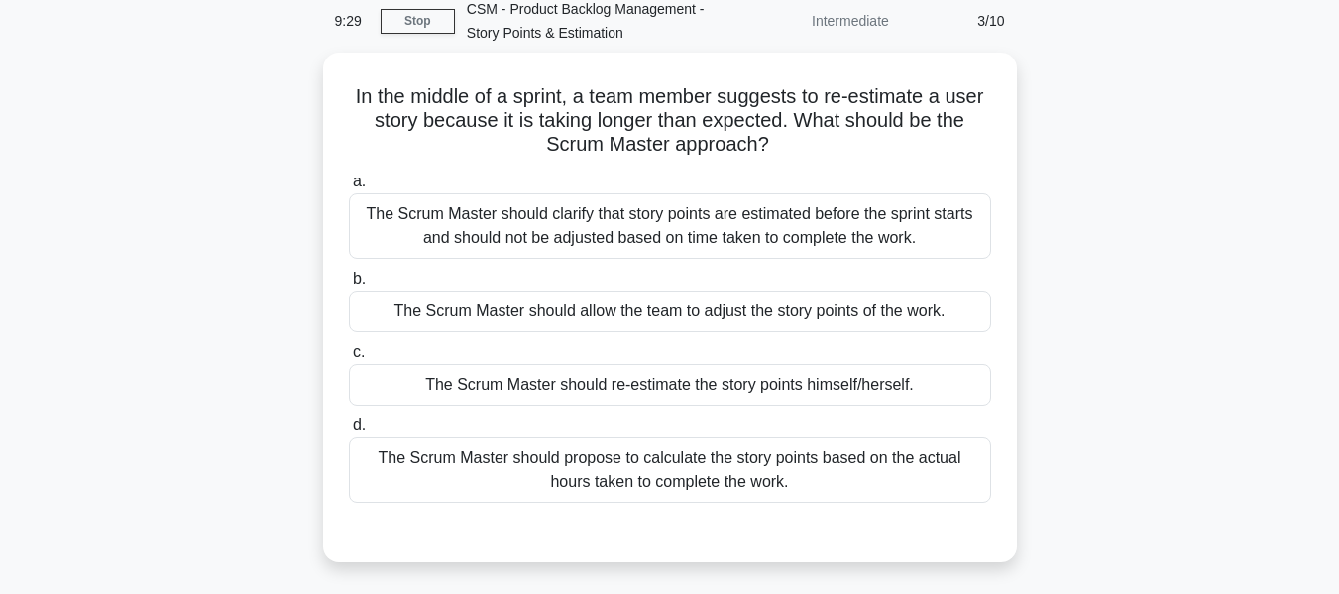
scroll to position [80, 0]
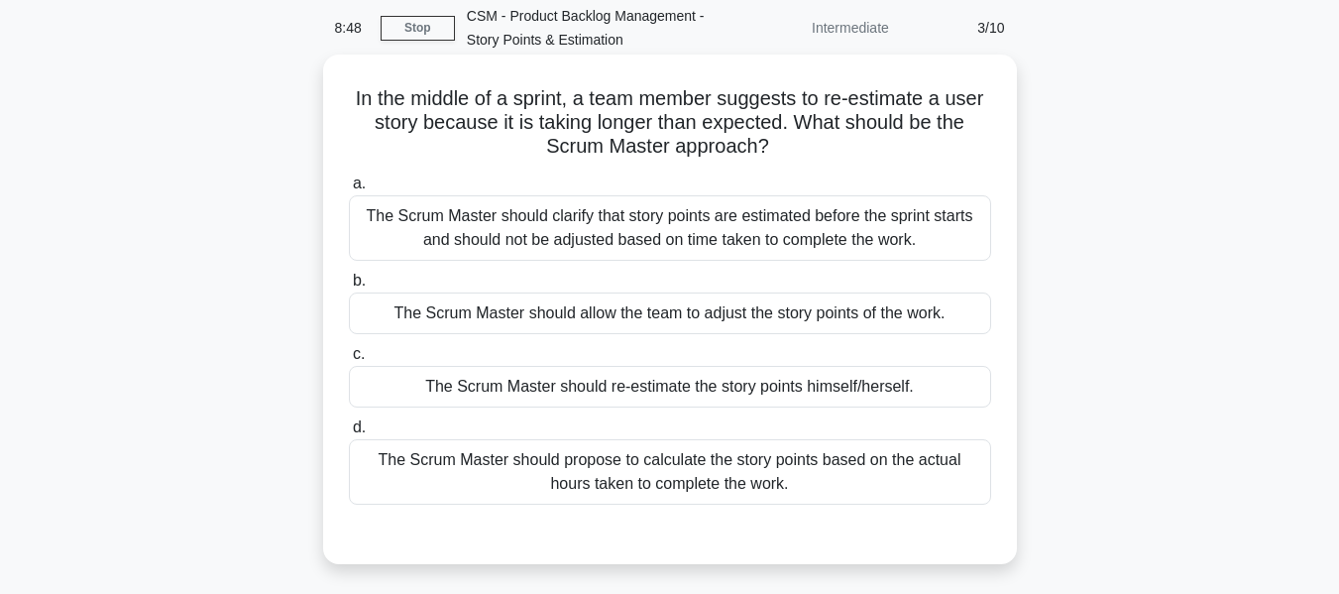
click at [679, 482] on div "The Scrum Master should propose to calculate the story points based on the actu…" at bounding box center [670, 471] width 642 height 65
click at [349, 434] on input "d. The Scrum Master should propose to calculate the story points based on the a…" at bounding box center [349, 427] width 0 height 13
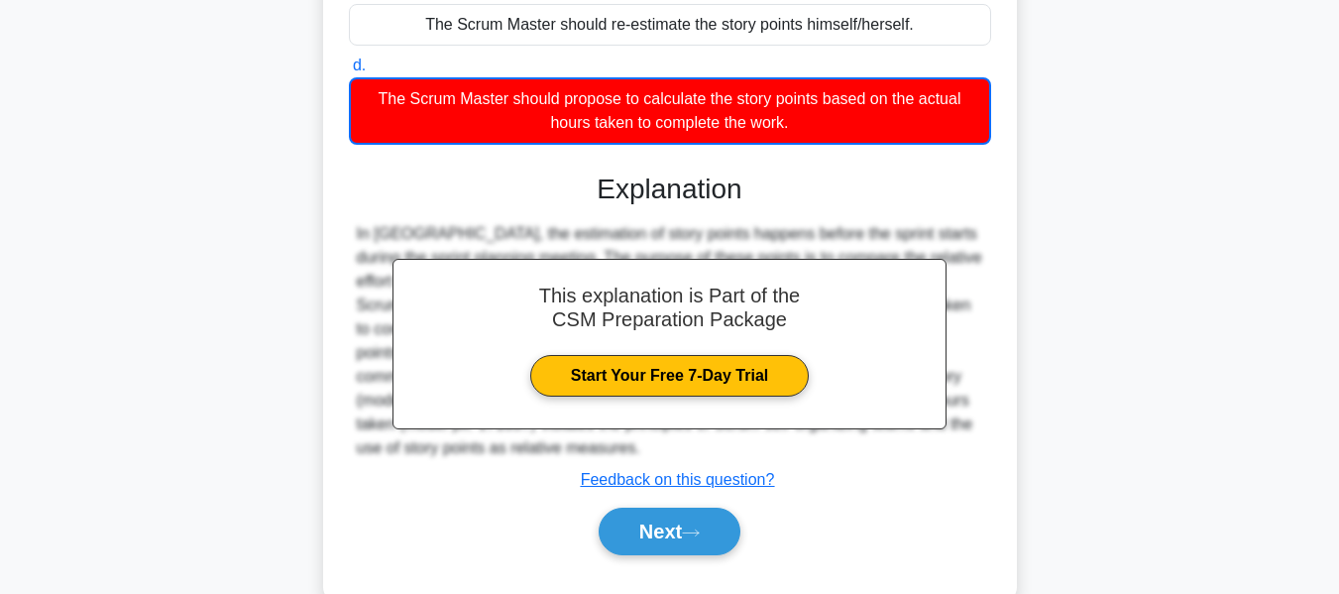
scroll to position [477, 0]
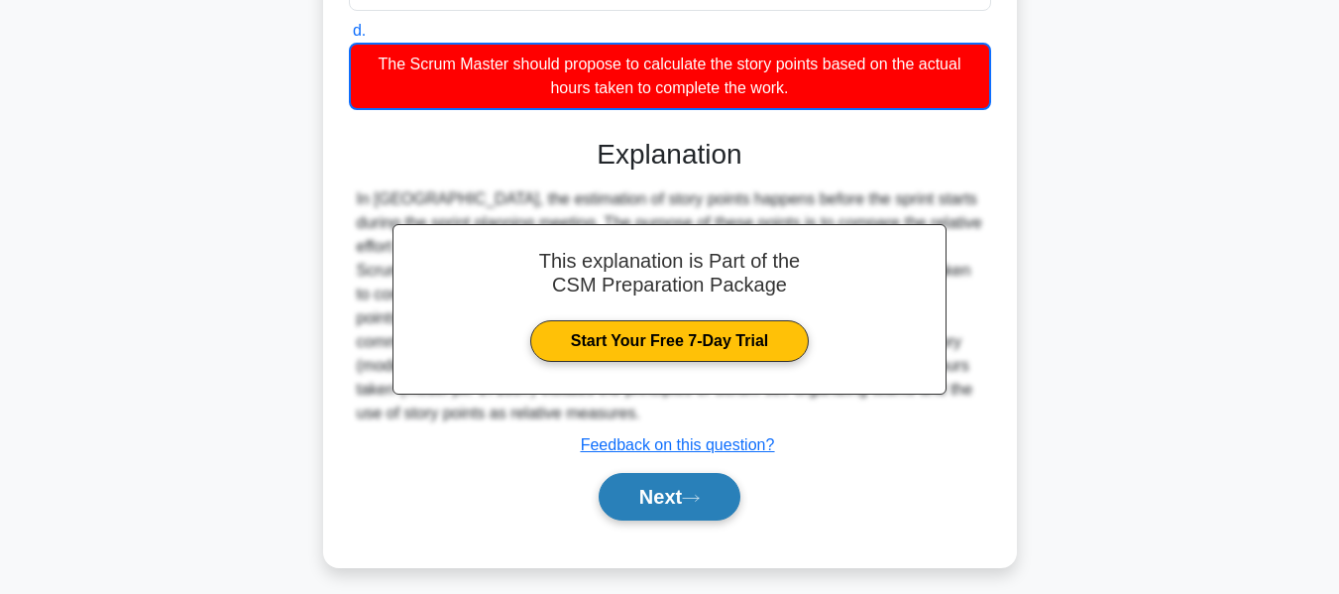
click at [647, 490] on button "Next" at bounding box center [670, 497] width 142 height 48
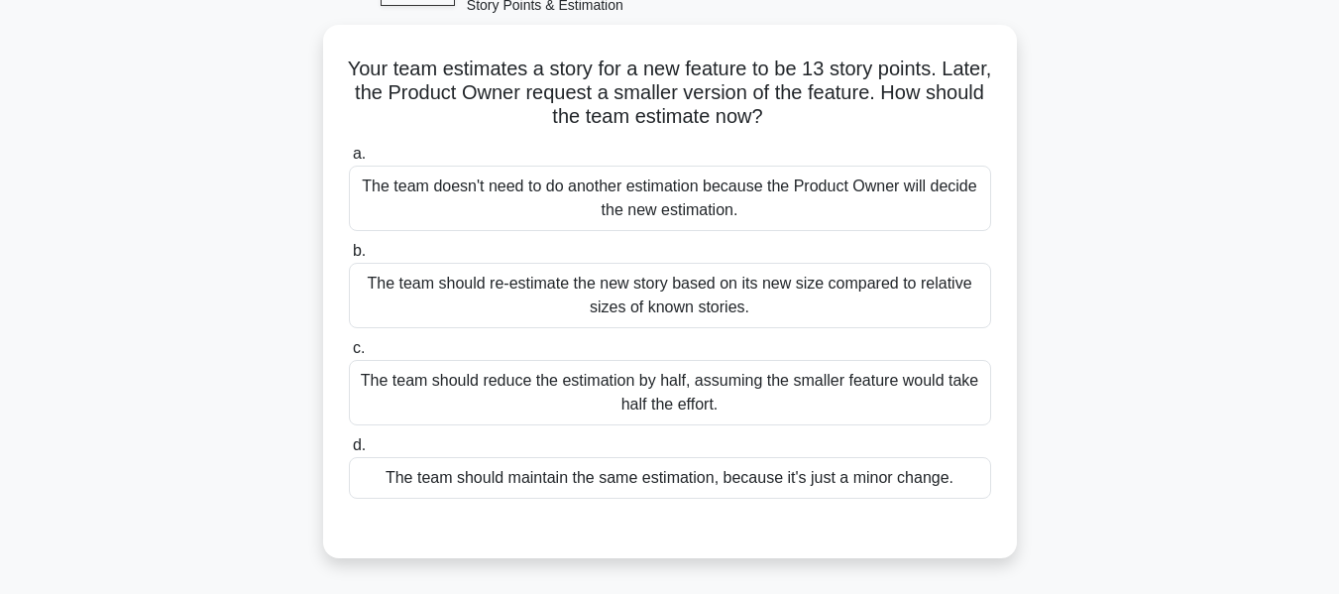
scroll to position [80, 0]
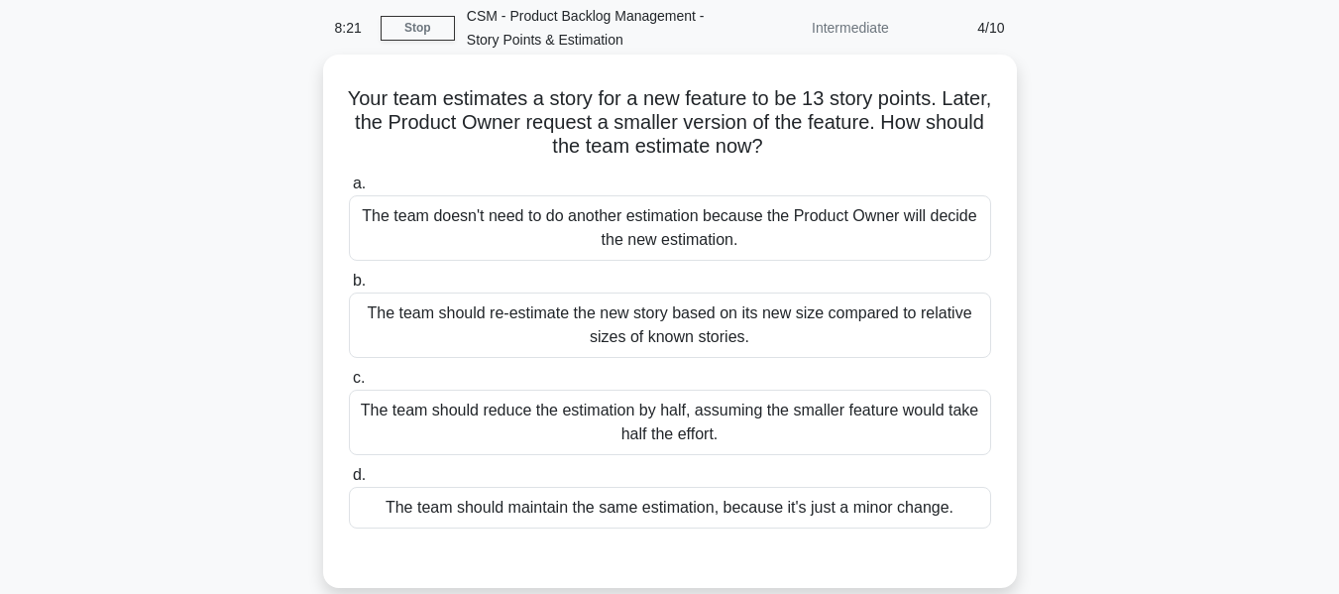
click at [683, 328] on div "The team should re-estimate the new story based on its new size compared to rel…" at bounding box center [670, 324] width 642 height 65
click at [349, 287] on input "b. The team should re-estimate the new story based on its new size compared to …" at bounding box center [349, 281] width 0 height 13
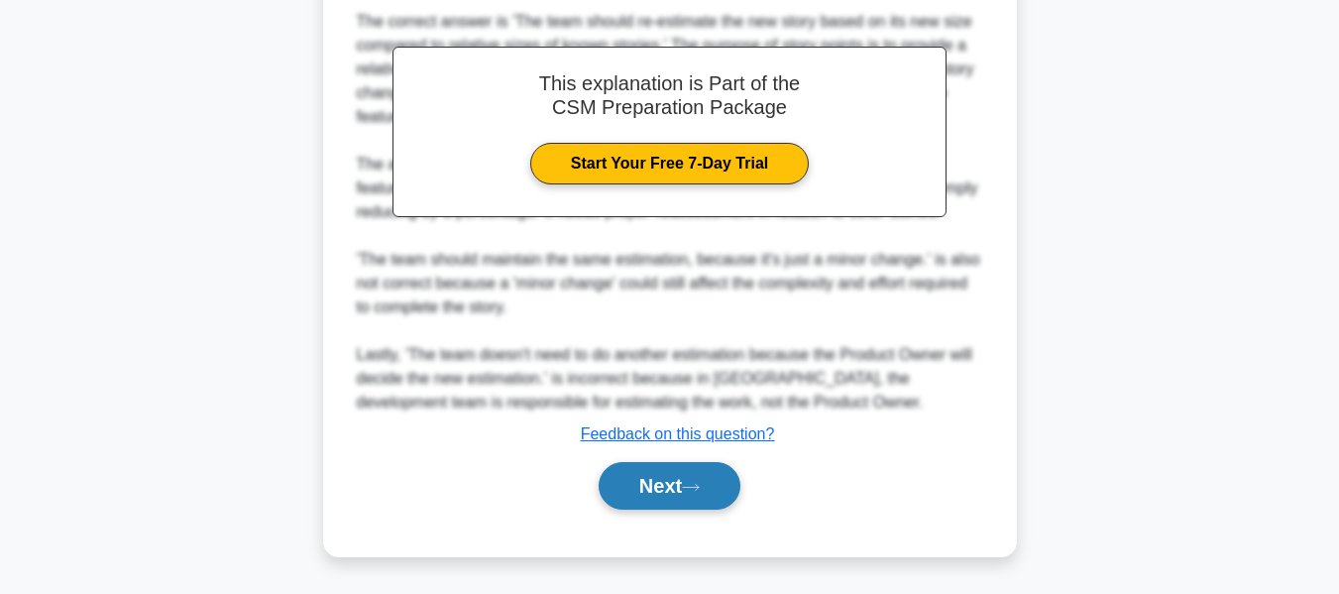
click at [648, 481] on button "Next" at bounding box center [670, 486] width 142 height 48
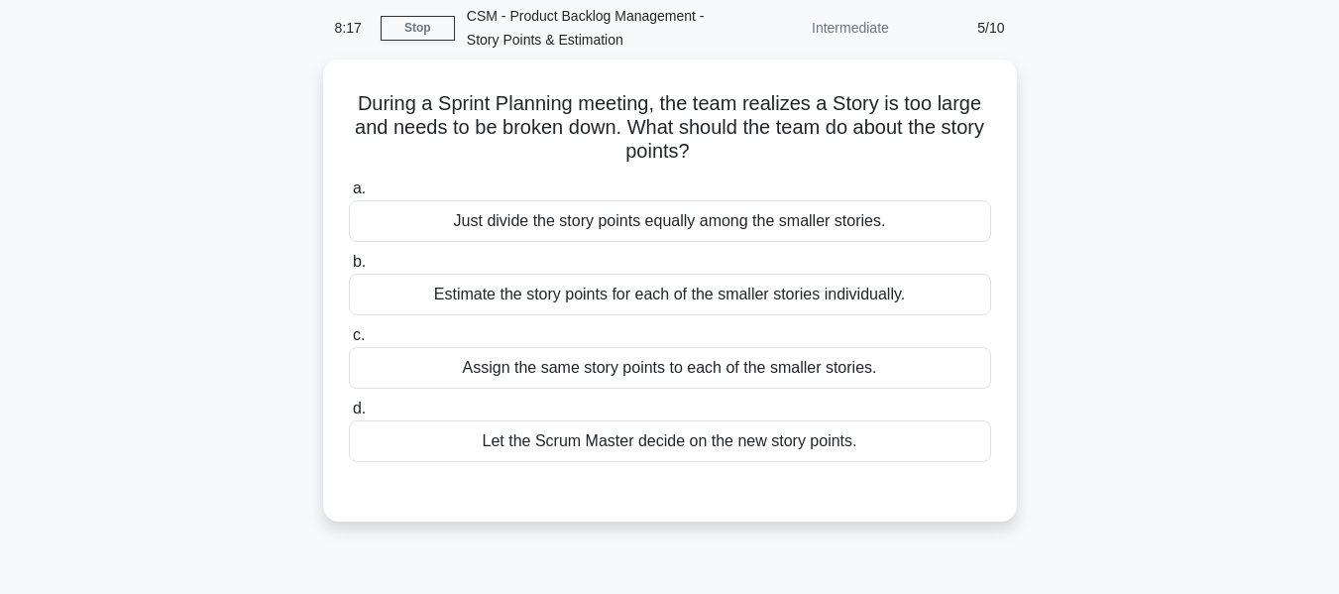
scroll to position [0, 0]
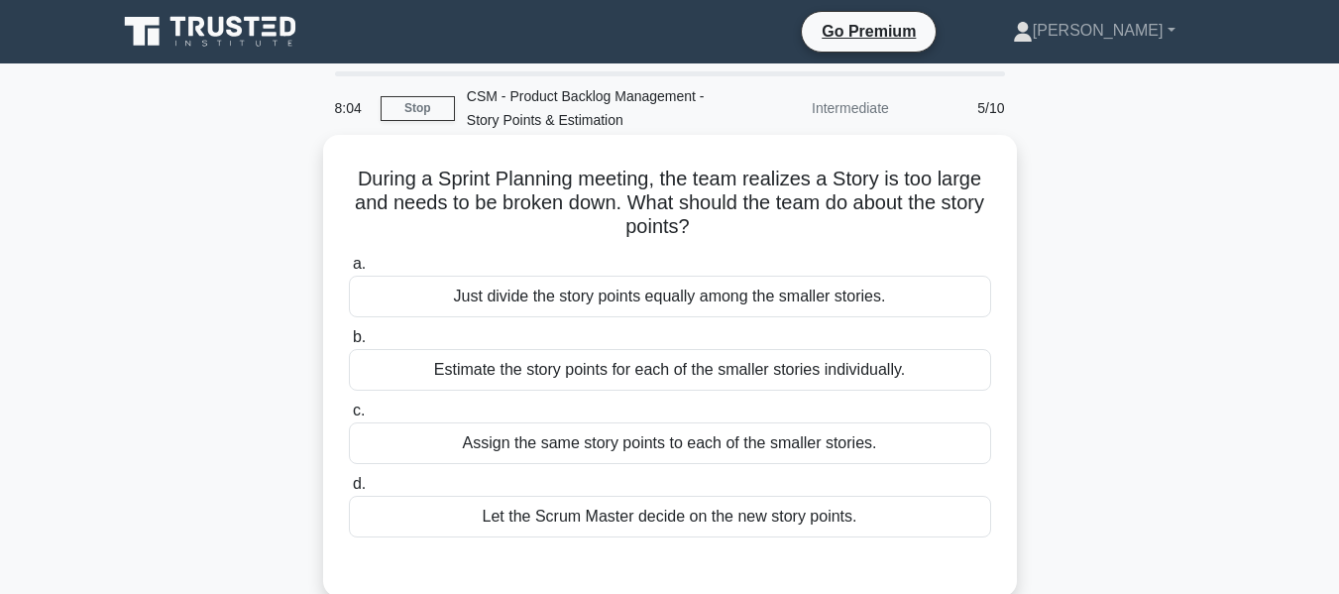
click at [632, 366] on div "Estimate the story points for each of the smaller stories individually." at bounding box center [670, 370] width 642 height 42
click at [687, 364] on div "Estimate the story points for each of the smaller stories individually." at bounding box center [670, 370] width 642 height 42
click at [349, 344] on input "b. Estimate the story points for each of the smaller stories individually." at bounding box center [349, 337] width 0 height 13
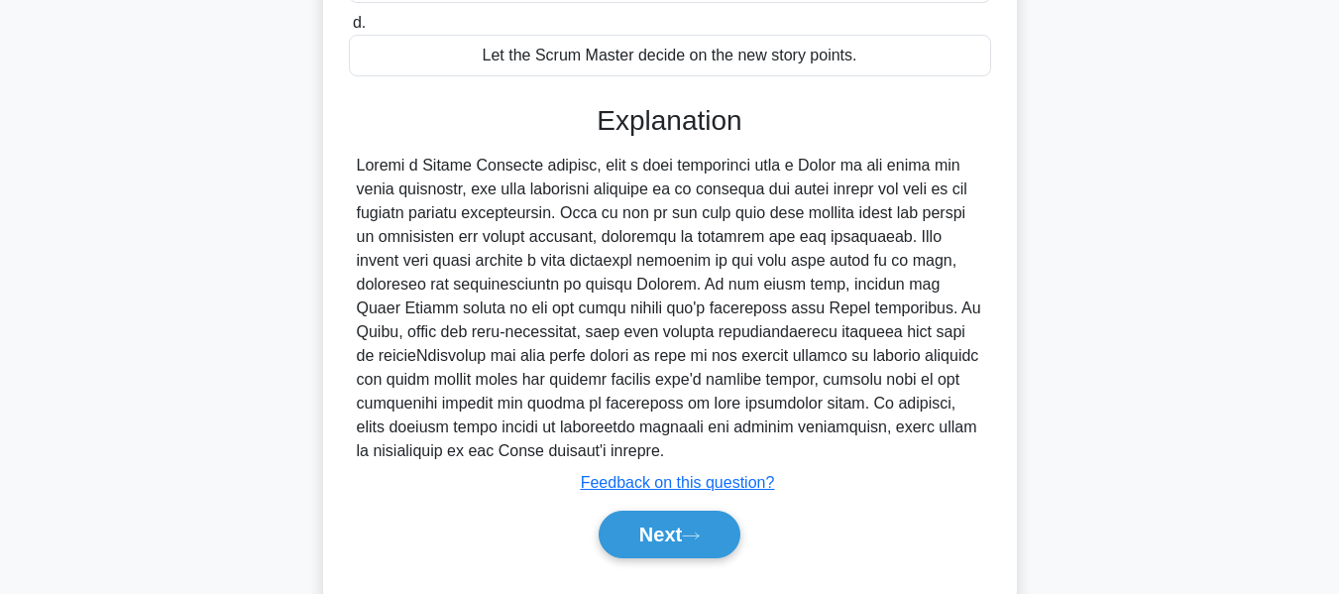
scroll to position [496, 0]
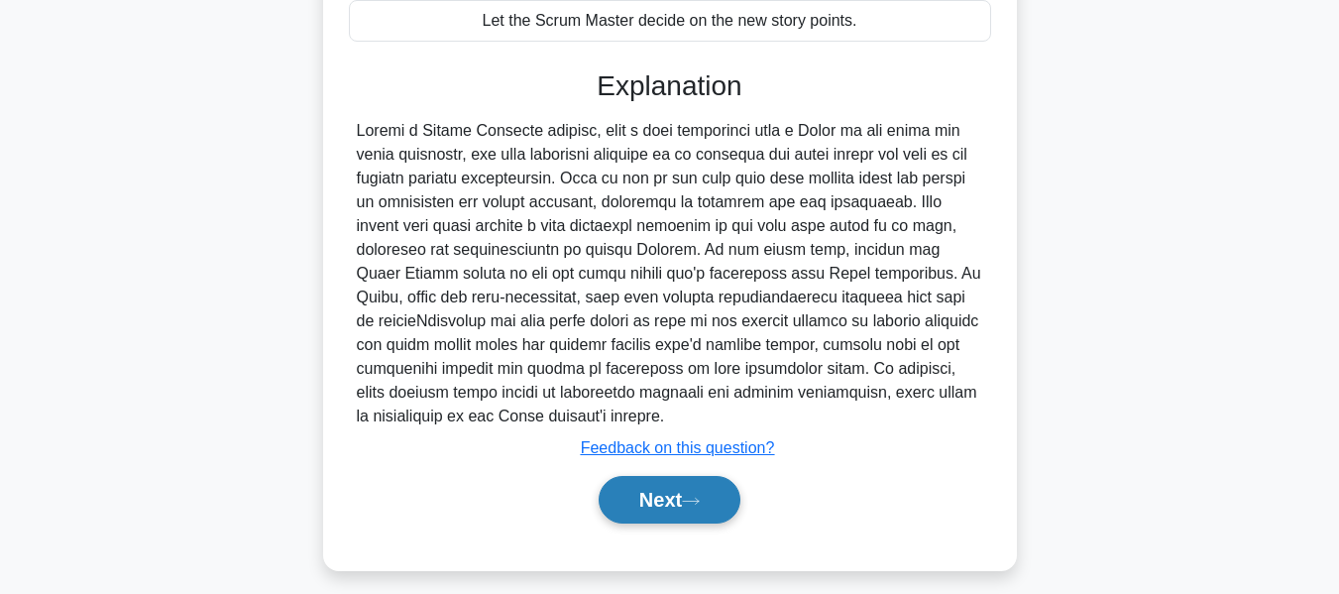
click at [649, 494] on button "Next" at bounding box center [670, 500] width 142 height 48
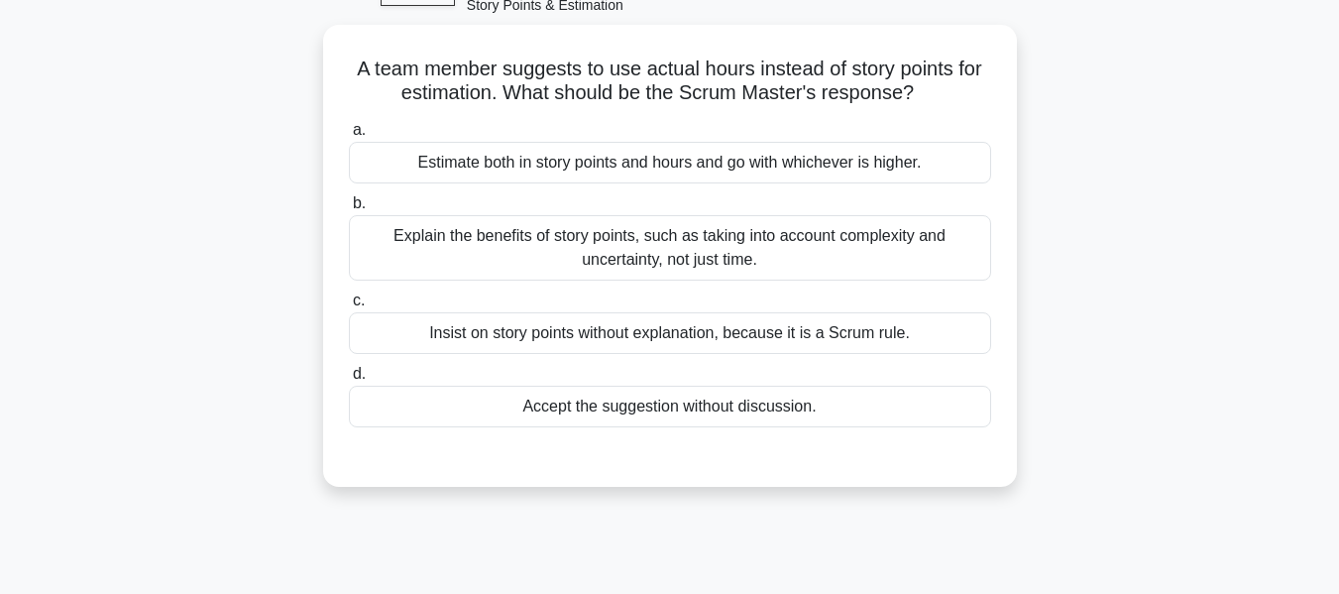
scroll to position [80, 0]
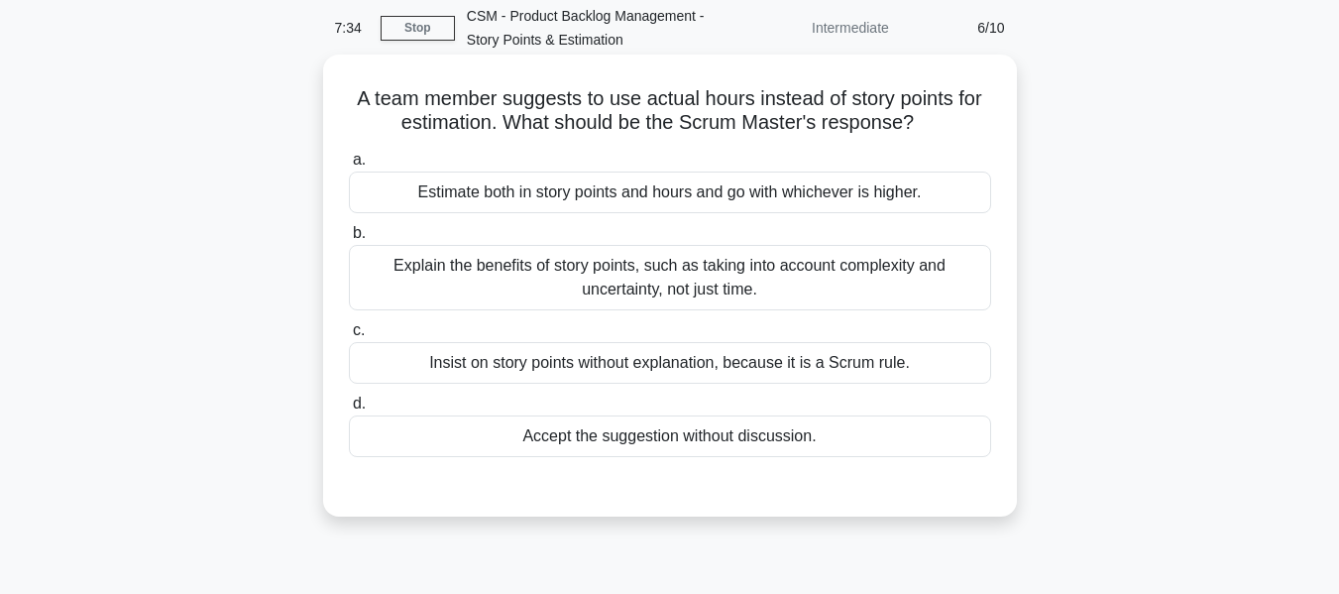
click at [644, 275] on div "Explain the benefits of story points, such as taking into account complexity an…" at bounding box center [670, 277] width 642 height 65
click at [349, 240] on input "b. Explain the benefits of story points, such as taking into account complexity…" at bounding box center [349, 233] width 0 height 13
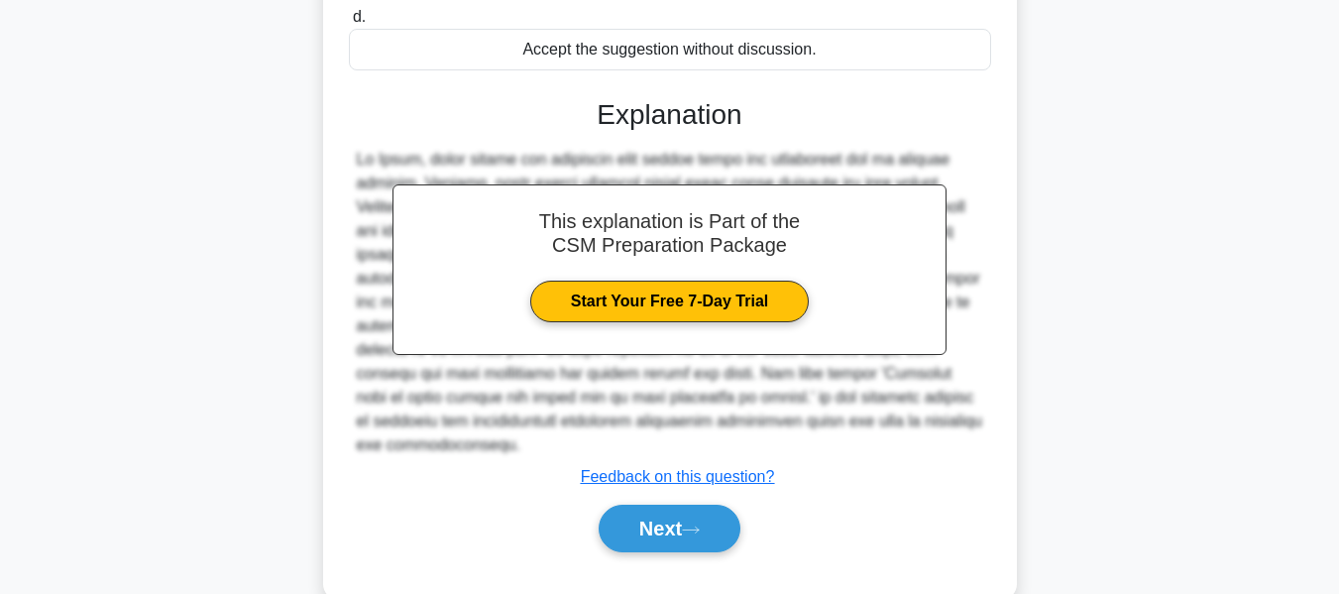
scroll to position [510, 0]
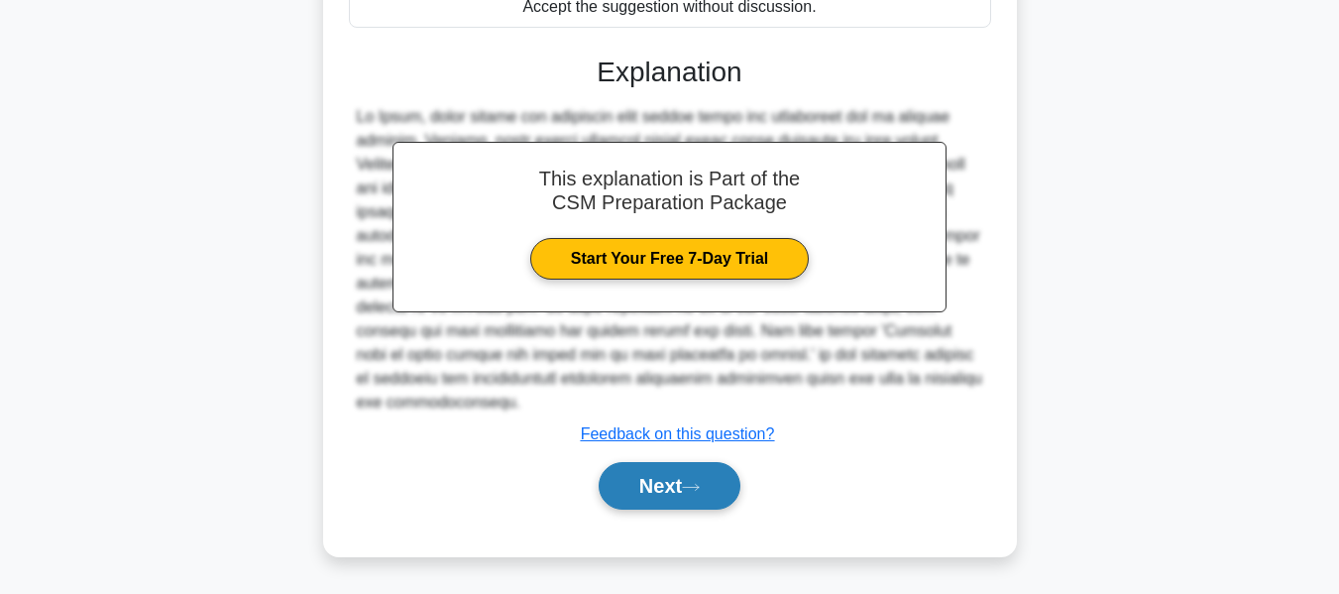
click at [660, 484] on button "Next" at bounding box center [670, 486] width 142 height 48
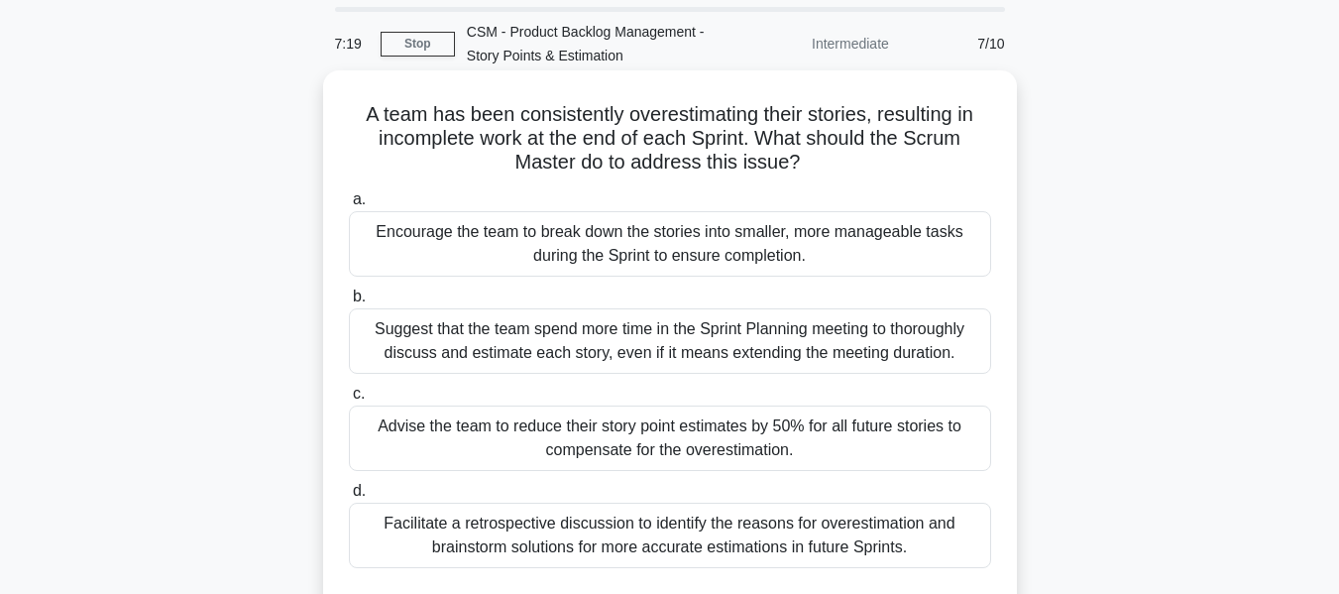
scroll to position [99, 0]
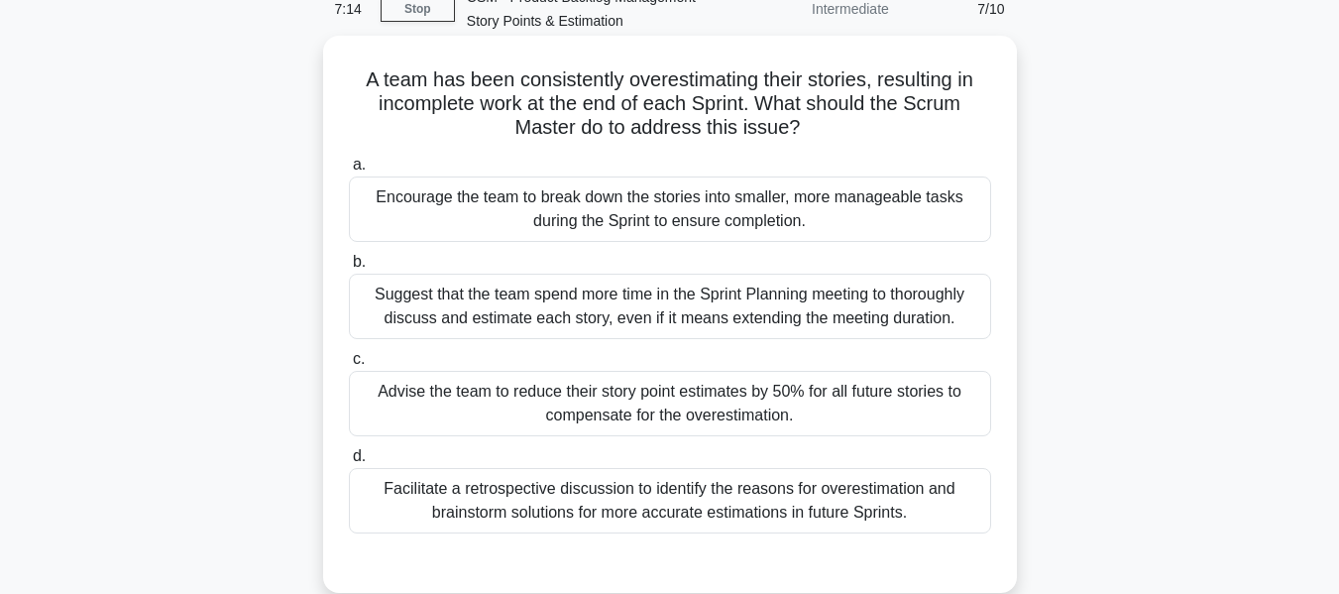
click at [617, 496] on div "Facilitate a retrospective discussion to identify the reasons for overestimatio…" at bounding box center [670, 500] width 642 height 65
click at [349, 463] on input "d. Facilitate a retrospective discussion to identify the reasons for overestima…" at bounding box center [349, 456] width 0 height 13
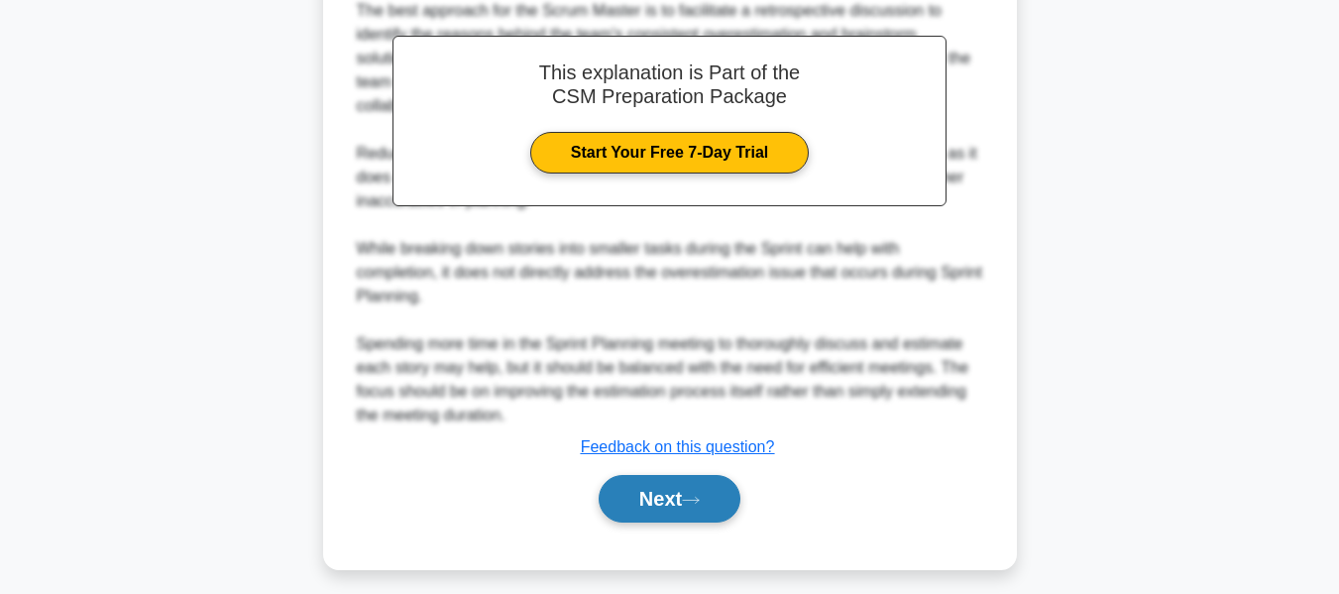
scroll to position [724, 0]
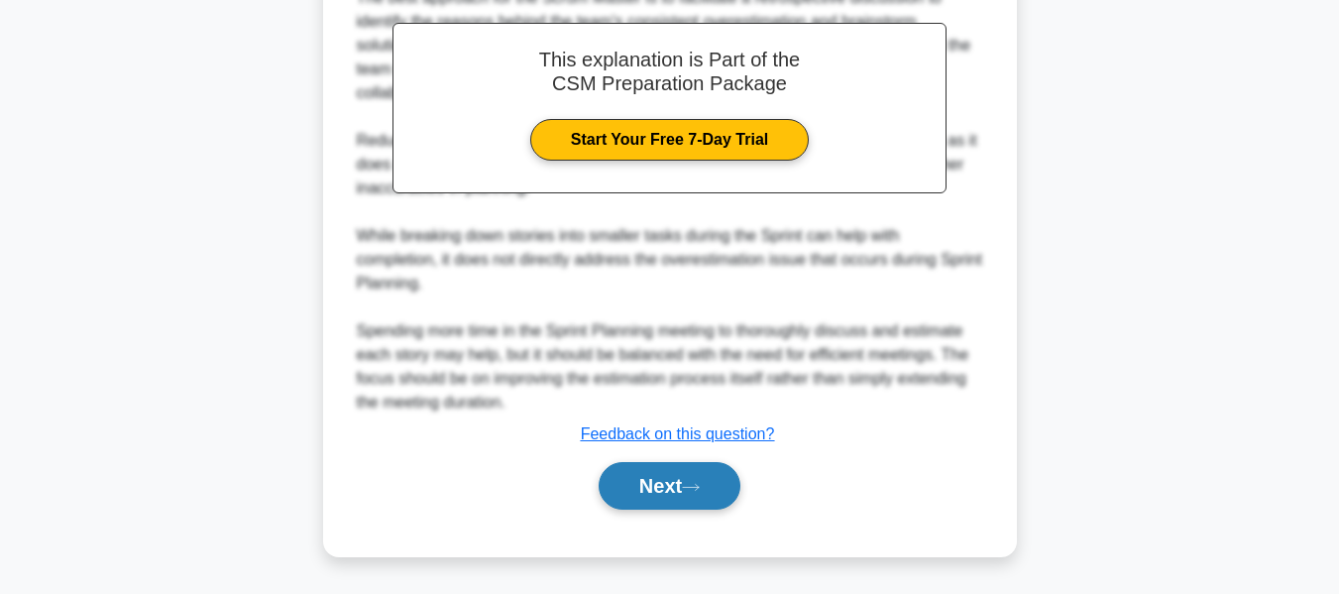
click at [661, 484] on button "Next" at bounding box center [670, 486] width 142 height 48
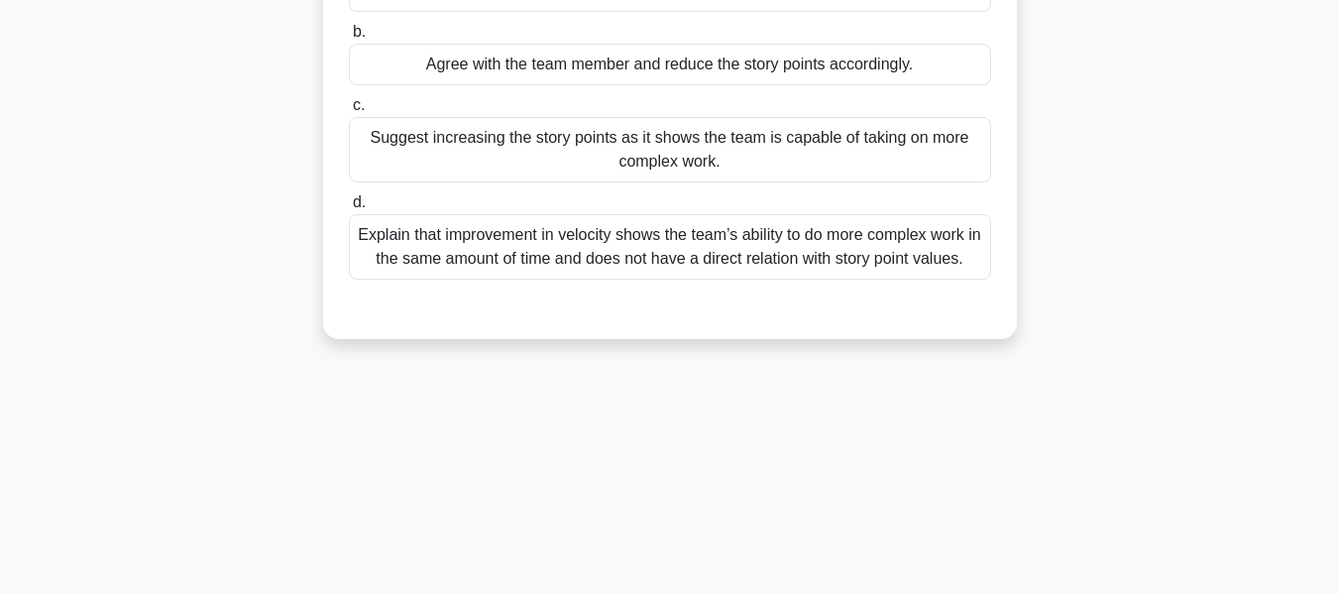
scroll to position [80, 0]
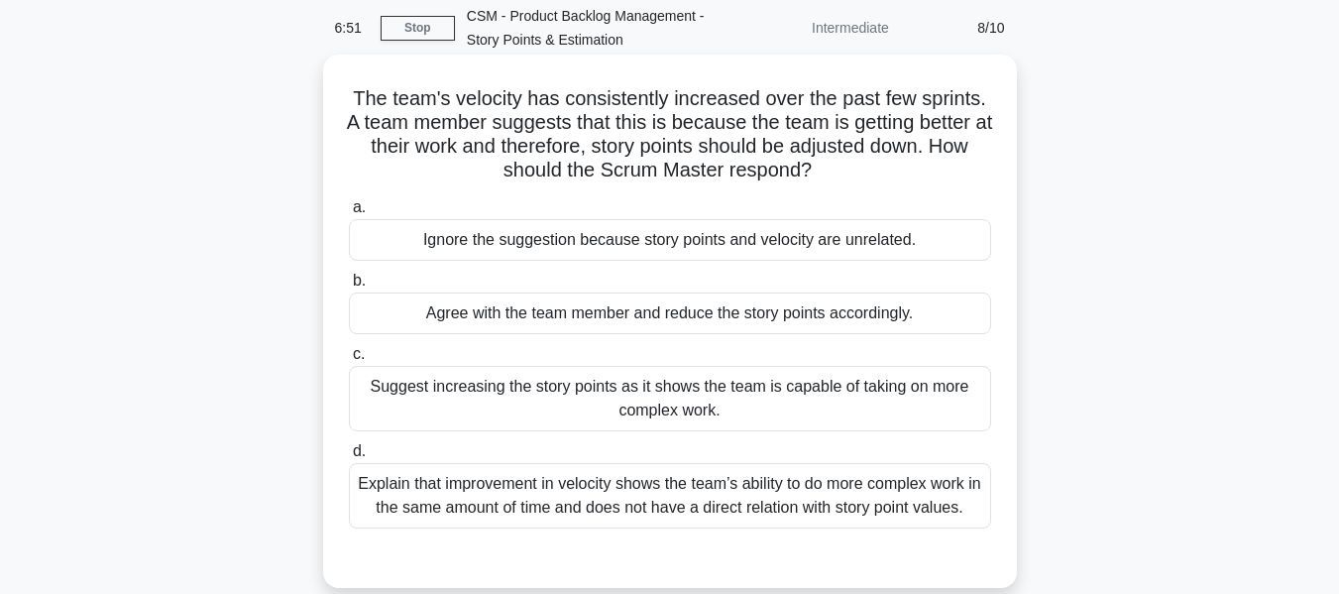
click at [605, 477] on div "Explain that improvement in velocity shows the team’s ability to do more comple…" at bounding box center [670, 495] width 642 height 65
click at [349, 458] on input "d. Explain that improvement in velocity shows the team’s ability to do more com…" at bounding box center [349, 451] width 0 height 13
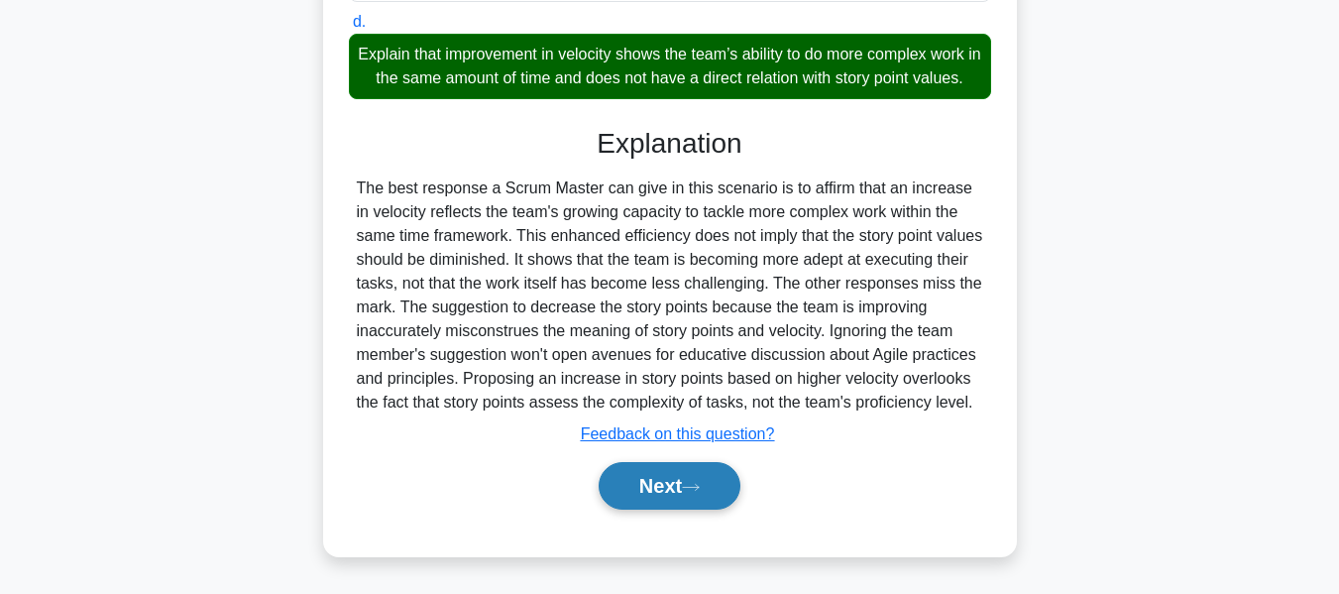
scroll to position [534, 0]
click at [666, 478] on button "Next" at bounding box center [670, 486] width 142 height 48
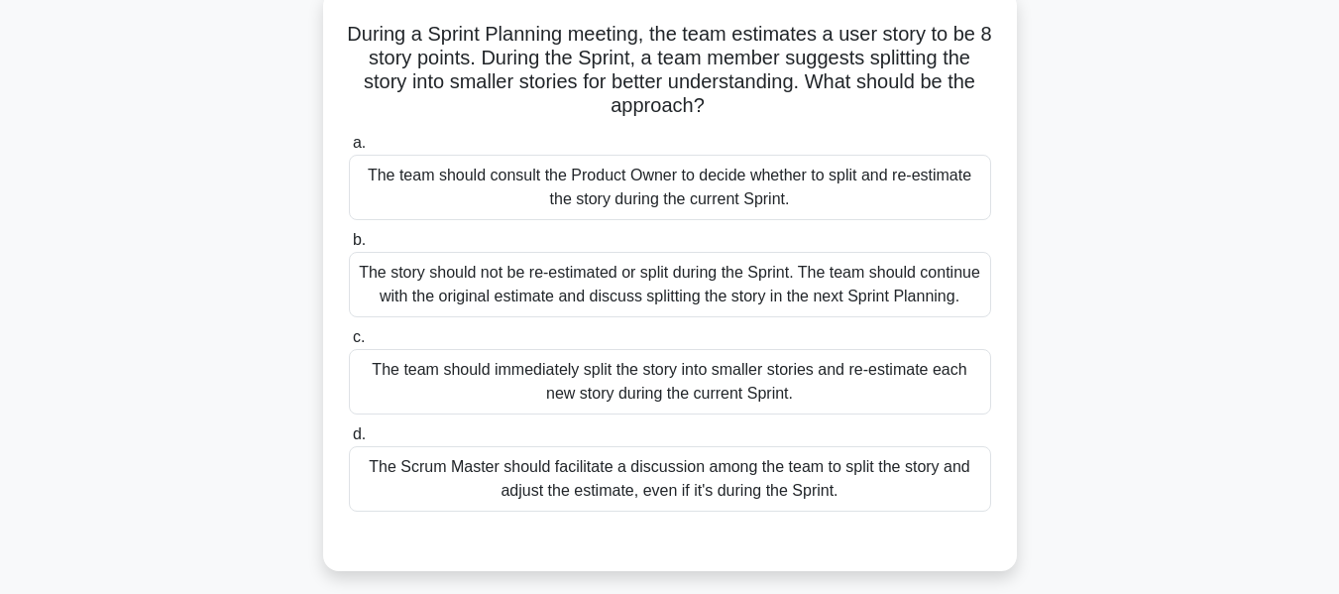
scroll to position [179, 0]
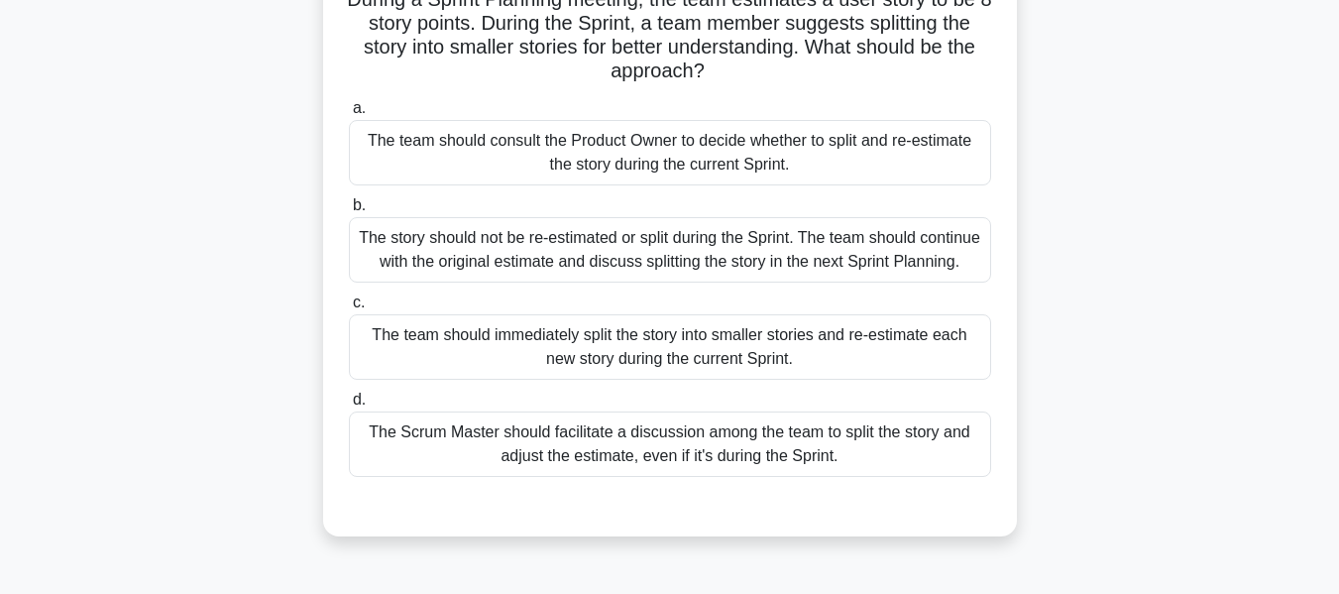
click at [749, 260] on div "The story should not be re-estimated or split during the Sprint. The team shoul…" at bounding box center [670, 249] width 642 height 65
click at [349, 212] on input "b. The story should not be re-estimated or split during the Sprint. The team sh…" at bounding box center [349, 205] width 0 height 13
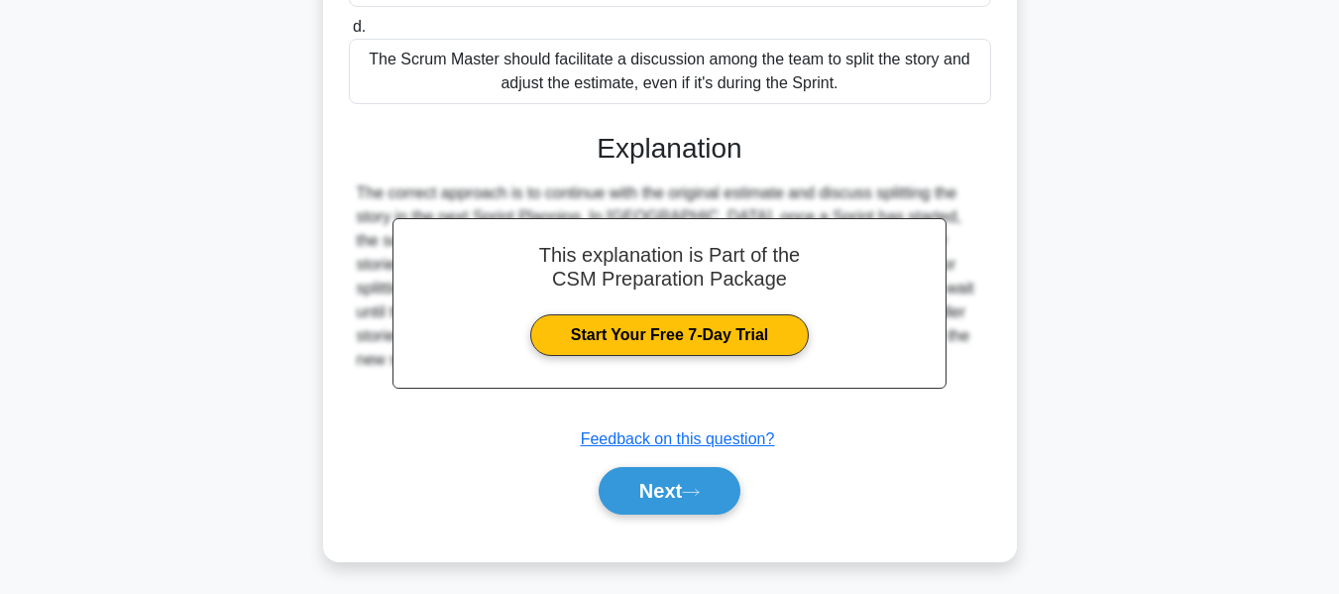
scroll to position [582, 0]
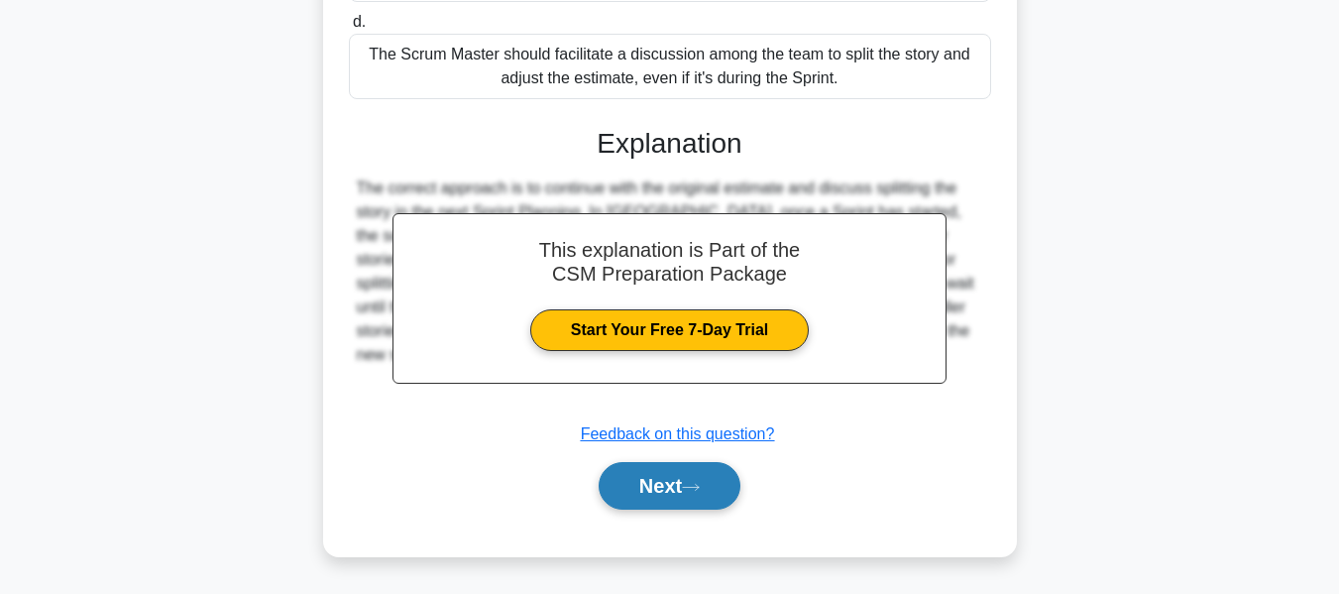
click at [672, 484] on button "Next" at bounding box center [670, 486] width 142 height 48
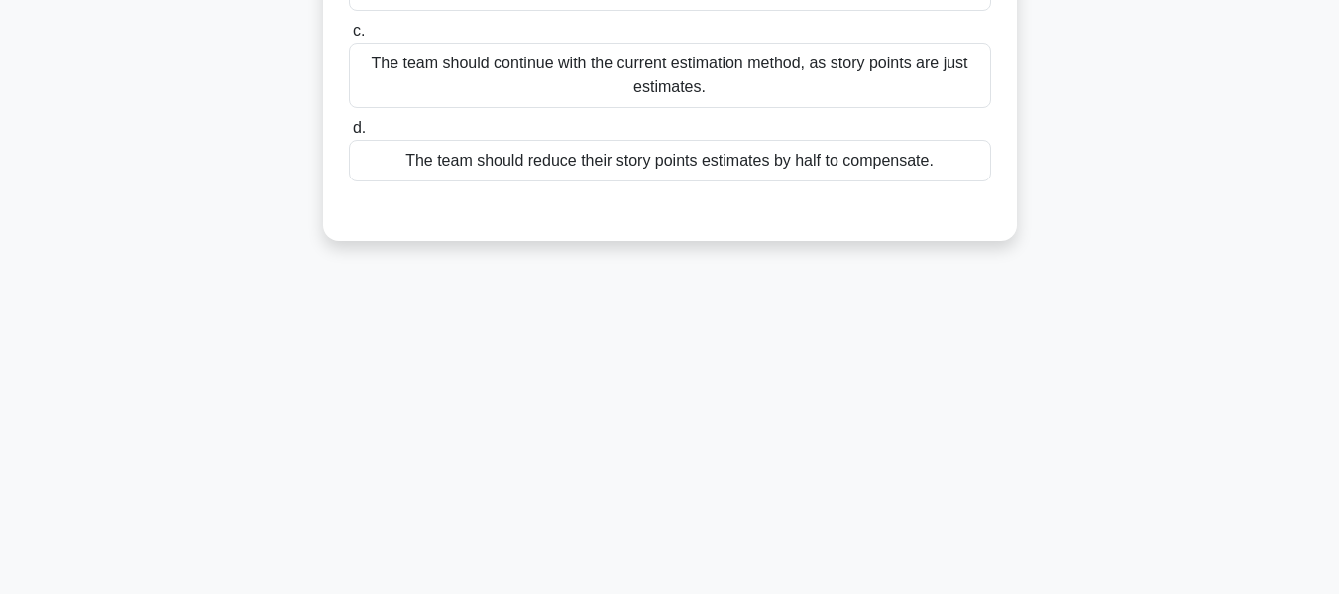
scroll to position [80, 0]
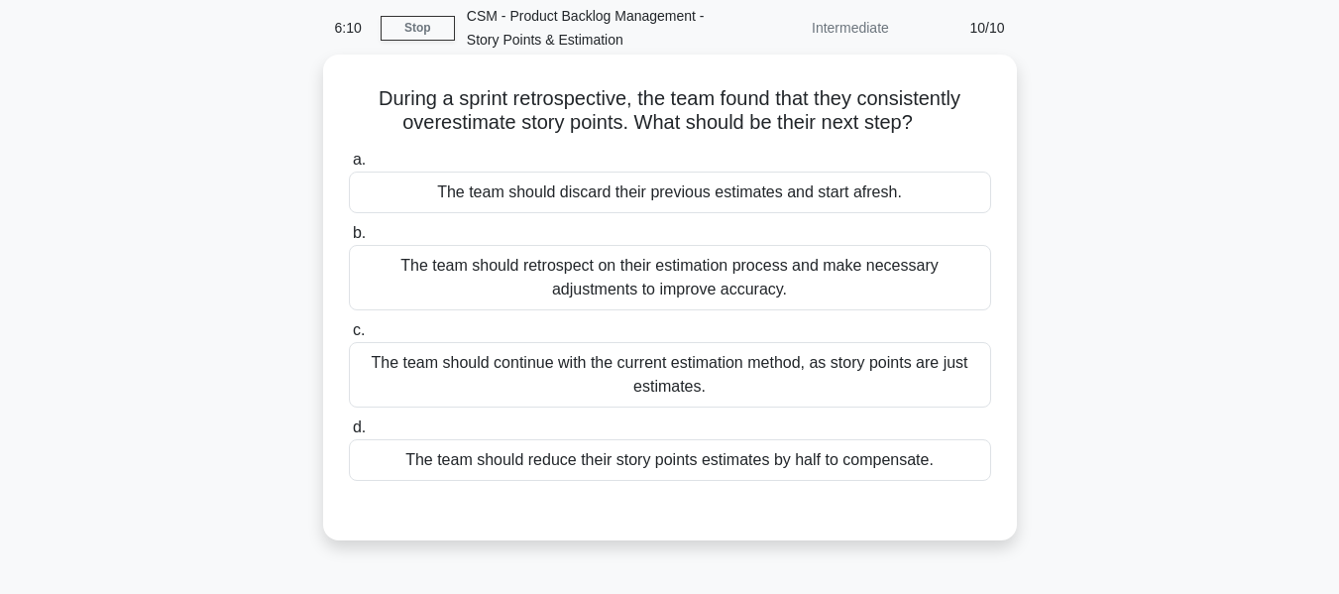
click at [636, 275] on div "The team should retrospect on their estimation process and make necessary adjus…" at bounding box center [670, 277] width 642 height 65
click at [349, 240] on input "b. The team should retrospect on their estimation process and make necessary ad…" at bounding box center [349, 233] width 0 height 13
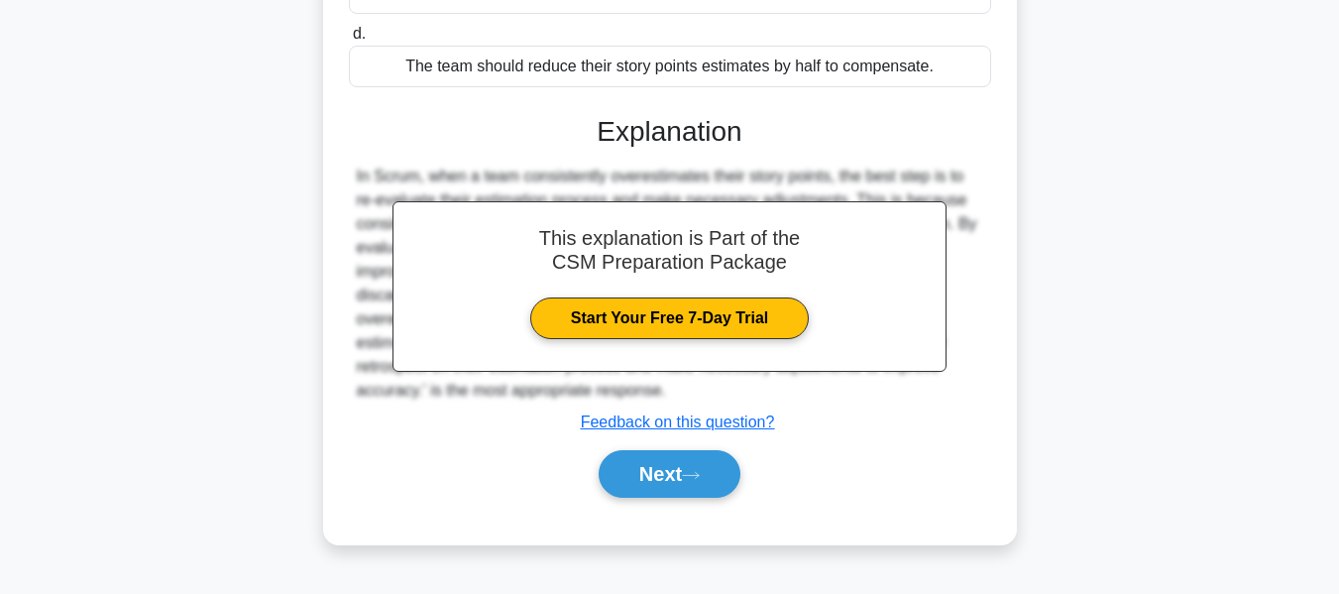
scroll to position [477, 0]
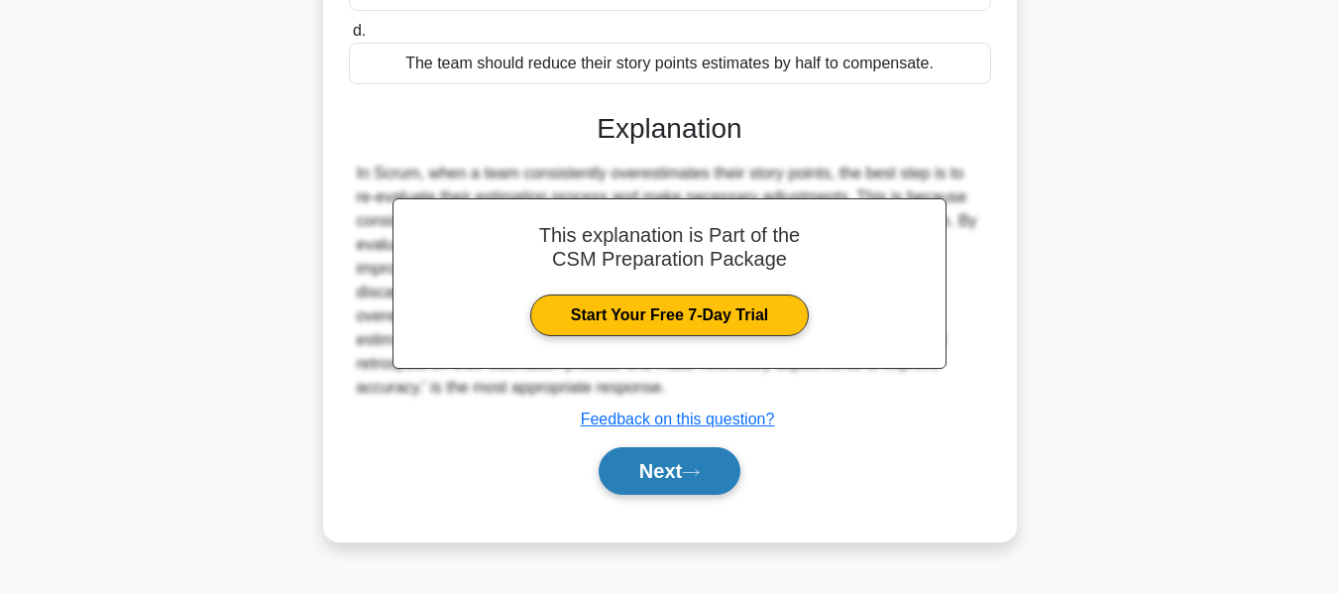
click at [649, 470] on button "Next" at bounding box center [670, 471] width 142 height 48
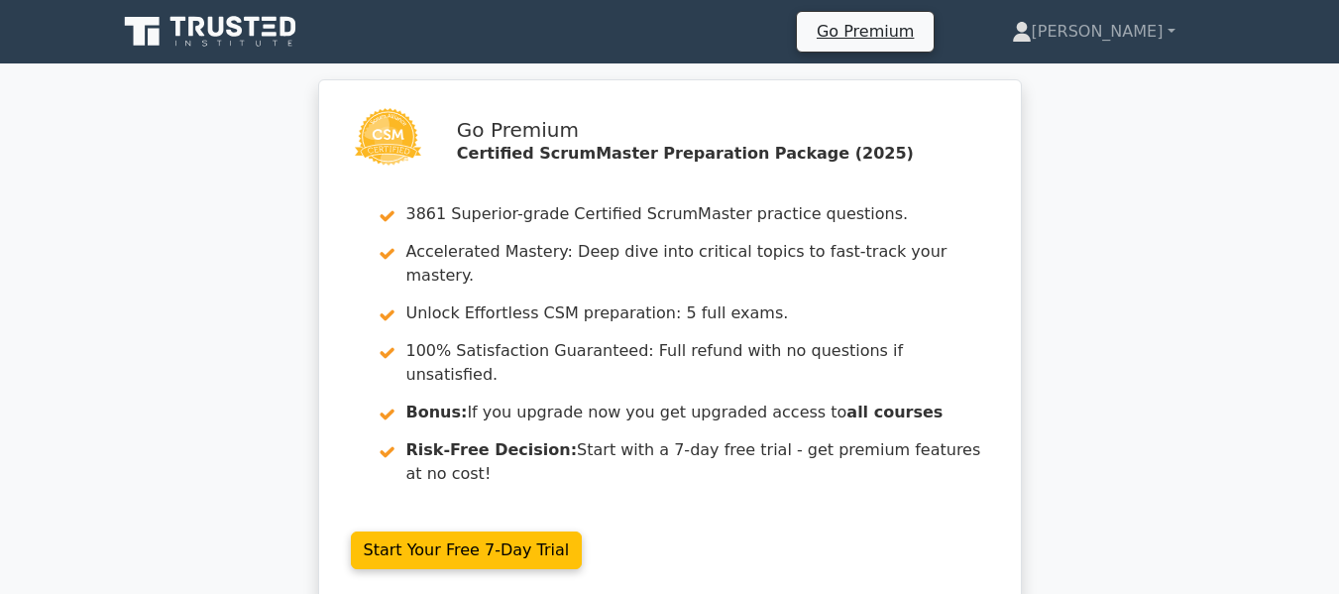
click at [583, 531] on link "Start Your Free 7-Day Trial" at bounding box center [467, 550] width 232 height 38
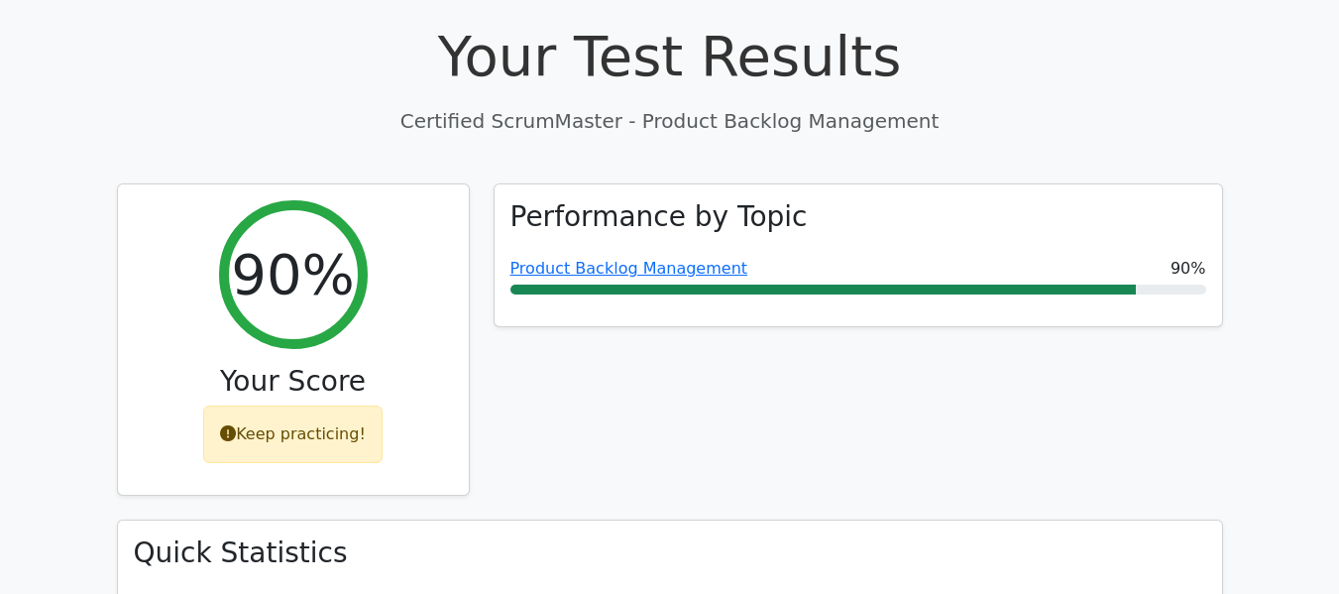
scroll to position [694, 0]
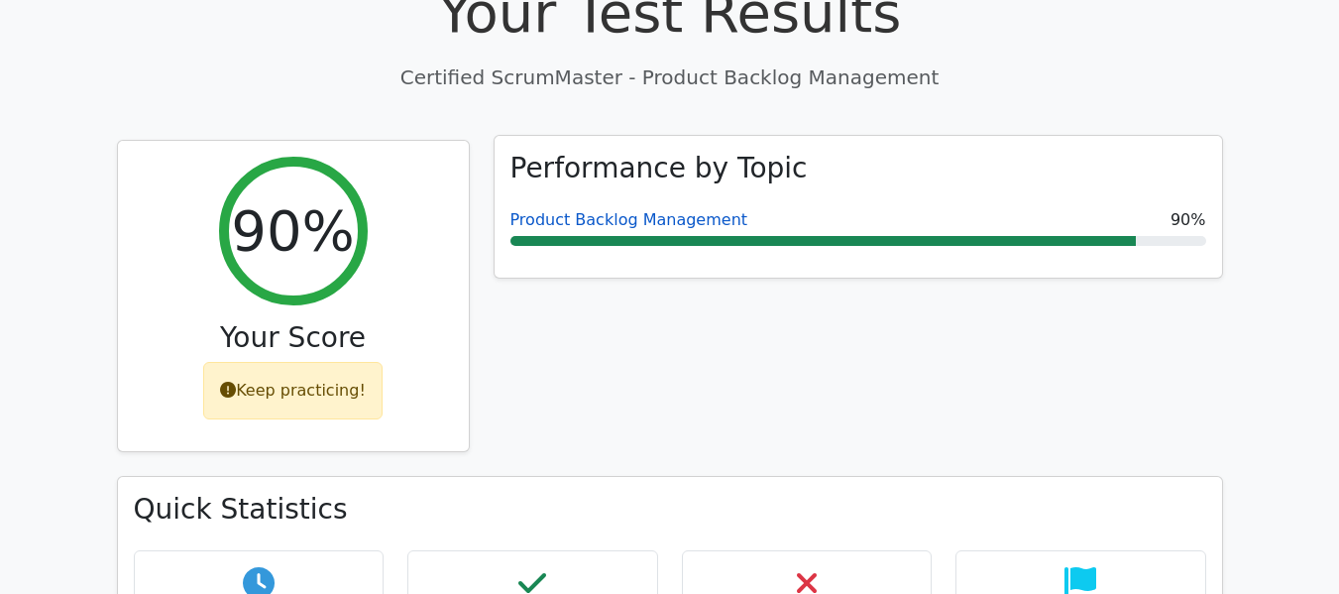
click at [581, 210] on link "Product Backlog Management" at bounding box center [629, 219] width 238 height 19
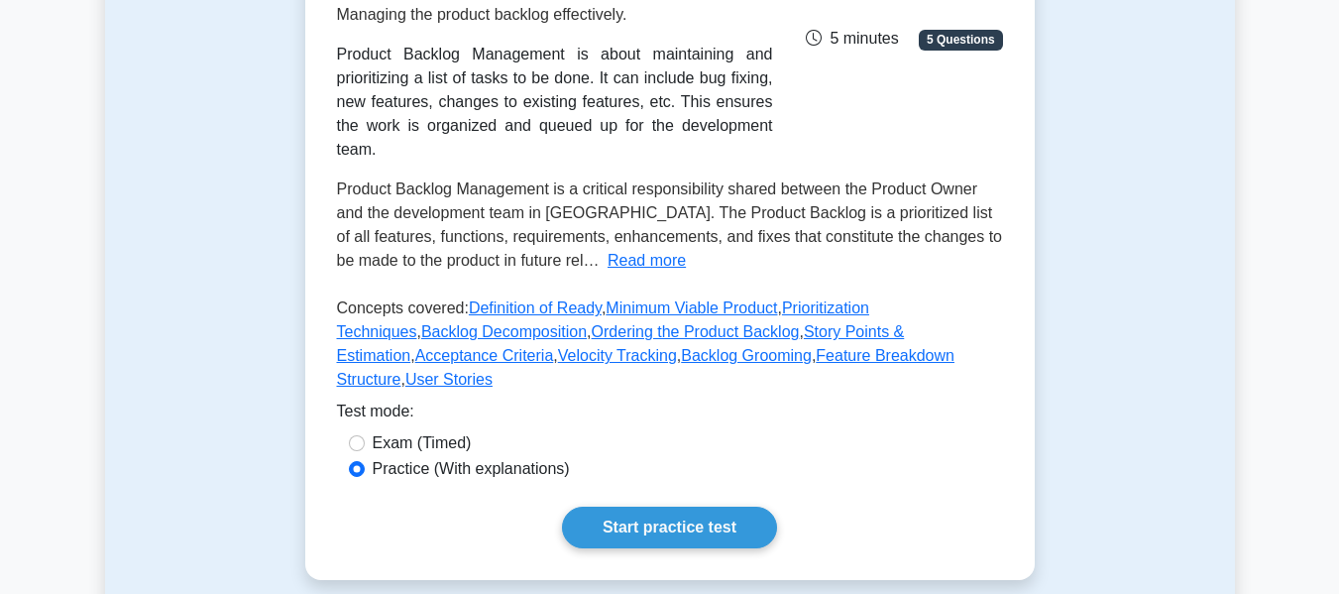
scroll to position [396, 0]
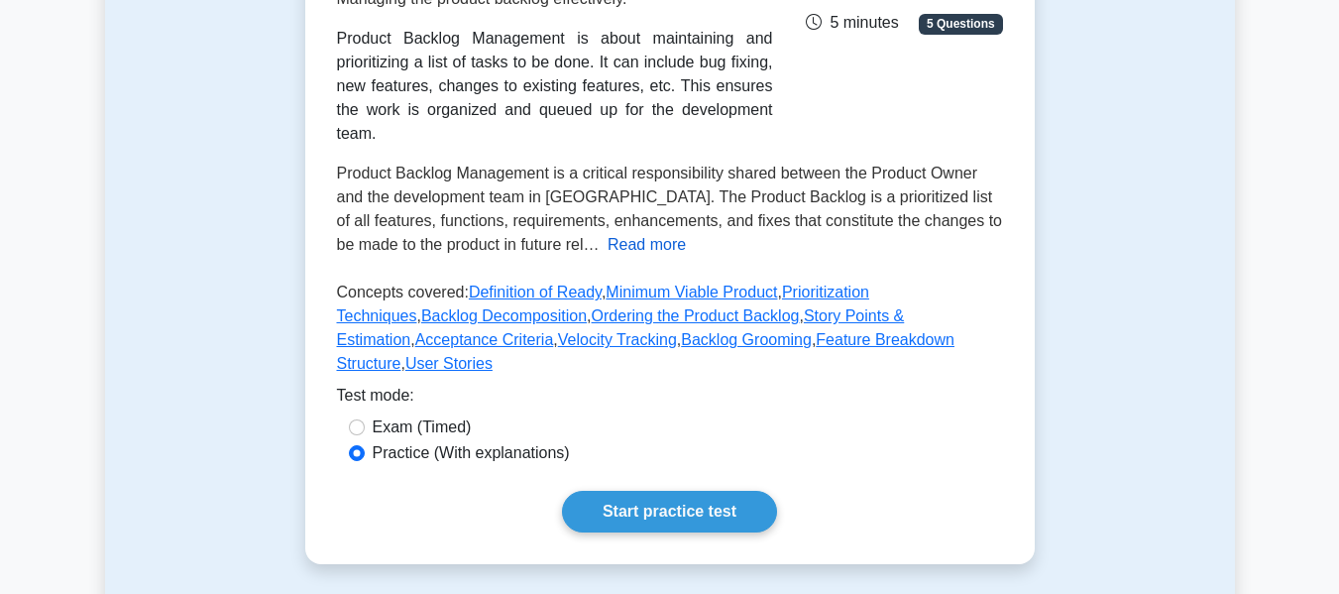
click at [608, 233] on button "Read more" at bounding box center [647, 245] width 78 height 24
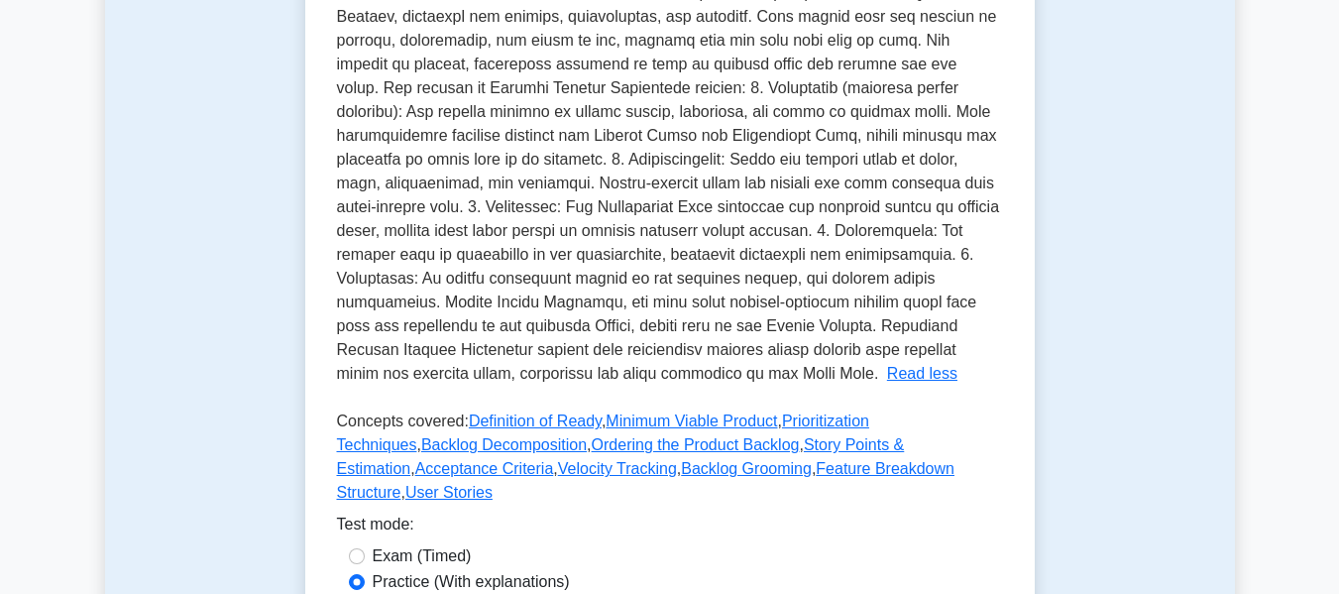
scroll to position [694, 0]
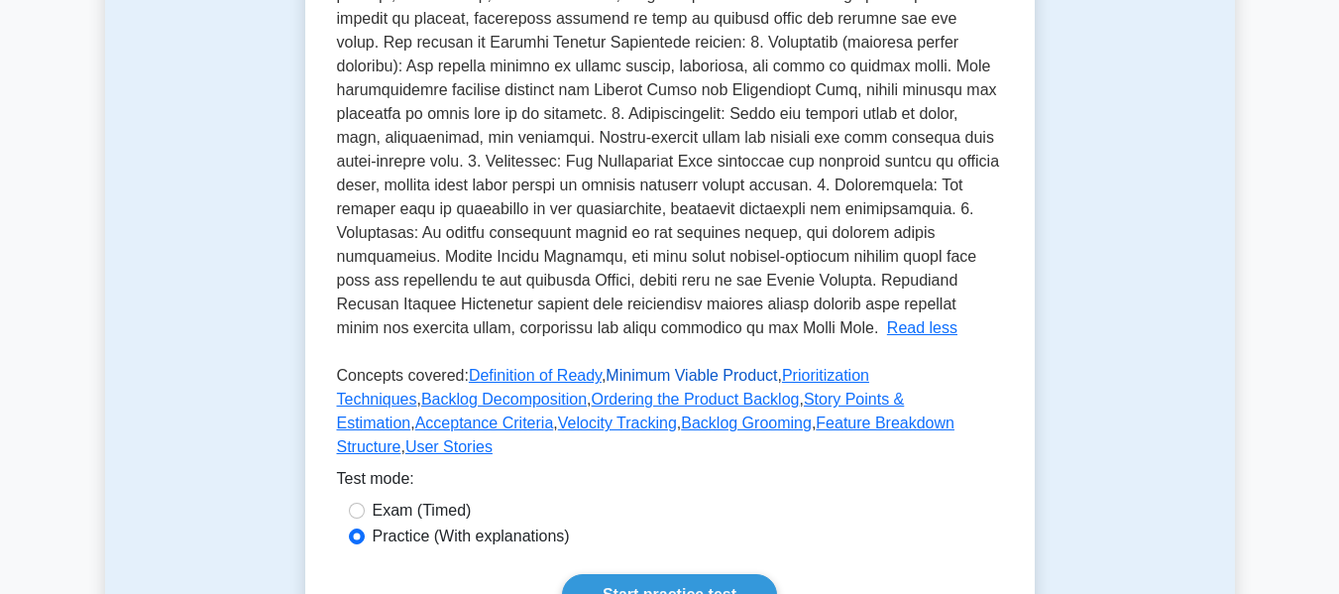
click at [706, 367] on link "Minimum Viable Product" at bounding box center [691, 375] width 171 height 17
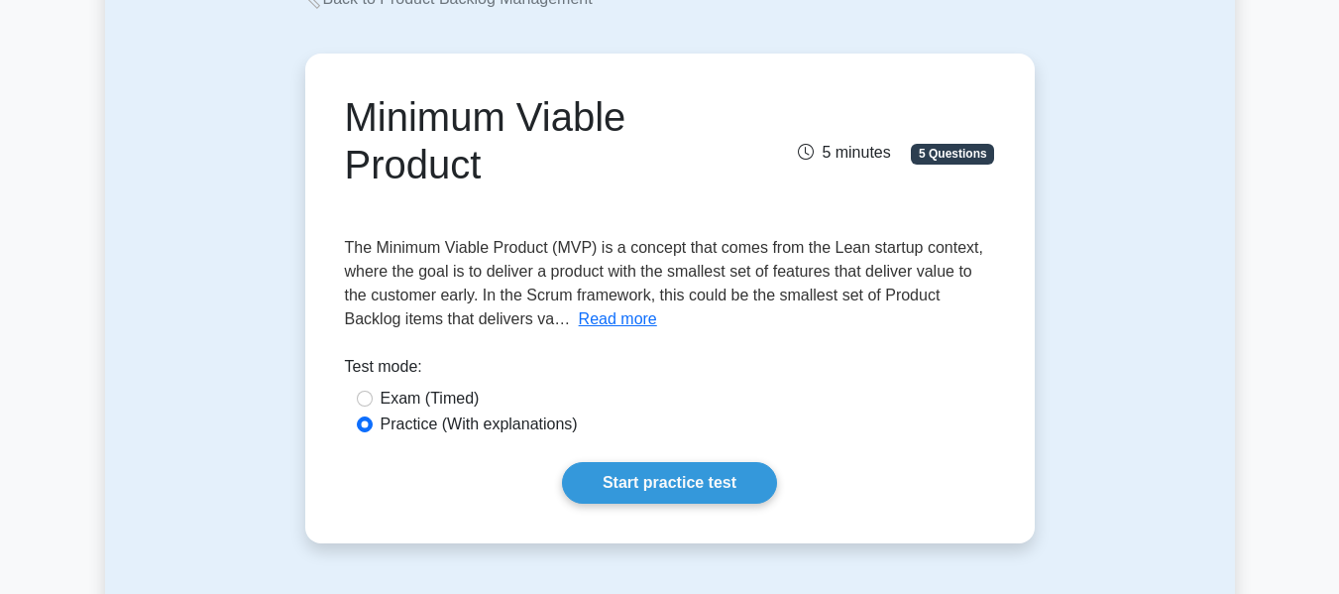
scroll to position [198, 0]
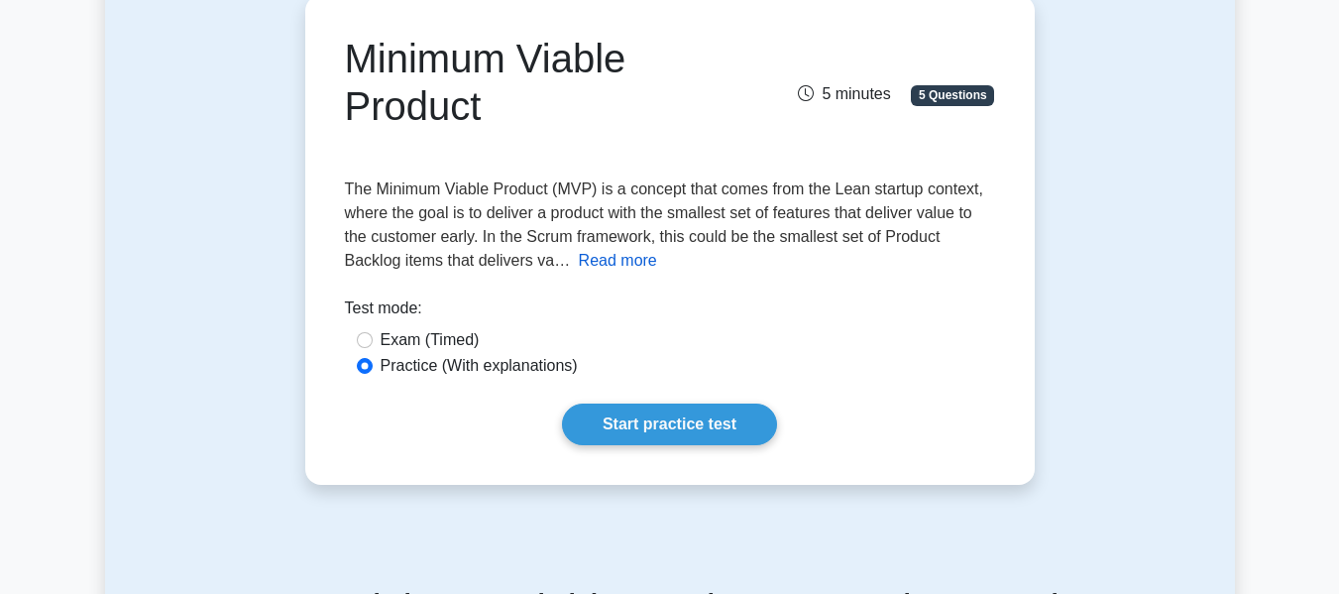
click at [613, 261] on button "Read more" at bounding box center [618, 261] width 78 height 24
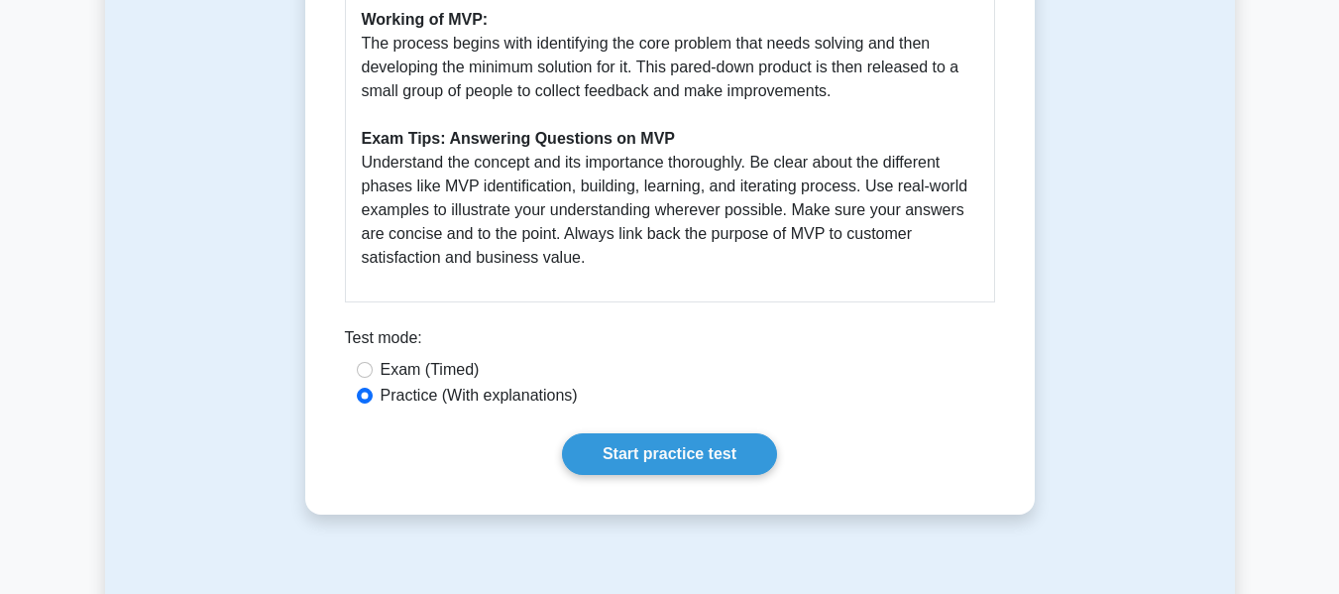
scroll to position [892, 0]
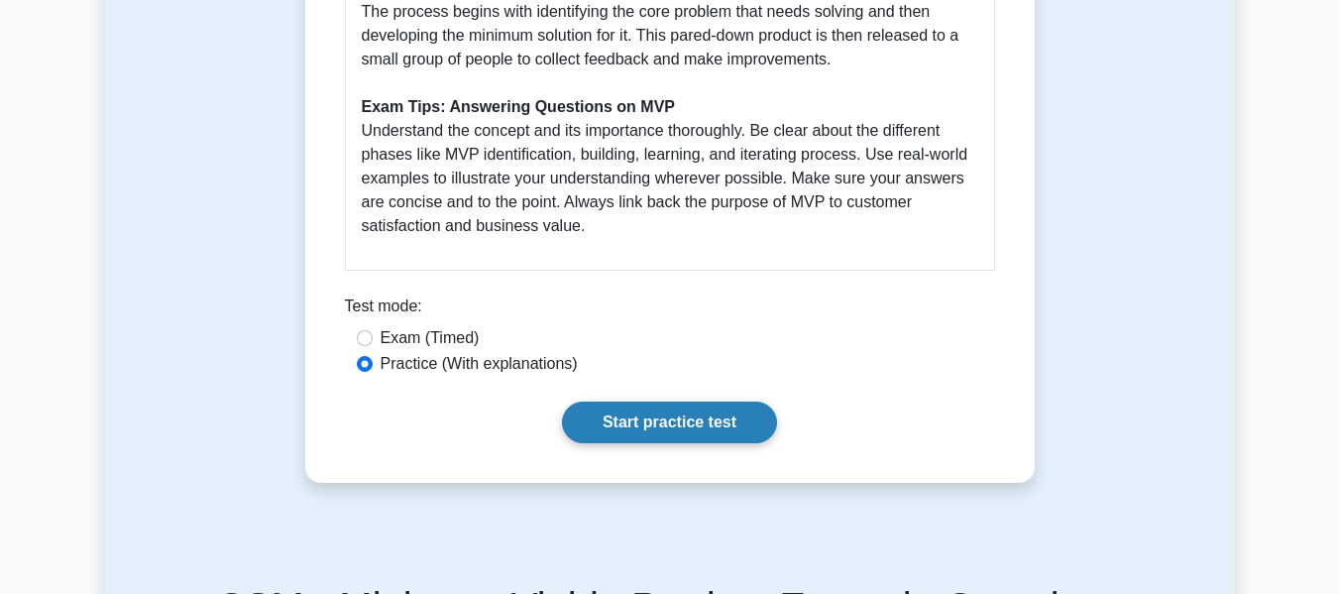
click at [678, 423] on link "Start practice test" at bounding box center [669, 422] width 215 height 42
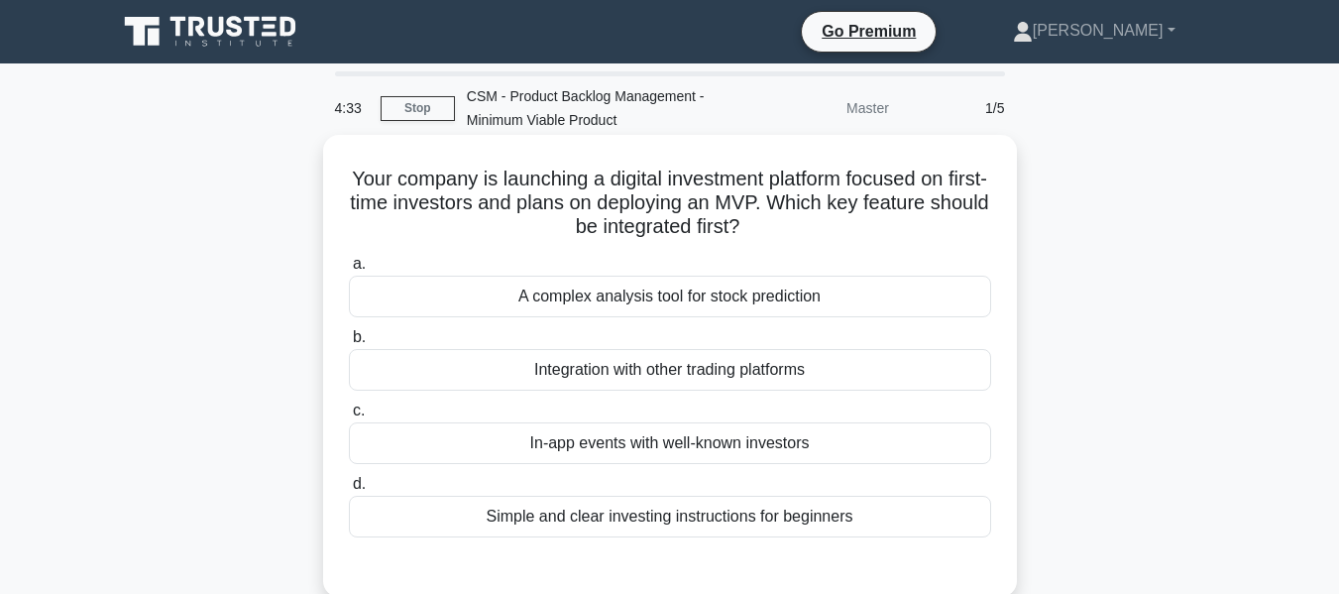
click at [719, 515] on div "Simple and clear investing instructions for beginners" at bounding box center [670, 517] width 642 height 42
click at [349, 491] on input "d. Simple and clear investing instructions for beginners" at bounding box center [349, 484] width 0 height 13
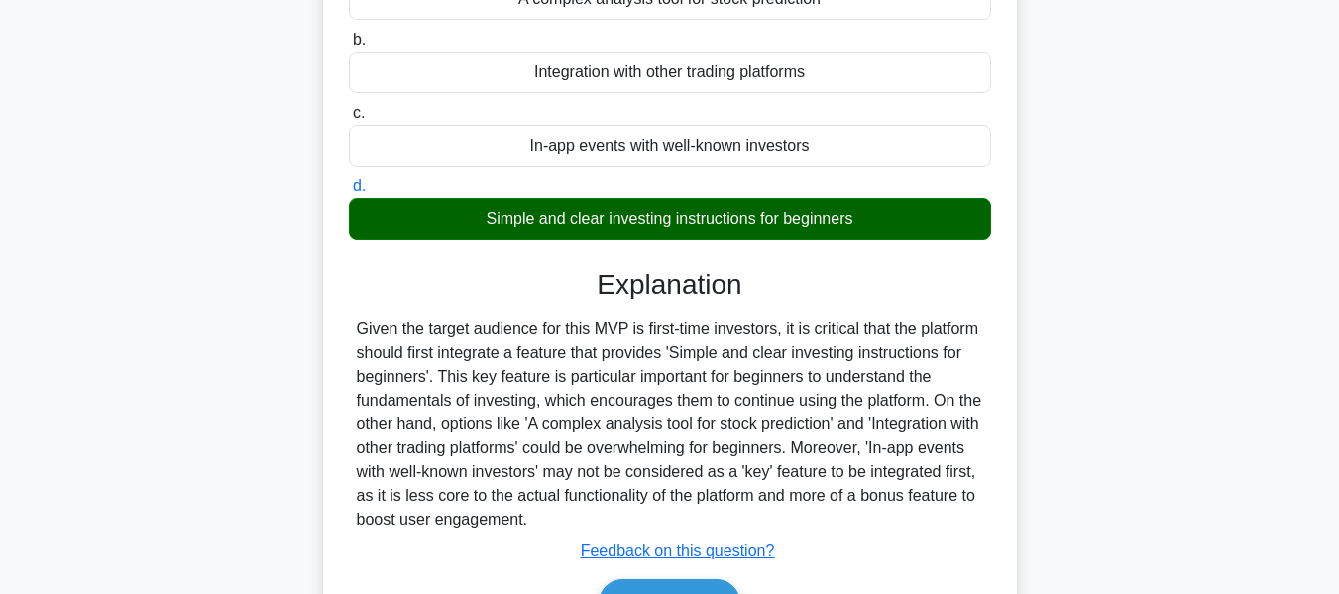
scroll to position [396, 0]
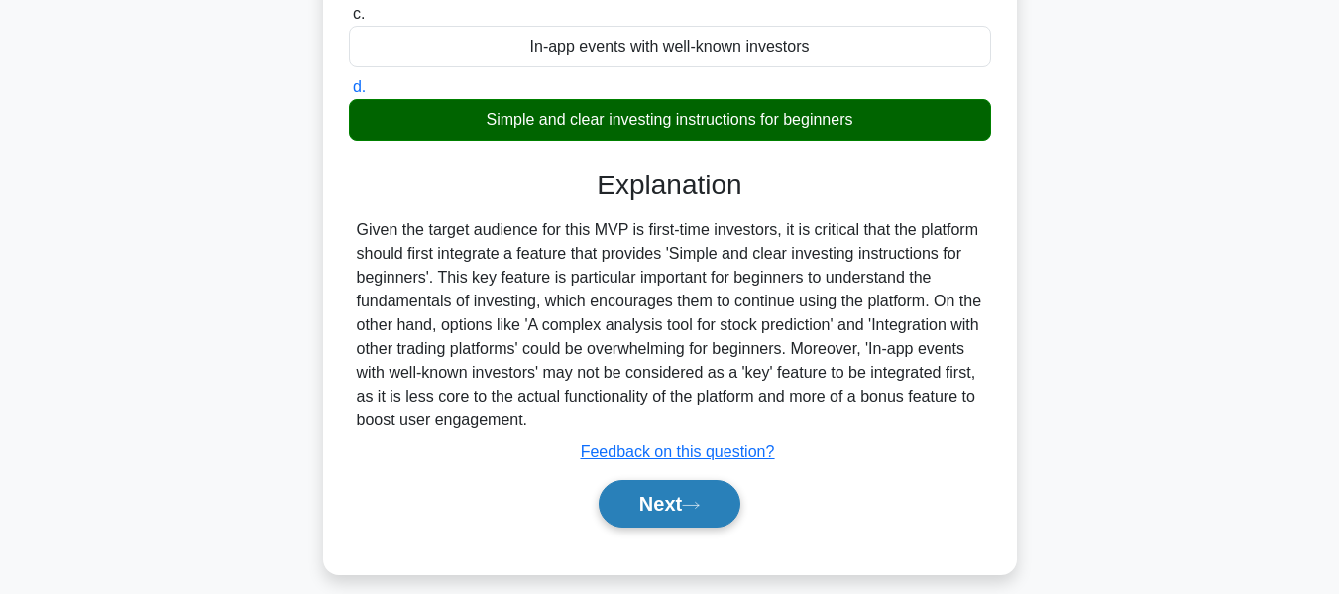
click at [654, 504] on button "Next" at bounding box center [670, 504] width 142 height 48
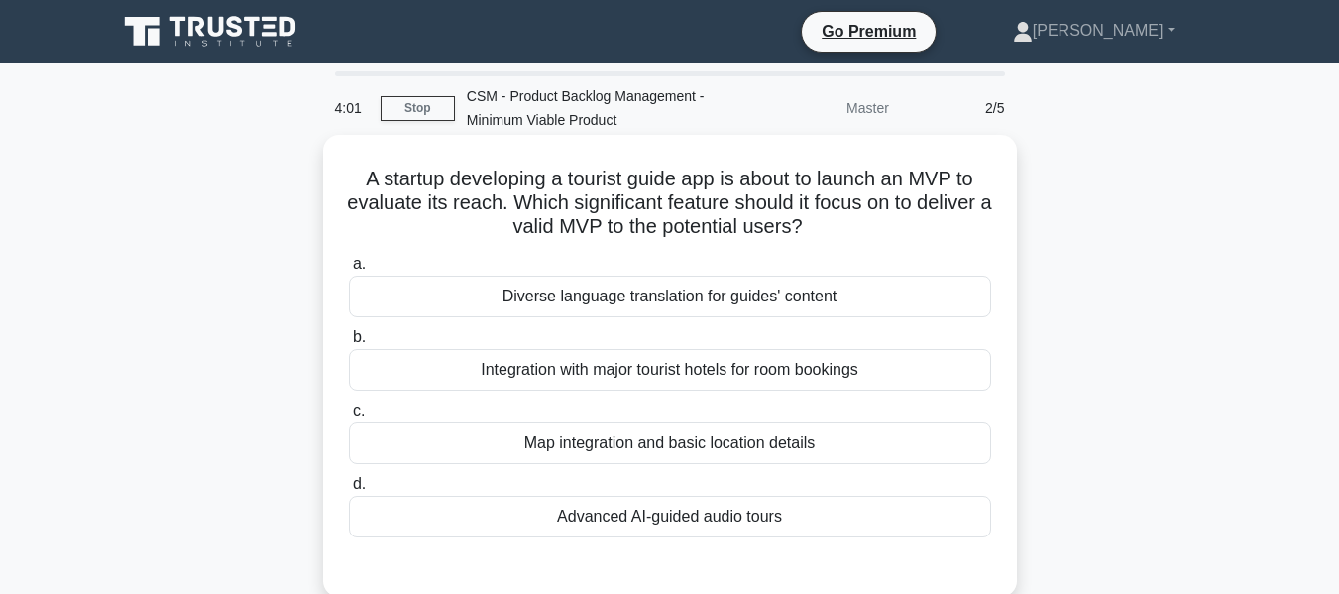
scroll to position [99, 0]
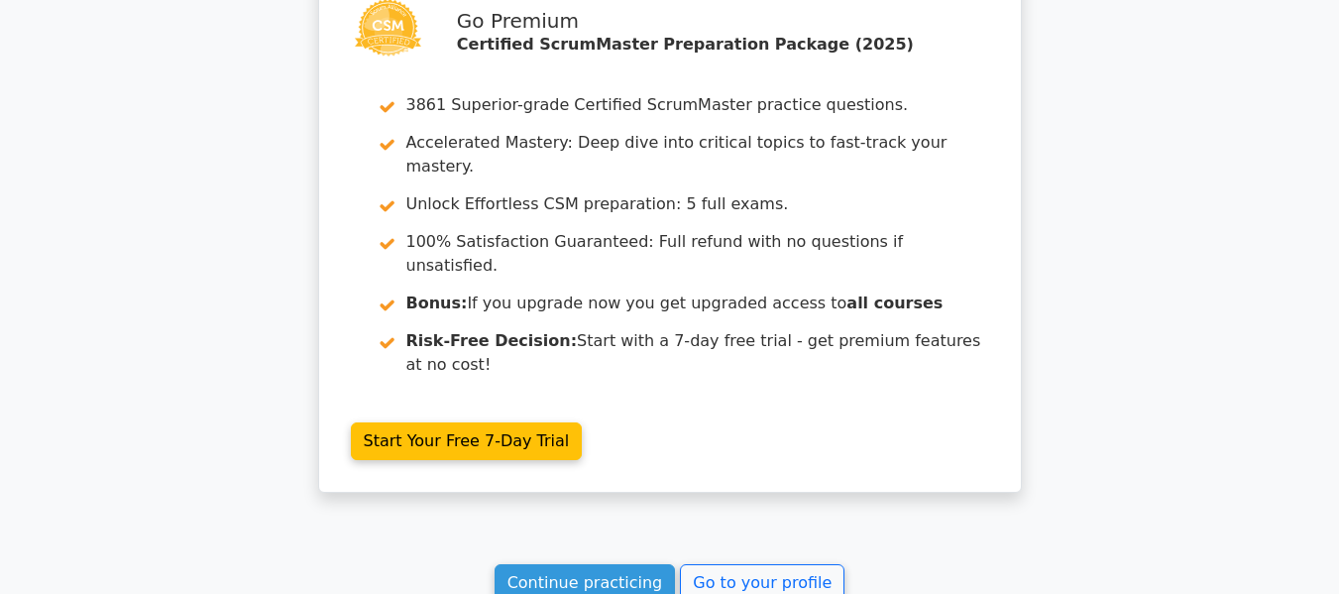
scroll to position [2706, 0]
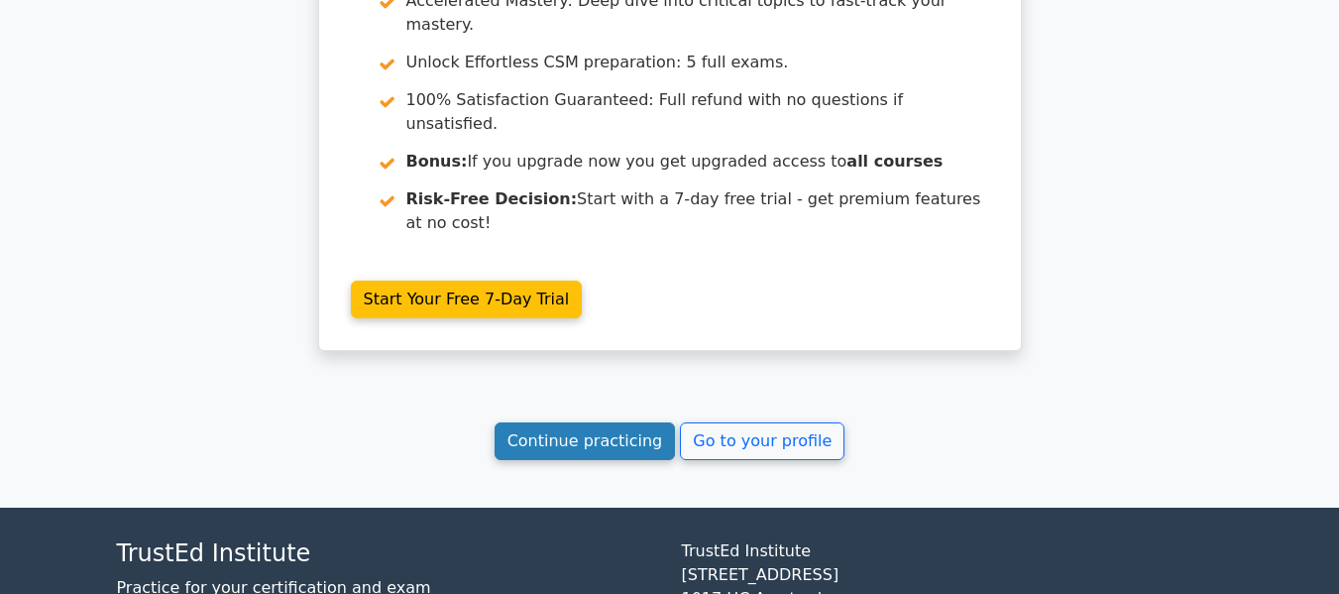
click at [609, 422] on link "Continue practicing" at bounding box center [585, 441] width 181 height 38
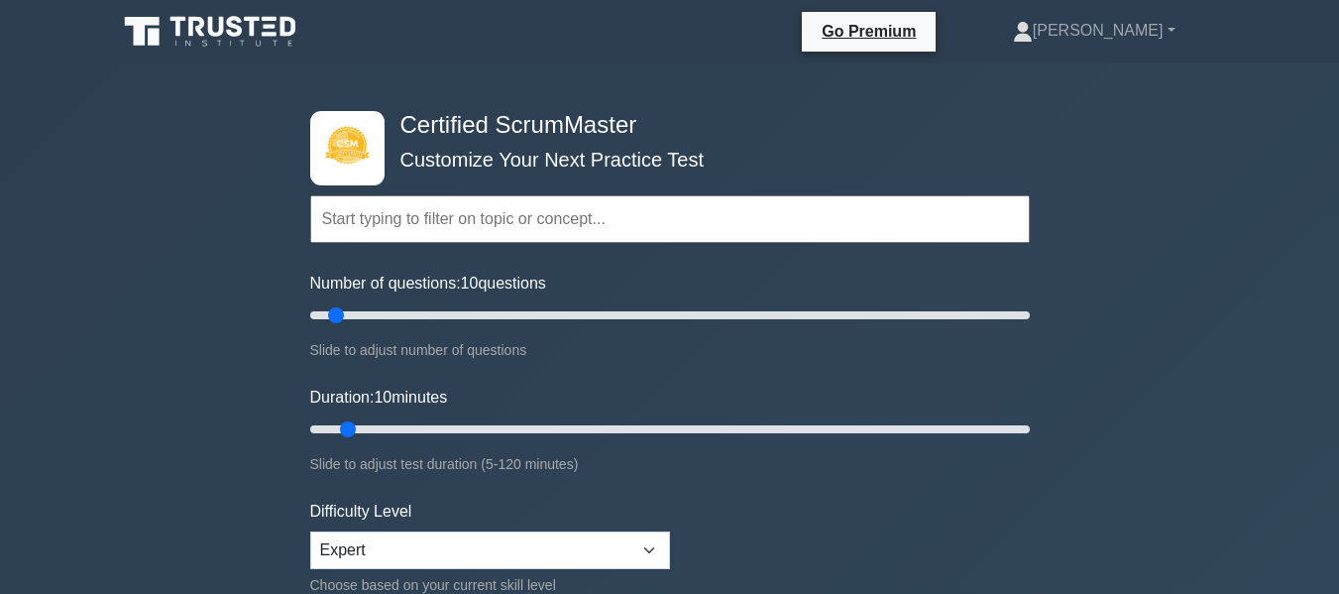
click at [425, 230] on input "text" at bounding box center [669, 219] width 719 height 48
click at [427, 208] on input "text" at bounding box center [669, 219] width 719 height 48
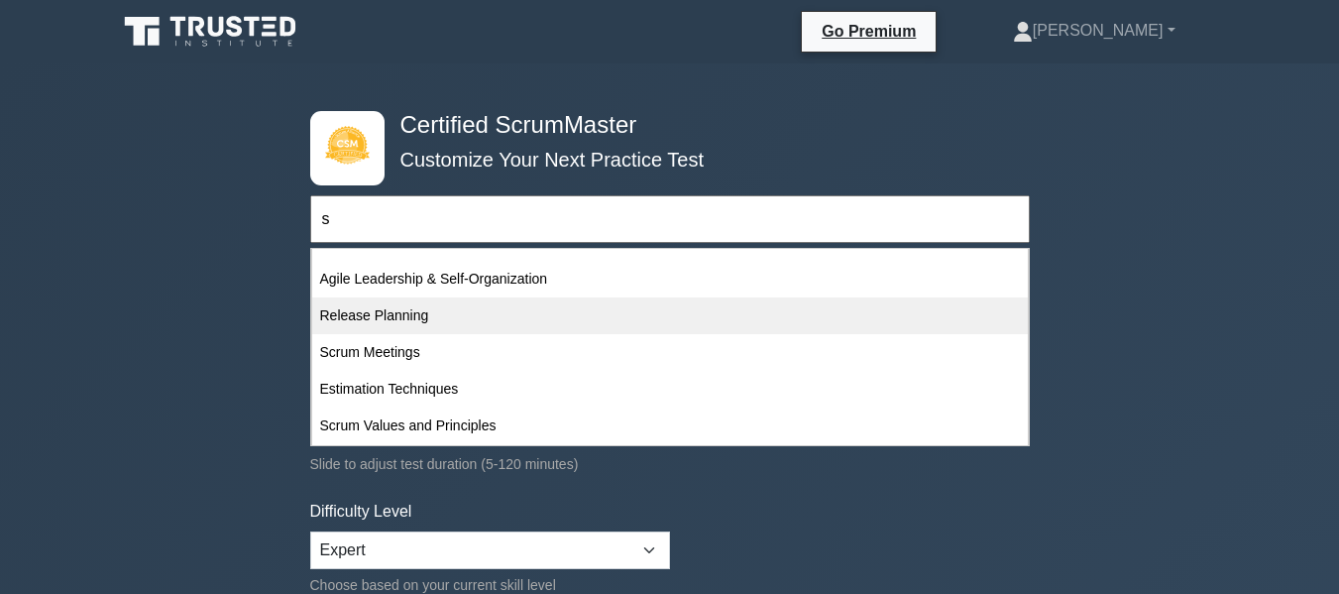
scroll to position [198, 0]
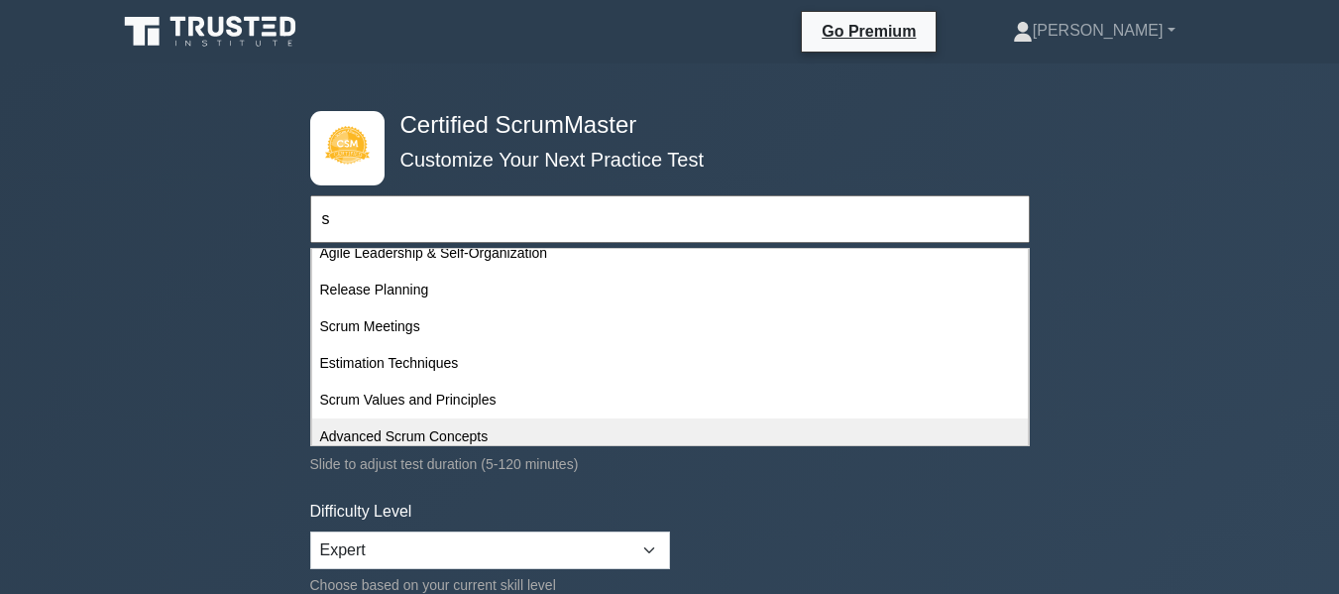
click at [455, 438] on div "Advanced Scrum Concepts" at bounding box center [670, 436] width 716 height 37
type input "Advanced Scrum Concepts"
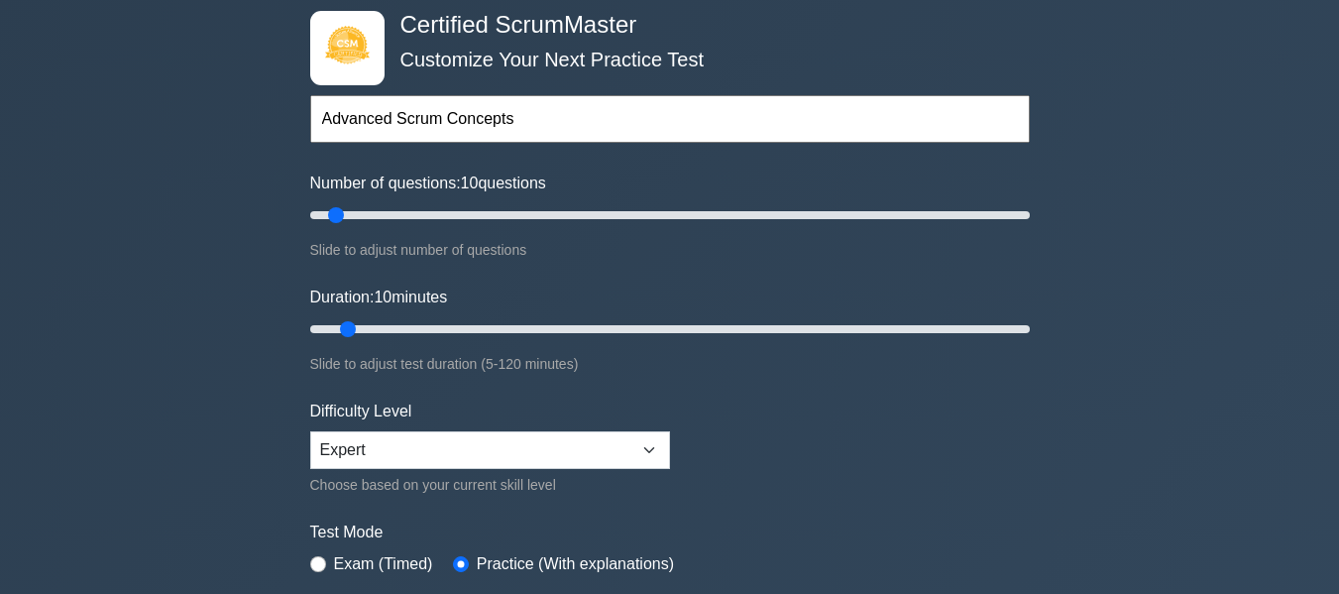
scroll to position [396, 0]
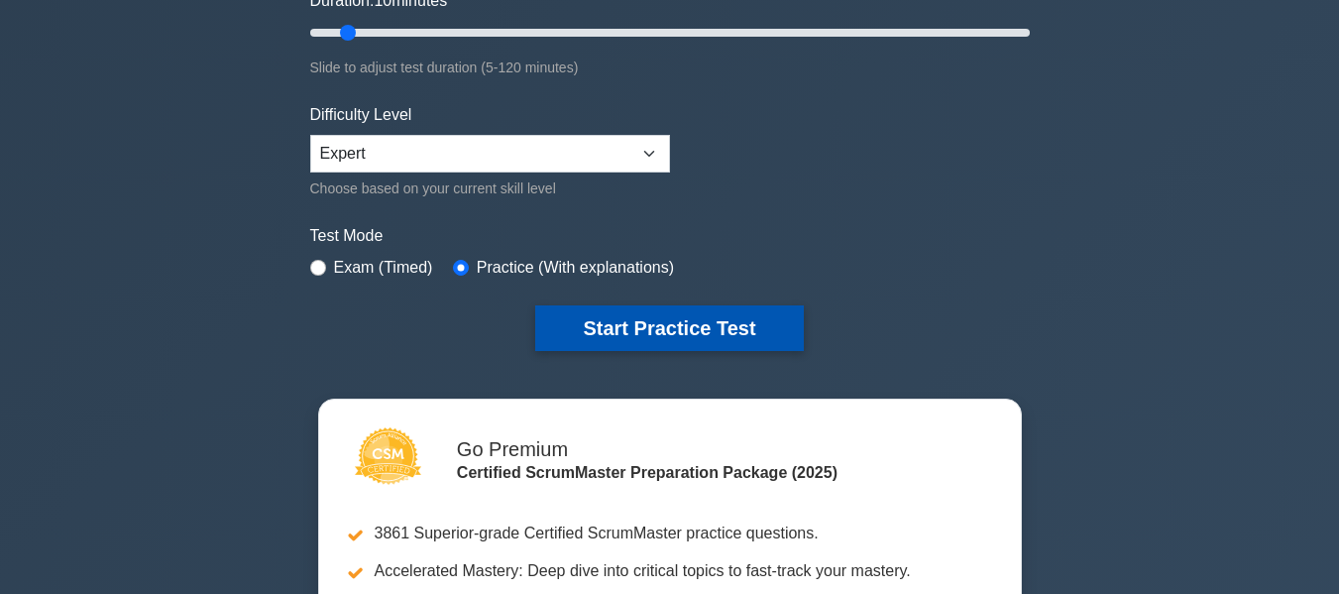
click at [605, 327] on button "Start Practice Test" at bounding box center [669, 328] width 268 height 46
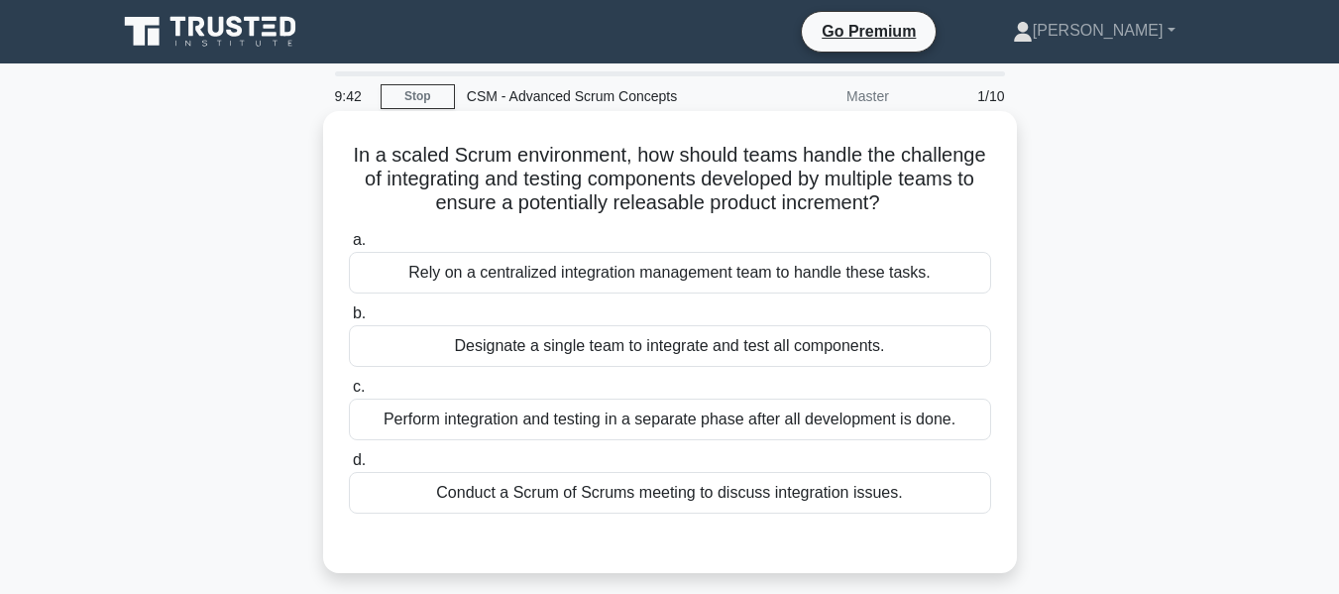
drag, startPoint x: 721, startPoint y: 489, endPoint x: 732, endPoint y: 480, distance: 14.1
click at [722, 489] on div "Conduct a Scrum of Scrums meeting to discuss integration issues." at bounding box center [670, 493] width 642 height 42
click at [349, 467] on input "d. Conduct a Scrum of Scrums meeting to discuss integration issues." at bounding box center [349, 460] width 0 height 13
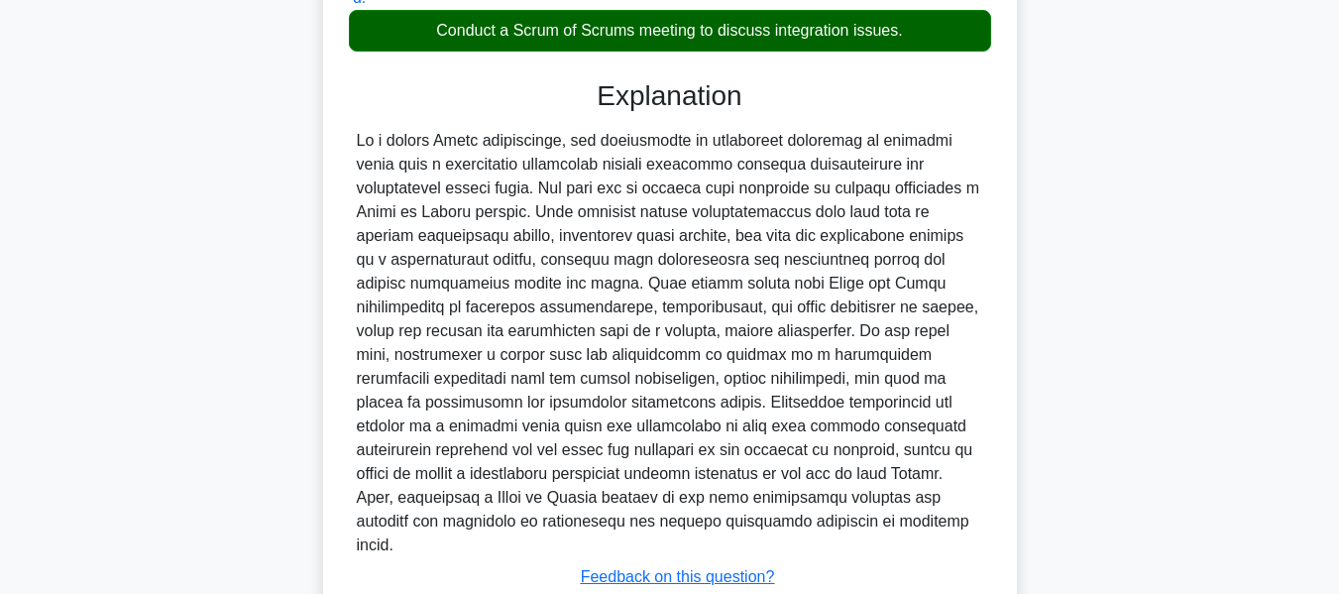
scroll to position [496, 0]
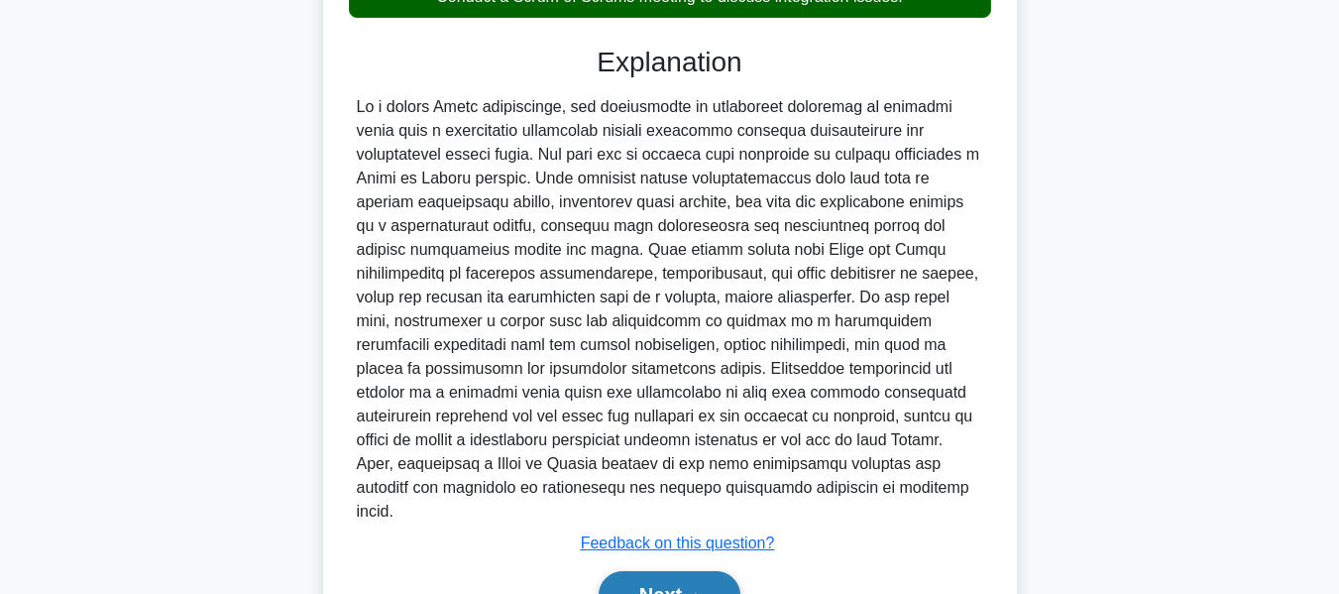
click at [656, 573] on button "Next" at bounding box center [670, 595] width 142 height 48
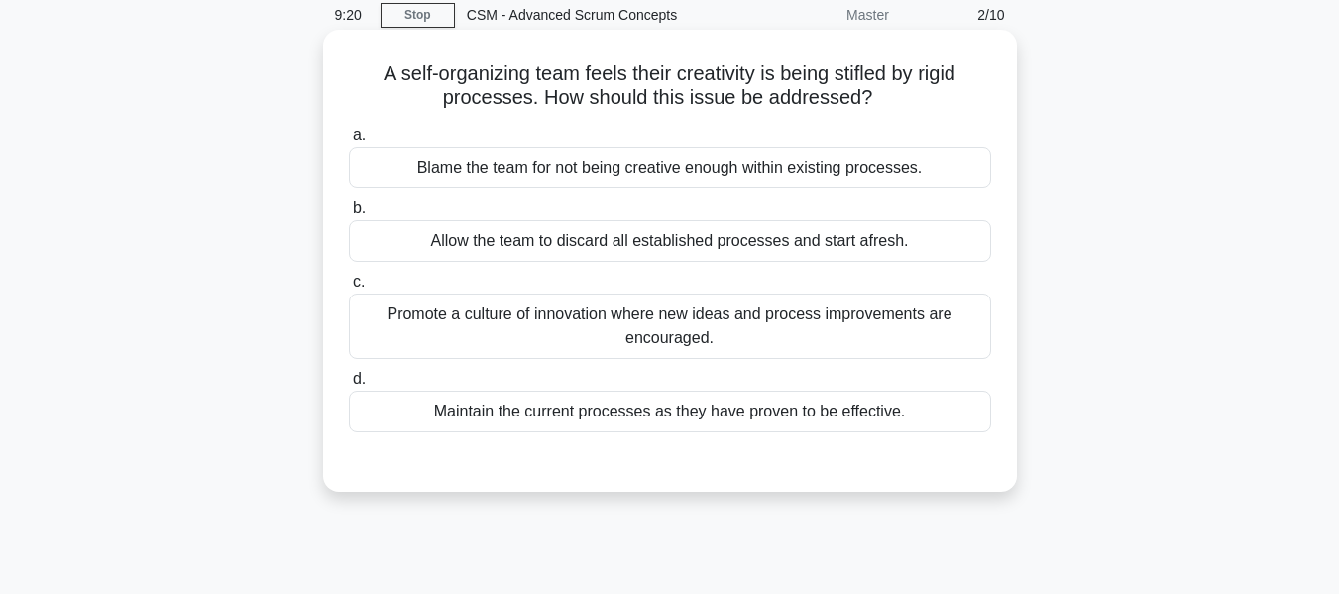
scroll to position [80, 0]
click at [779, 336] on div "Promote a culture of innovation where new ideas and process improvements are en…" at bounding box center [670, 326] width 642 height 65
click at [349, 289] on input "c. Promote a culture of innovation where new ideas and process improvements are…" at bounding box center [349, 282] width 0 height 13
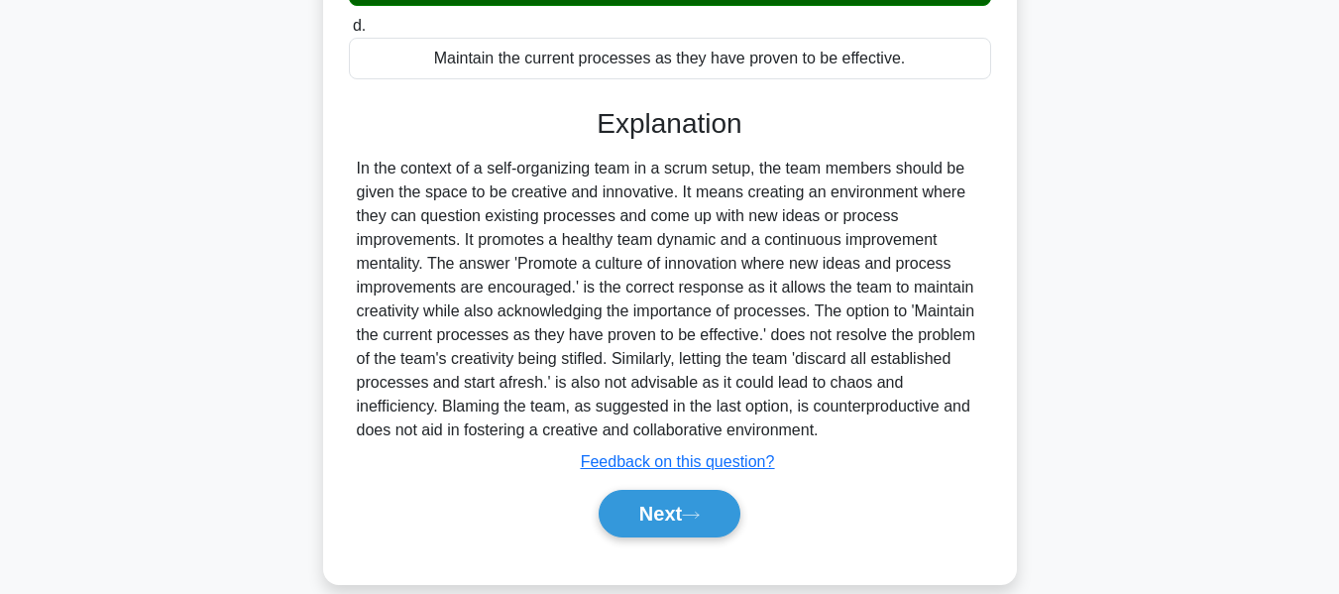
scroll to position [477, 0]
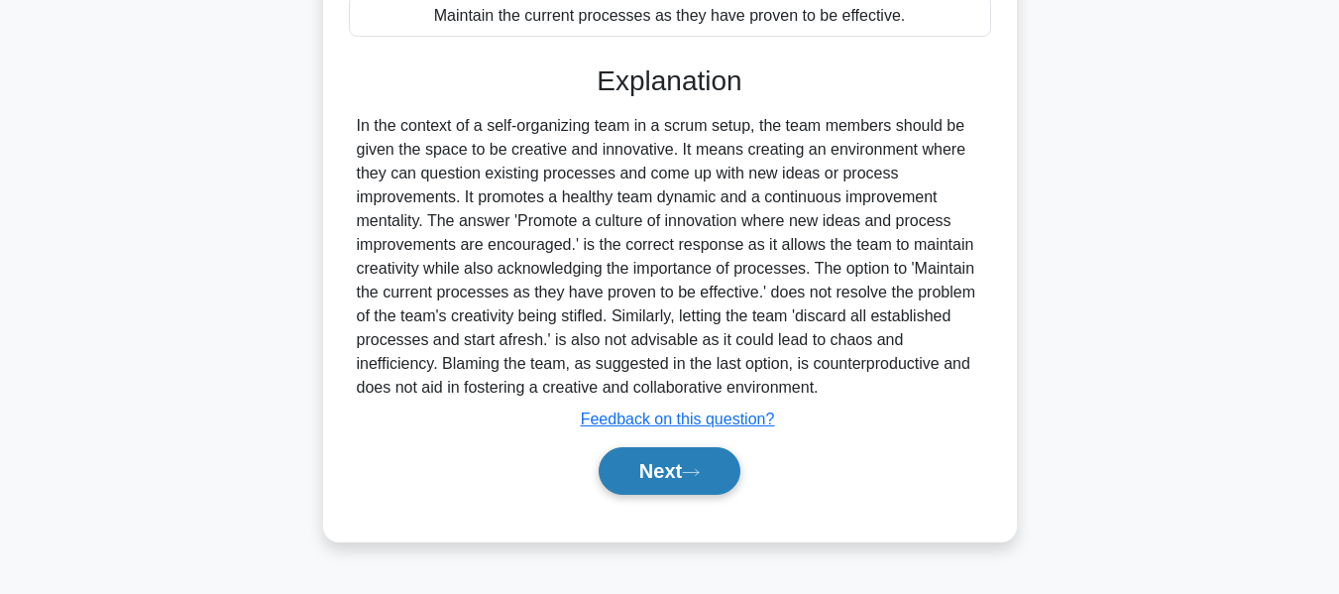
click at [632, 462] on button "Next" at bounding box center [670, 471] width 142 height 48
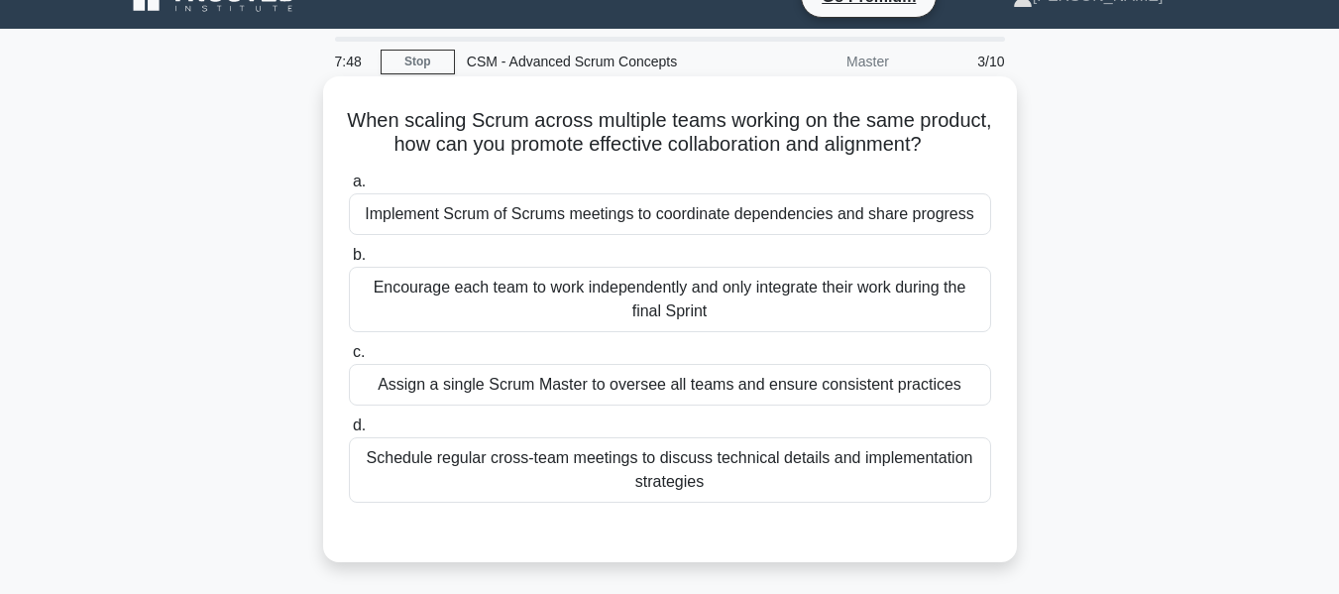
scroll to position [0, 0]
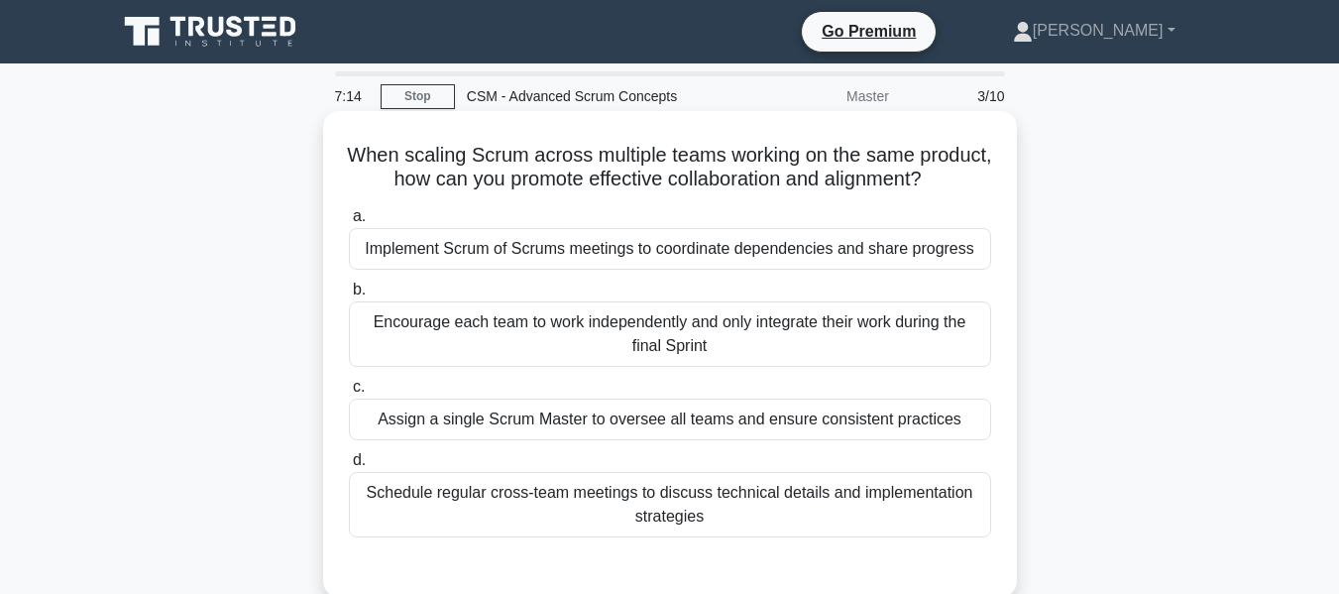
click at [619, 270] on div "Implement Scrum of Scrums meetings to coordinate dependencies and share progress" at bounding box center [670, 249] width 642 height 42
click at [349, 223] on input "a. Implement Scrum of Scrums meetings to coordinate dependencies and share prog…" at bounding box center [349, 216] width 0 height 13
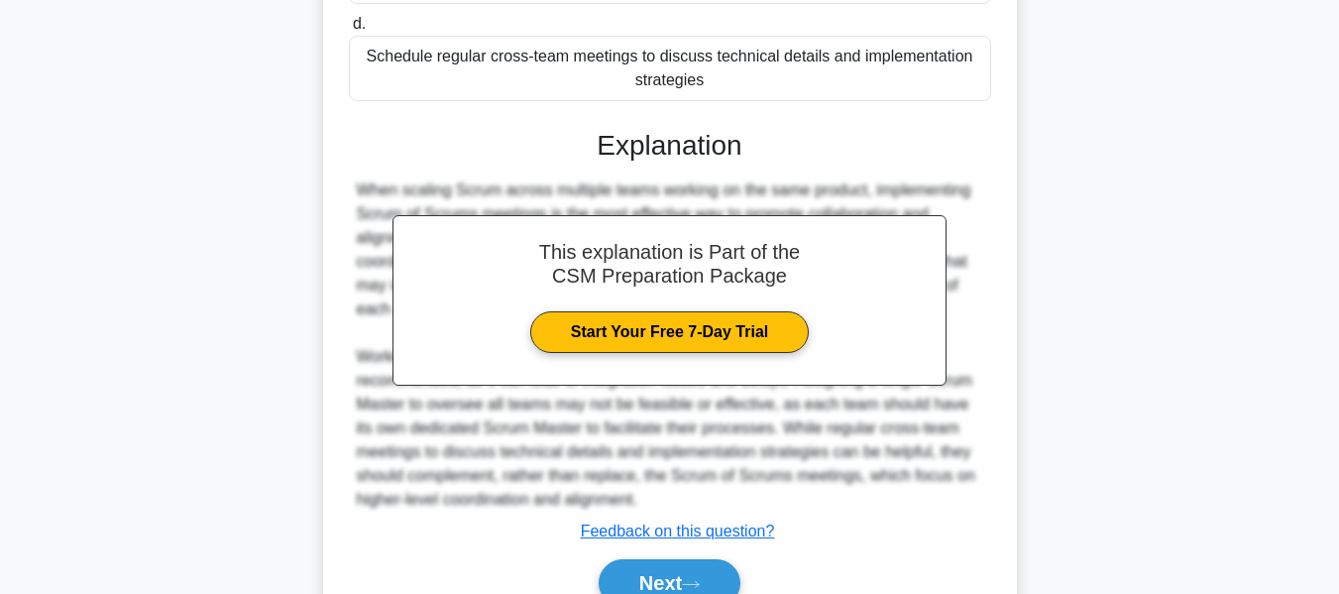
scroll to position [496, 0]
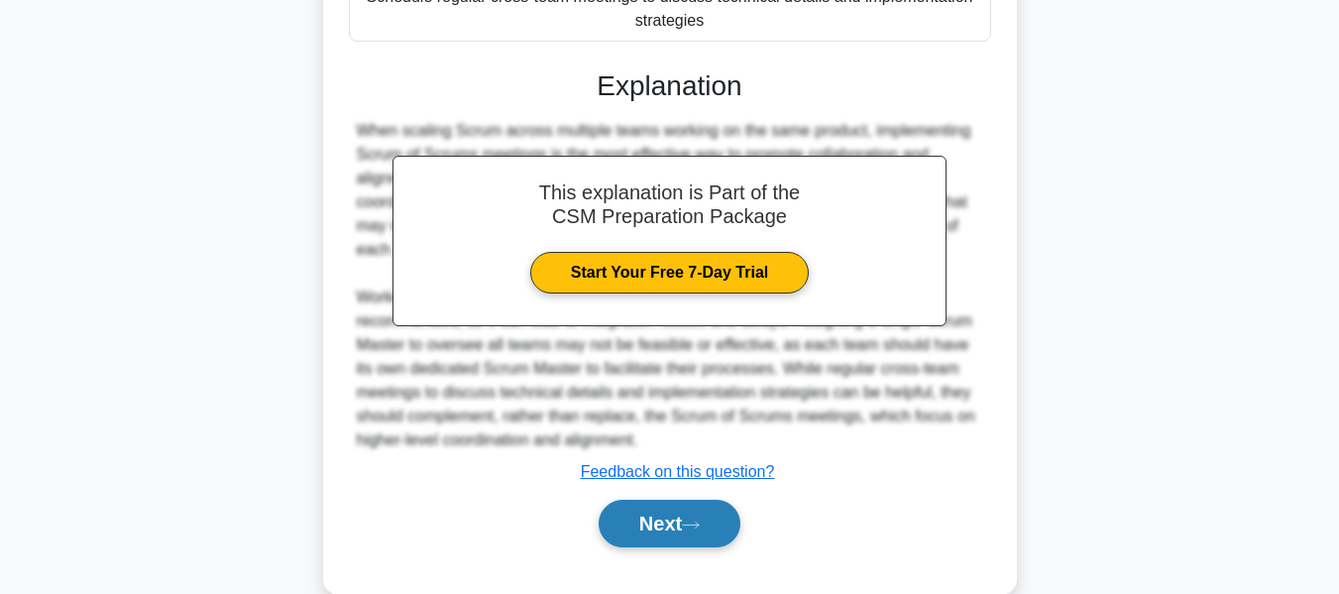
click at [650, 542] on button "Next" at bounding box center [670, 523] width 142 height 48
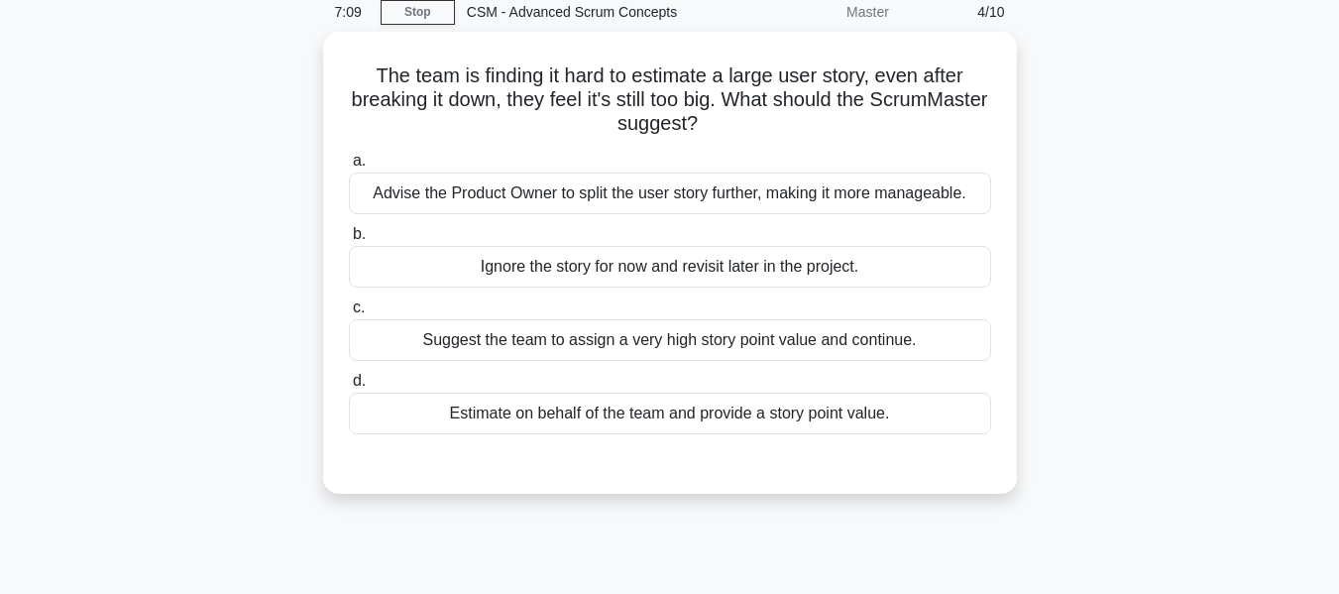
scroll to position [80, 0]
click at [562, 189] on div "Advise the Product Owner to split the user story further, making it more manage…" at bounding box center [670, 192] width 642 height 42
click at [349, 166] on input "a. Advise the Product Owner to split the user story further, making it more man…" at bounding box center [349, 160] width 0 height 13
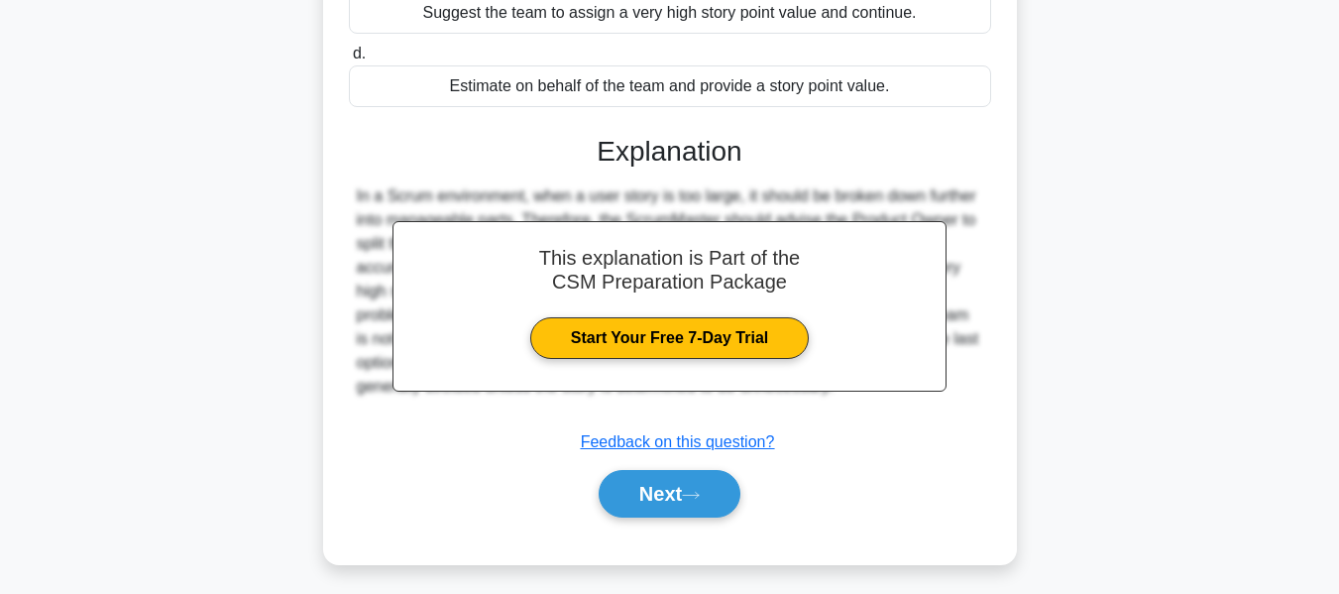
scroll to position [477, 0]
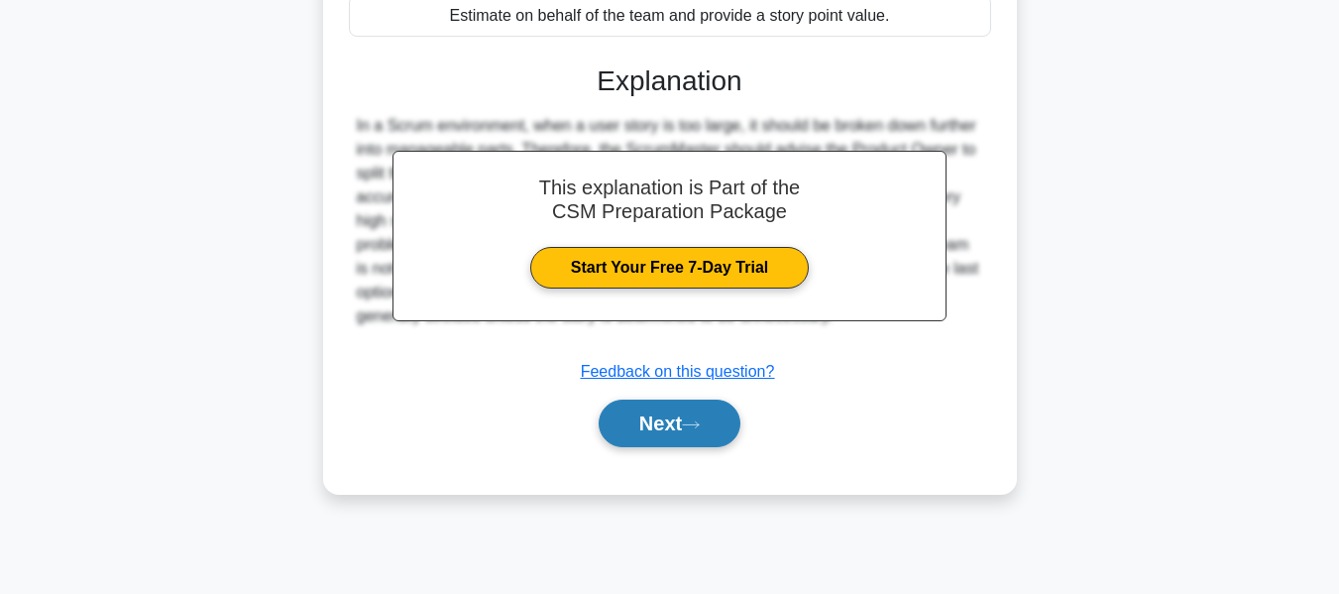
click at [627, 425] on button "Next" at bounding box center [670, 423] width 142 height 48
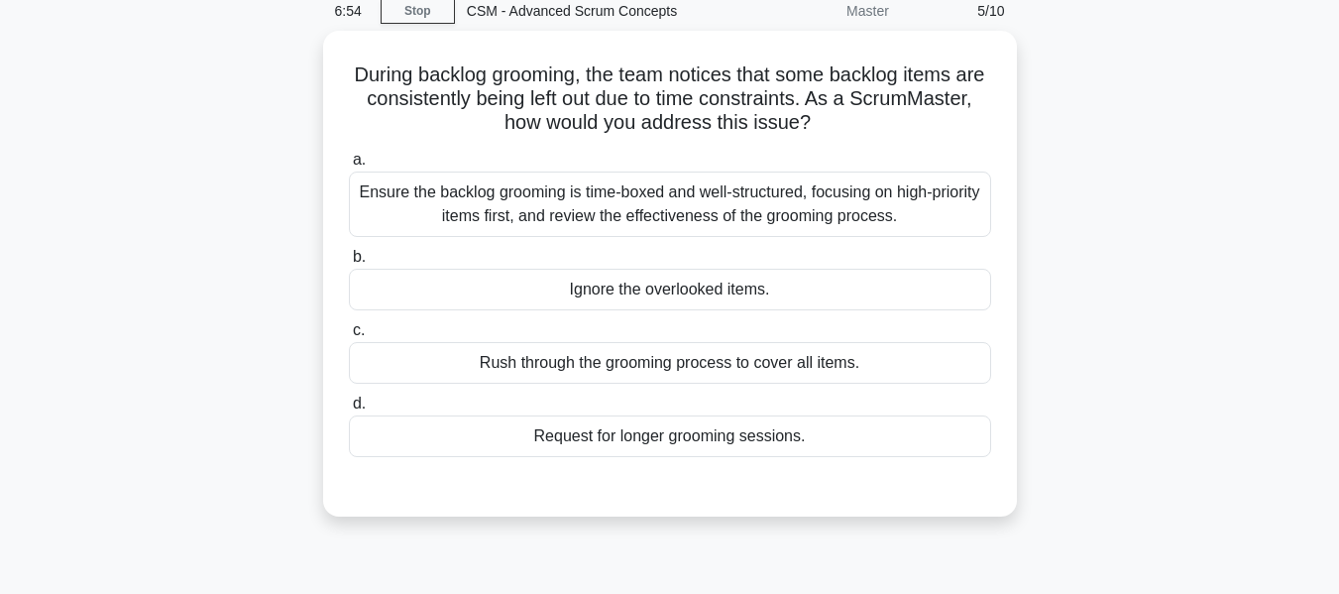
scroll to position [80, 0]
click at [620, 201] on div "Ensure the backlog grooming is time-boxed and well-structured, focusing on high…" at bounding box center [670, 203] width 642 height 65
click at [349, 166] on input "a. Ensure the backlog grooming is time-boxed and well-structured, focusing on h…" at bounding box center [349, 160] width 0 height 13
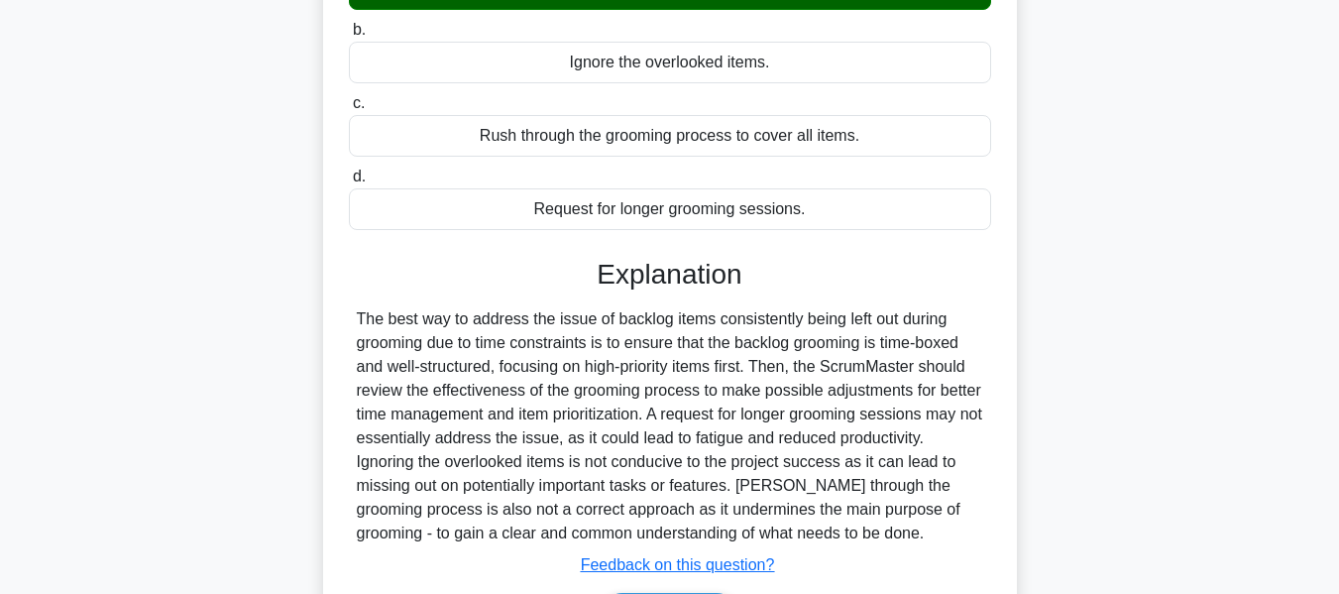
scroll to position [477, 0]
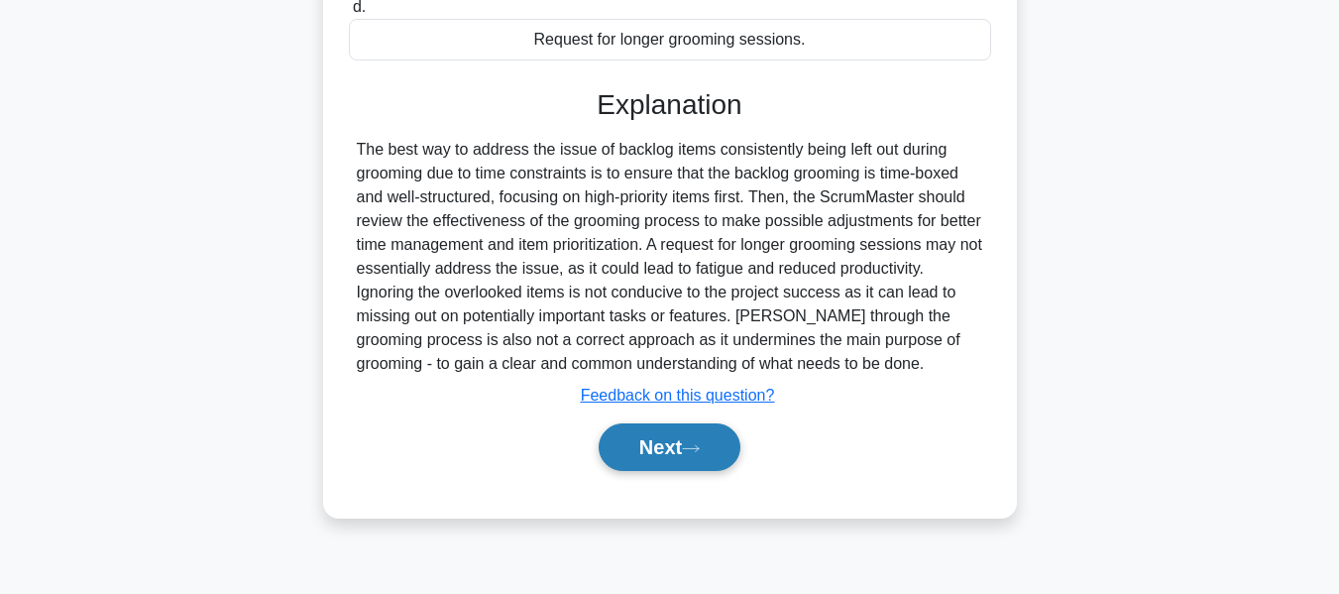
click at [638, 453] on button "Next" at bounding box center [670, 447] width 142 height 48
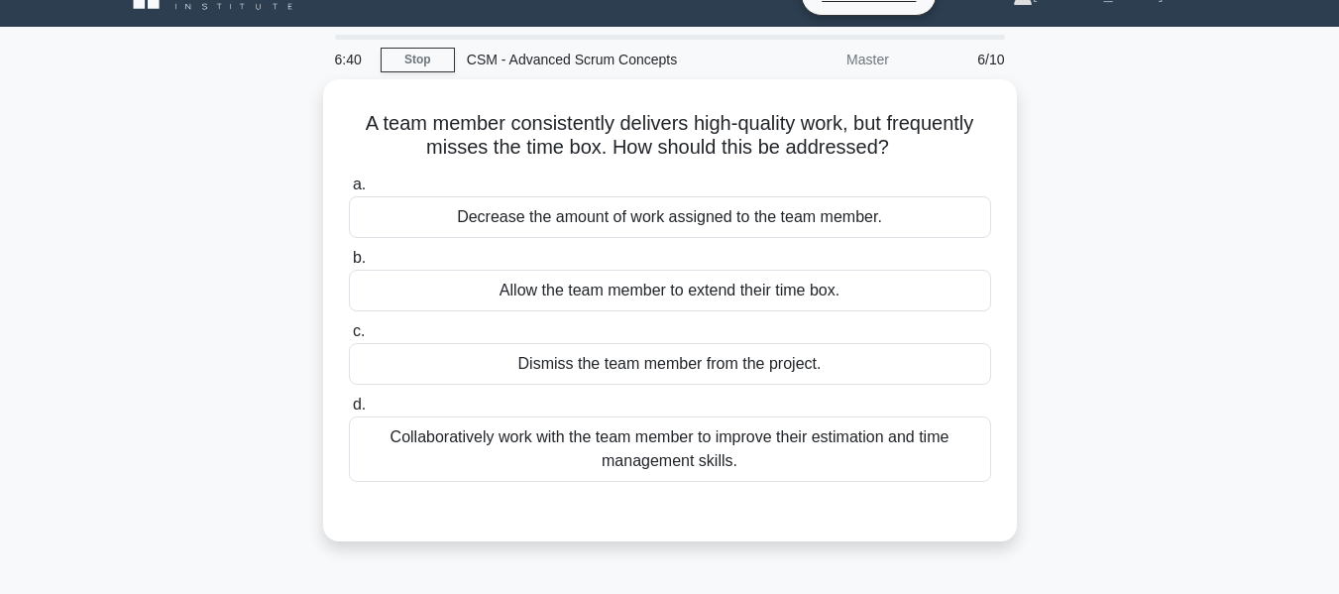
scroll to position [0, 0]
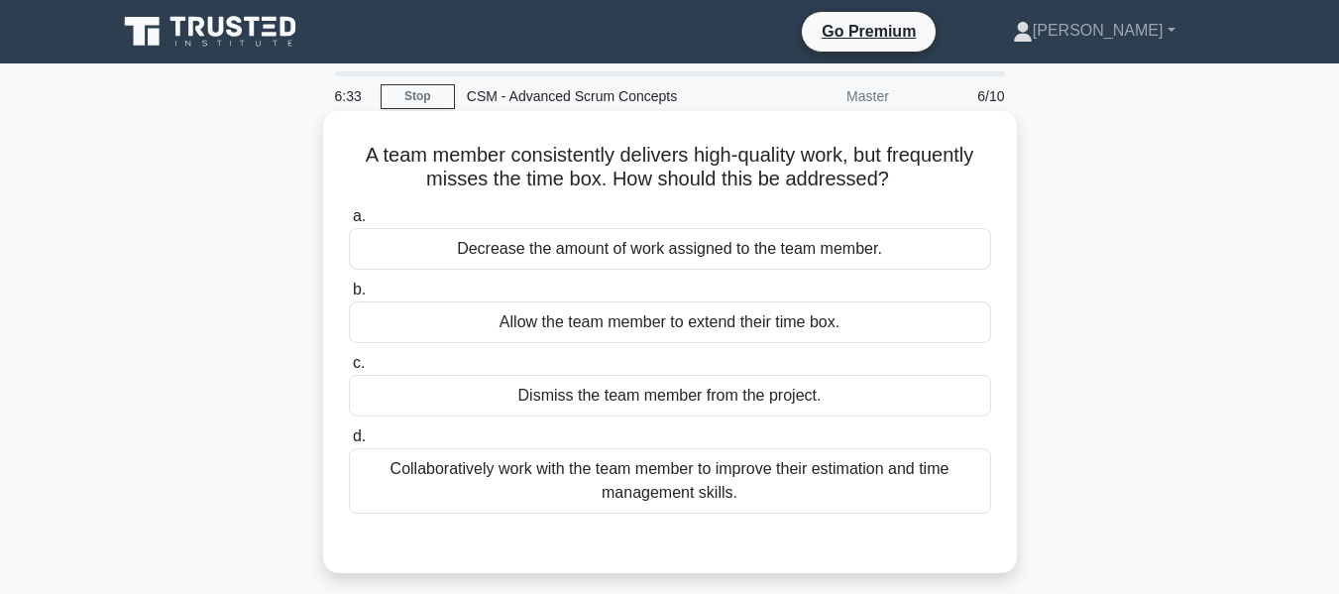
click at [630, 483] on div "Collaboratively work with the team member to improve their estimation and time …" at bounding box center [670, 480] width 642 height 65
click at [349, 443] on input "d. Collaboratively work with the team member to improve their estimation and ti…" at bounding box center [349, 436] width 0 height 13
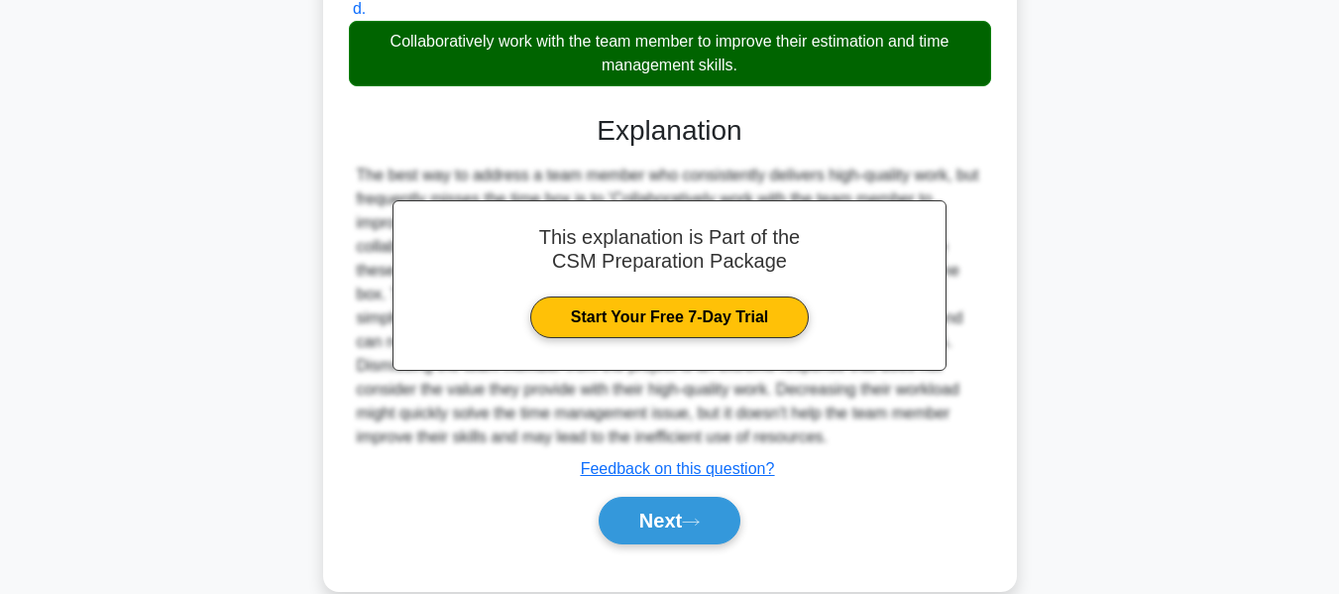
scroll to position [477, 0]
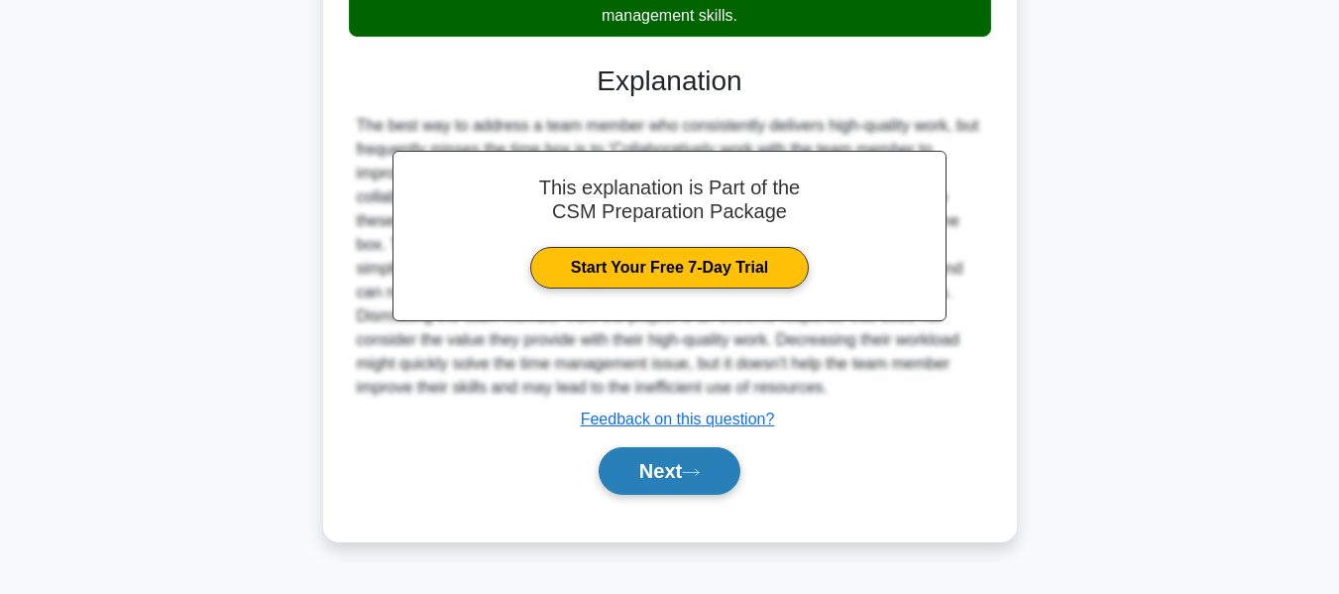
click at [626, 474] on button "Next" at bounding box center [670, 471] width 142 height 48
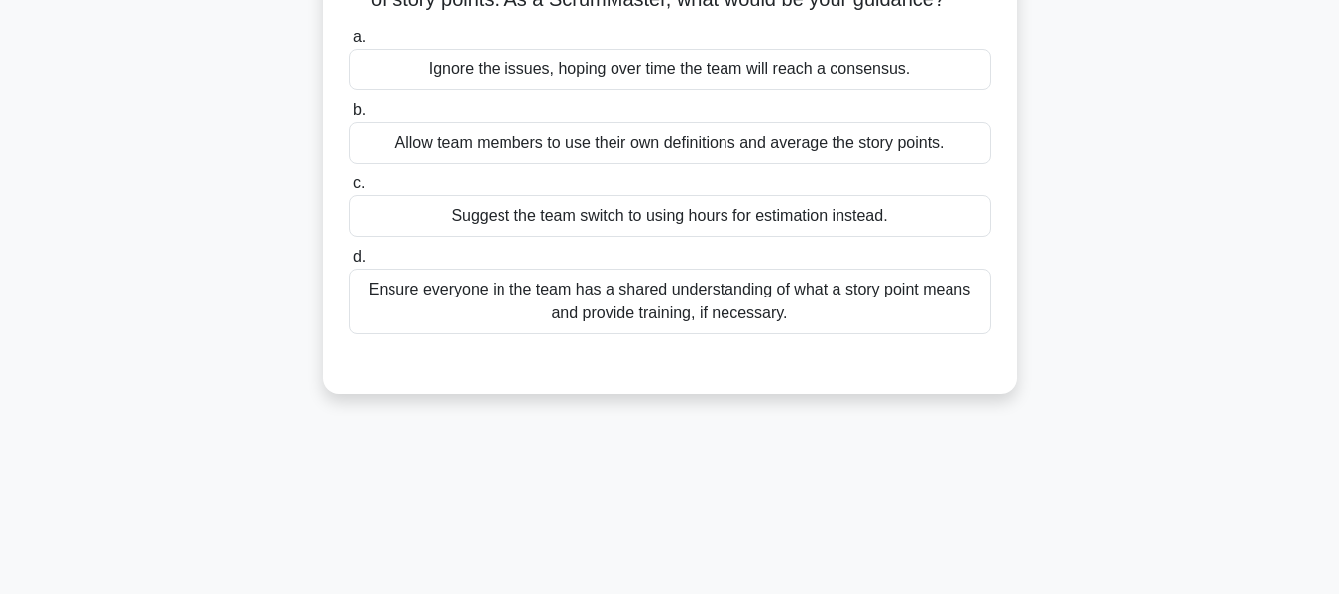
scroll to position [198, 0]
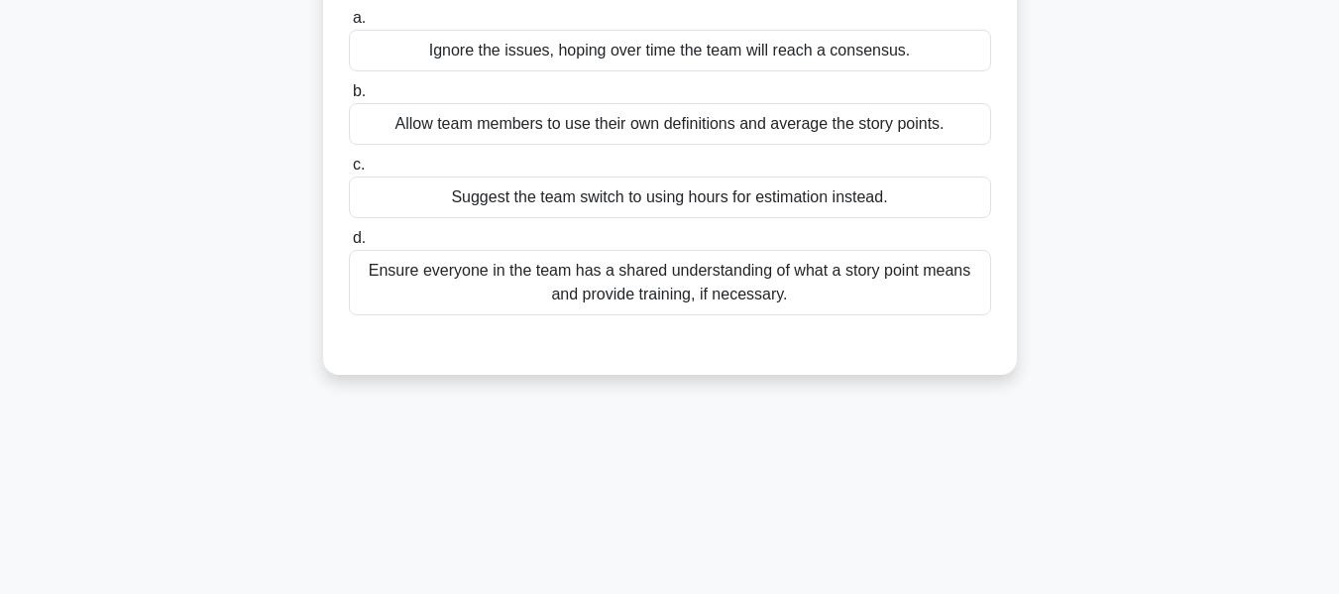
click at [685, 314] on div "Ensure everyone in the team has a shared understanding of what a story point me…" at bounding box center [670, 282] width 642 height 65
click at [349, 245] on input "d. Ensure everyone in the team has a shared understanding of what a story point…" at bounding box center [349, 238] width 0 height 13
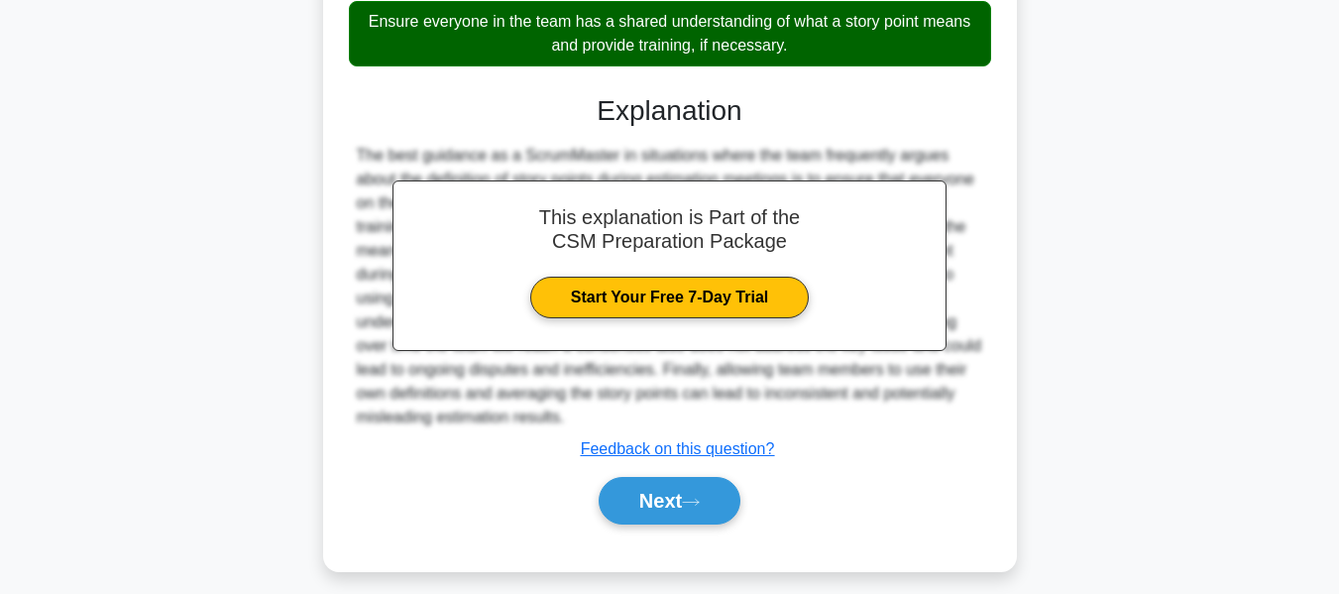
scroll to position [487, 0]
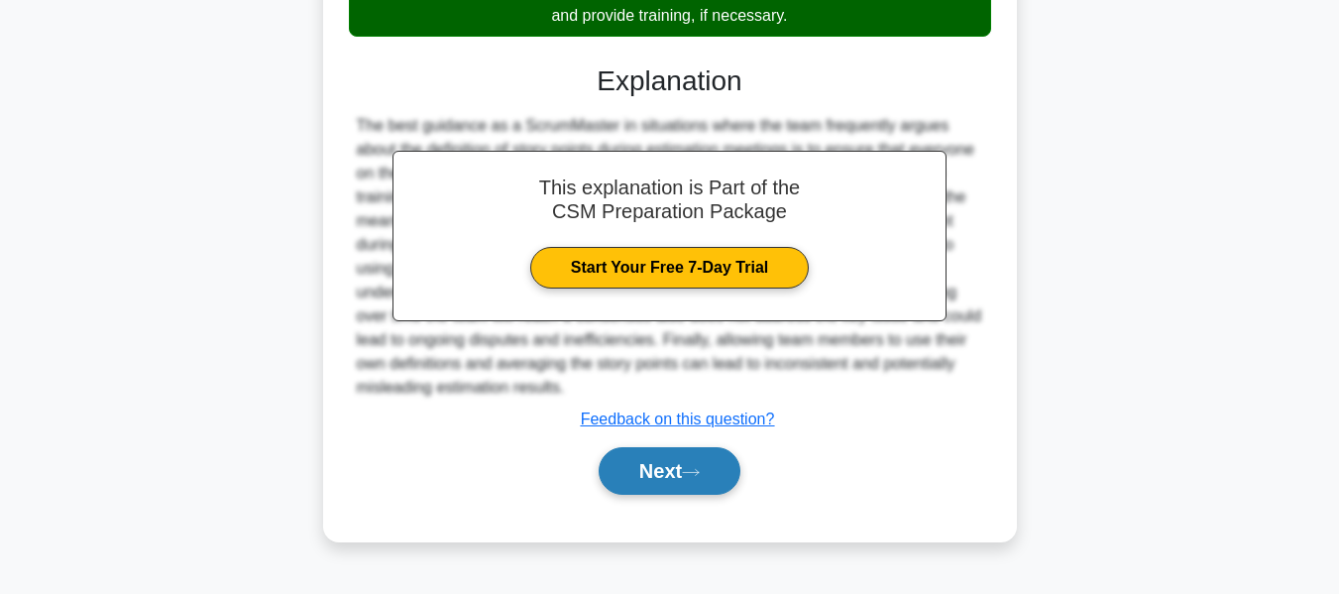
click at [637, 480] on button "Next" at bounding box center [670, 471] width 142 height 48
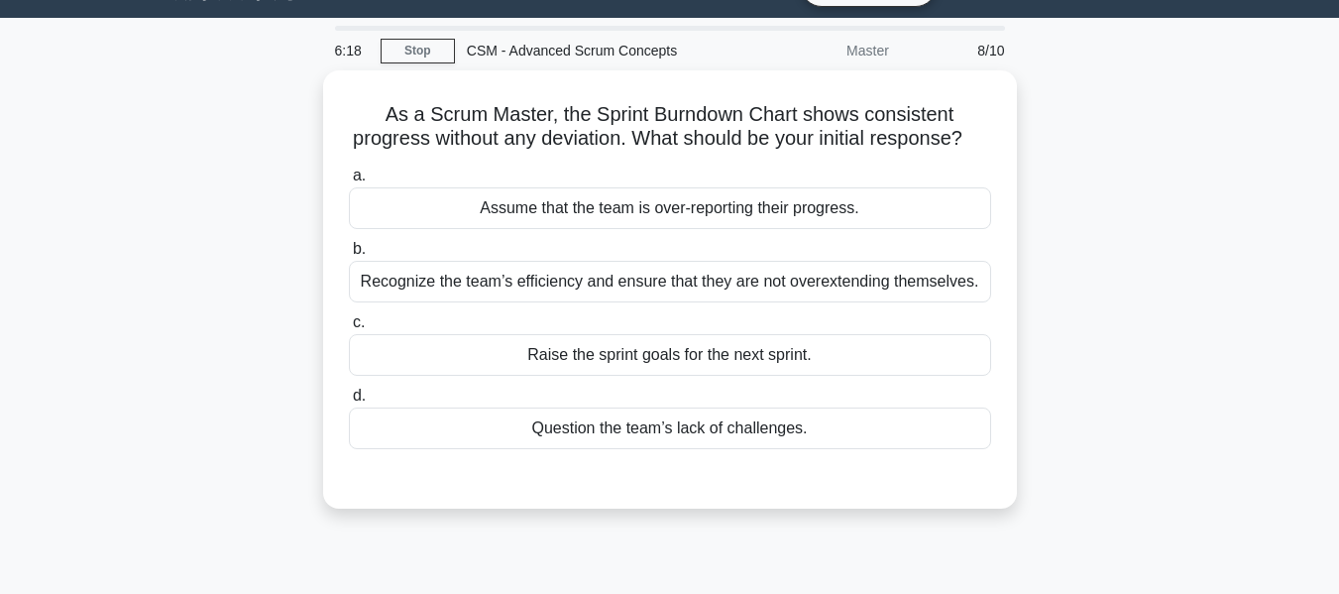
scroll to position [0, 0]
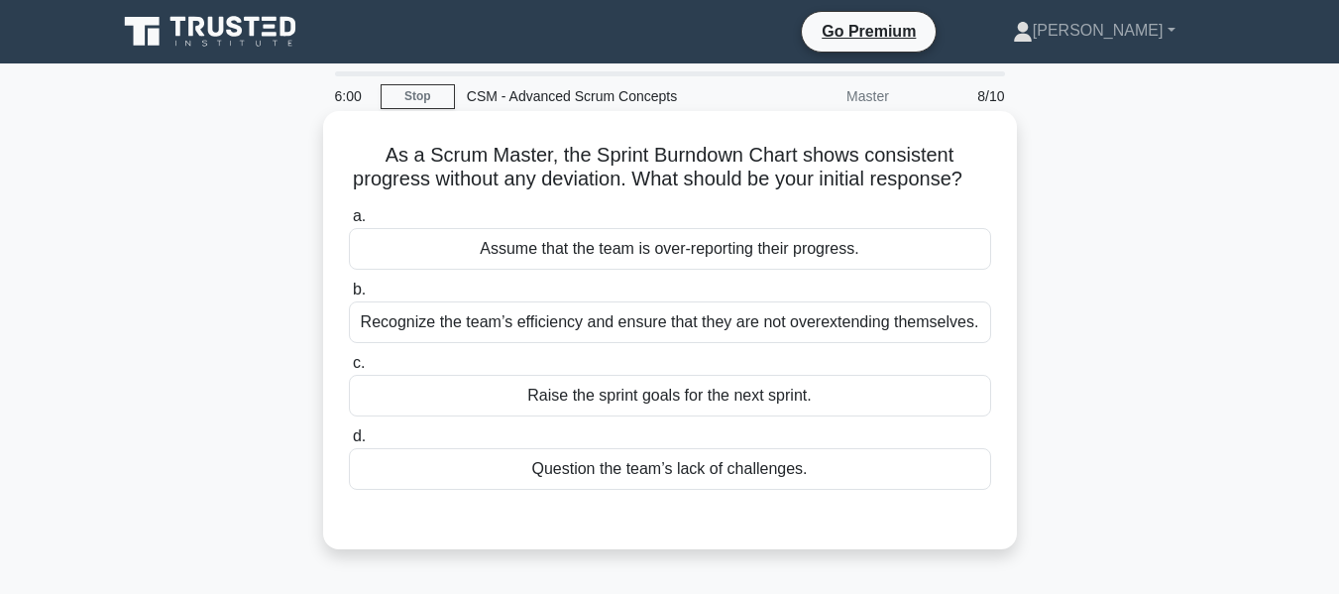
click at [576, 341] on div "Recognize the team’s efficiency and ensure that they are not overextending them…" at bounding box center [670, 322] width 642 height 42
click at [349, 296] on input "b. Recognize the team’s efficiency and ensure that they are not overextending t…" at bounding box center [349, 289] width 0 height 13
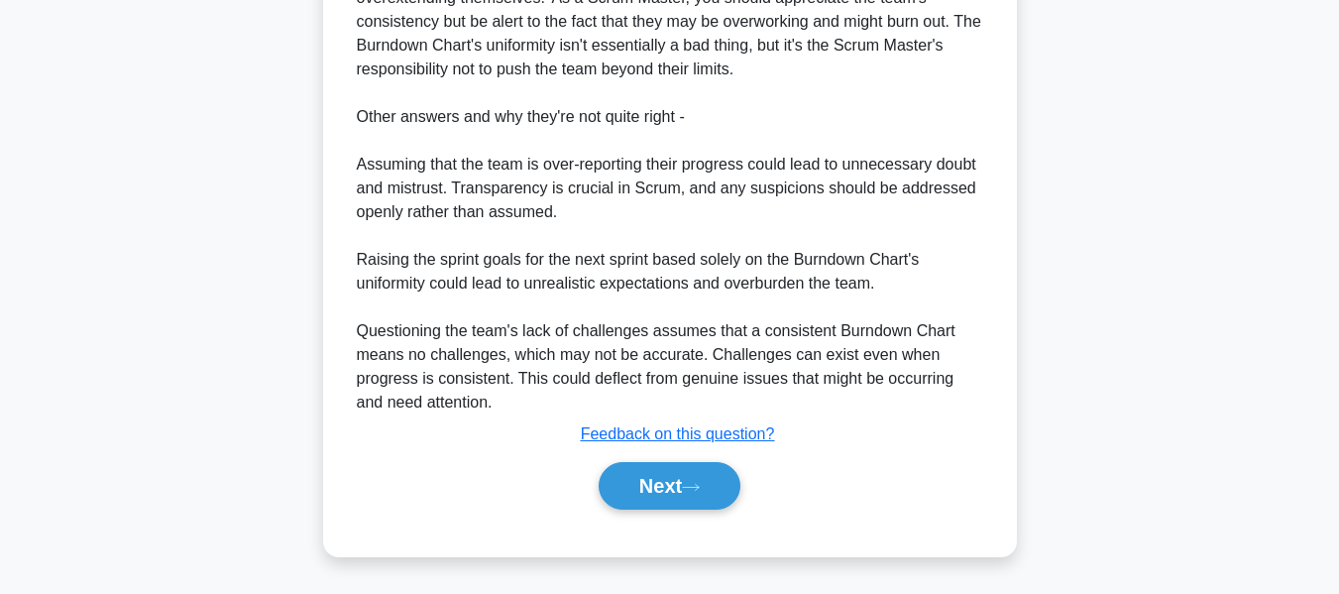
scroll to position [653, 0]
click at [658, 486] on button "Next" at bounding box center [670, 486] width 142 height 48
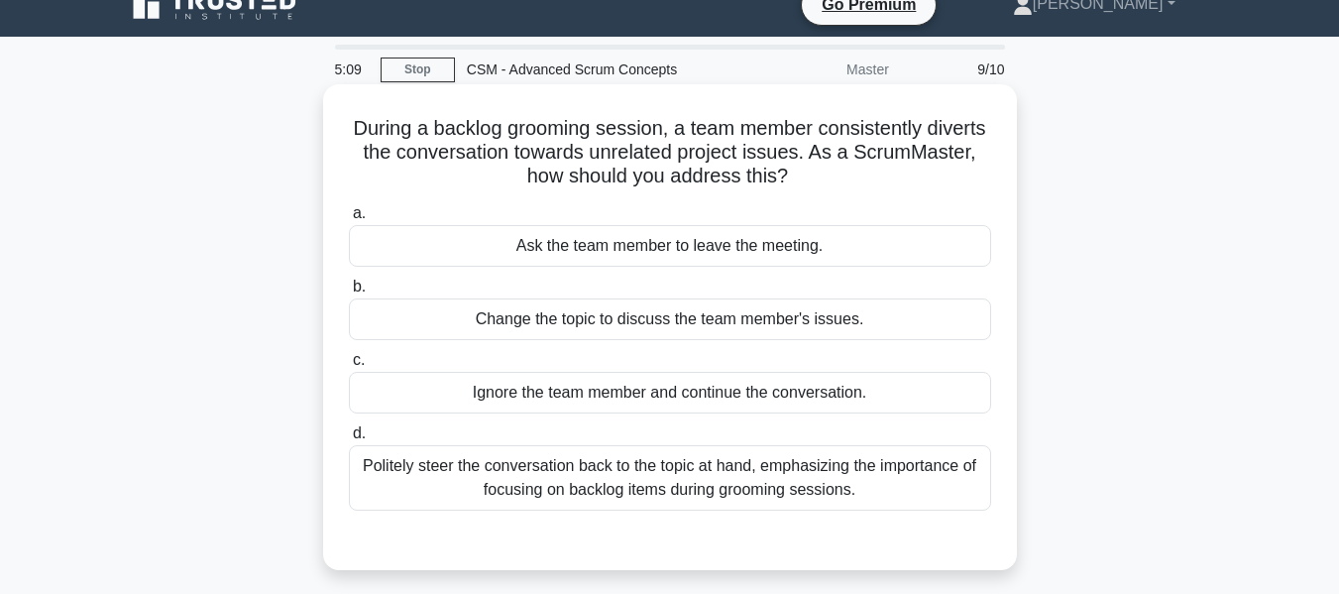
scroll to position [0, 0]
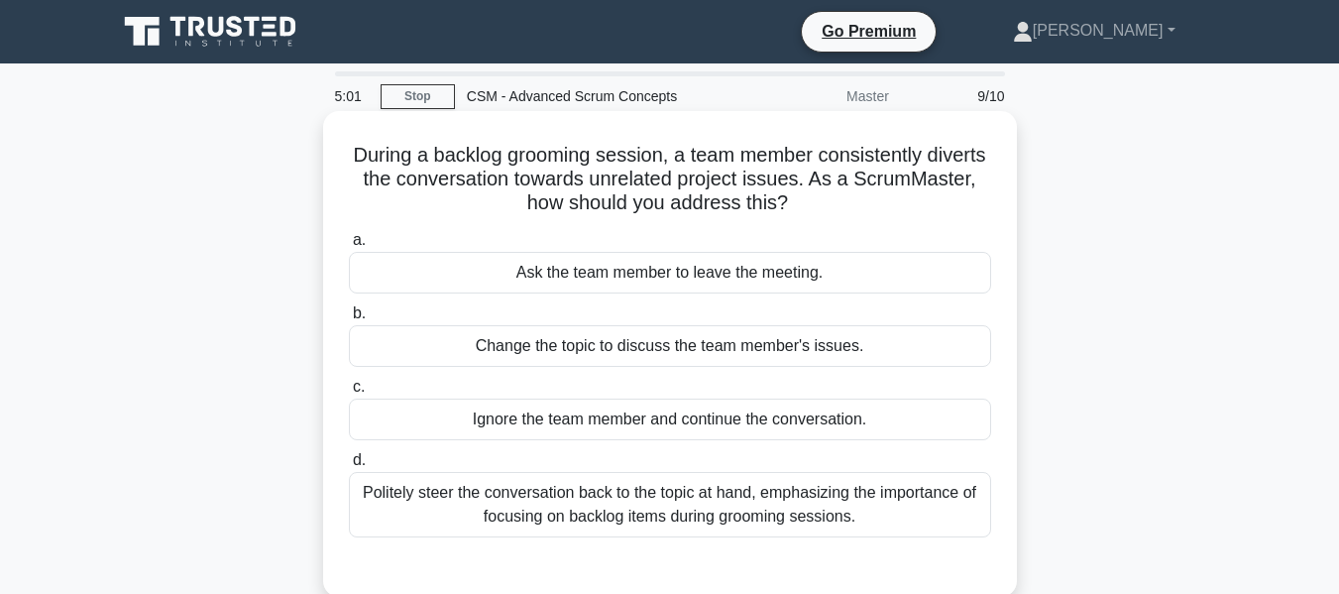
click at [650, 515] on div "Politely steer the conversation back to the topic at hand, emphasizing the impo…" at bounding box center [670, 504] width 642 height 65
click at [349, 467] on input "d. Politely steer the conversation back to the topic at hand, emphasizing the i…" at bounding box center [349, 460] width 0 height 13
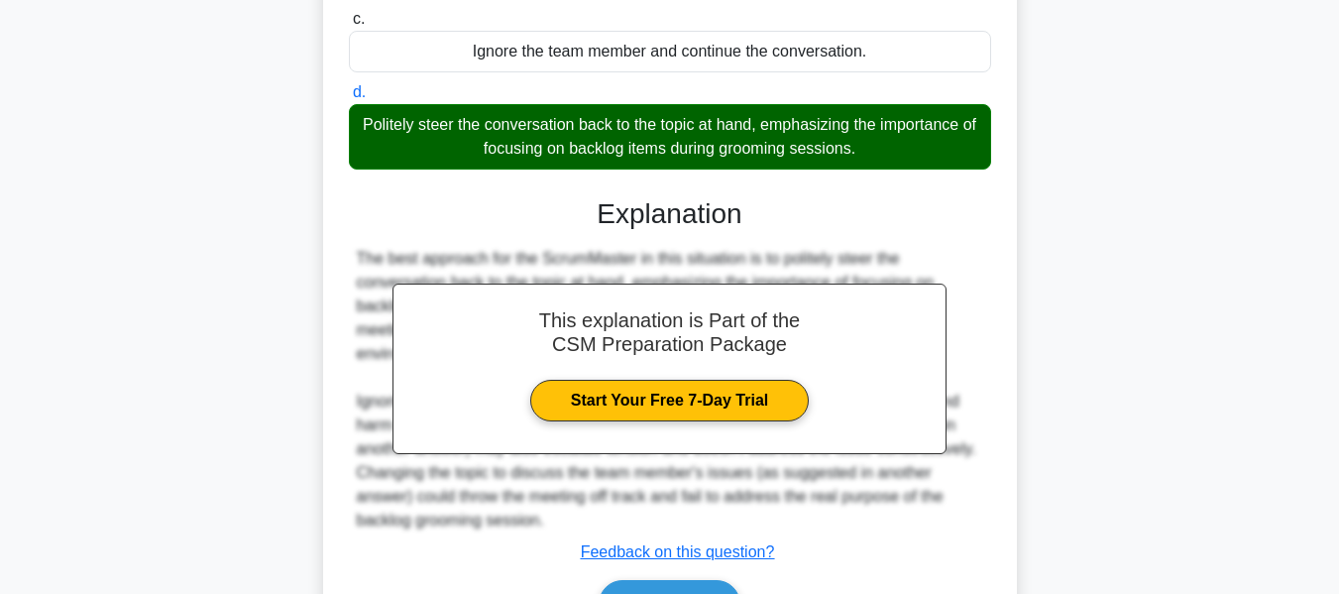
scroll to position [396, 0]
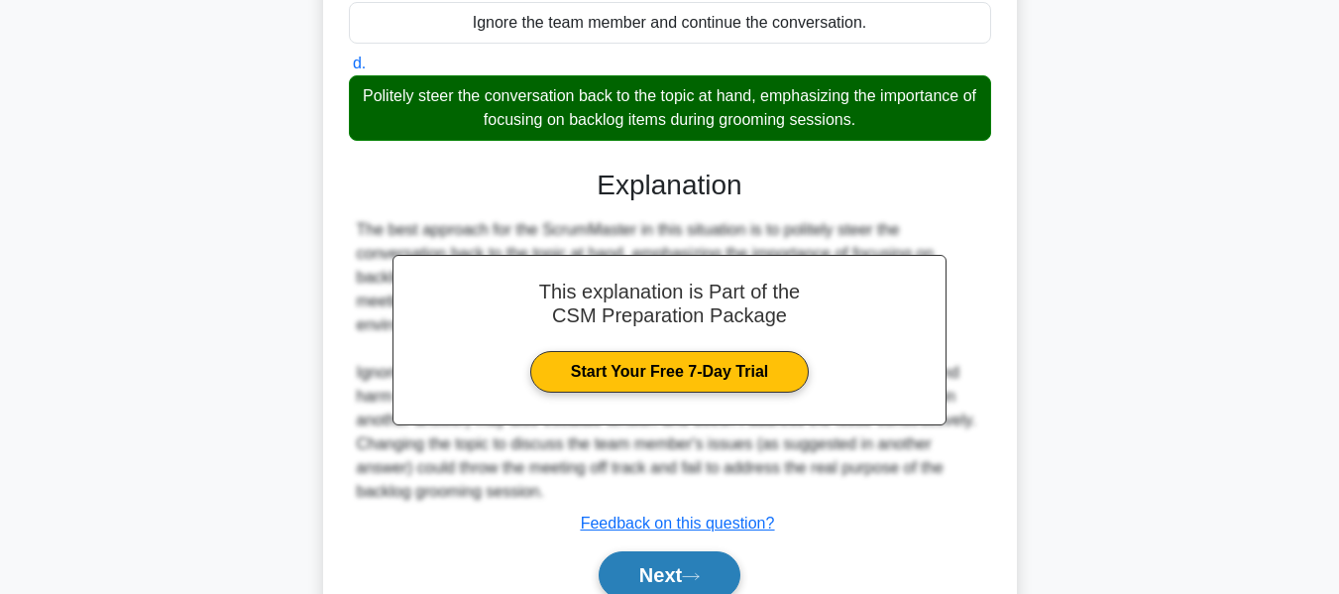
click at [656, 569] on button "Next" at bounding box center [670, 575] width 142 height 48
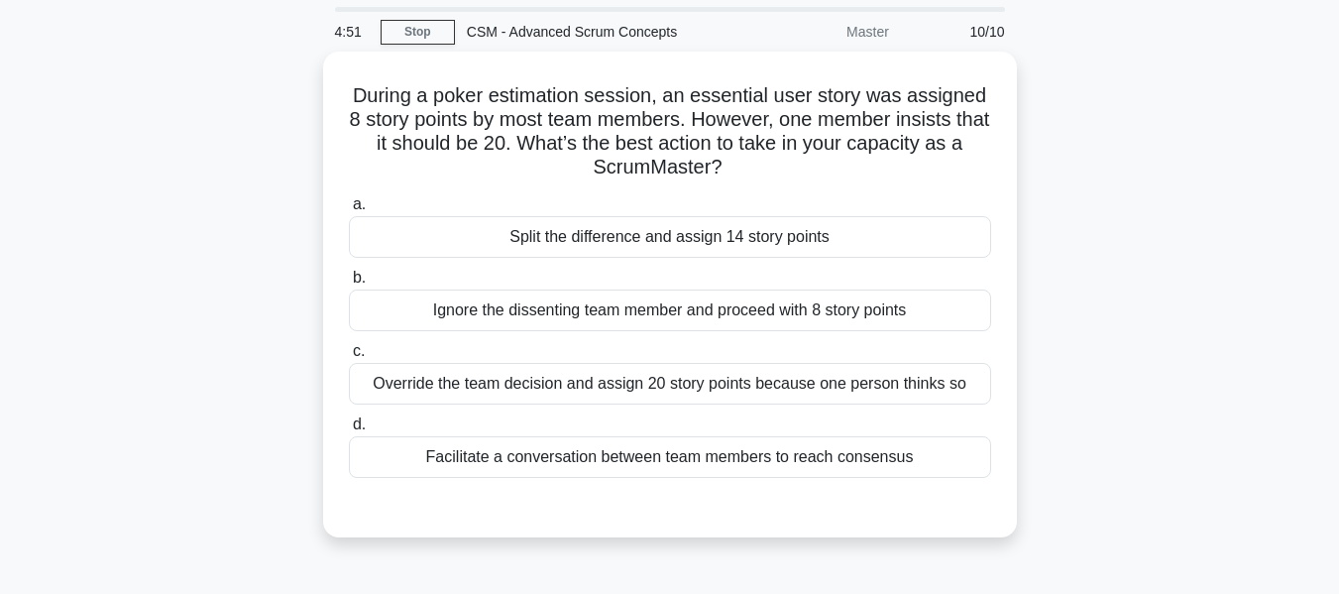
scroll to position [99, 0]
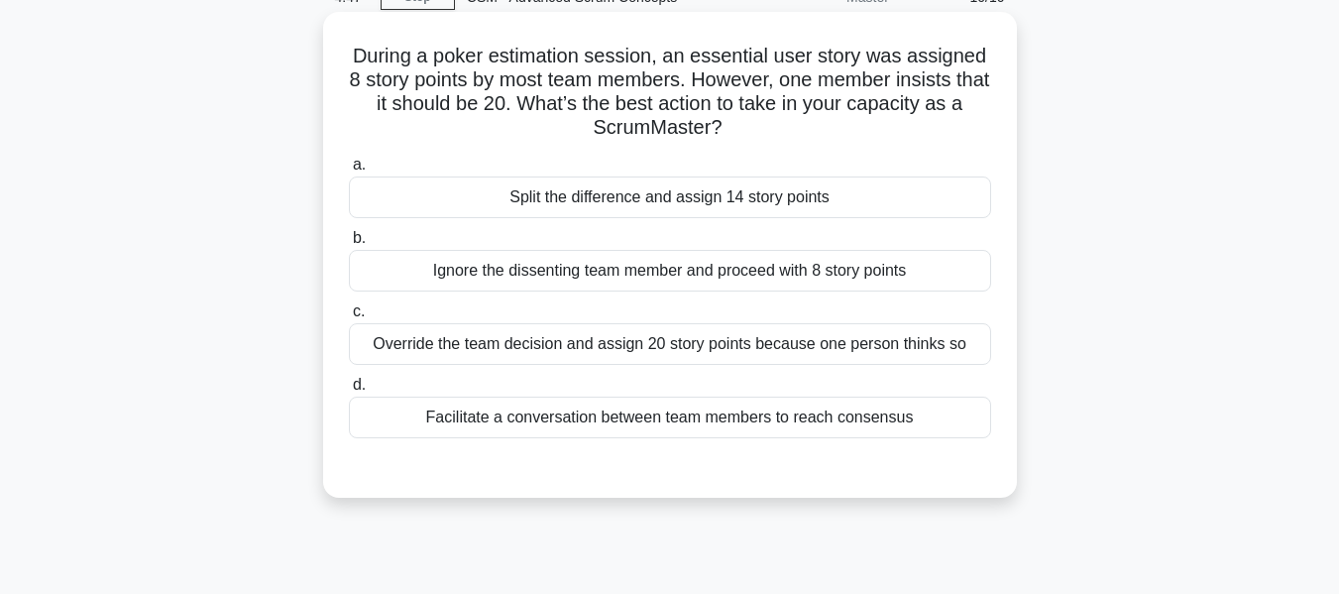
click at [524, 413] on div "Facilitate a conversation between team members to reach consensus" at bounding box center [670, 417] width 642 height 42
click at [349, 391] on input "d. Facilitate a conversation between team members to reach consensus" at bounding box center [349, 385] width 0 height 13
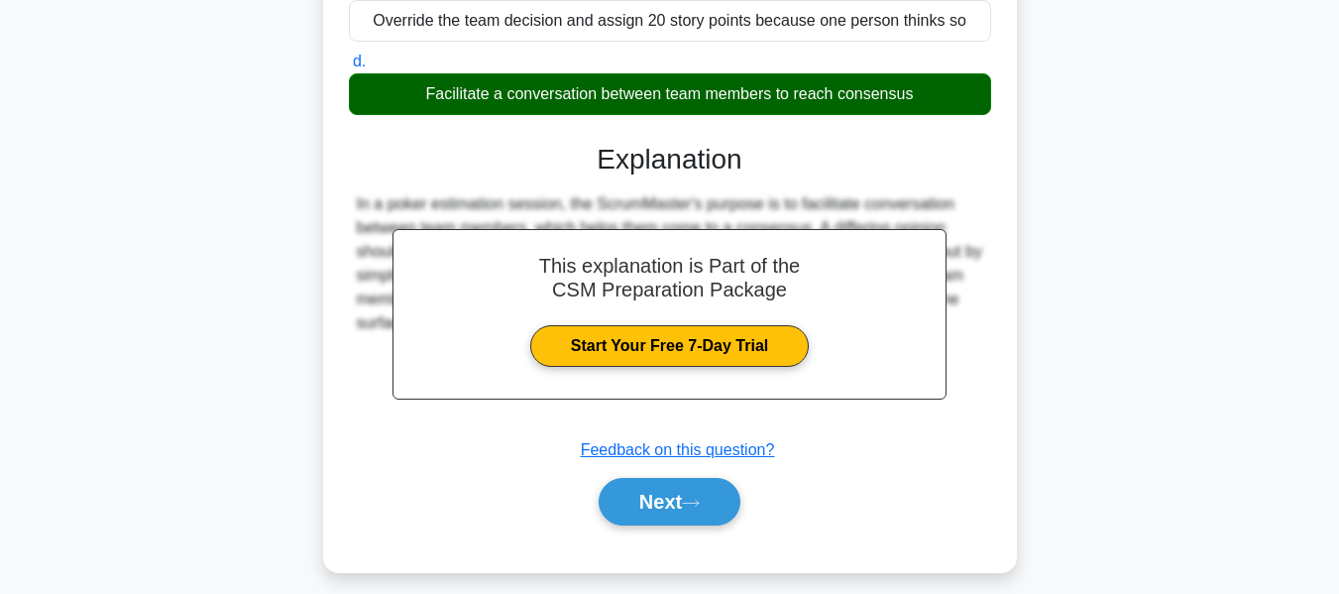
scroll to position [477, 0]
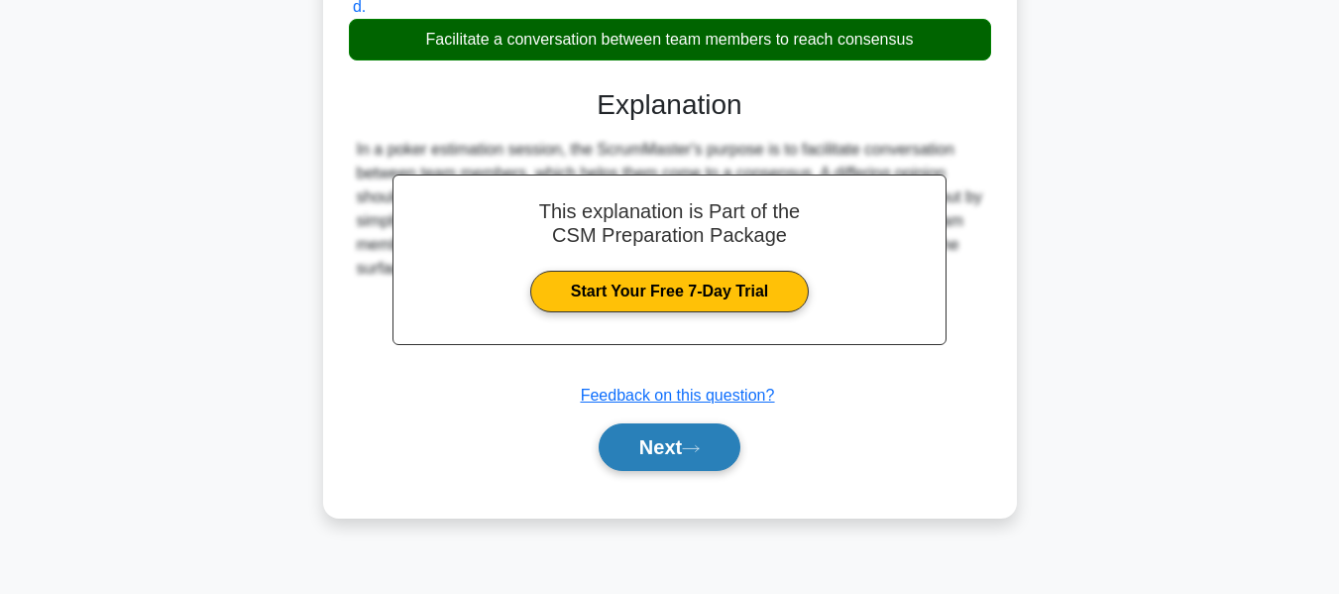
click at [639, 444] on button "Next" at bounding box center [670, 447] width 142 height 48
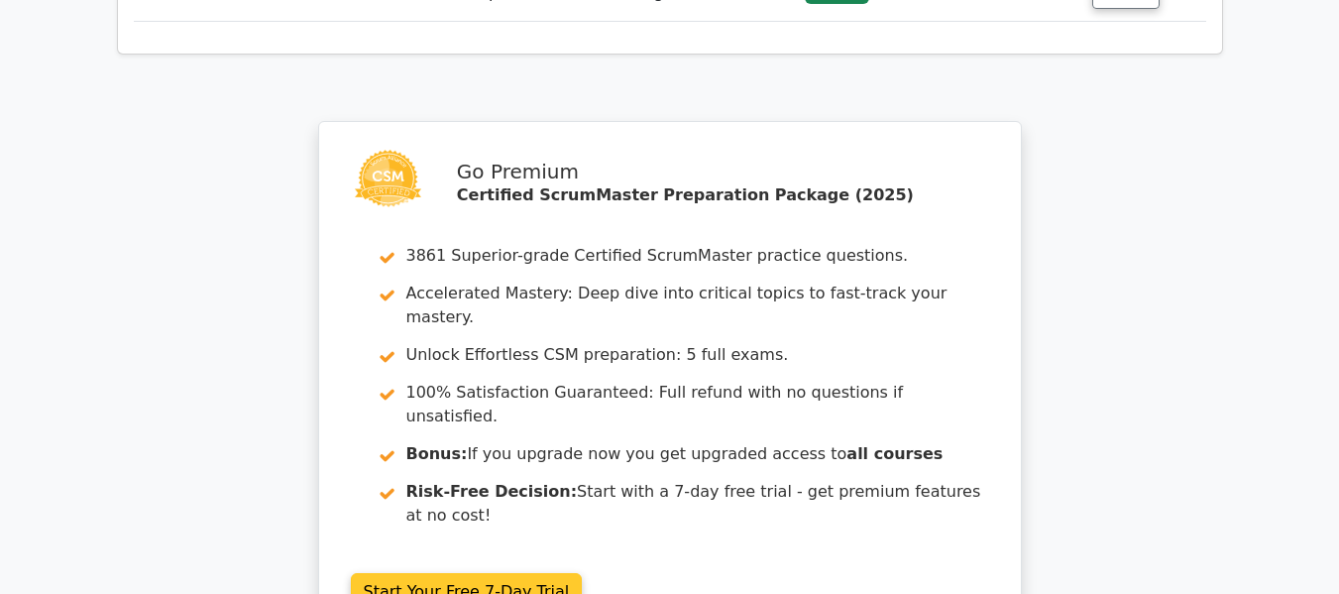
scroll to position [3404, 0]
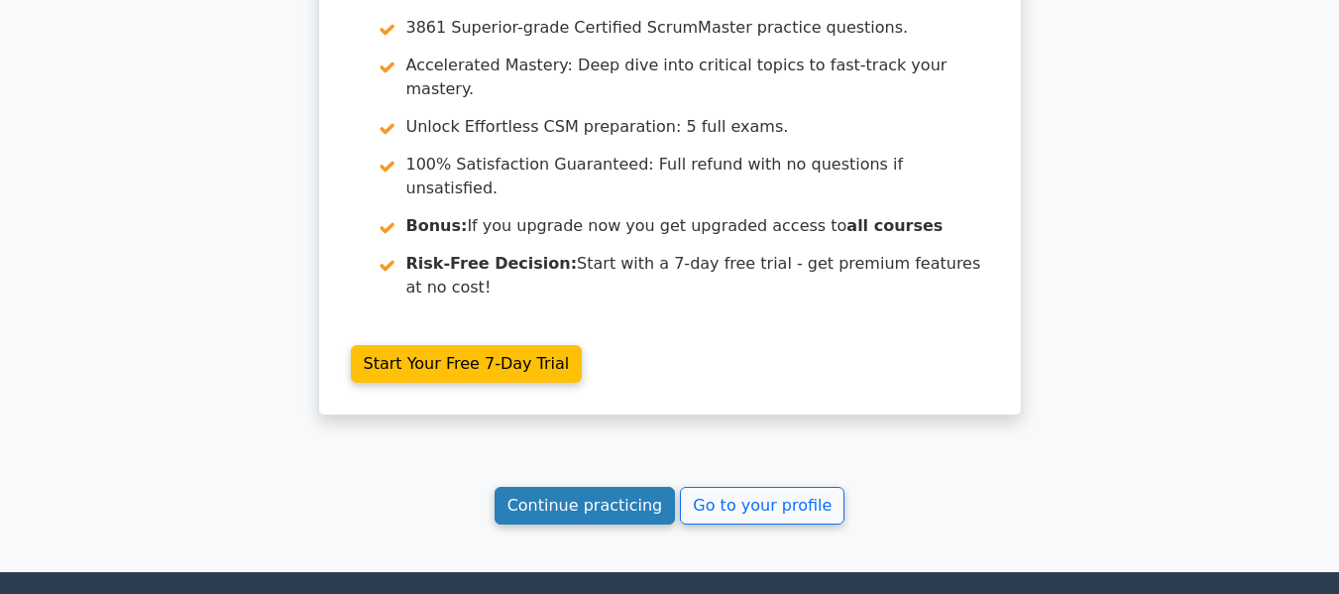
click at [604, 487] on link "Continue practicing" at bounding box center [585, 506] width 181 height 38
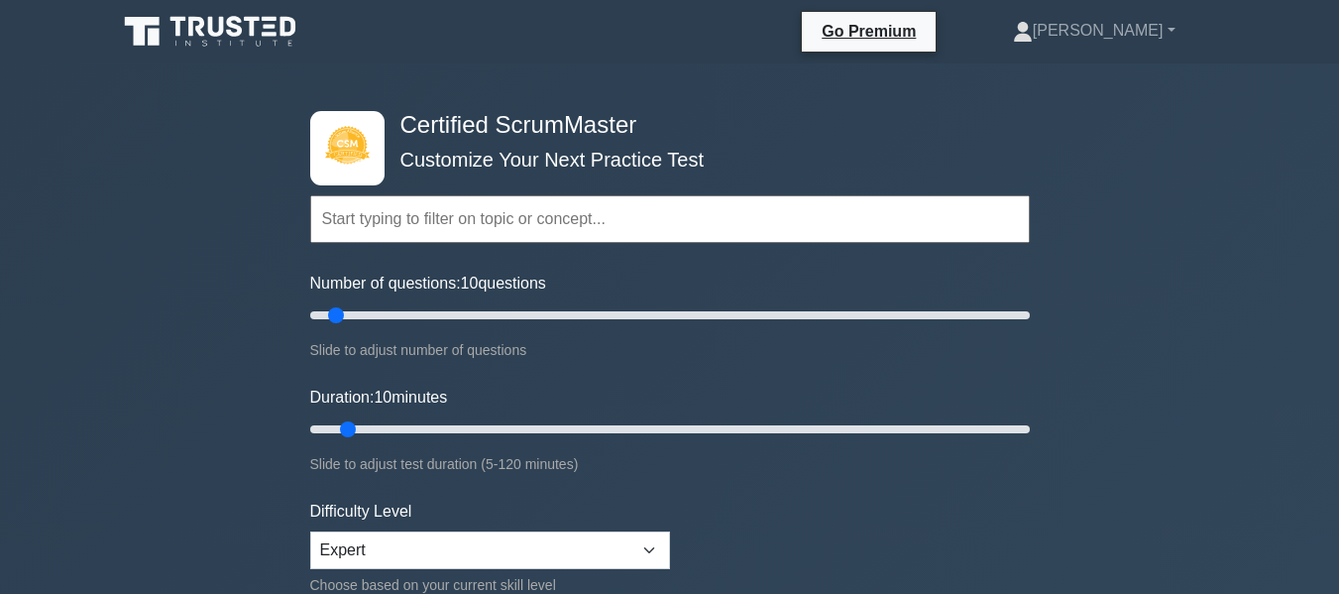
click at [400, 219] on input "text" at bounding box center [669, 219] width 719 height 48
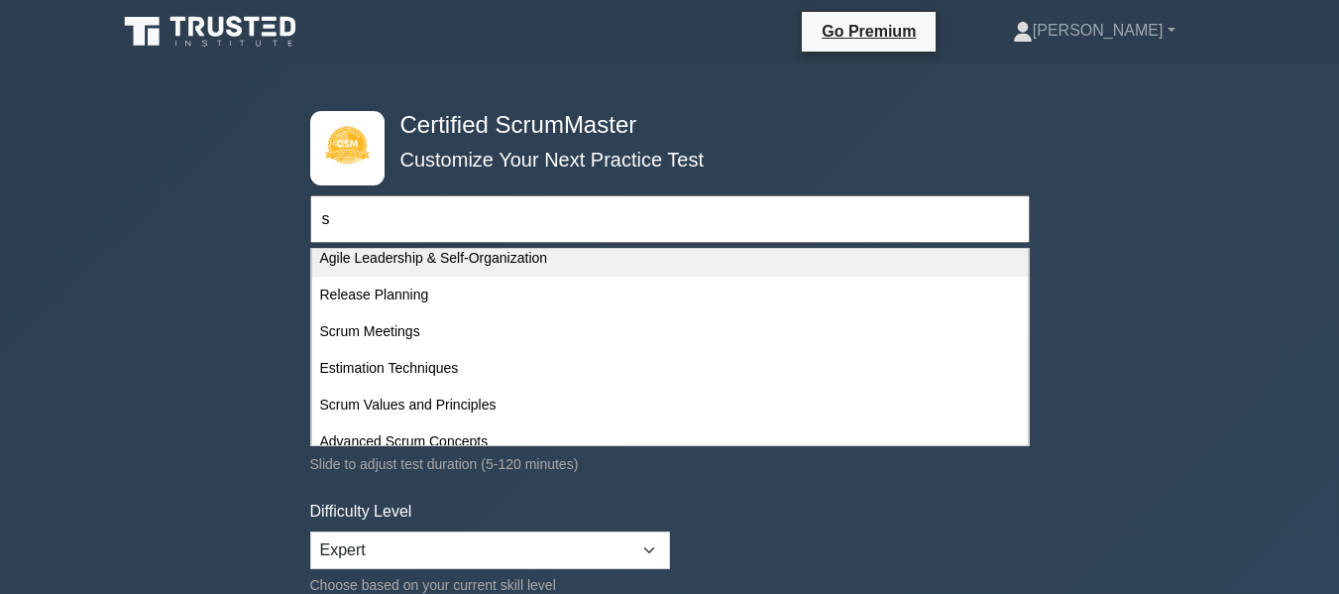
scroll to position [198, 0]
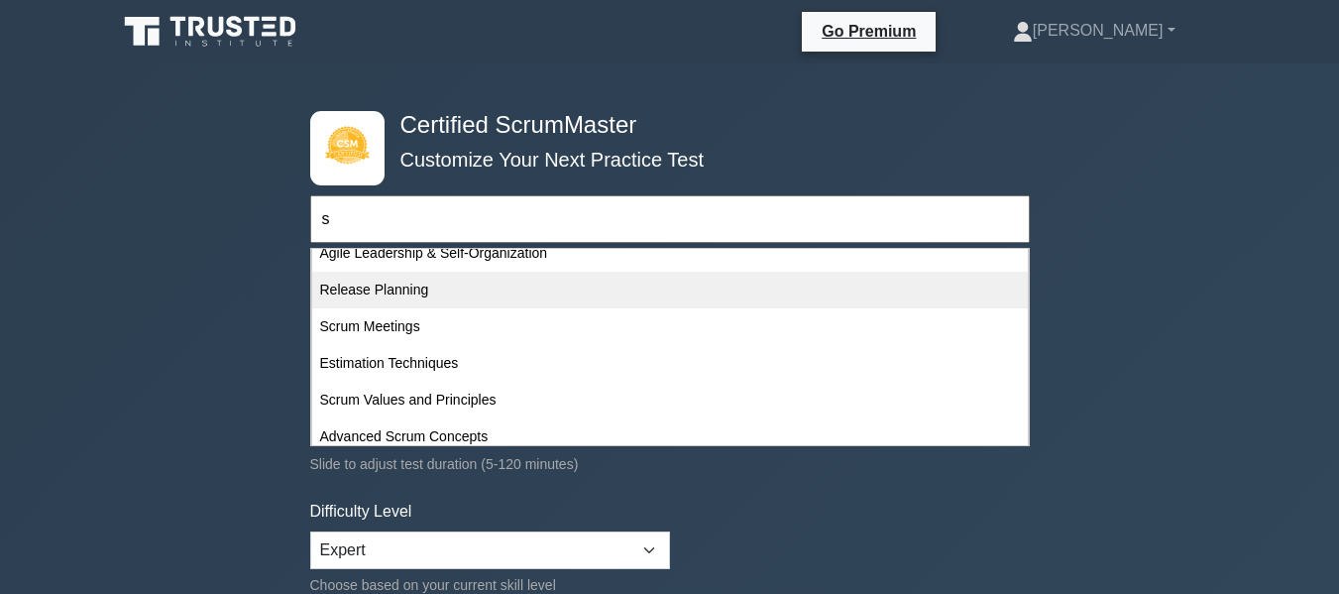
click at [400, 285] on div "Release Planning" at bounding box center [670, 290] width 716 height 37
type input "Release Planning"
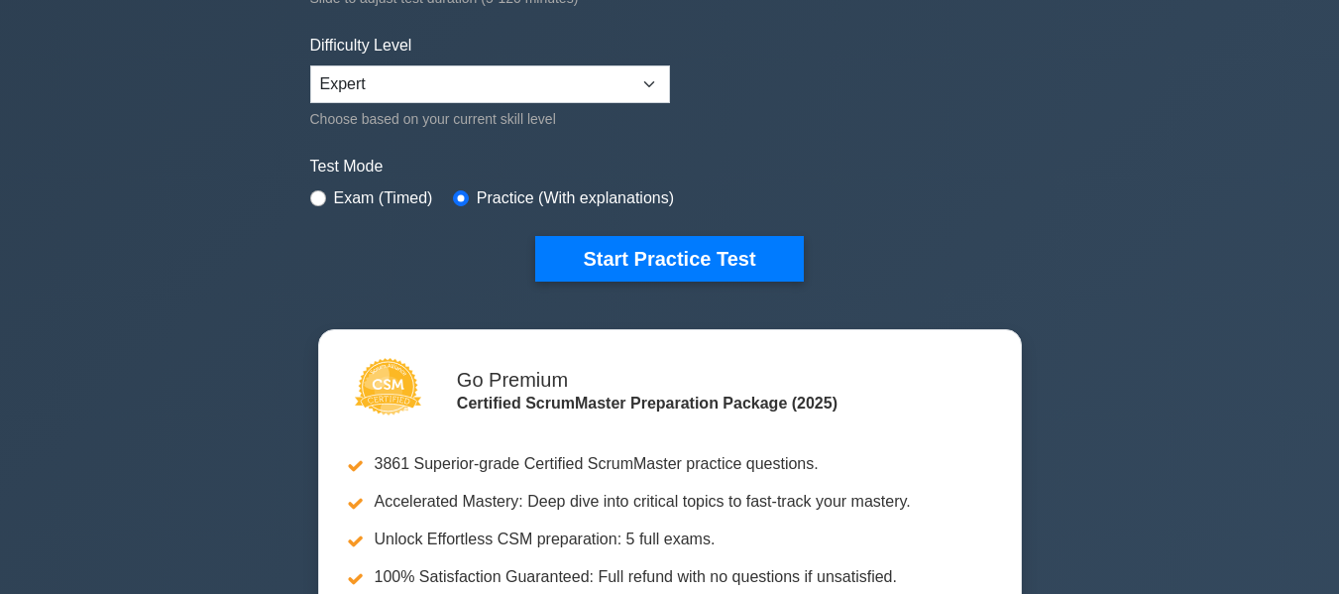
scroll to position [496, 0]
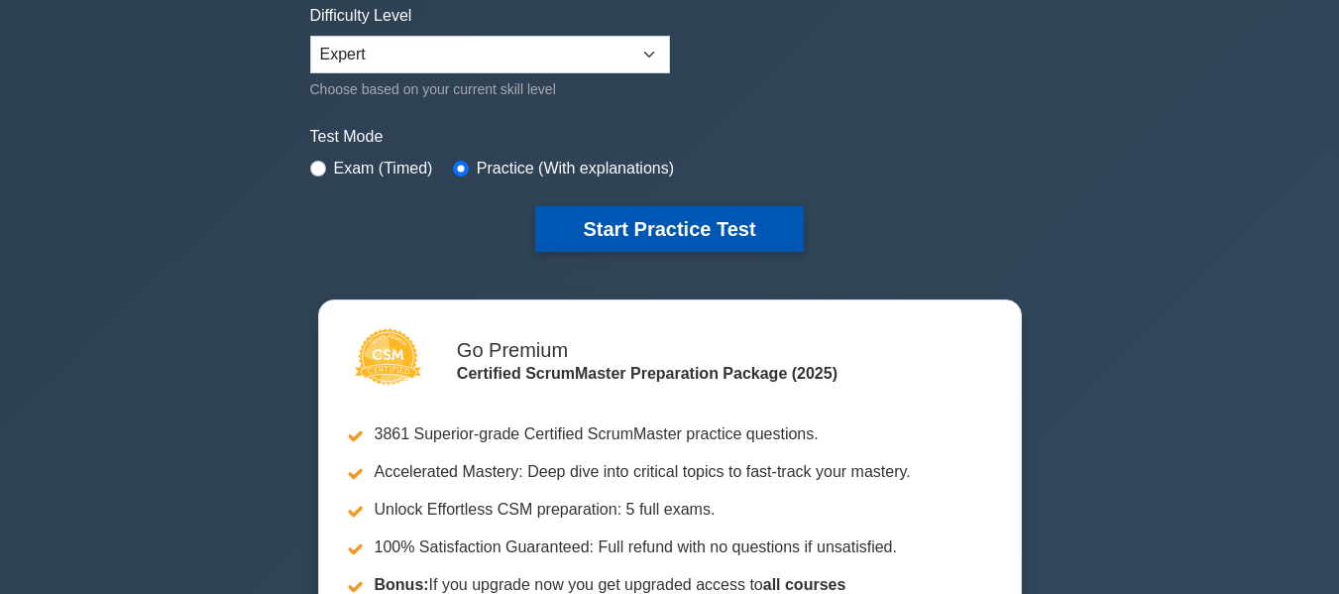
click at [647, 230] on button "Start Practice Test" at bounding box center [669, 229] width 268 height 46
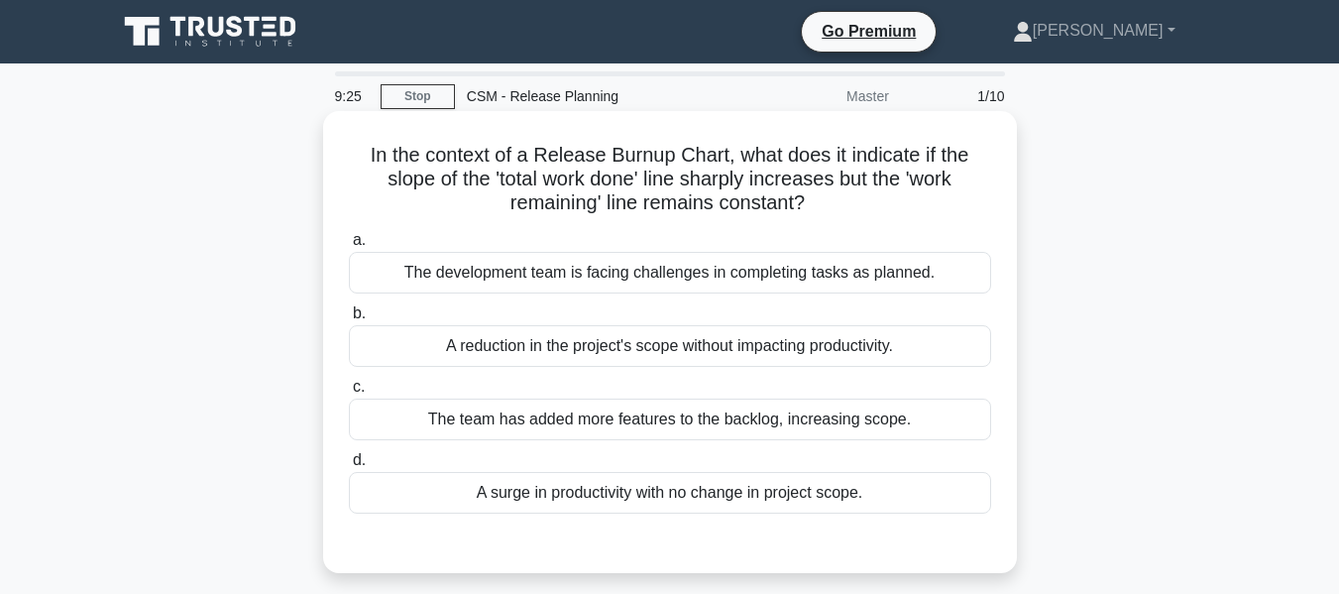
click at [693, 419] on div "The team has added more features to the backlog, increasing scope." at bounding box center [670, 419] width 642 height 42
click at [349, 393] on input "c. The team has added more features to the backlog, increasing scope." at bounding box center [349, 387] width 0 height 13
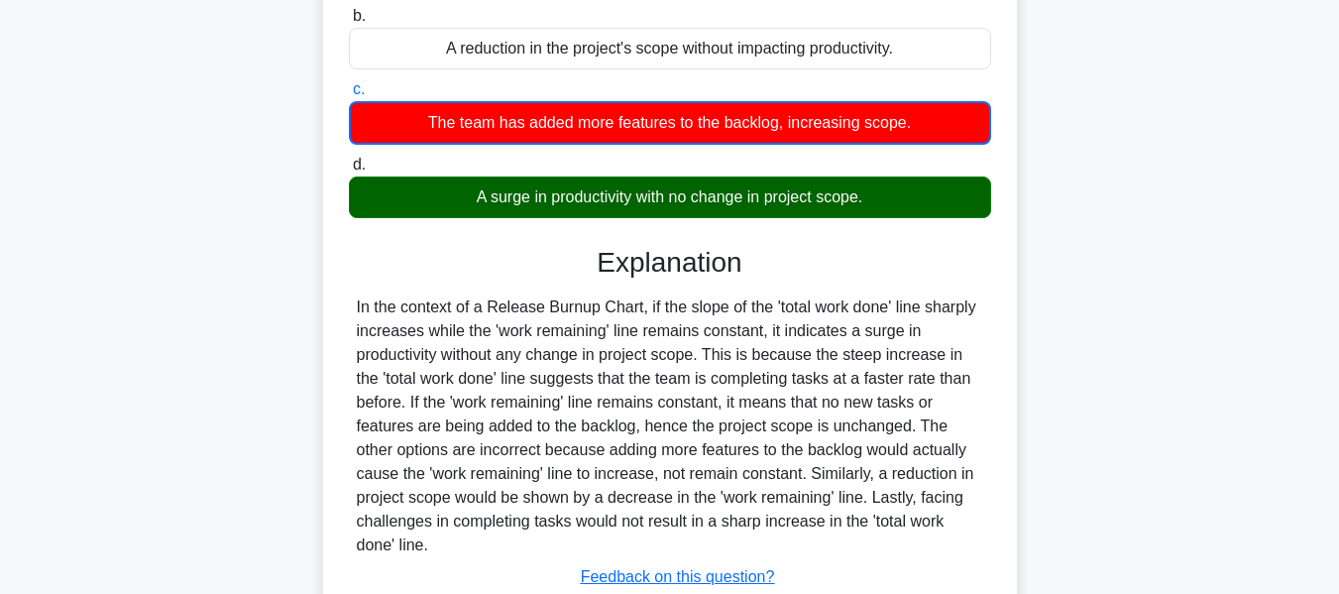
scroll to position [396, 0]
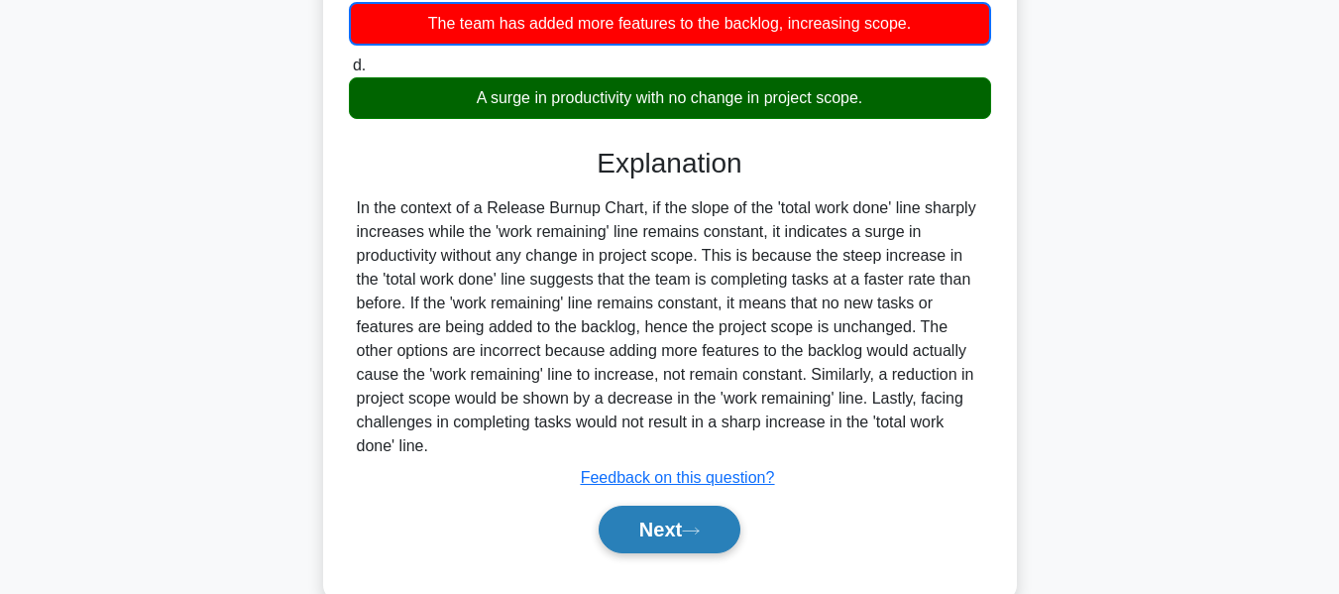
click at [619, 525] on button "Next" at bounding box center [670, 529] width 142 height 48
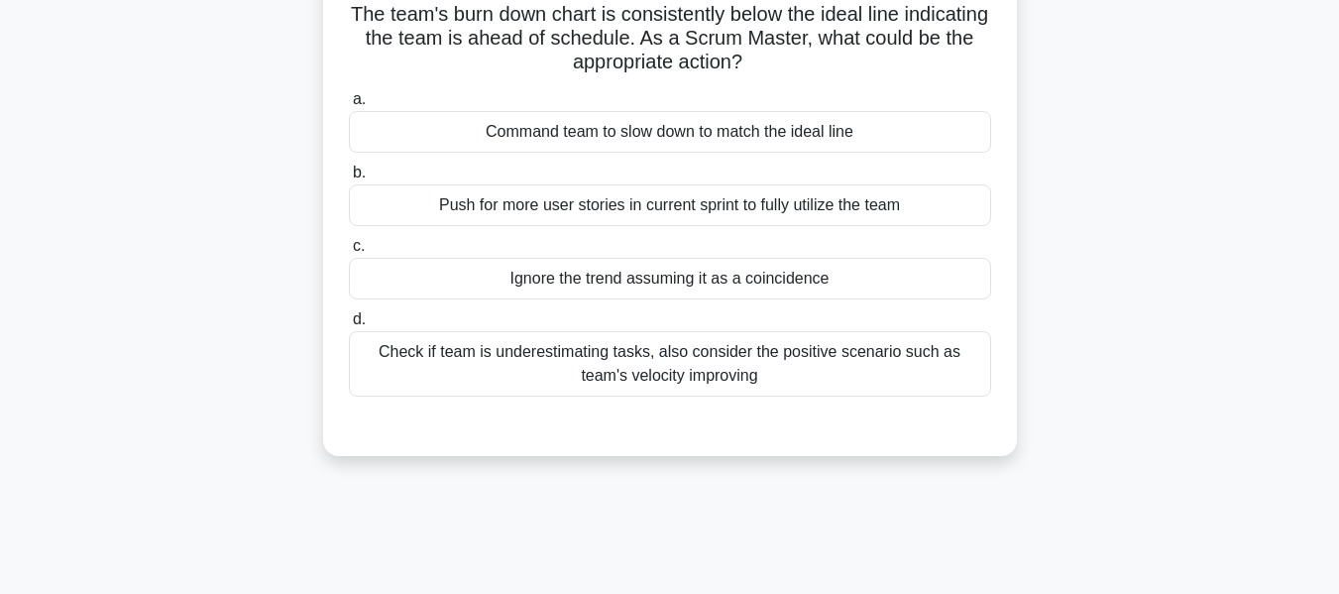
scroll to position [80, 0]
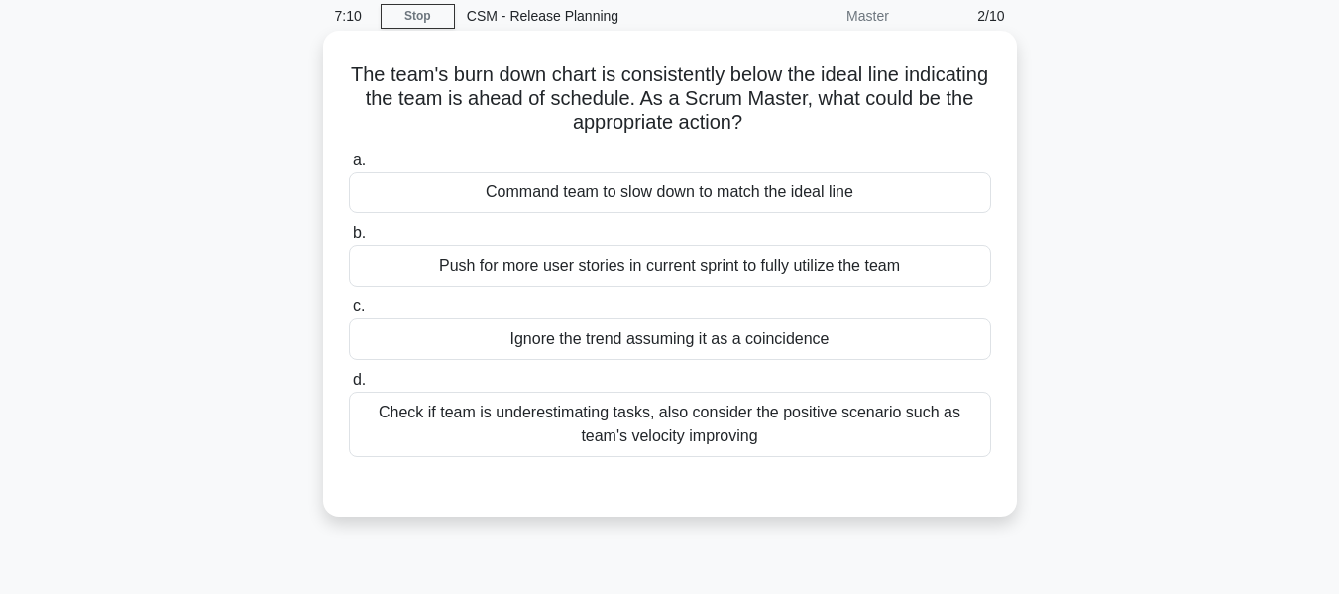
click at [681, 423] on div "Check if team is underestimating tasks, also consider the positive scenario suc…" at bounding box center [670, 423] width 642 height 65
click at [349, 387] on input "d. Check if team is underestimating tasks, also consider the positive scenario …" at bounding box center [349, 380] width 0 height 13
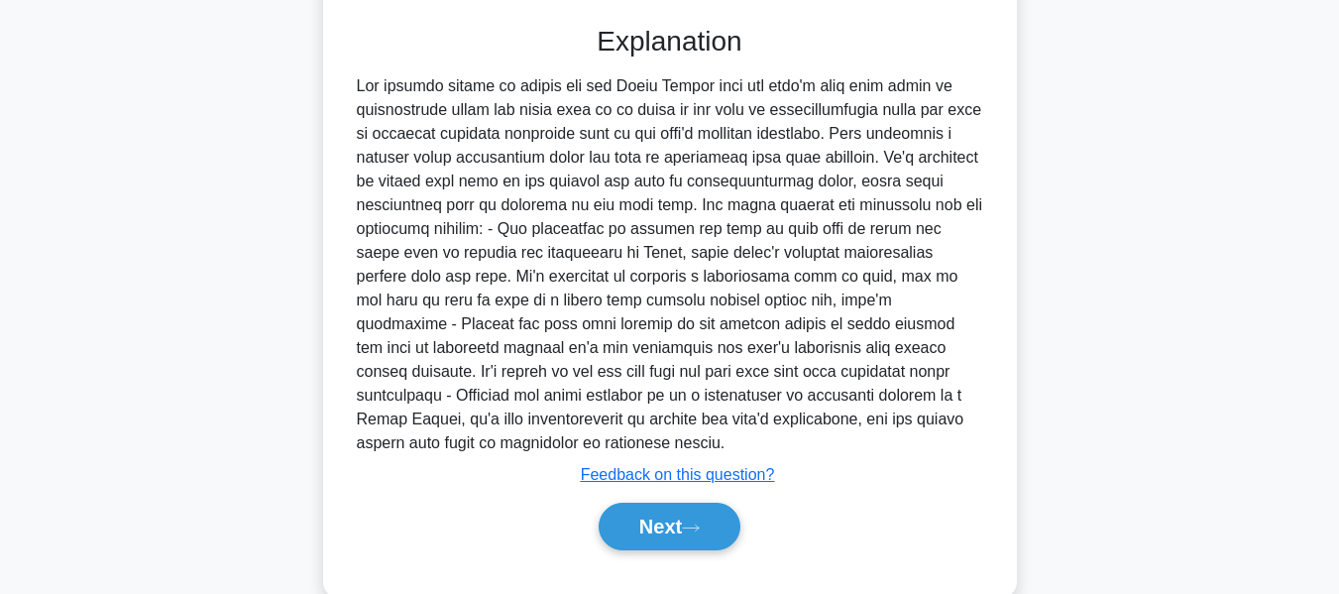
scroll to position [576, 0]
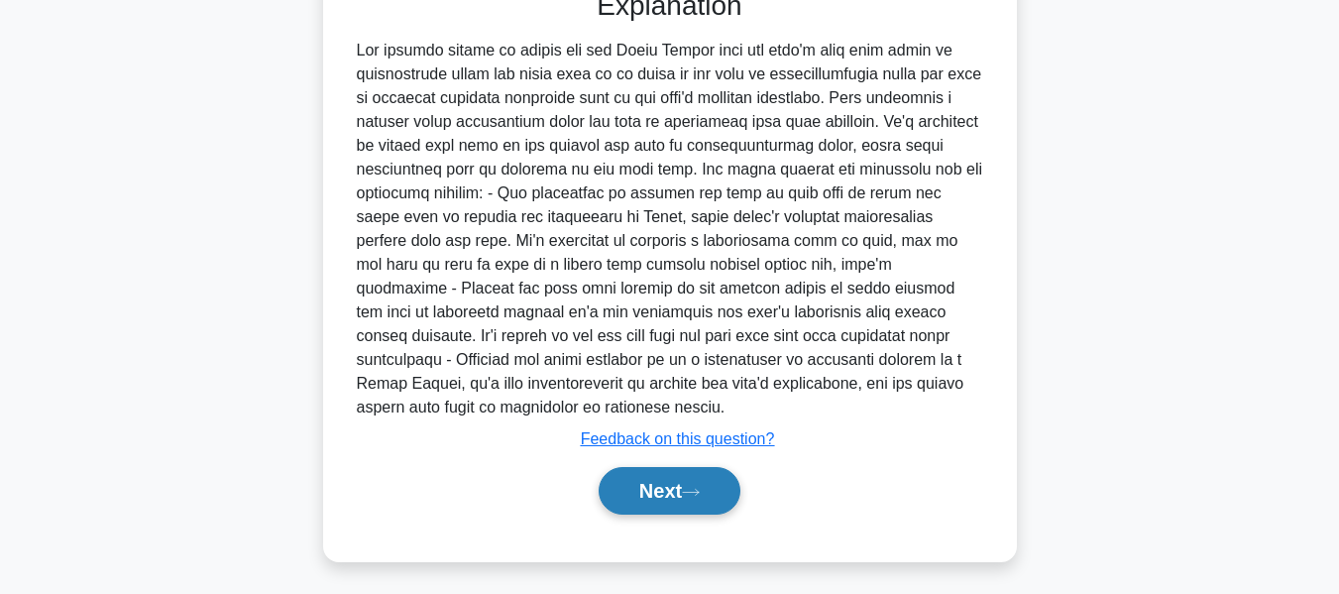
click at [659, 490] on button "Next" at bounding box center [670, 491] width 142 height 48
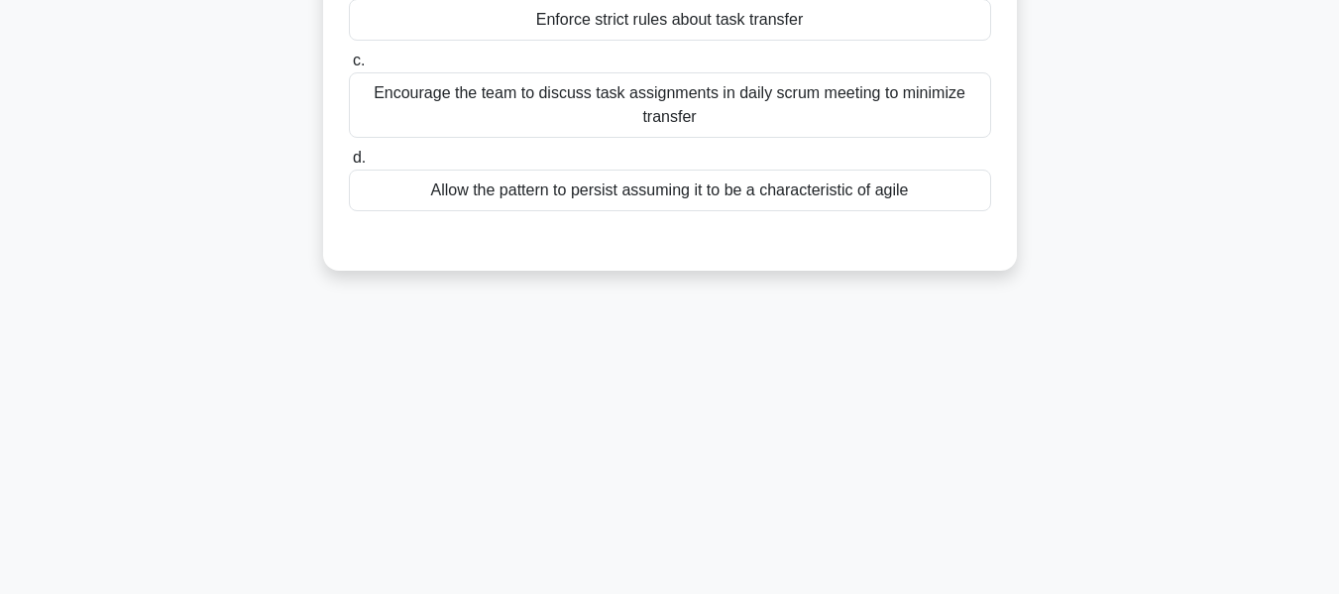
scroll to position [80, 0]
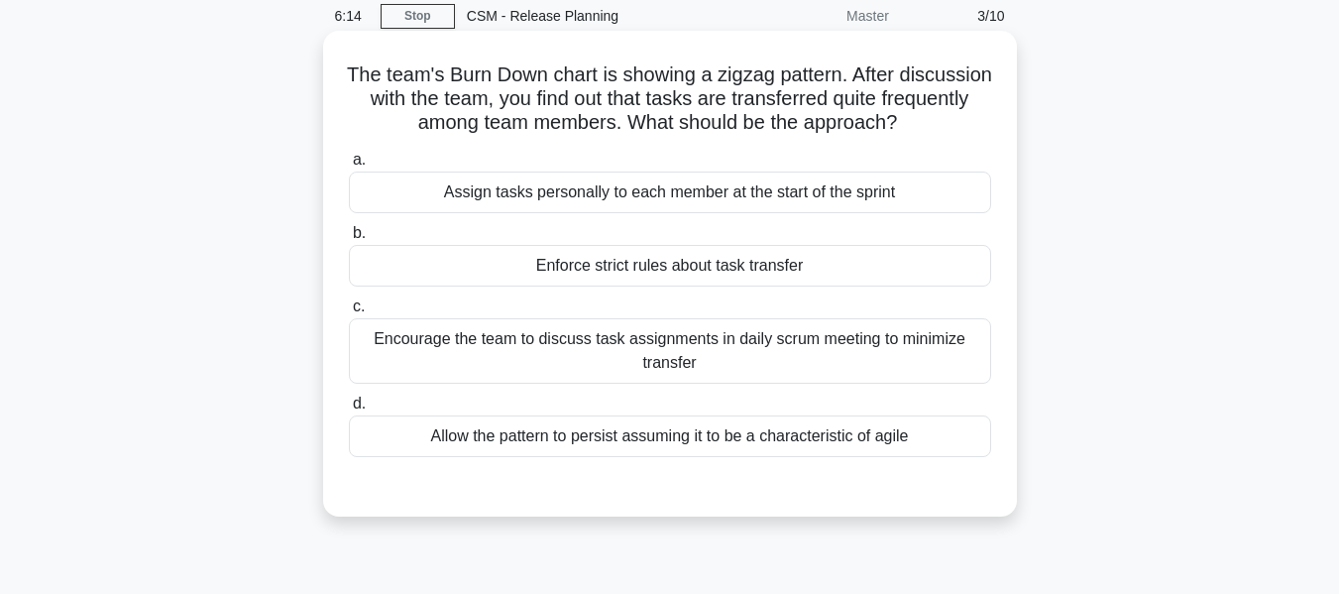
click at [730, 439] on div "Allow the pattern to persist assuming it to be a characteristic of agile" at bounding box center [670, 436] width 642 height 42
click at [349, 410] on input "d. Allow the pattern to persist assuming it to be a characteristic of agile" at bounding box center [349, 403] width 0 height 13
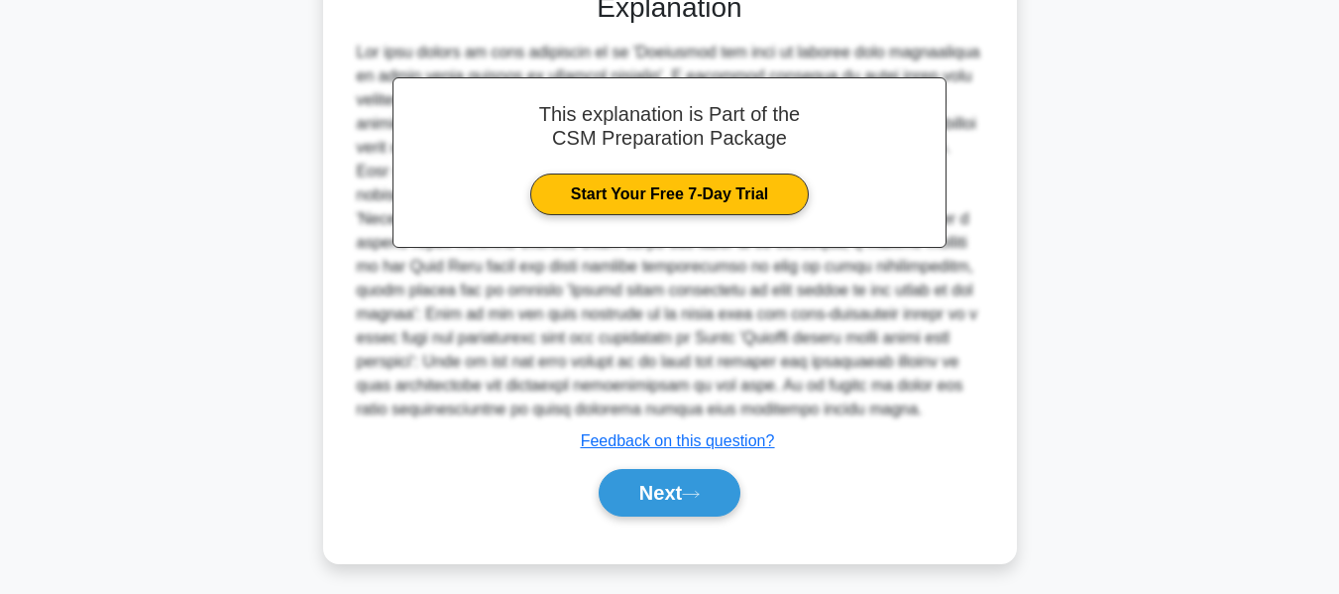
scroll to position [584, 0]
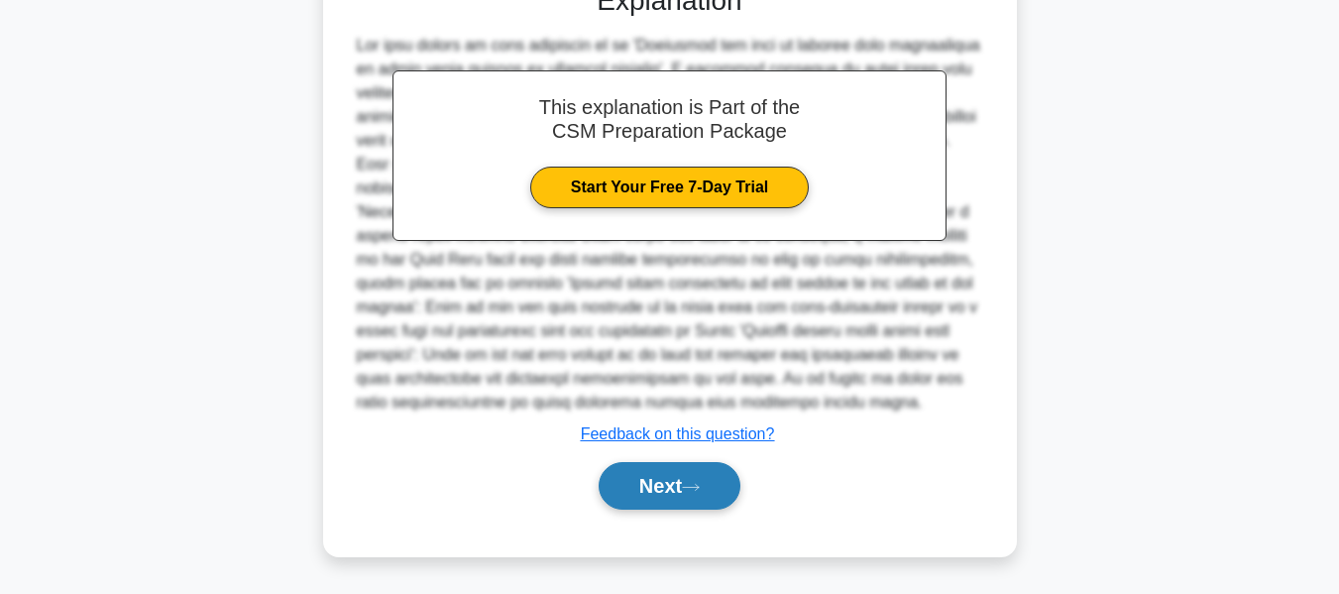
click at [651, 481] on button "Next" at bounding box center [670, 486] width 142 height 48
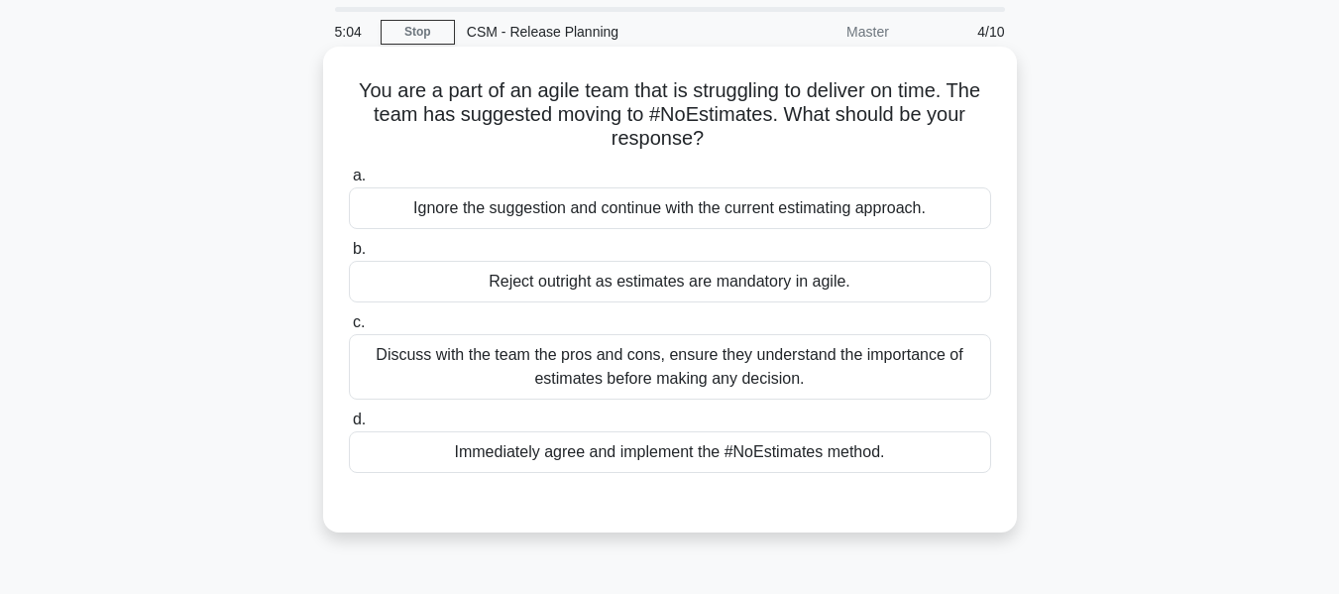
scroll to position [99, 0]
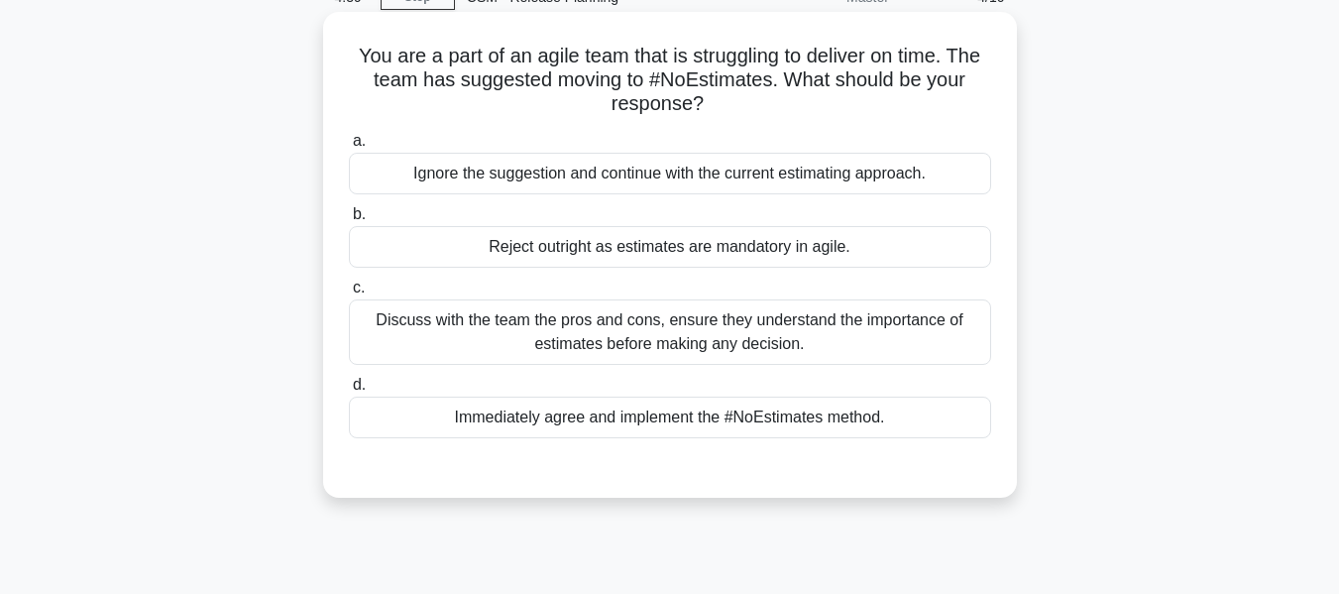
click at [618, 334] on div "Discuss with the team the pros and cons, ensure they understand the importance …" at bounding box center [670, 331] width 642 height 65
click at [349, 294] on input "c. Discuss with the team the pros and cons, ensure they understand the importan…" at bounding box center [349, 287] width 0 height 13
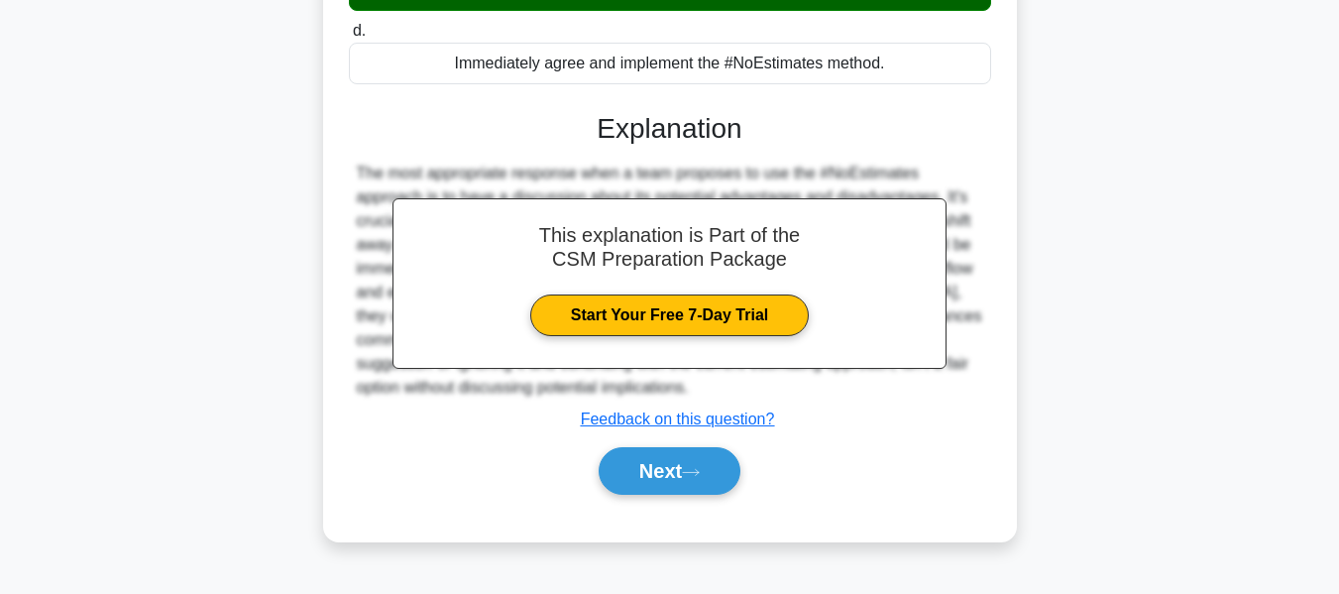
scroll to position [477, 0]
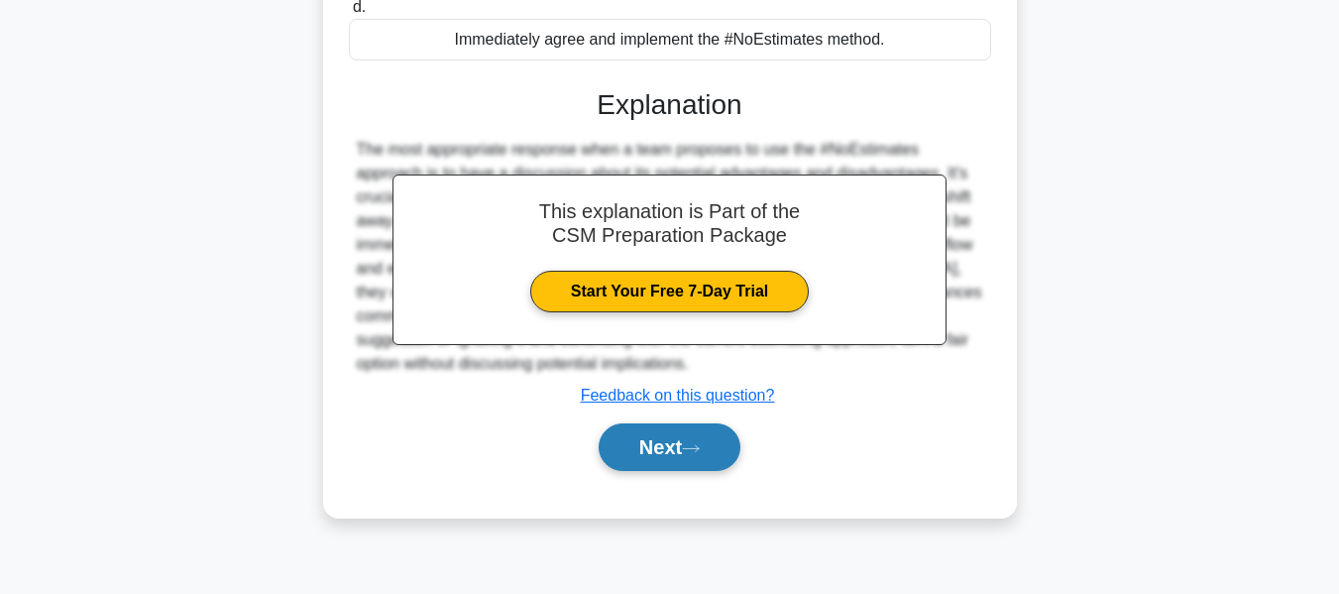
click at [666, 453] on button "Next" at bounding box center [670, 447] width 142 height 48
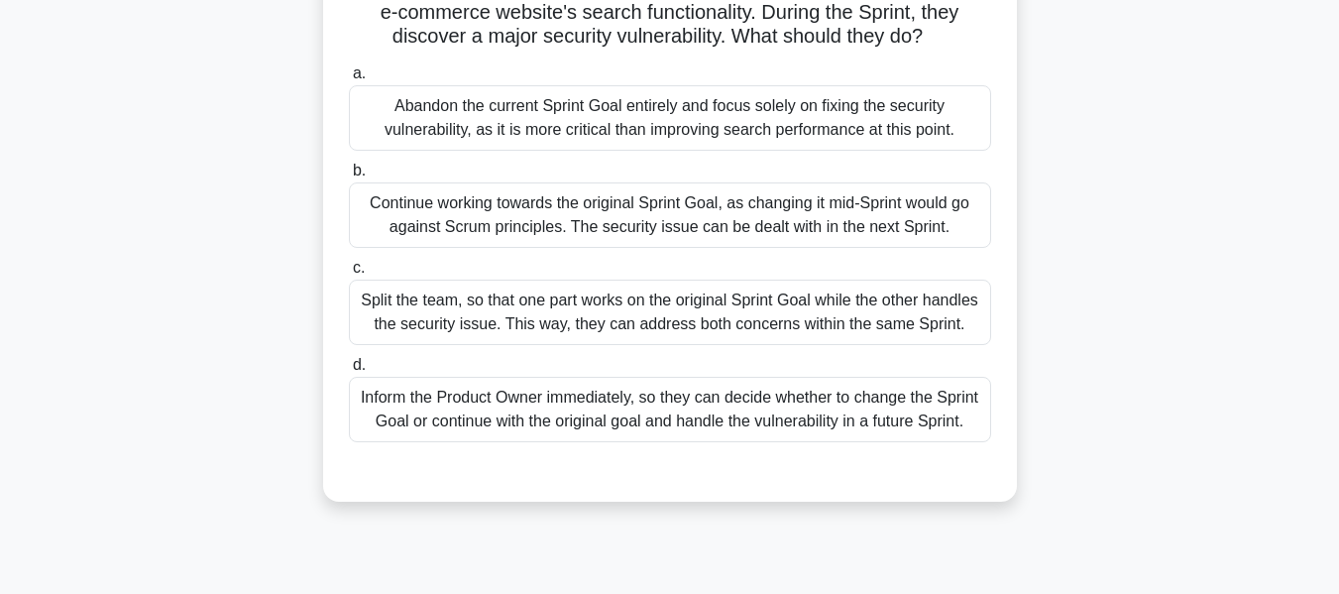
scroll to position [80, 0]
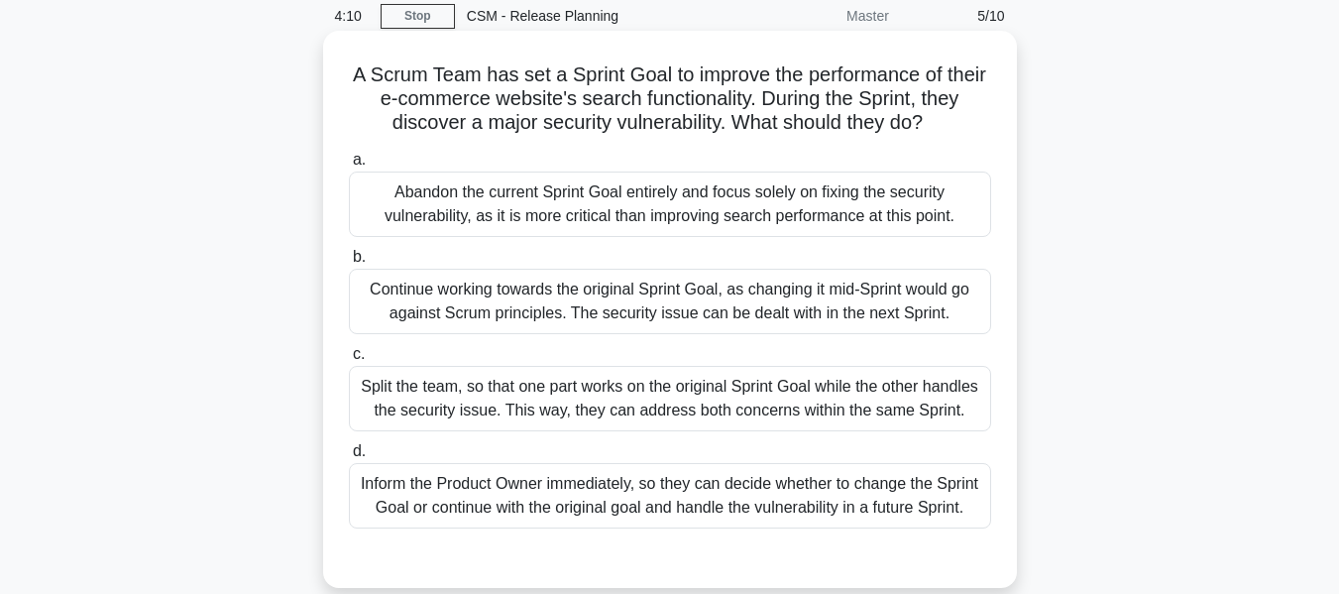
click at [606, 501] on div "Inform the Product Owner immediately, so they can decide whether to change the …" at bounding box center [670, 495] width 642 height 65
click at [349, 458] on input "d. Inform the Product Owner immediately, so they can decide whether to change t…" at bounding box center [349, 451] width 0 height 13
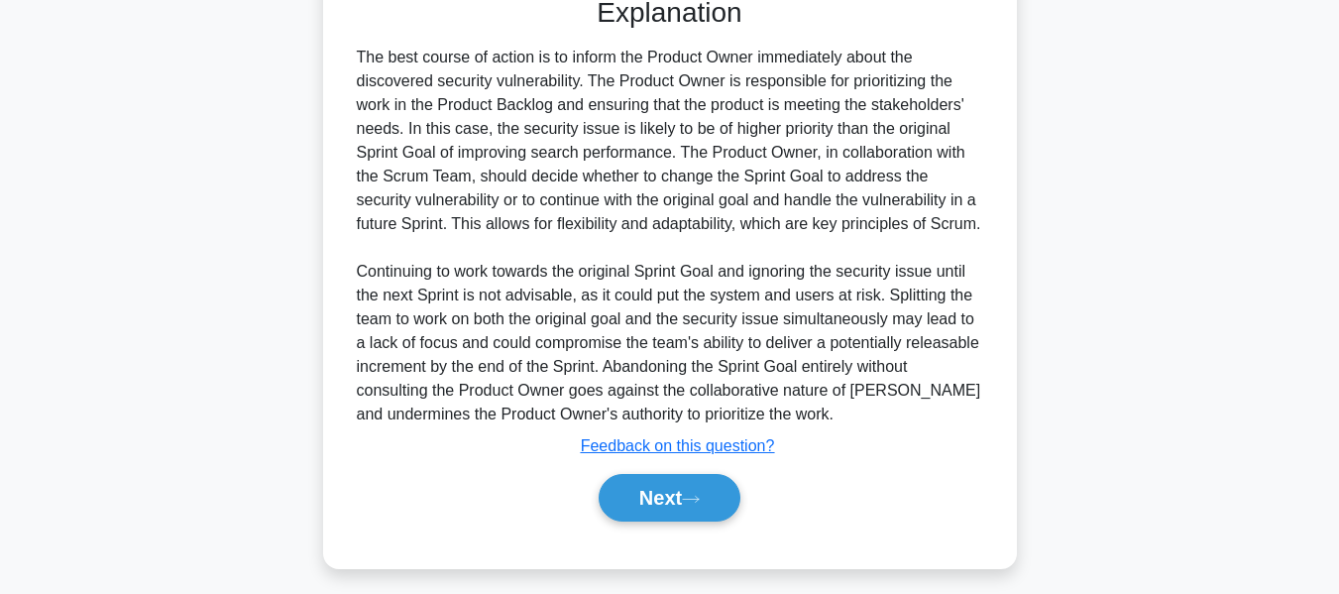
scroll to position [675, 0]
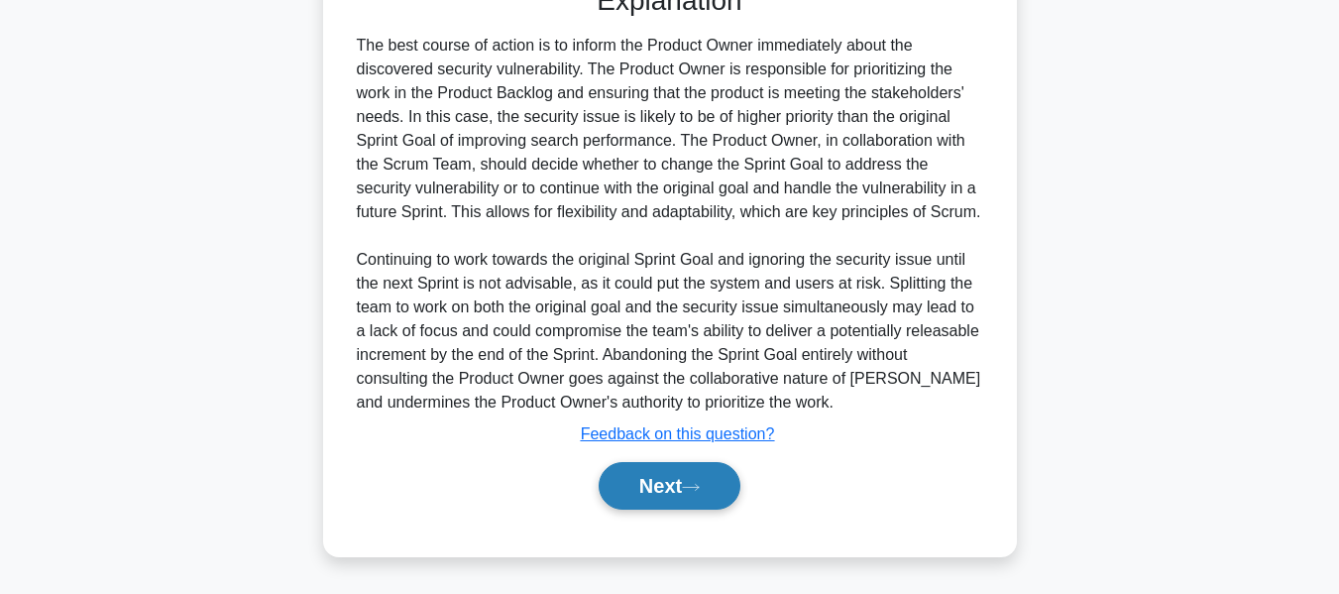
click at [637, 482] on button "Next" at bounding box center [670, 486] width 142 height 48
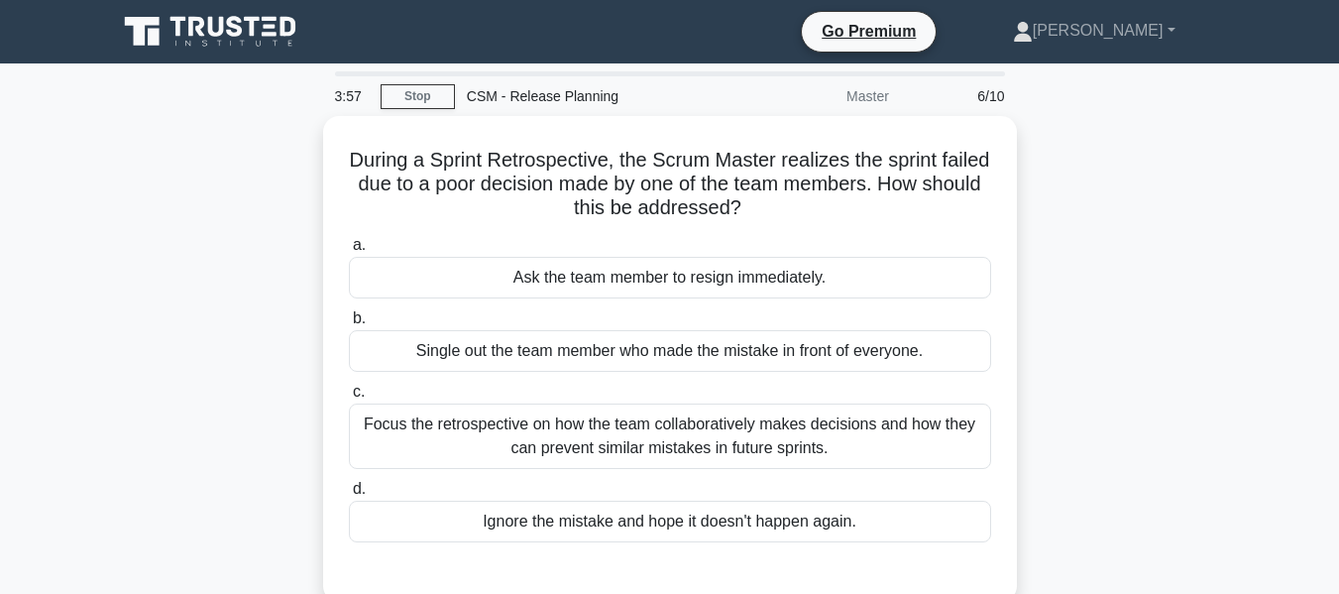
scroll to position [99, 0]
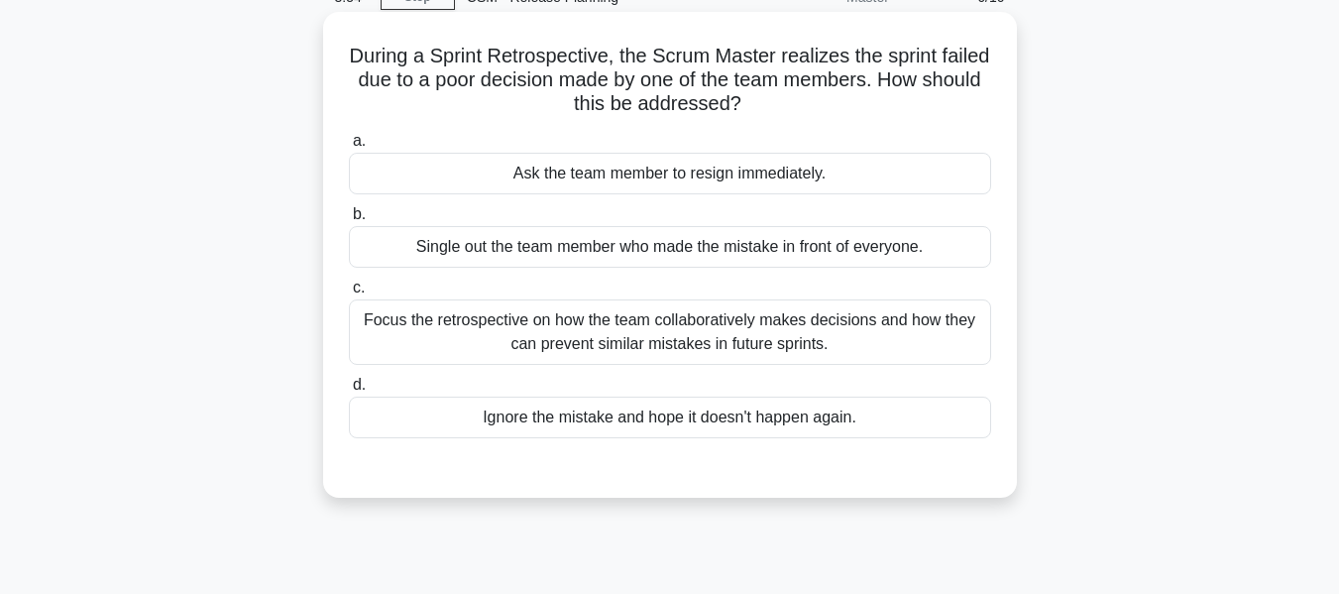
click at [626, 340] on div "Focus the retrospective on how the team collaboratively makes decisions and how…" at bounding box center [670, 331] width 642 height 65
click at [349, 294] on input "c. Focus the retrospective on how the team collaboratively makes decisions and …" at bounding box center [349, 287] width 0 height 13
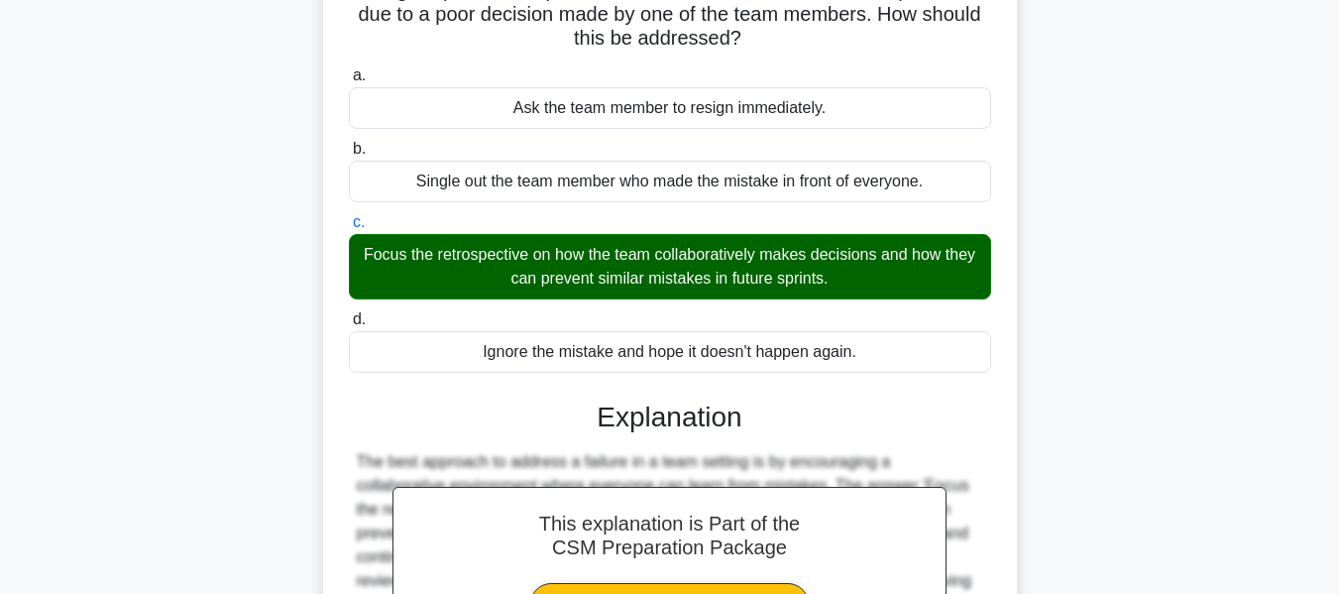
scroll to position [477, 0]
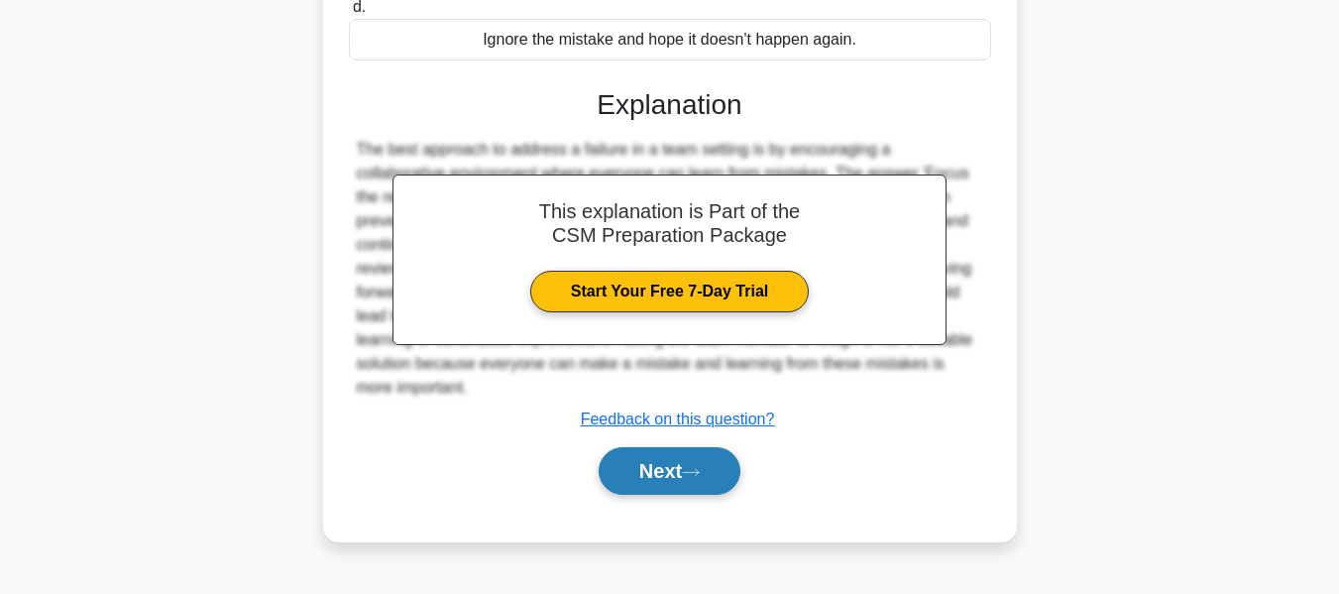
click at [636, 470] on button "Next" at bounding box center [670, 471] width 142 height 48
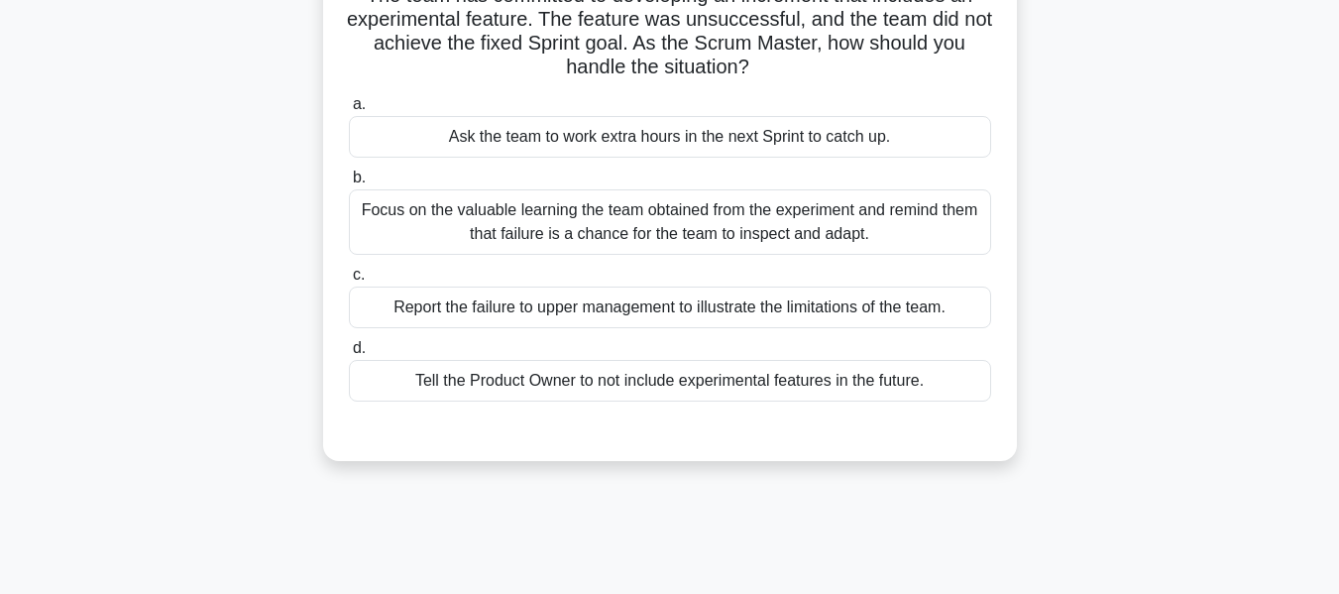
scroll to position [198, 0]
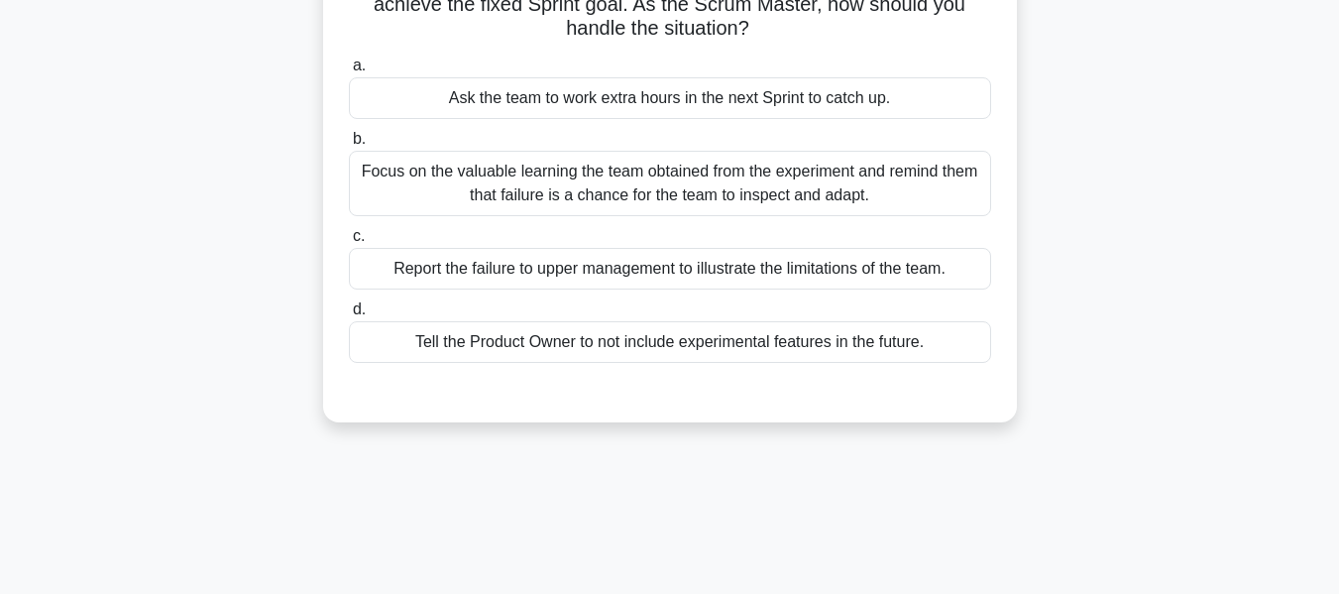
click at [597, 179] on div "Focus on the valuable learning the team obtained from the experiment and remind…" at bounding box center [670, 183] width 642 height 65
click at [349, 146] on input "b. Focus on the valuable learning the team obtained from the experiment and rem…" at bounding box center [349, 139] width 0 height 13
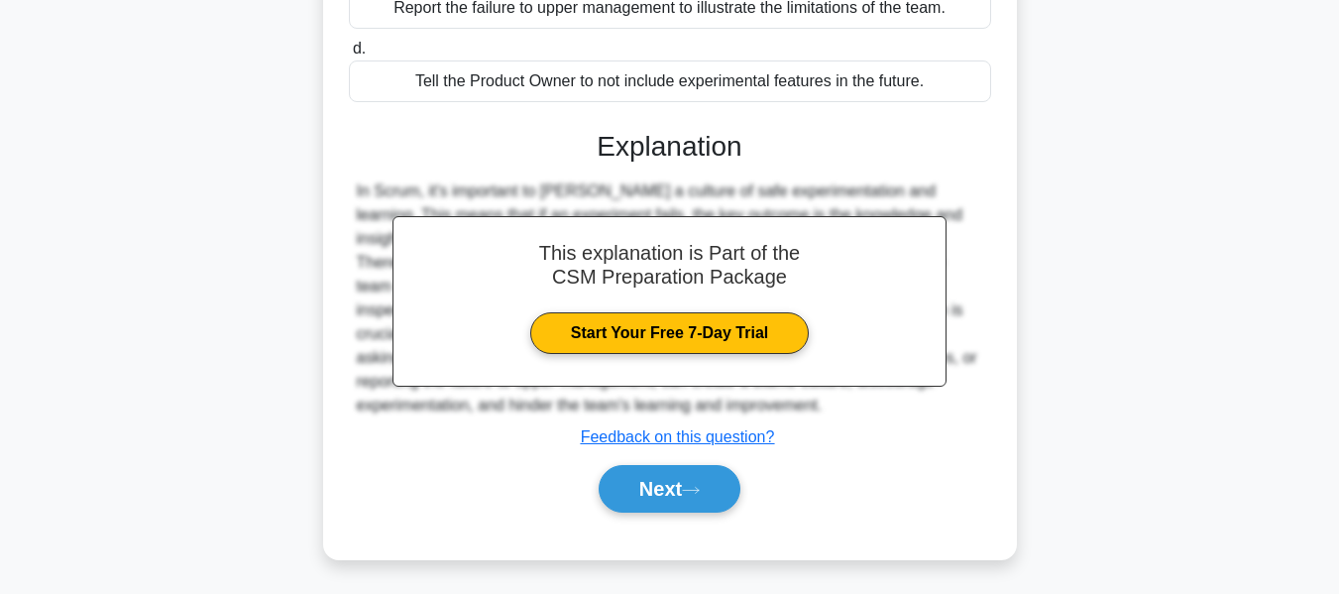
scroll to position [477, 0]
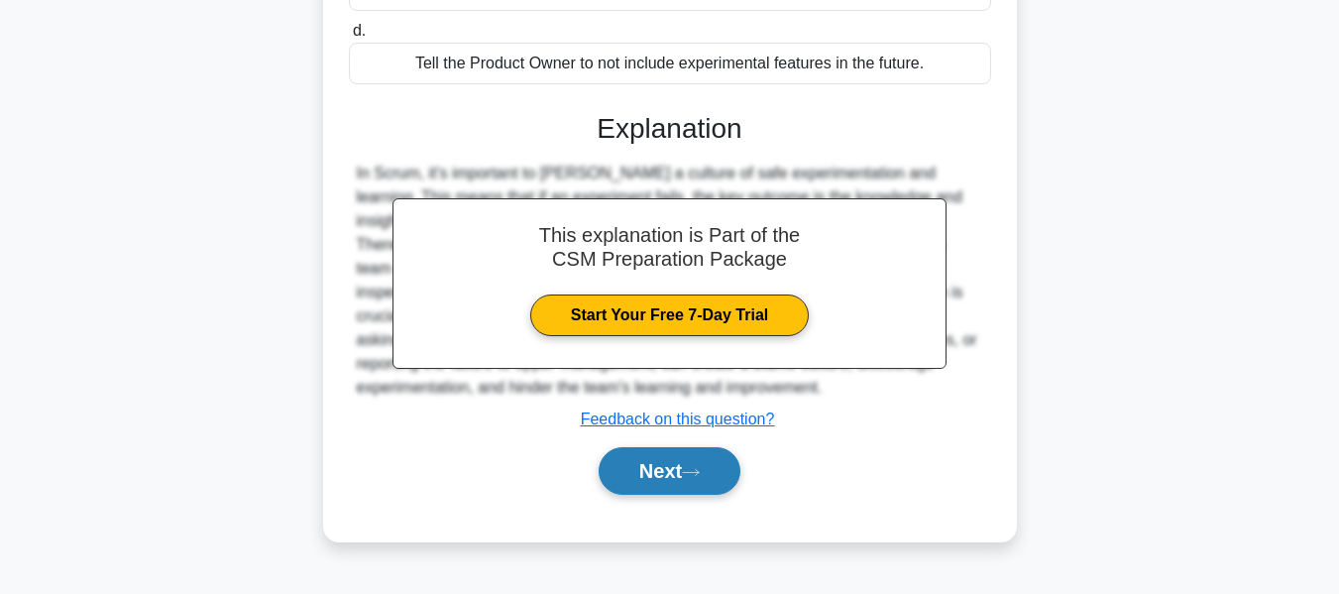
click at [645, 474] on button "Next" at bounding box center [670, 471] width 142 height 48
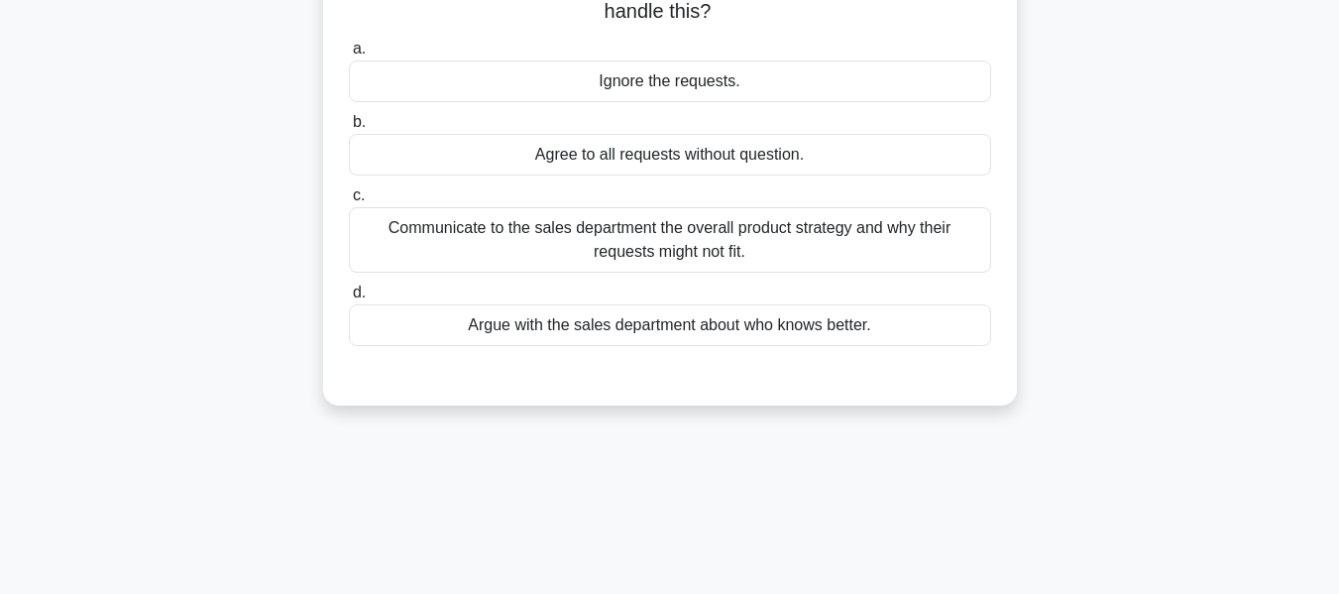
scroll to position [80, 0]
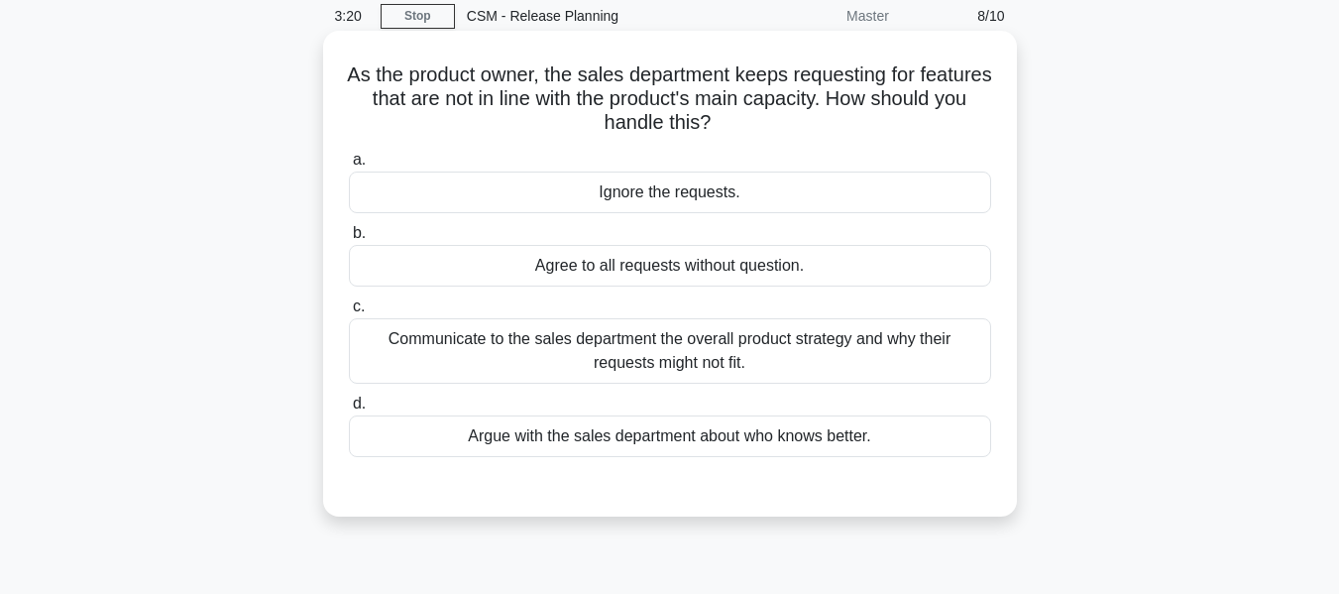
click at [667, 348] on div "Communicate to the sales department the overall product strategy and why their …" at bounding box center [670, 350] width 642 height 65
click at [349, 313] on input "c. Communicate to the sales department the overall product strategy and why the…" at bounding box center [349, 306] width 0 height 13
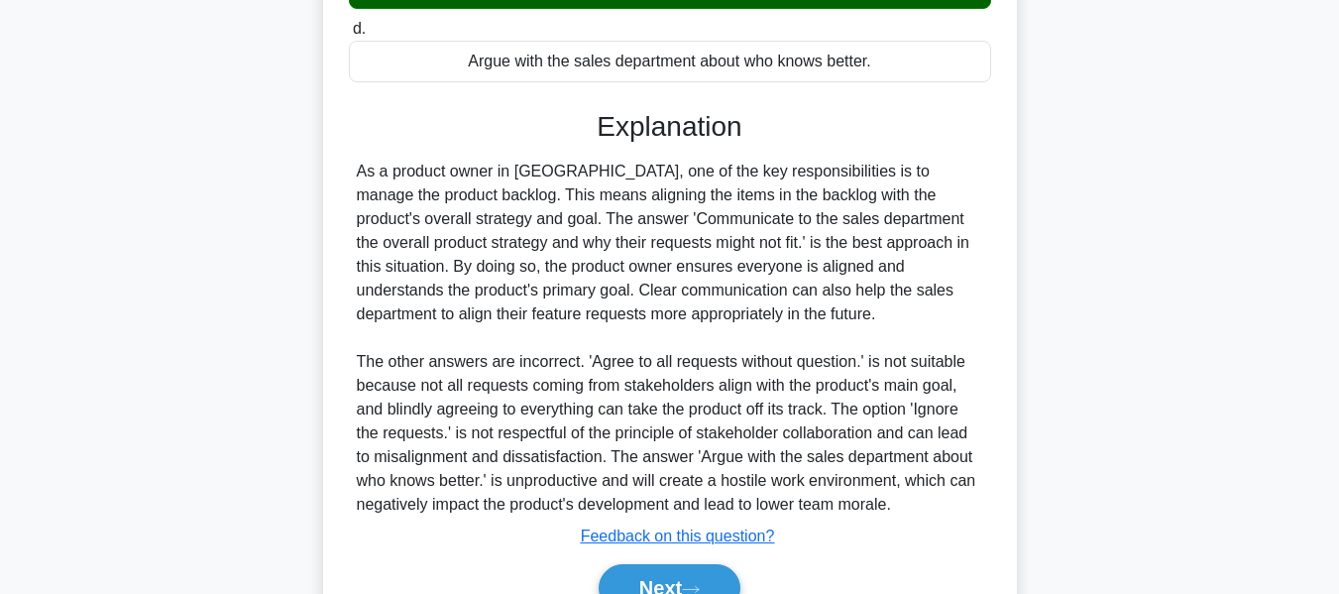
scroll to position [477, 0]
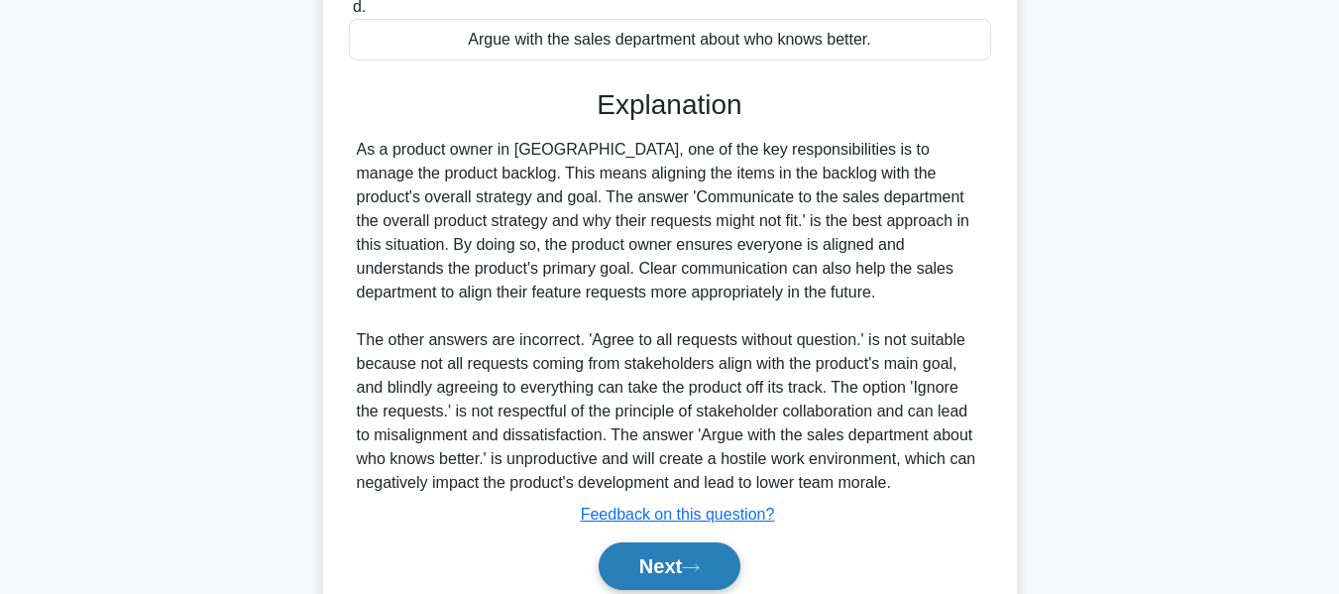
click at [656, 562] on button "Next" at bounding box center [670, 566] width 142 height 48
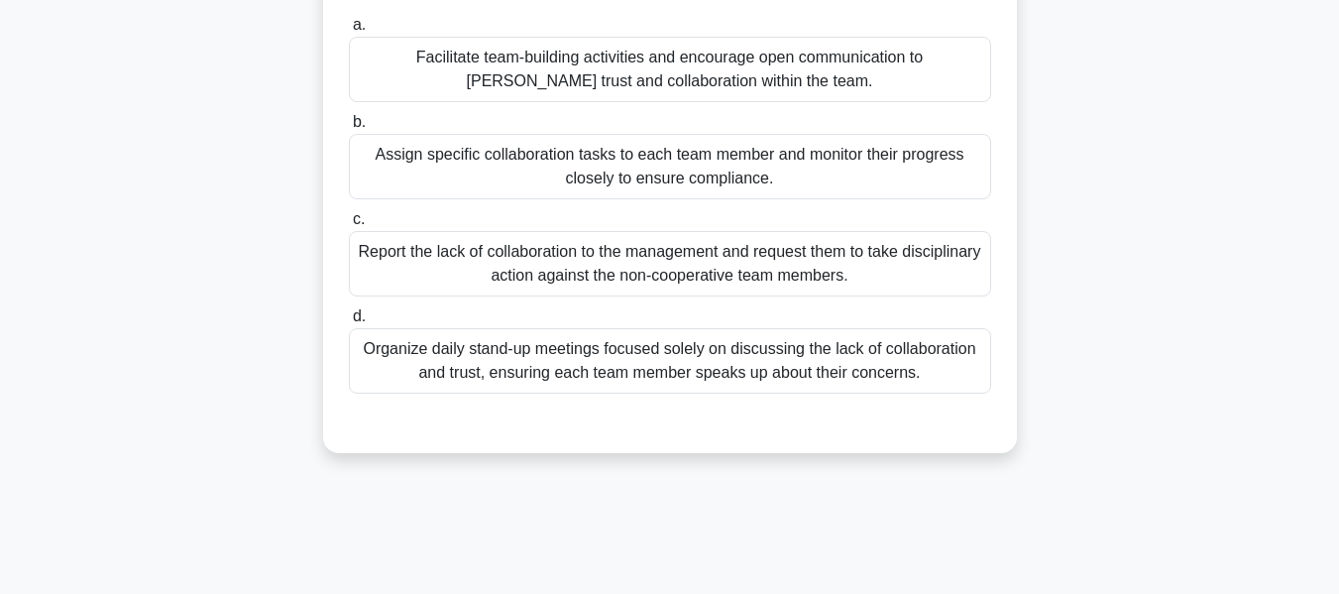
scroll to position [80, 0]
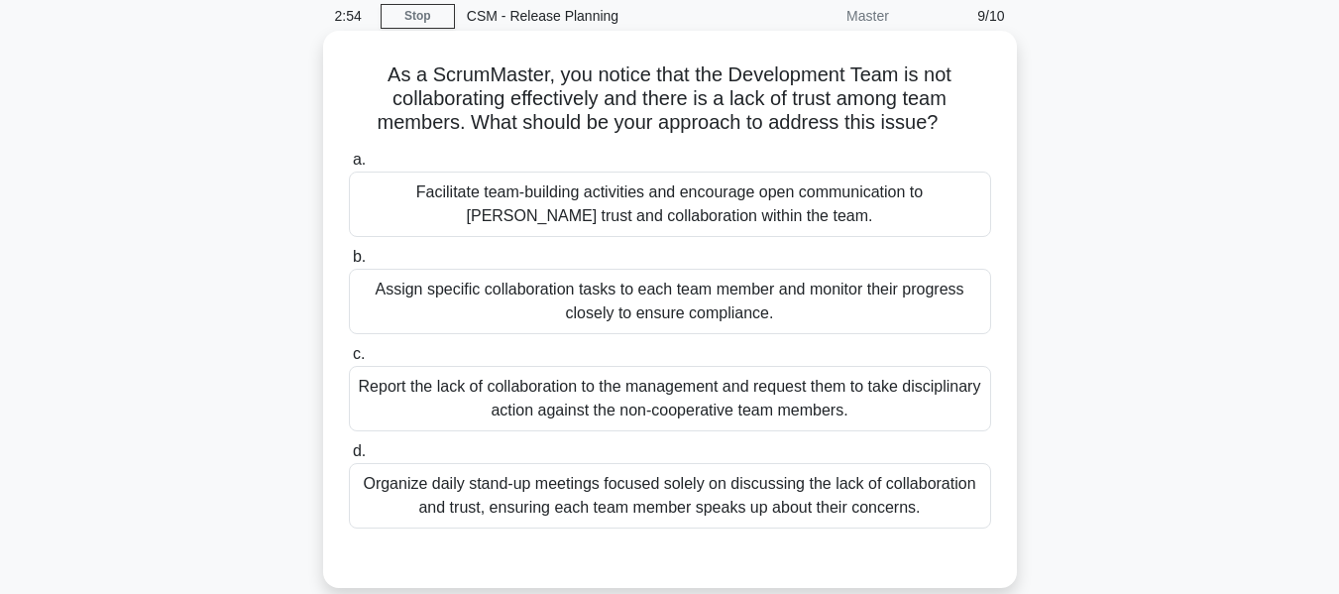
click at [618, 197] on div "Facilitate team-building activities and encourage open communication to foster …" at bounding box center [670, 203] width 642 height 65
click at [349, 166] on input "a. Facilitate team-building activities and encourage open communication to fost…" at bounding box center [349, 160] width 0 height 13
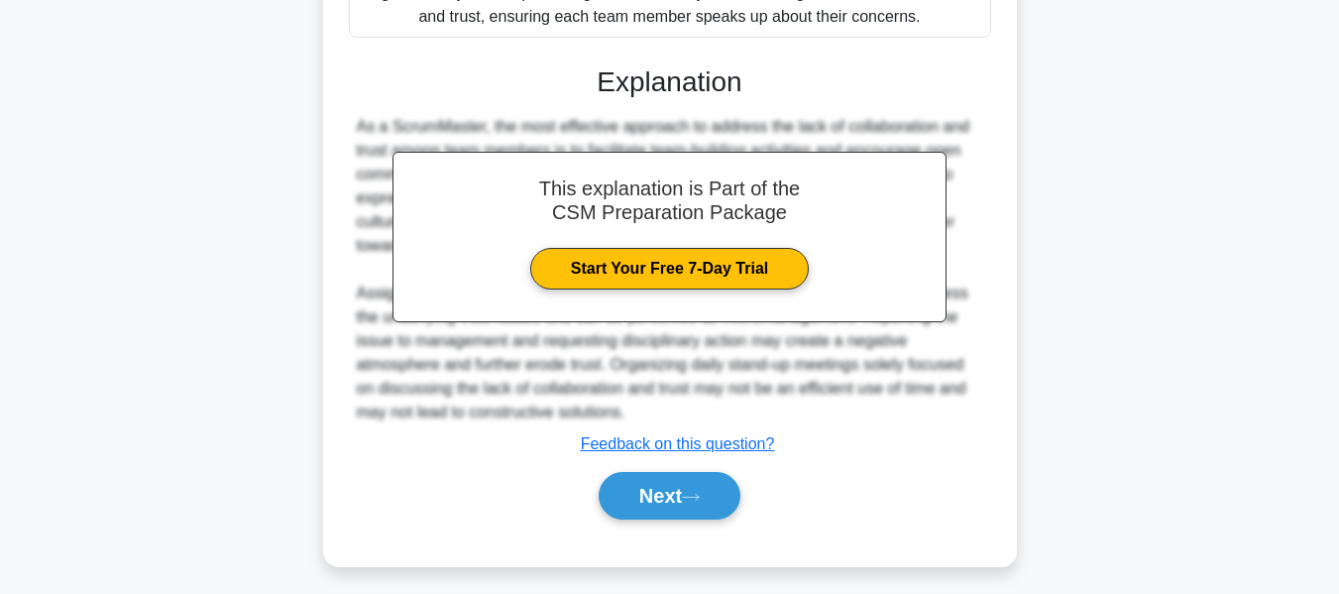
scroll to position [576, 0]
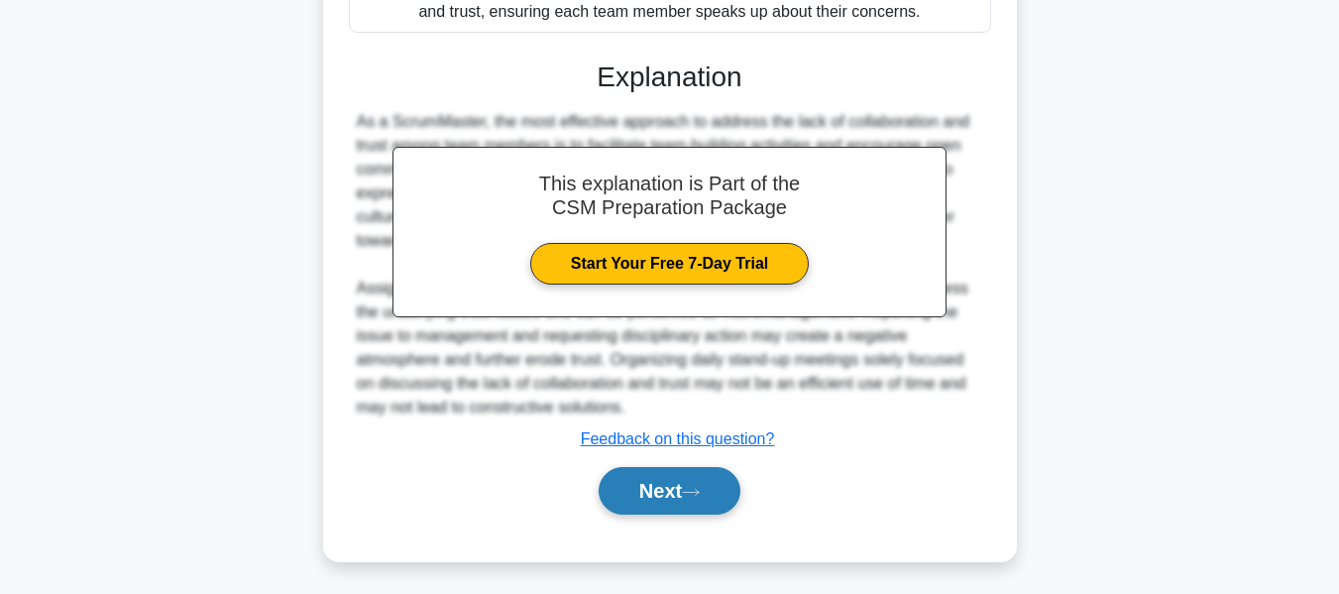
click at [659, 477] on button "Next" at bounding box center [670, 491] width 142 height 48
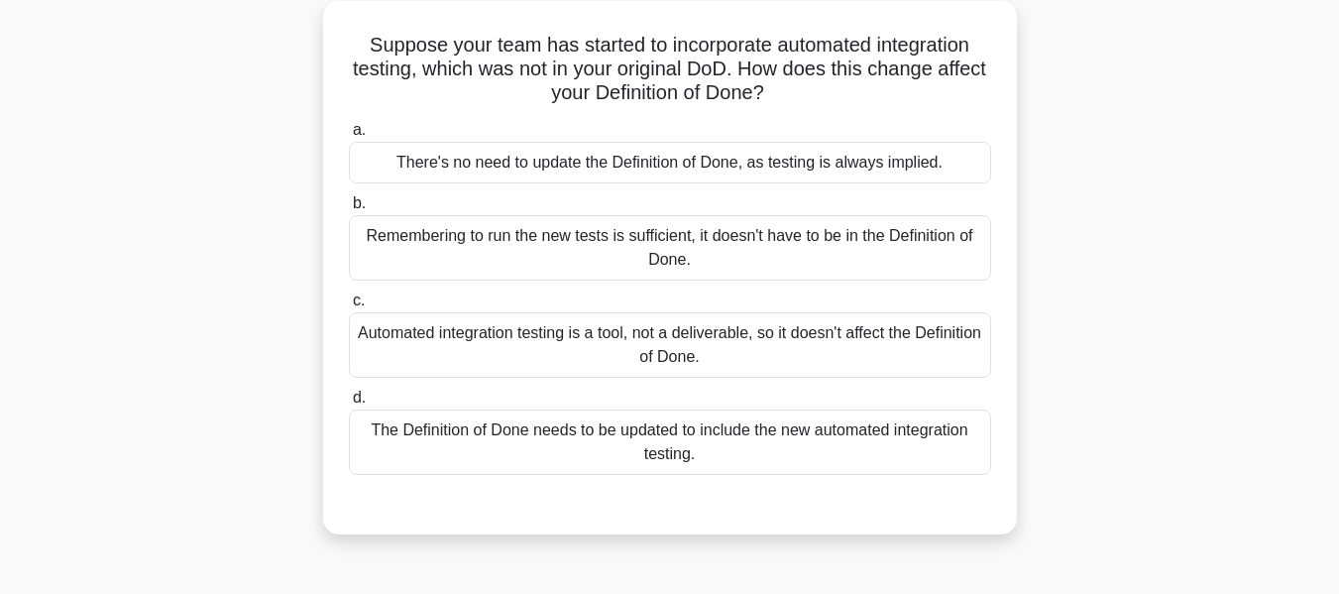
scroll to position [80, 0]
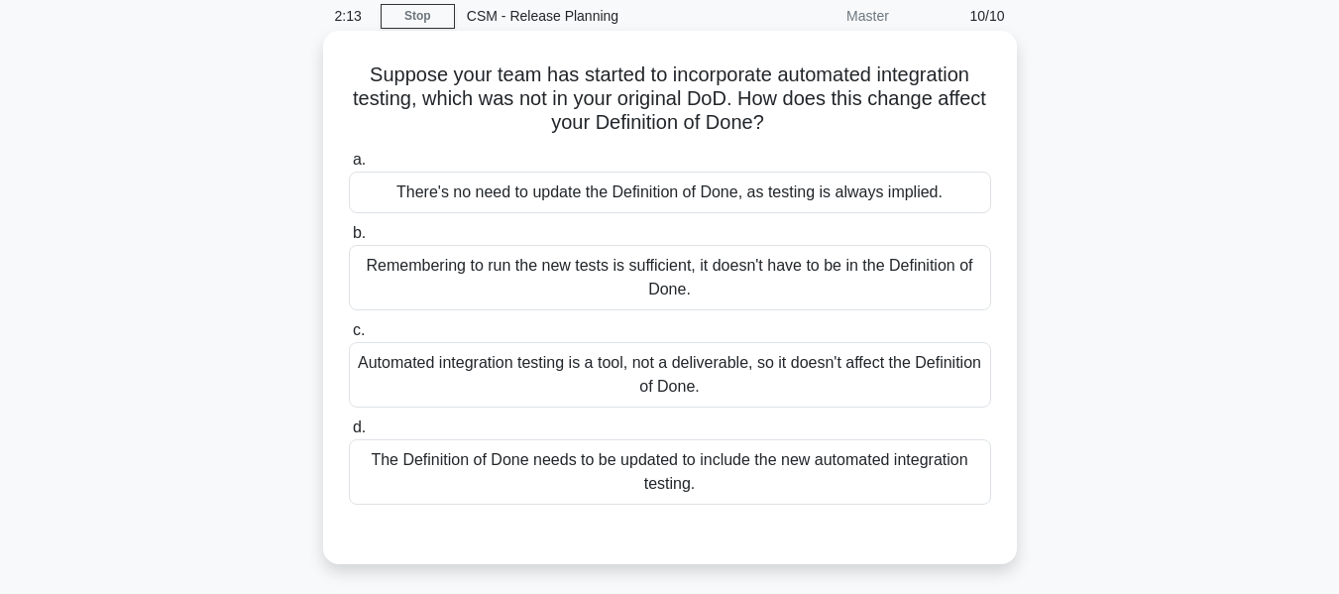
click at [503, 462] on div "The Definition of Done needs to be updated to include the new automated integra…" at bounding box center [670, 471] width 642 height 65
click at [349, 434] on input "d. The Definition of Done needs to be updated to include the new automated inte…" at bounding box center [349, 427] width 0 height 13
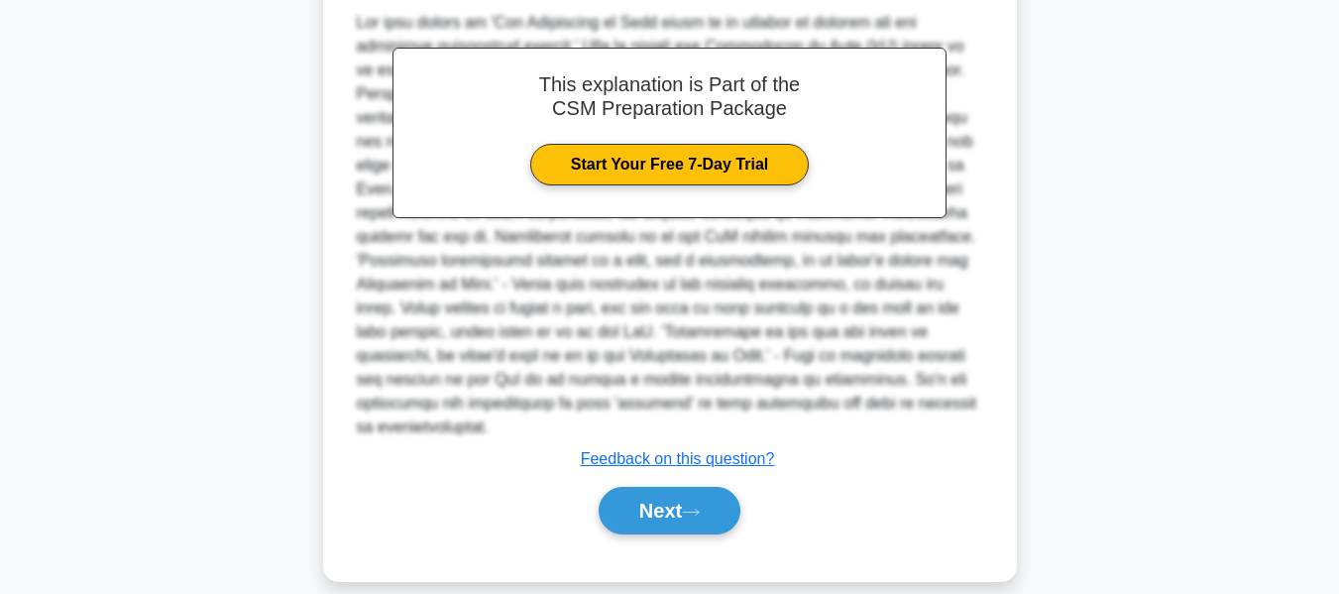
scroll to position [653, 0]
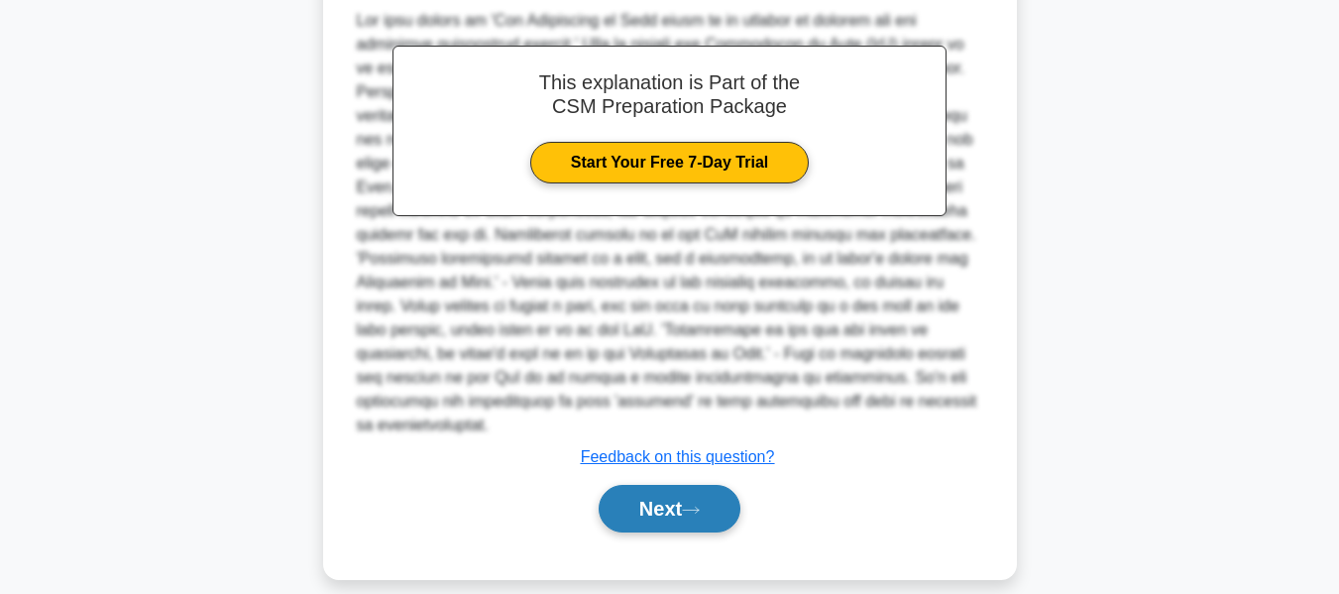
click at [647, 485] on button "Next" at bounding box center [670, 509] width 142 height 48
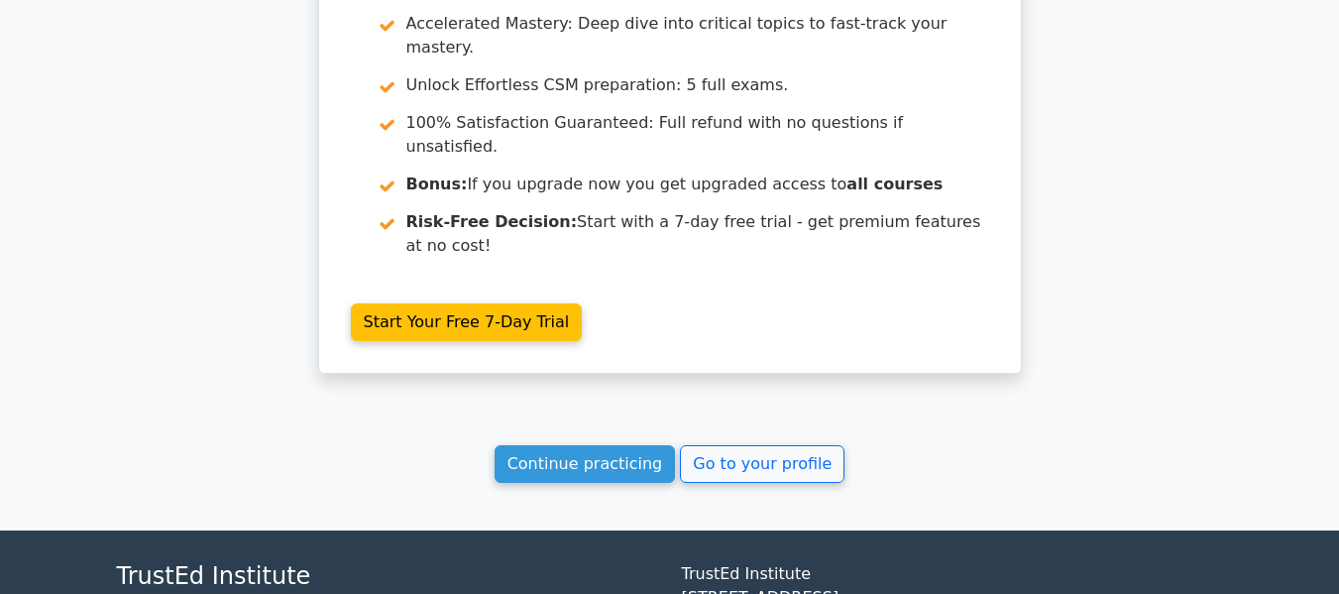
scroll to position [3260, 0]
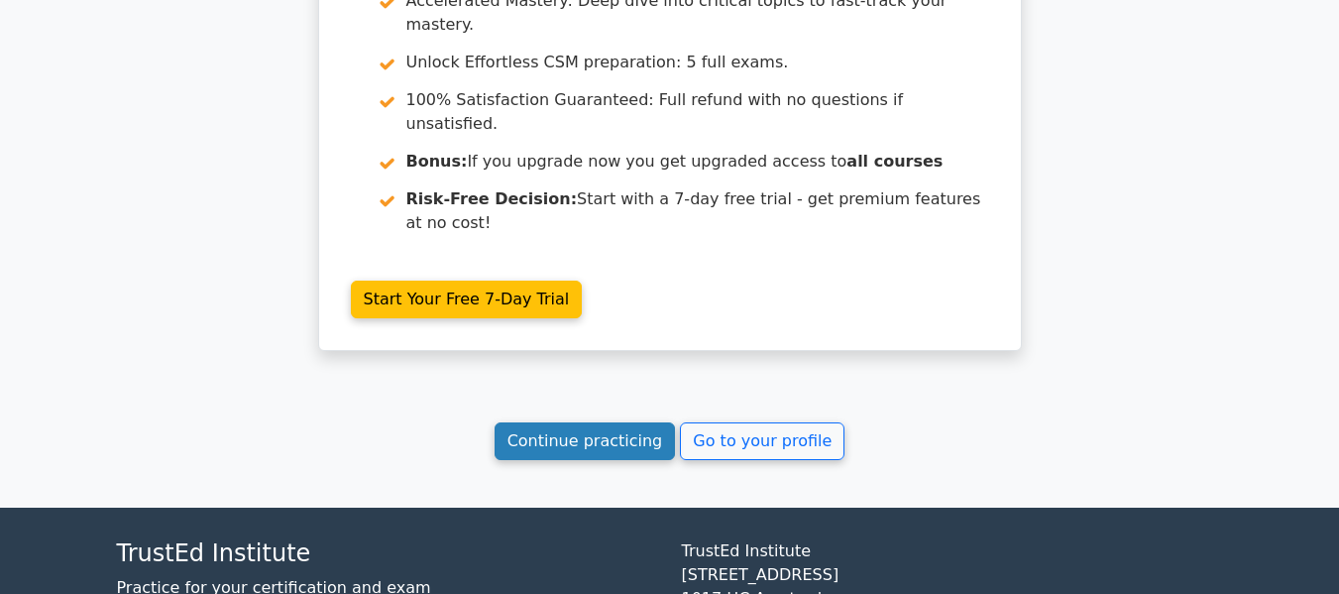
click at [571, 422] on link "Continue practicing" at bounding box center [585, 441] width 181 height 38
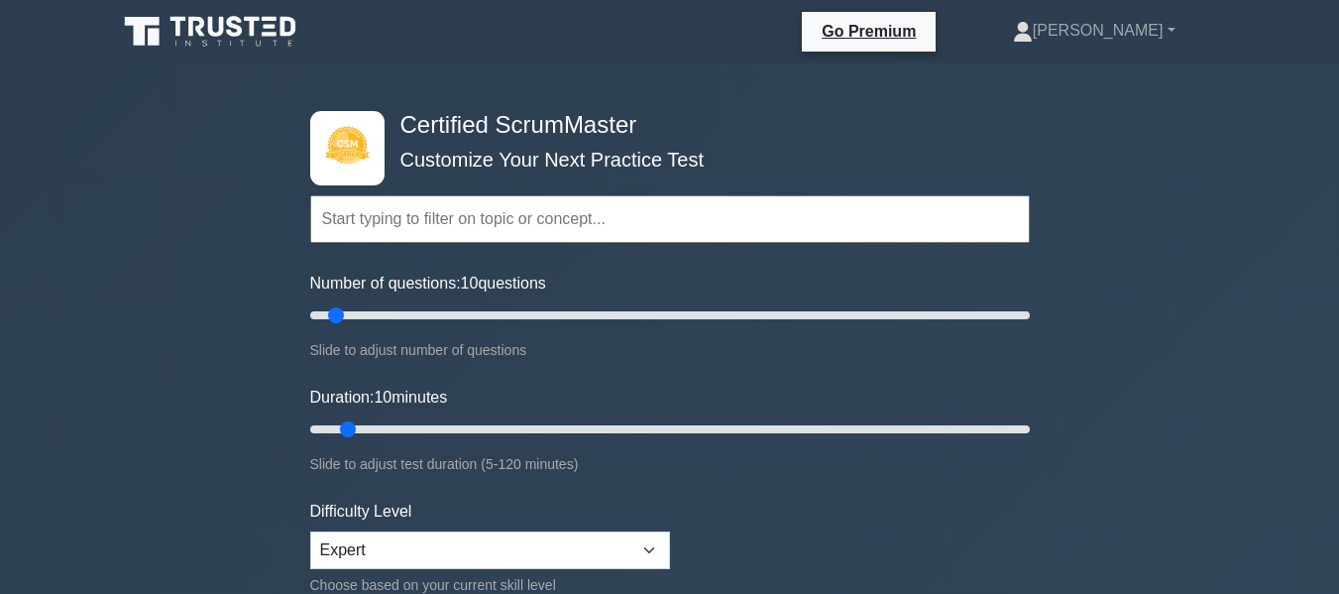
click at [390, 211] on input "text" at bounding box center [669, 219] width 719 height 48
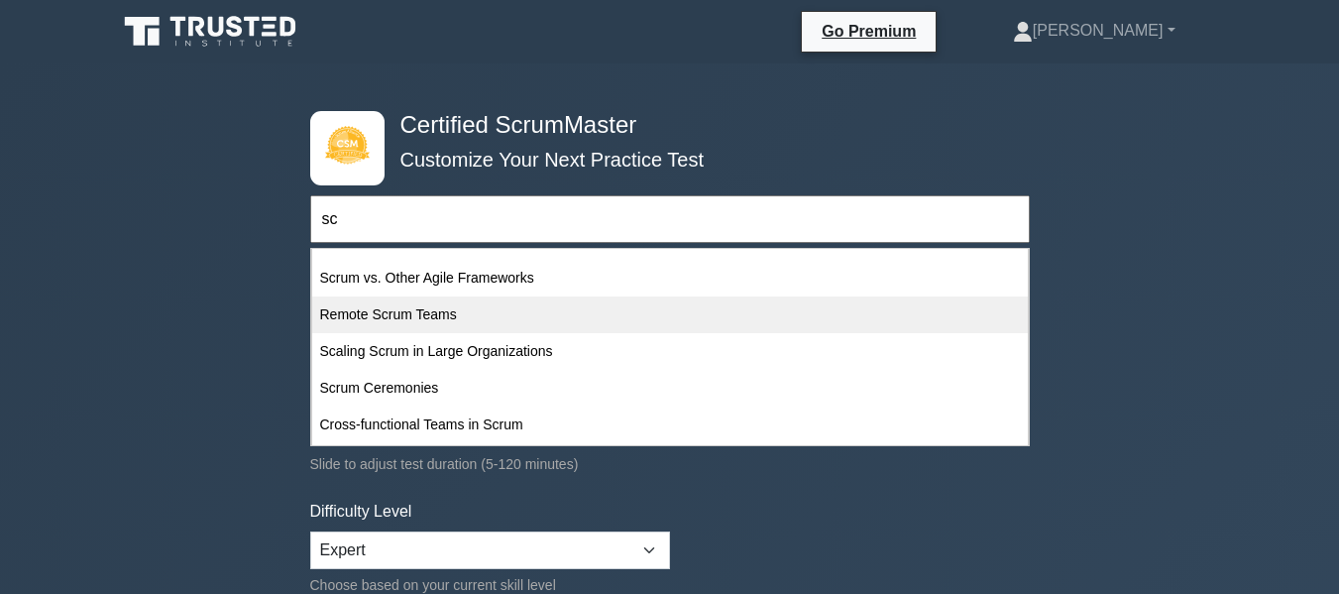
scroll to position [297, 0]
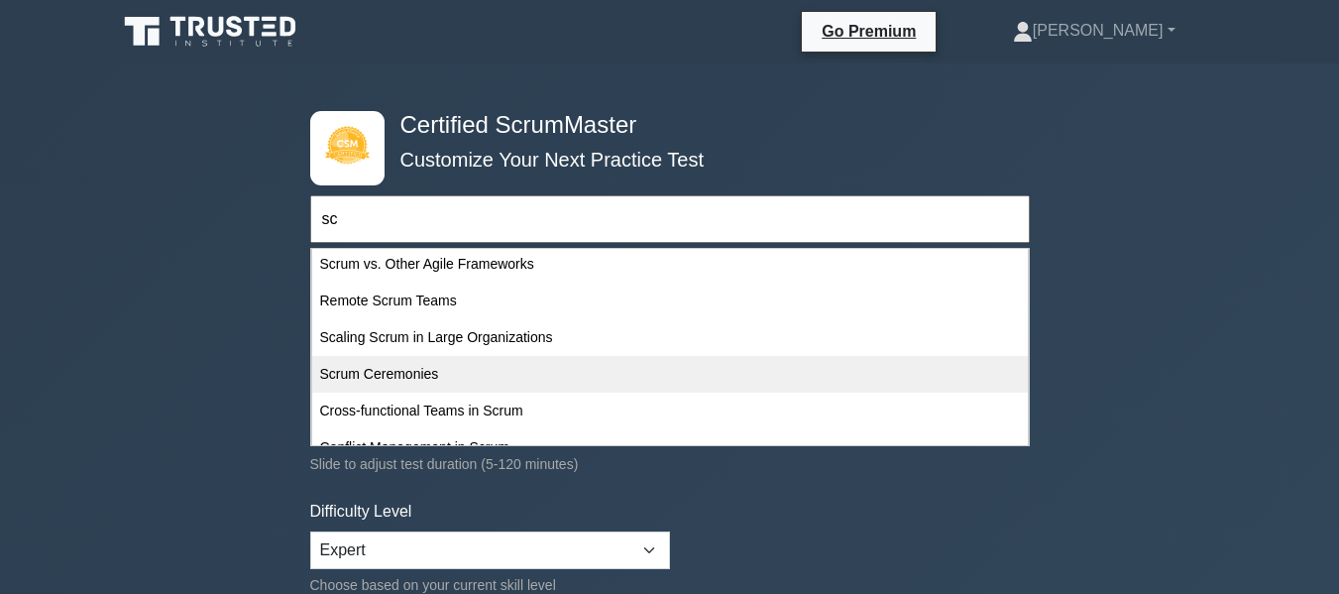
drag, startPoint x: 441, startPoint y: 301, endPoint x: 427, endPoint y: 363, distance: 63.0
click at [427, 363] on div "Topics Basic Scrum Concepts Sprint Planning and Execution ScrumMaster Roles & R…" at bounding box center [670, 428] width 718 height 955
click at [419, 373] on div "Scrum Ceremonies" at bounding box center [670, 374] width 716 height 37
type input "Scrum Ceremonies"
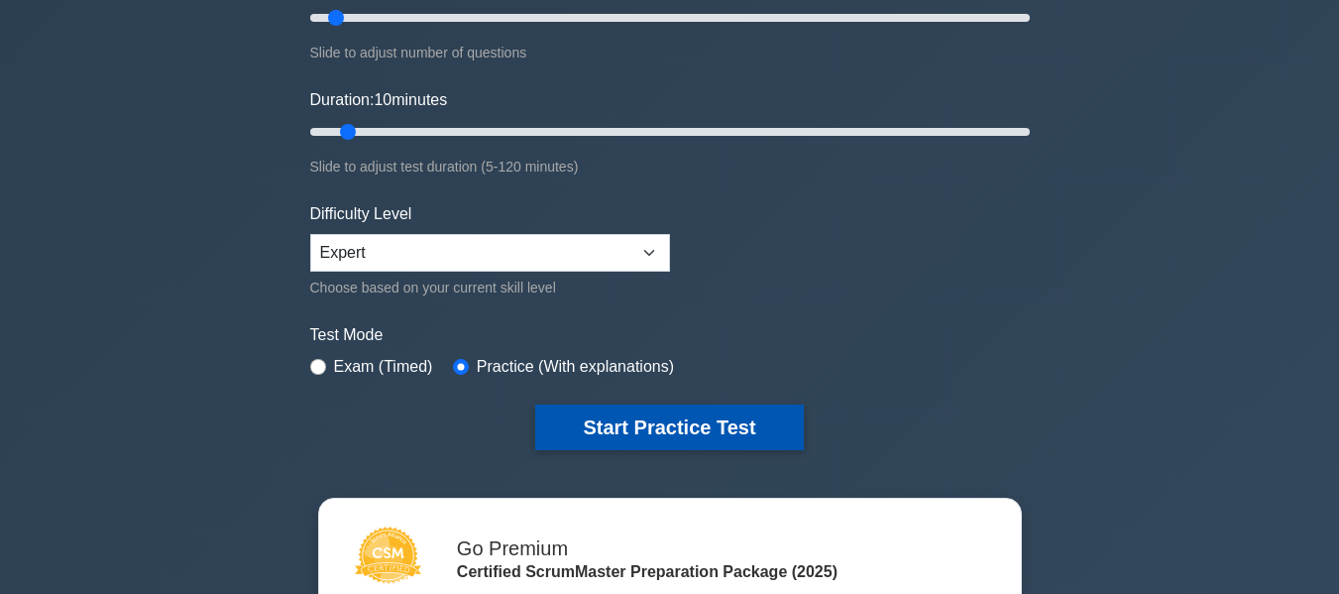
click at [616, 419] on button "Start Practice Test" at bounding box center [669, 427] width 268 height 46
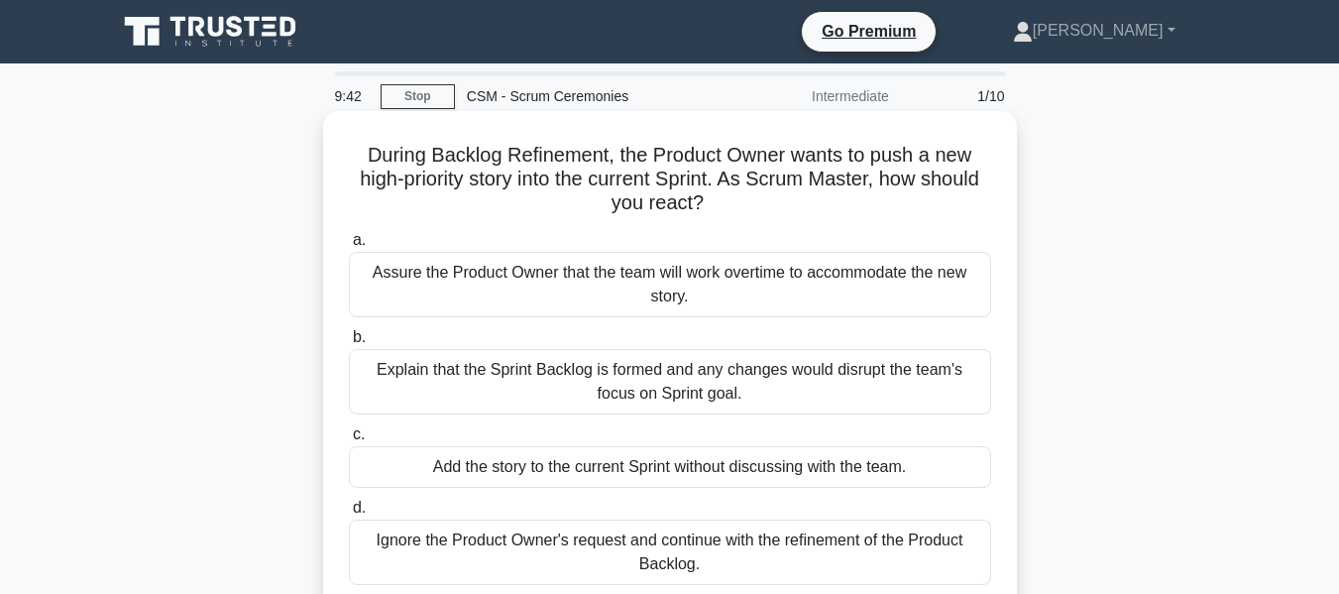
click at [773, 390] on div "Explain that the Sprint Backlog is formed and any changes would disrupt the tea…" at bounding box center [670, 381] width 642 height 65
click at [349, 344] on input "b. Explain that the Sprint Backlog is formed and any changes would disrupt the …" at bounding box center [349, 337] width 0 height 13
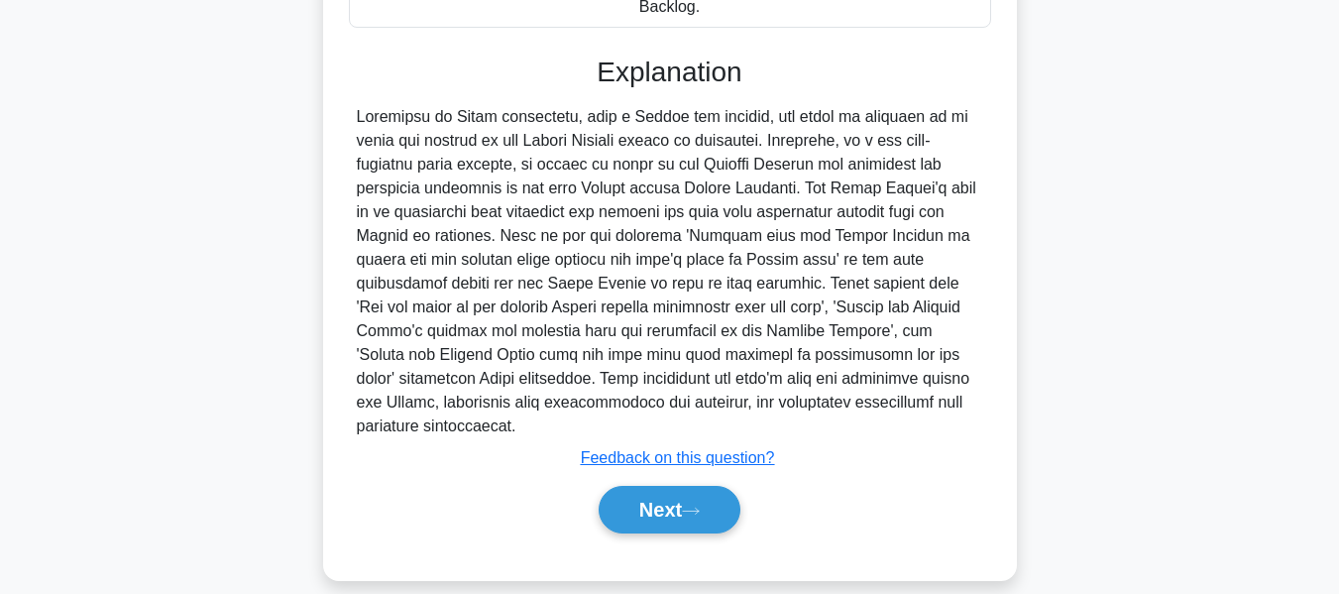
scroll to position [558, 0]
click at [653, 485] on button "Next" at bounding box center [670, 509] width 142 height 48
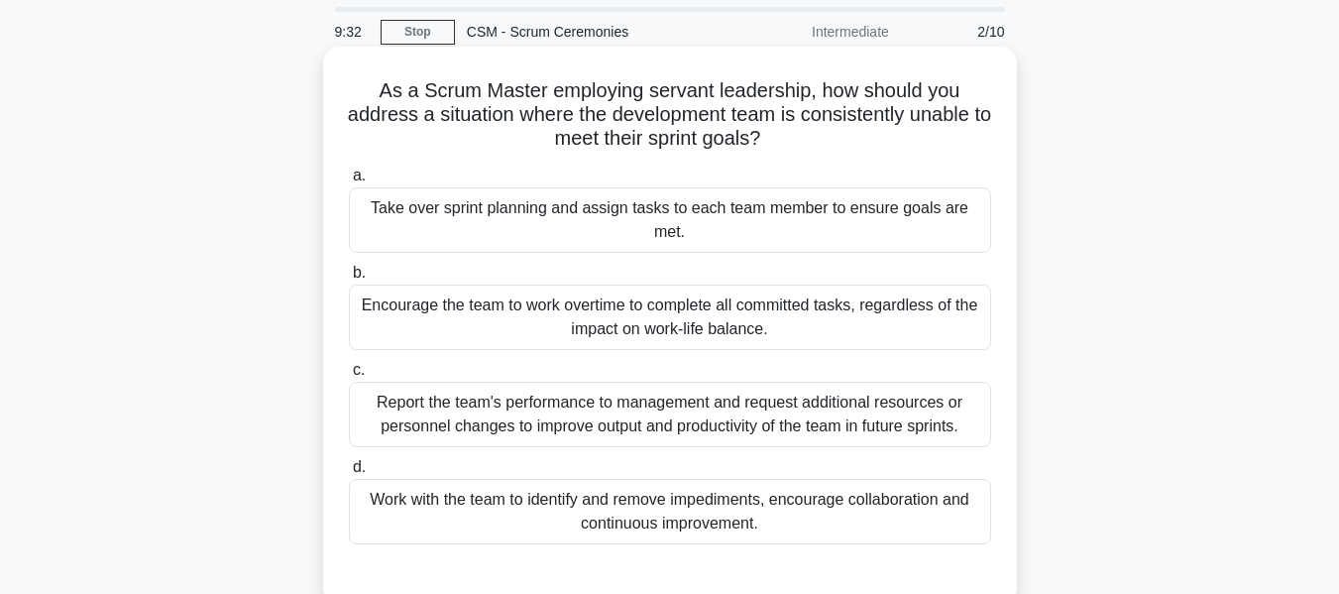
scroll to position [99, 0]
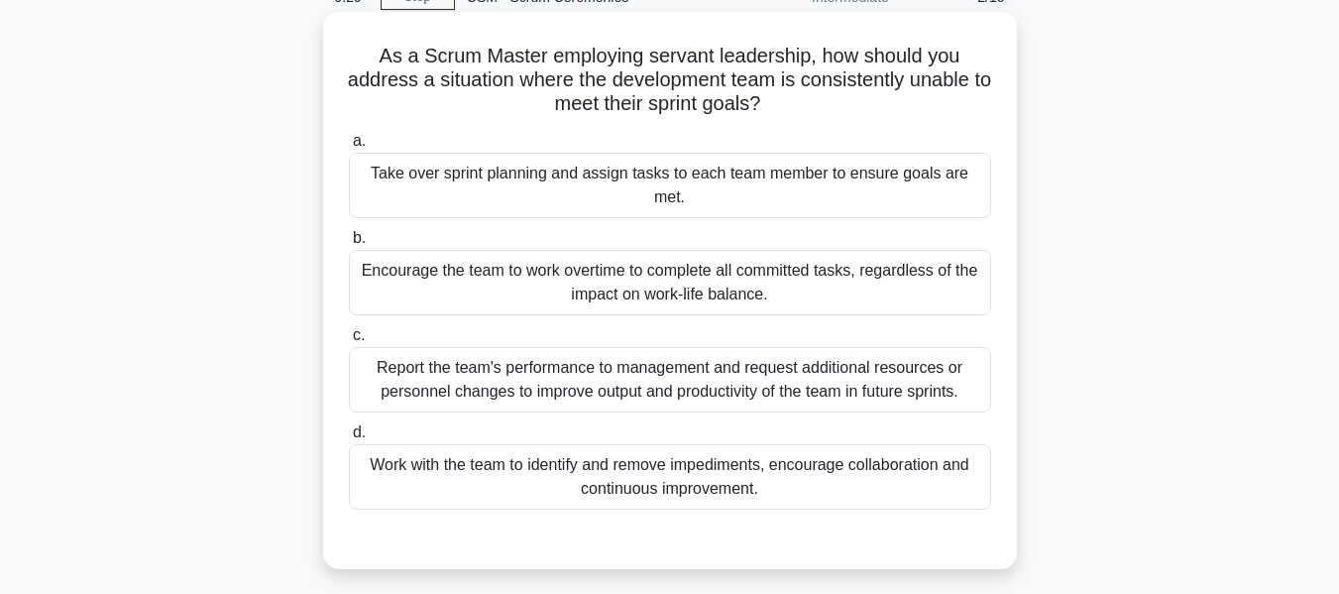
click at [571, 467] on div "Work with the team to identify and remove impediments, encourage collaboration …" at bounding box center [670, 476] width 642 height 65
click at [349, 439] on input "d. Work with the team to identify and remove impediments, encourage collaborati…" at bounding box center [349, 432] width 0 height 13
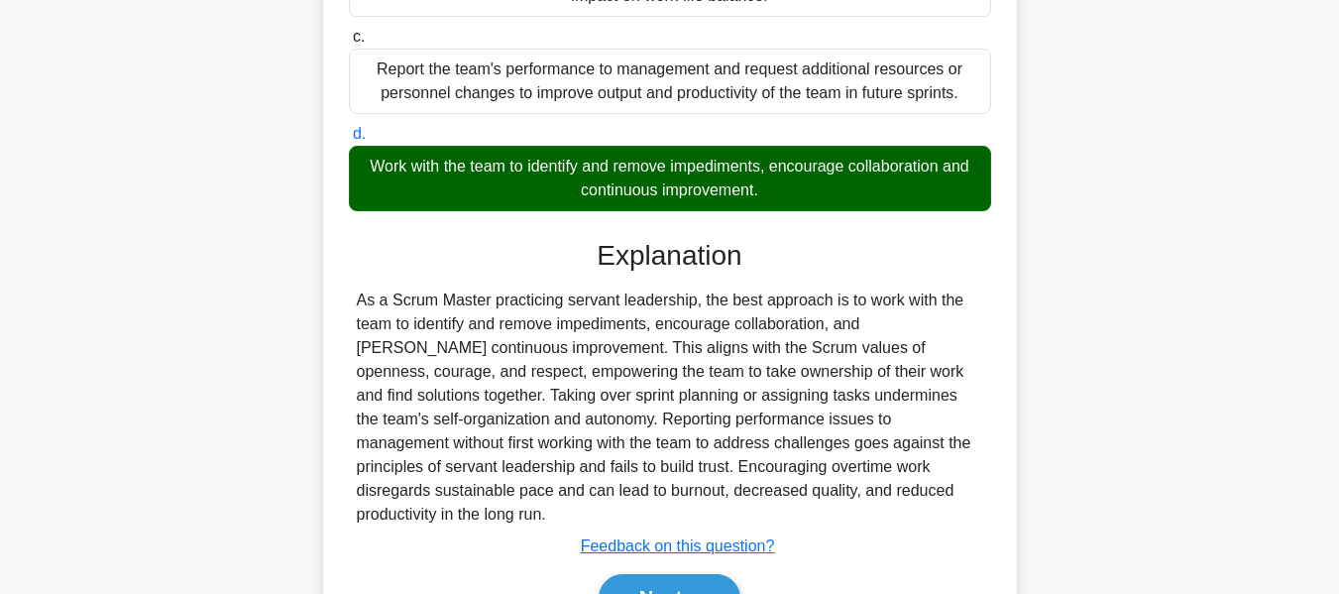
scroll to position [510, 0]
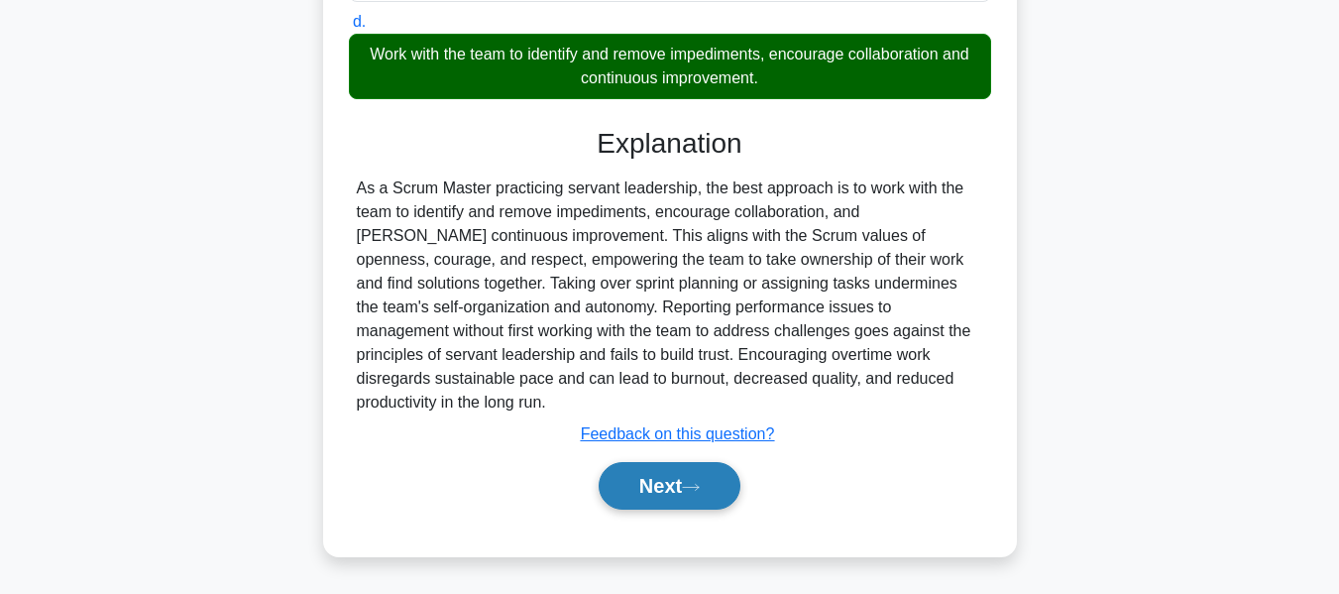
click at [644, 475] on button "Next" at bounding box center [670, 486] width 142 height 48
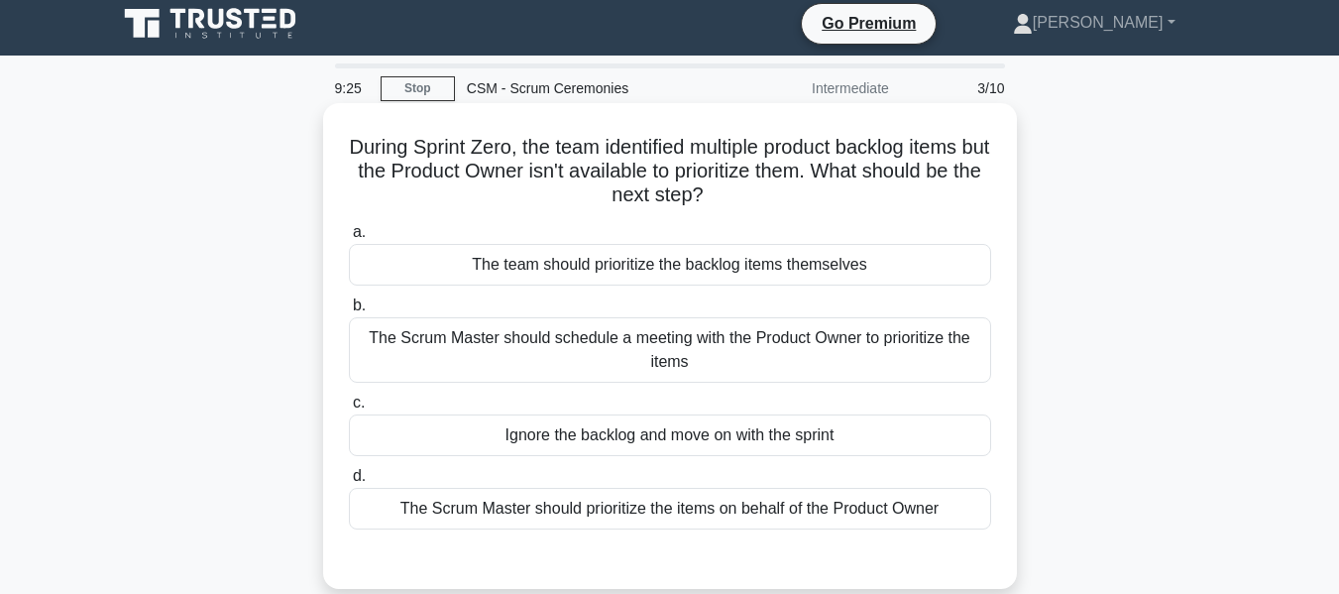
scroll to position [0, 0]
